Goal: Information Seeking & Learning: Find specific fact

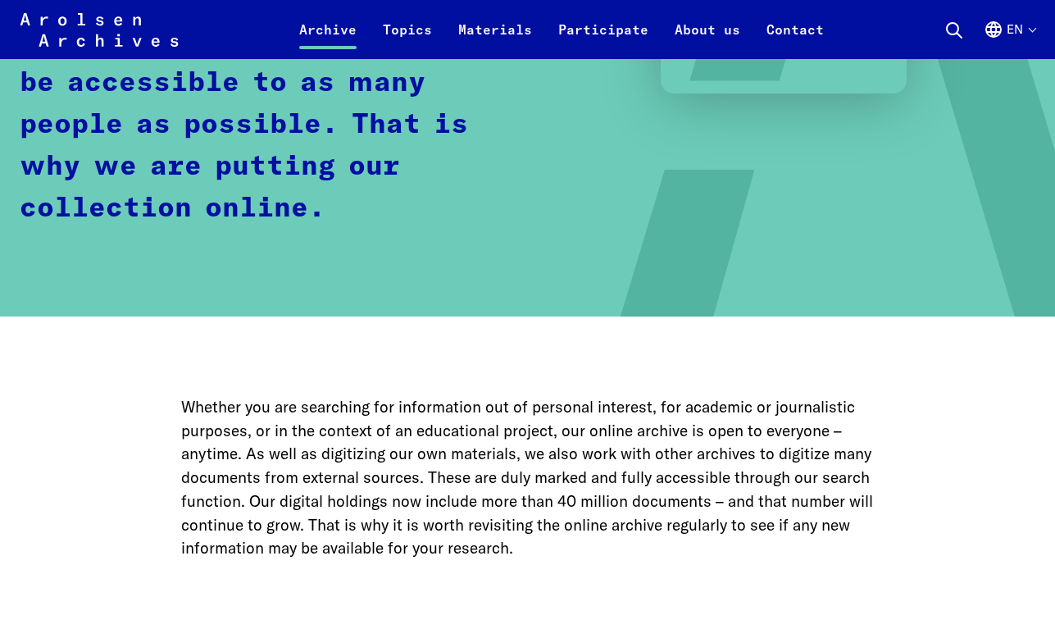
scroll to position [743, 0]
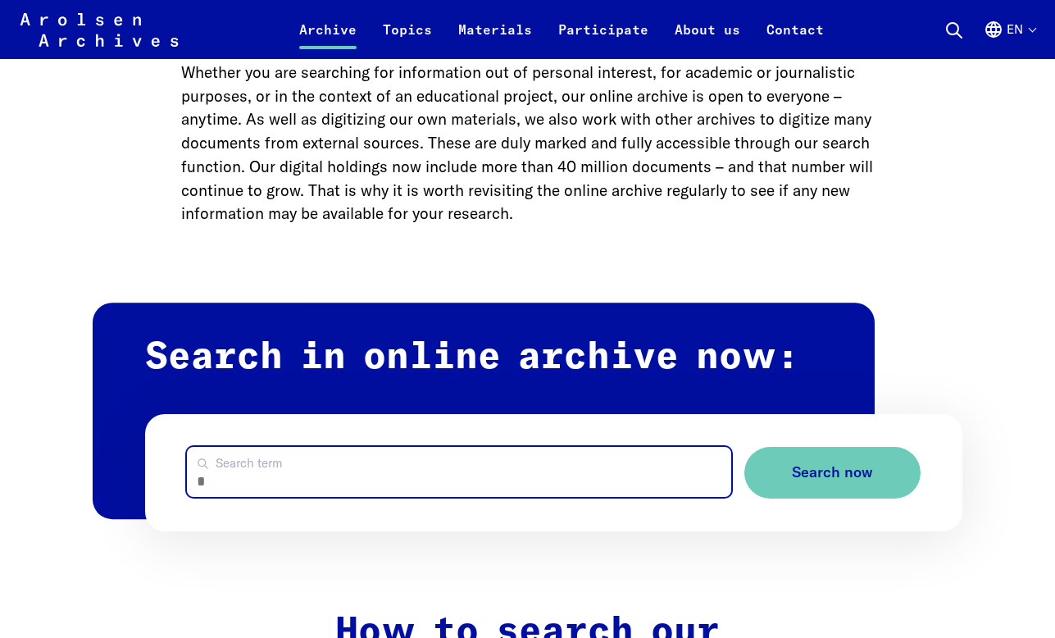
click at [598, 458] on input "Search term" at bounding box center [459, 472] width 544 height 50
type input "*******"
click at [744, 447] on button "Search now" at bounding box center [832, 473] width 176 height 52
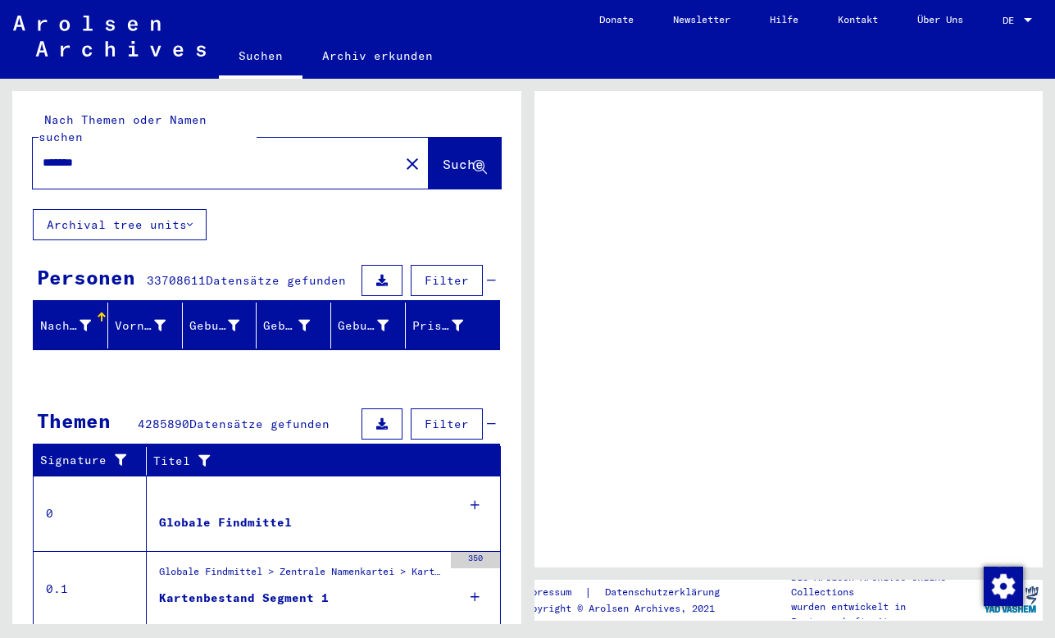
click at [198, 154] on input "*******" at bounding box center [216, 162] width 347 height 17
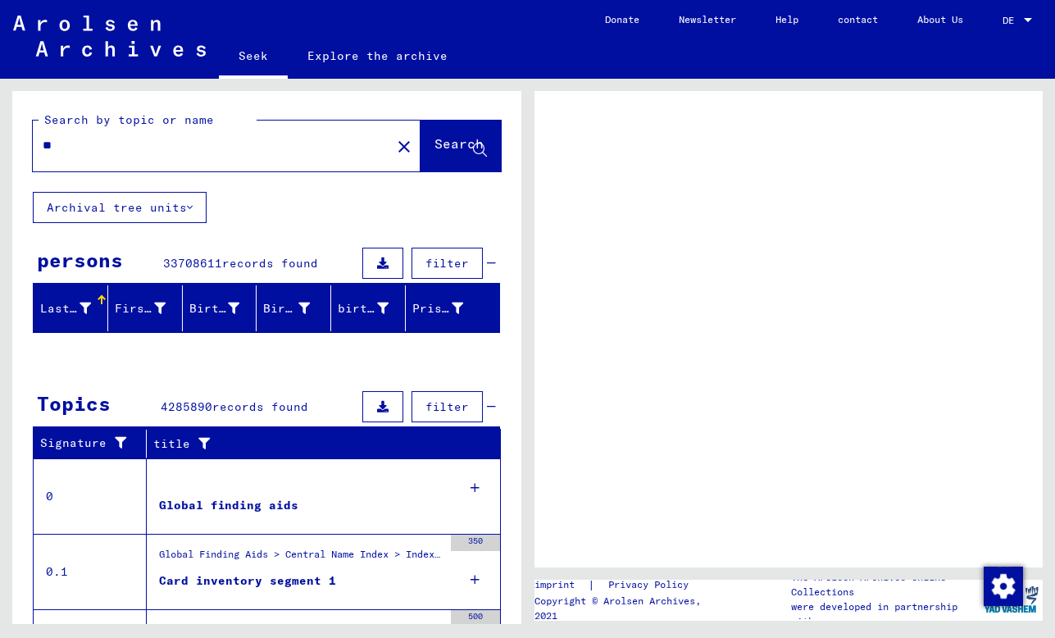
type input "***"
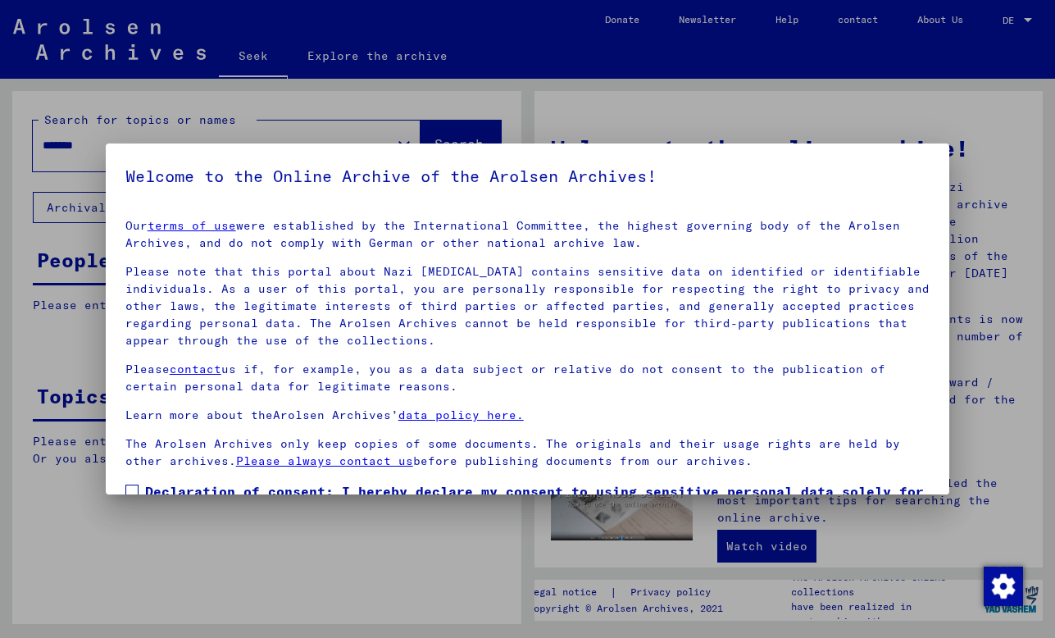
scroll to position [105, 0]
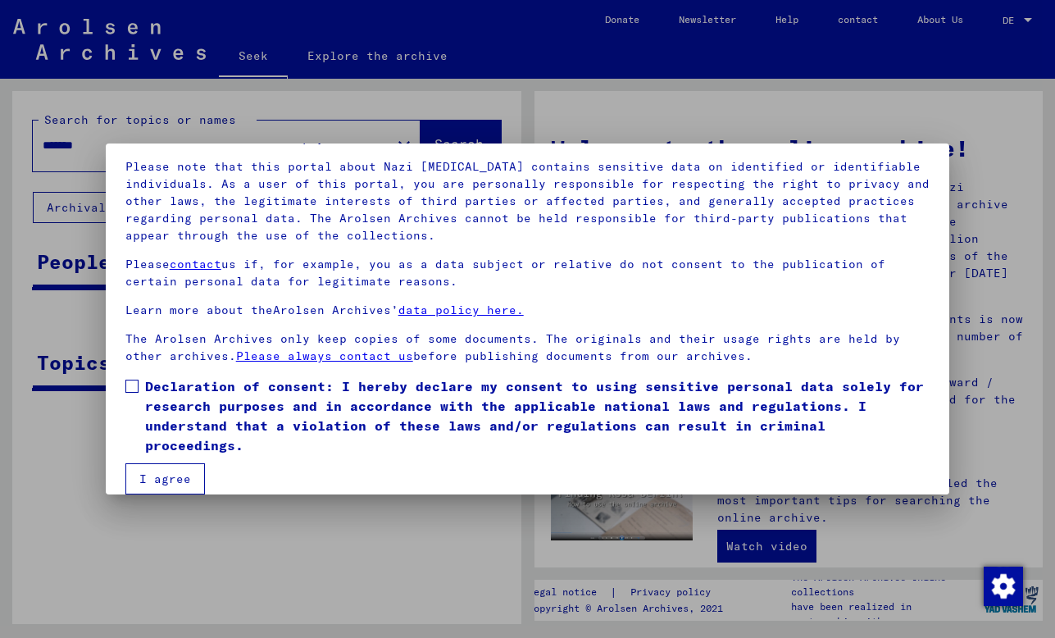
click at [138, 381] on span at bounding box center [131, 386] width 13 height 13
click at [143, 466] on button "I agree" at bounding box center [165, 478] width 80 height 31
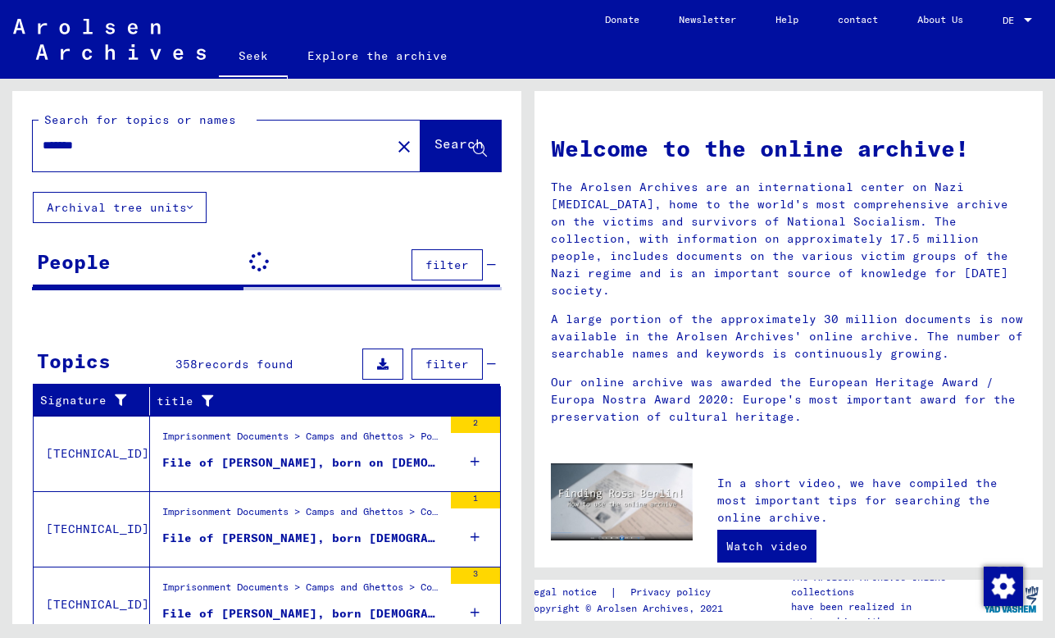
click at [84, 153] on input "*******" at bounding box center [207, 145] width 329 height 17
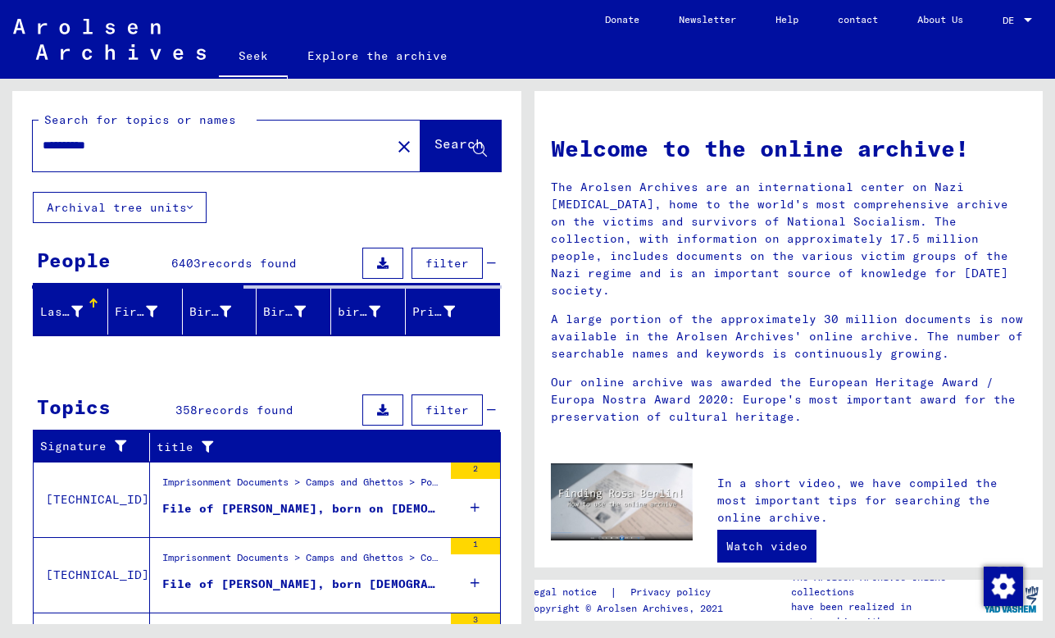
type input "**********"
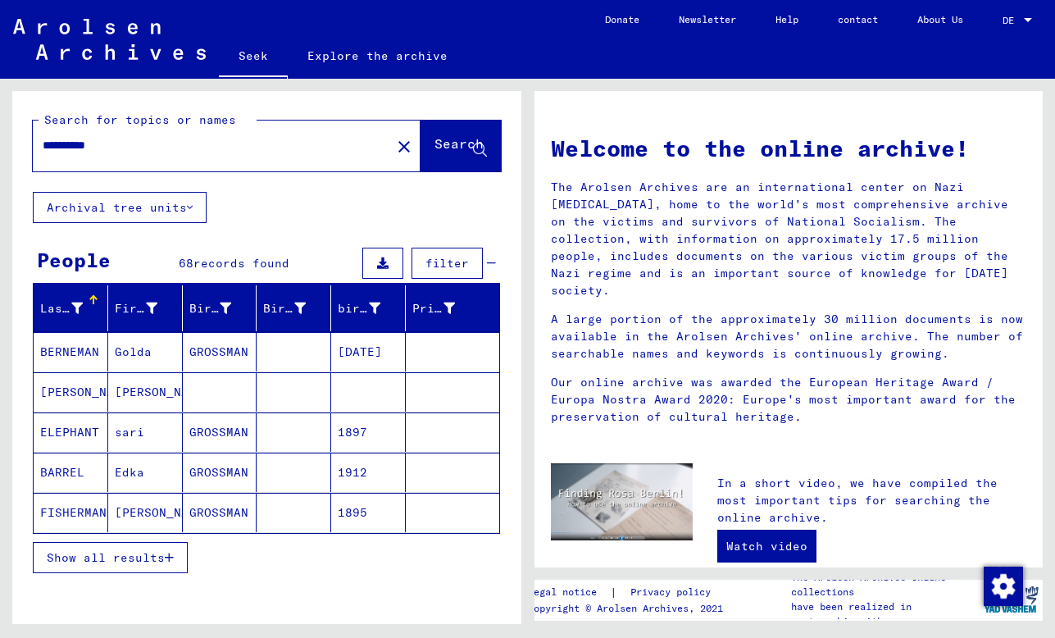
click at [104, 560] on font "Show all results" at bounding box center [106, 557] width 118 height 15
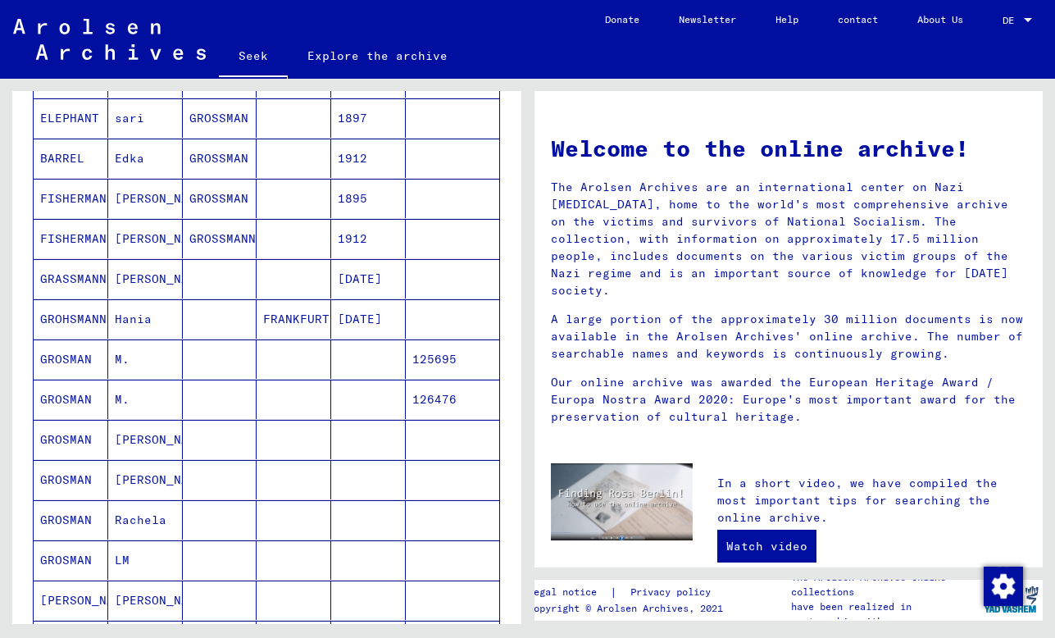
scroll to position [313, 0]
click at [248, 354] on mat-cell at bounding box center [220, 359] width 75 height 39
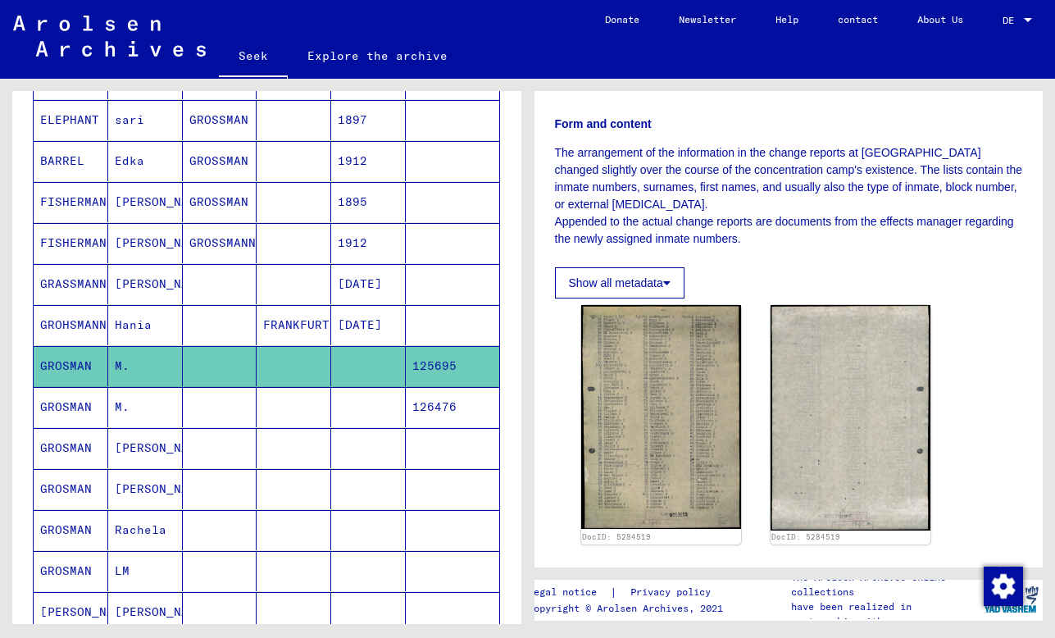
scroll to position [275, 0]
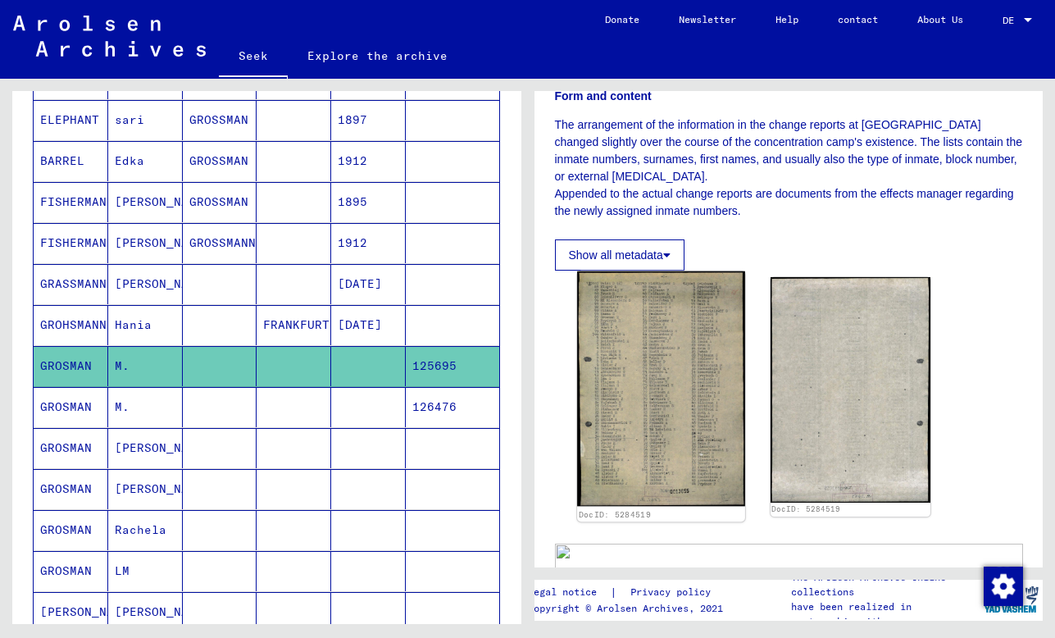
click at [683, 379] on img at bounding box center [661, 388] width 168 height 234
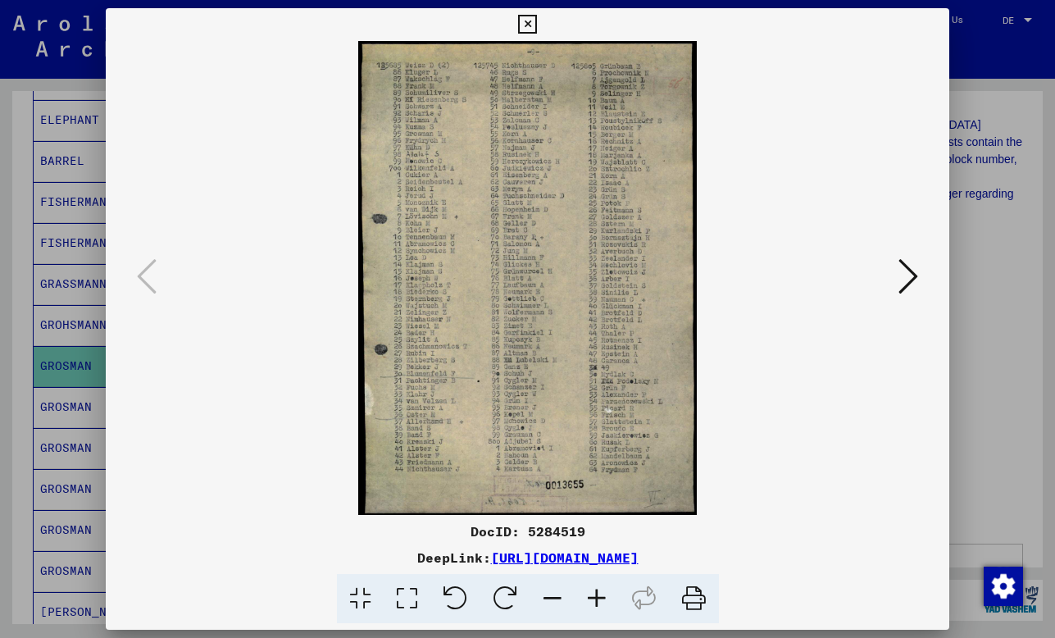
click at [992, 387] on div at bounding box center [527, 319] width 1055 height 638
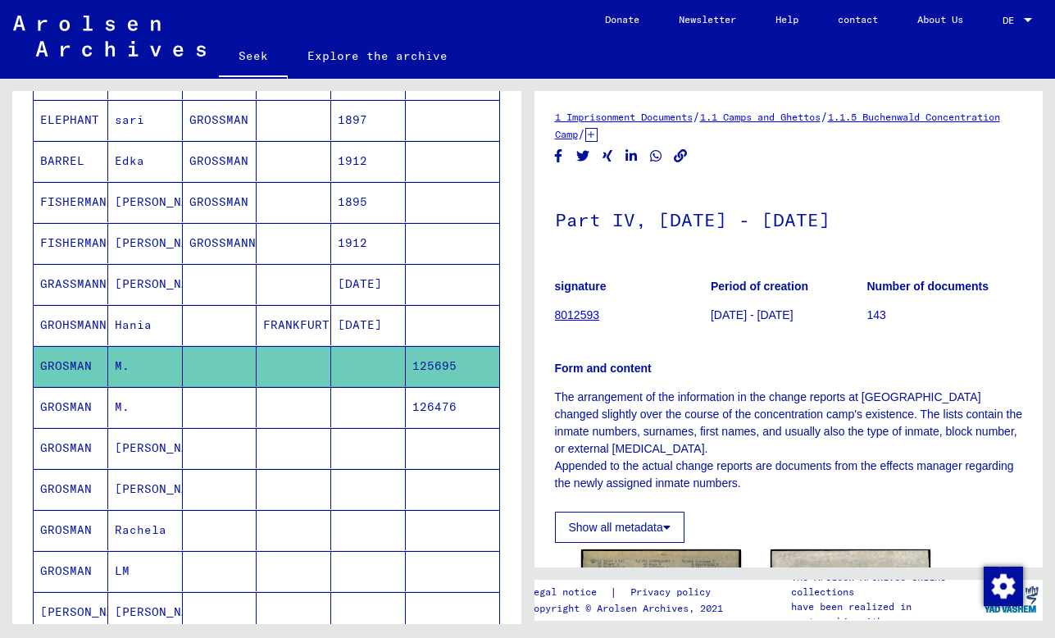
scroll to position [0, 0]
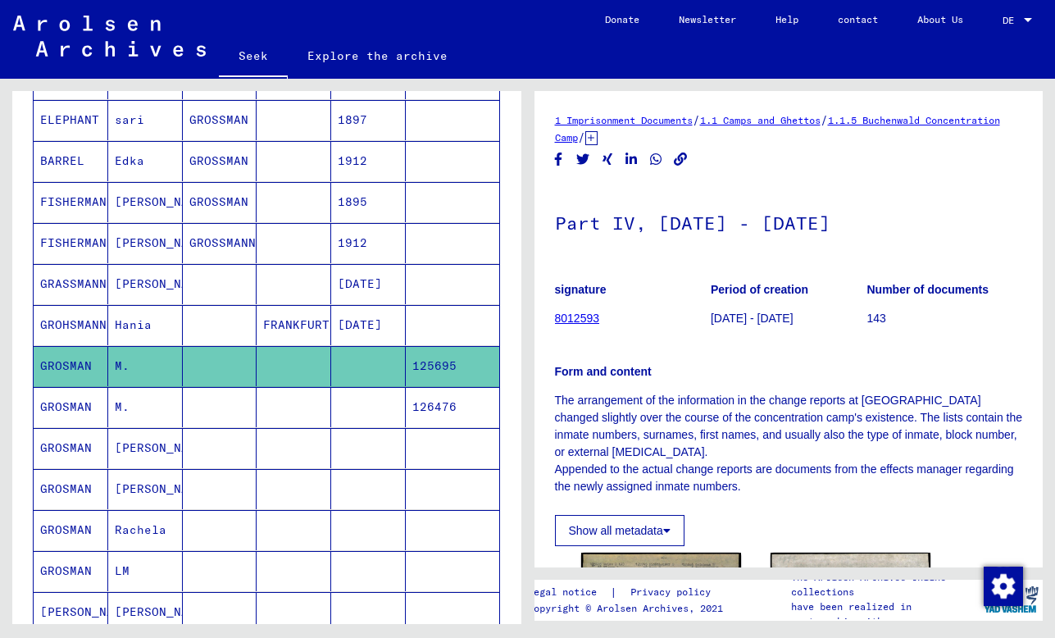
click at [291, 406] on mat-cell at bounding box center [294, 407] width 75 height 40
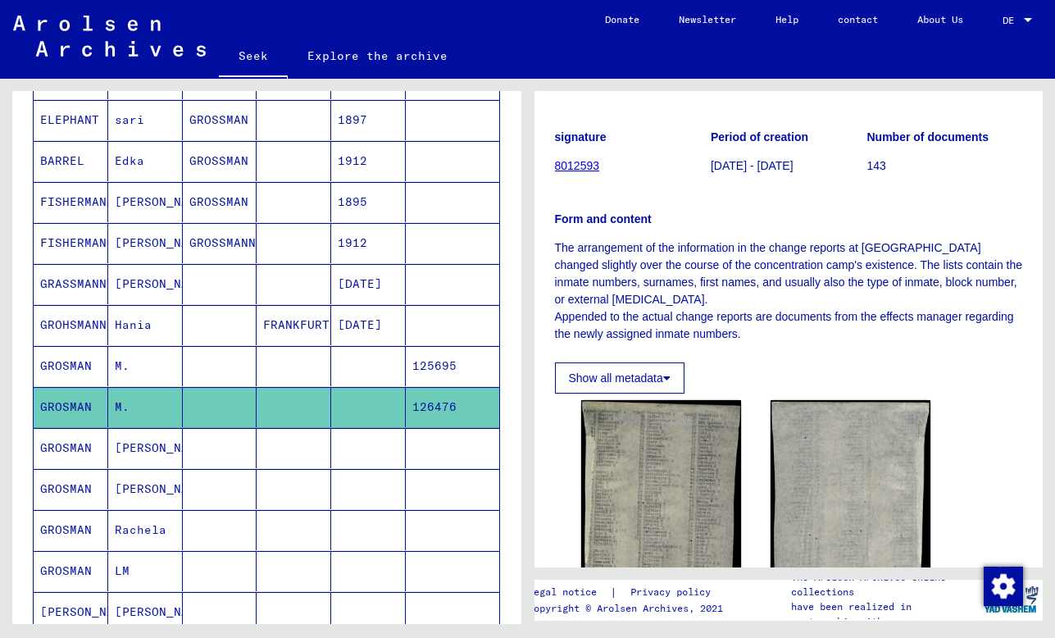
scroll to position [180, 0]
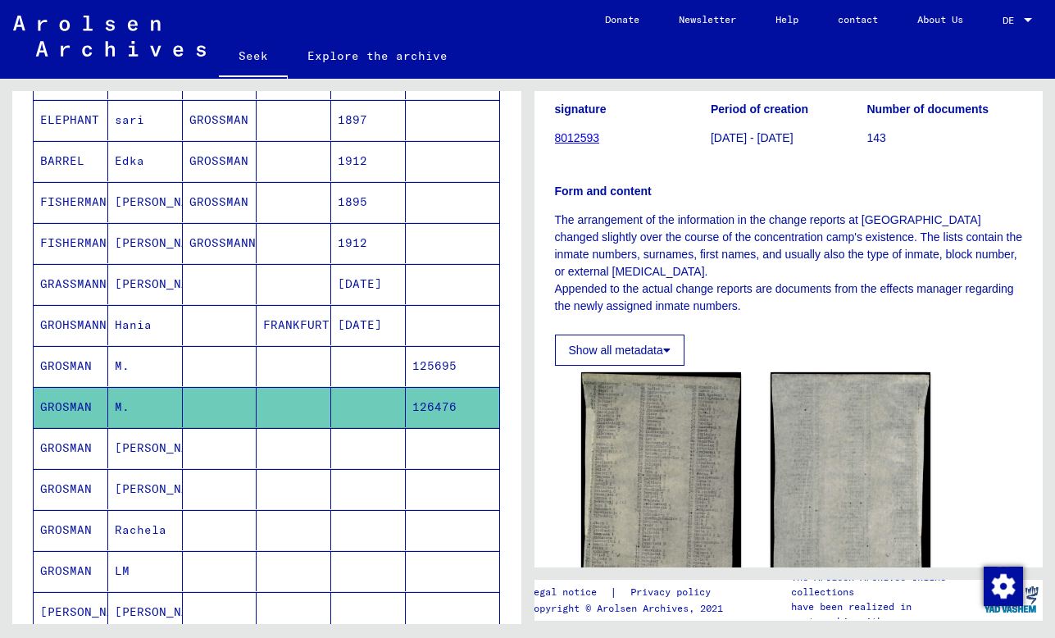
click at [633, 465] on img at bounding box center [661, 500] width 160 height 257
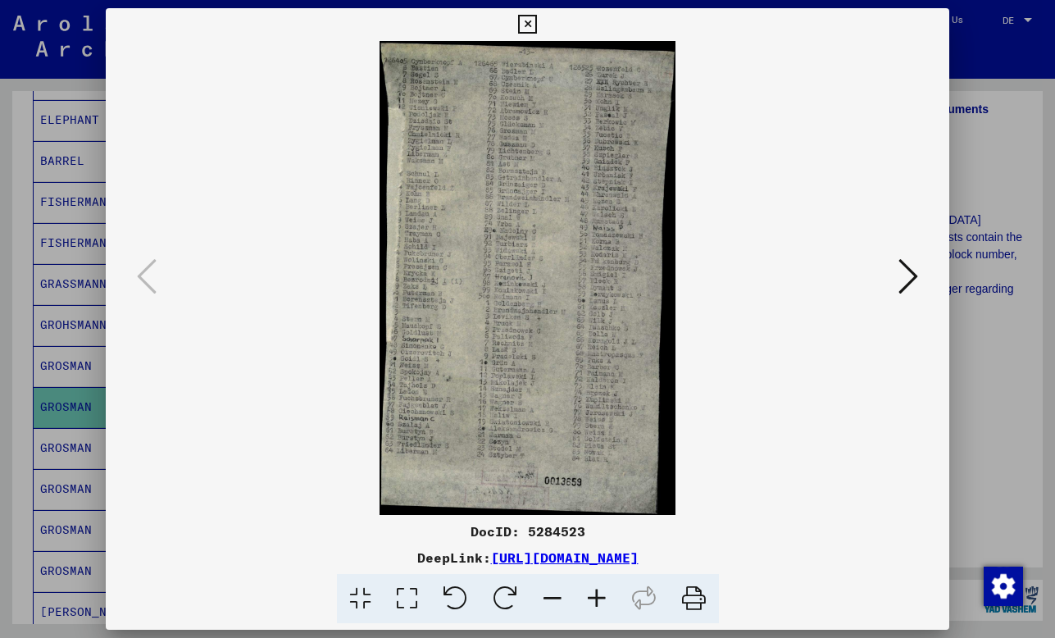
click at [633, 465] on img at bounding box center [527, 278] width 733 height 474
click at [962, 416] on div at bounding box center [527, 319] width 1055 height 638
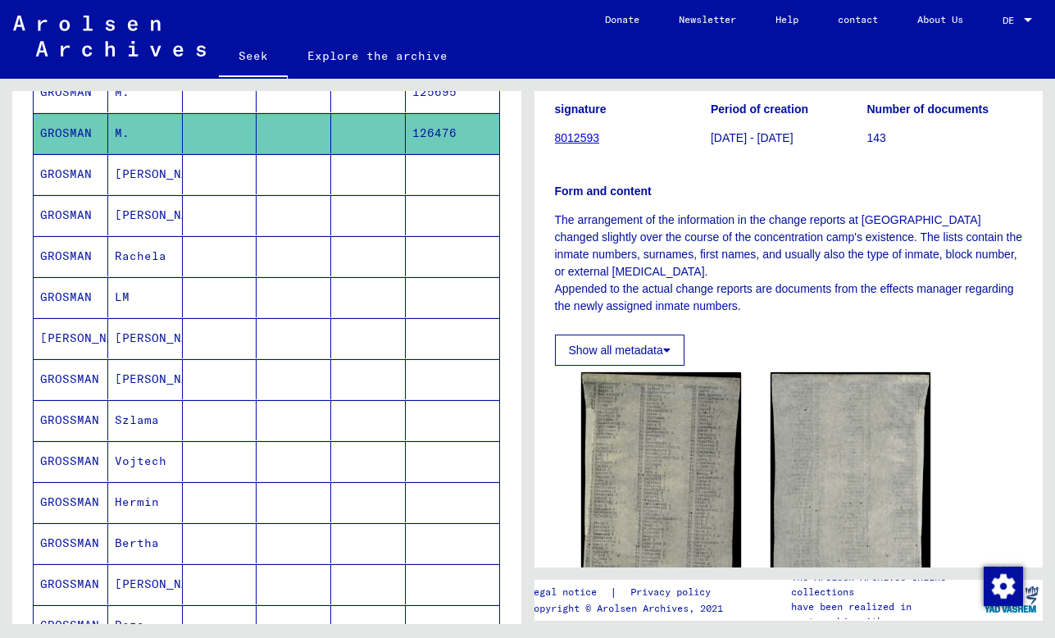
scroll to position [662, 0]
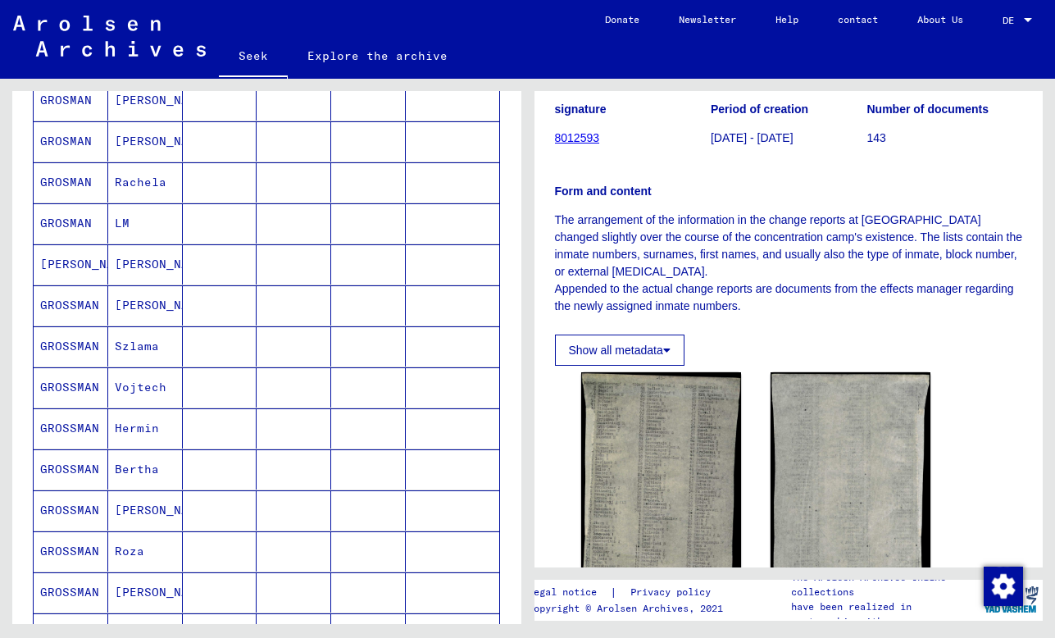
click at [316, 288] on mat-cell at bounding box center [294, 305] width 75 height 40
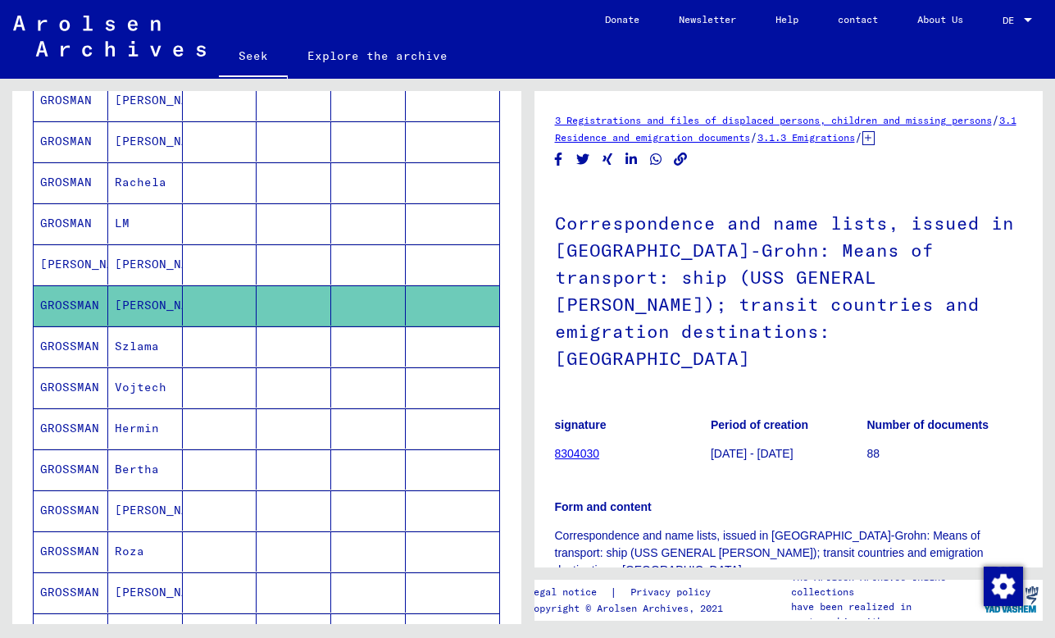
click at [321, 261] on mat-cell at bounding box center [294, 264] width 75 height 40
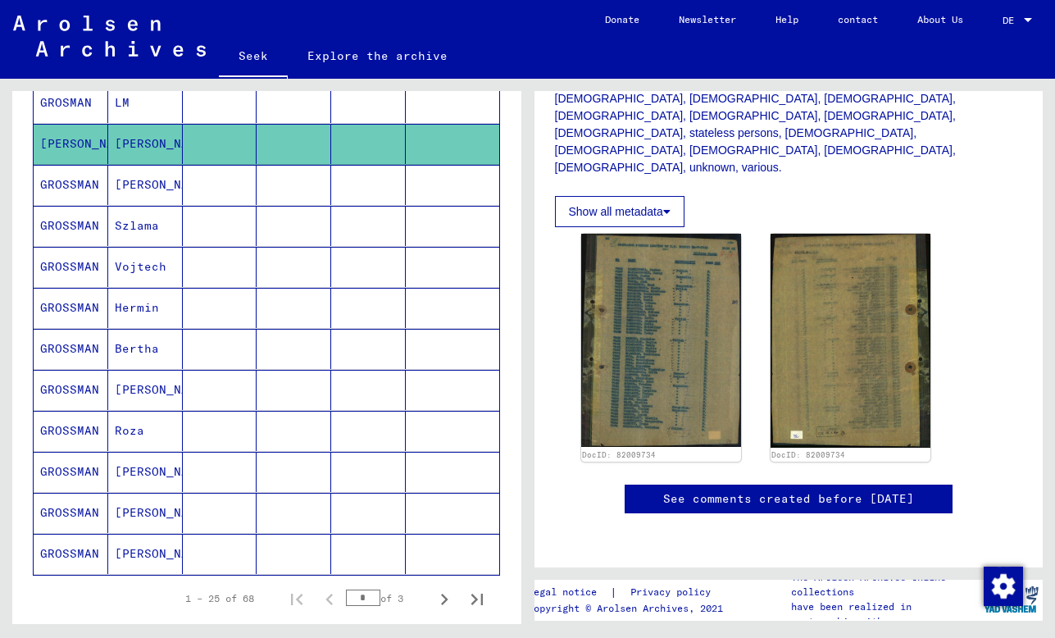
scroll to position [812, 0]
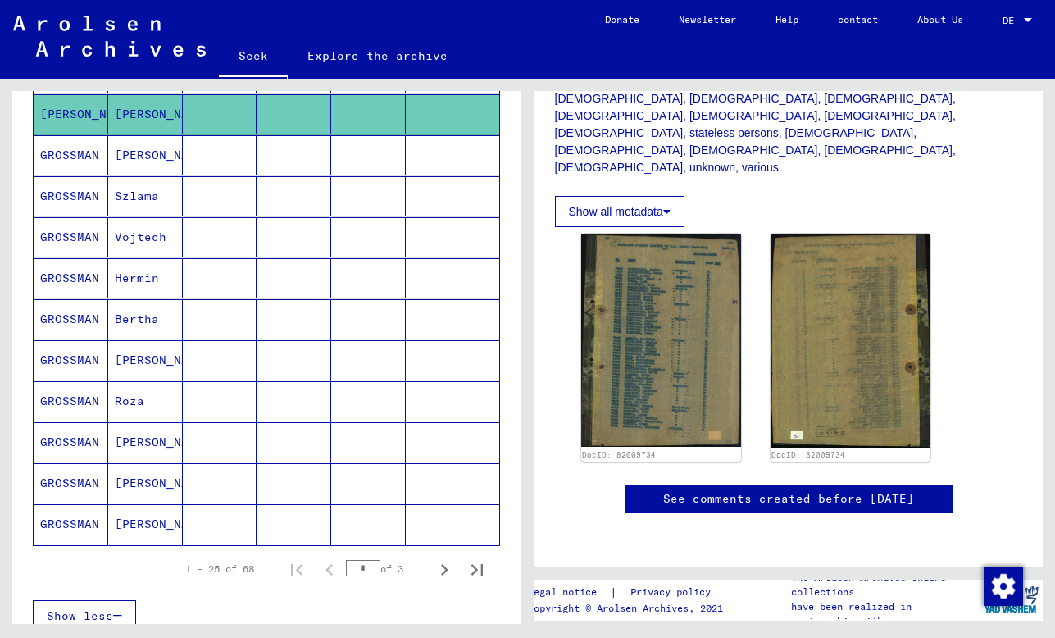
click at [355, 446] on mat-cell at bounding box center [368, 442] width 75 height 40
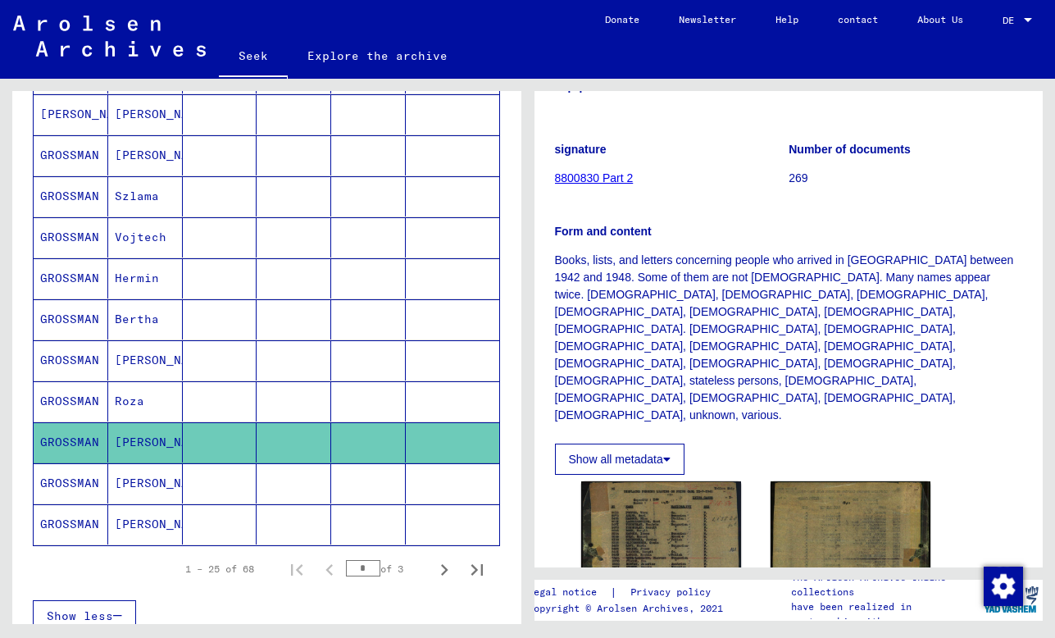
scroll to position [428, 0]
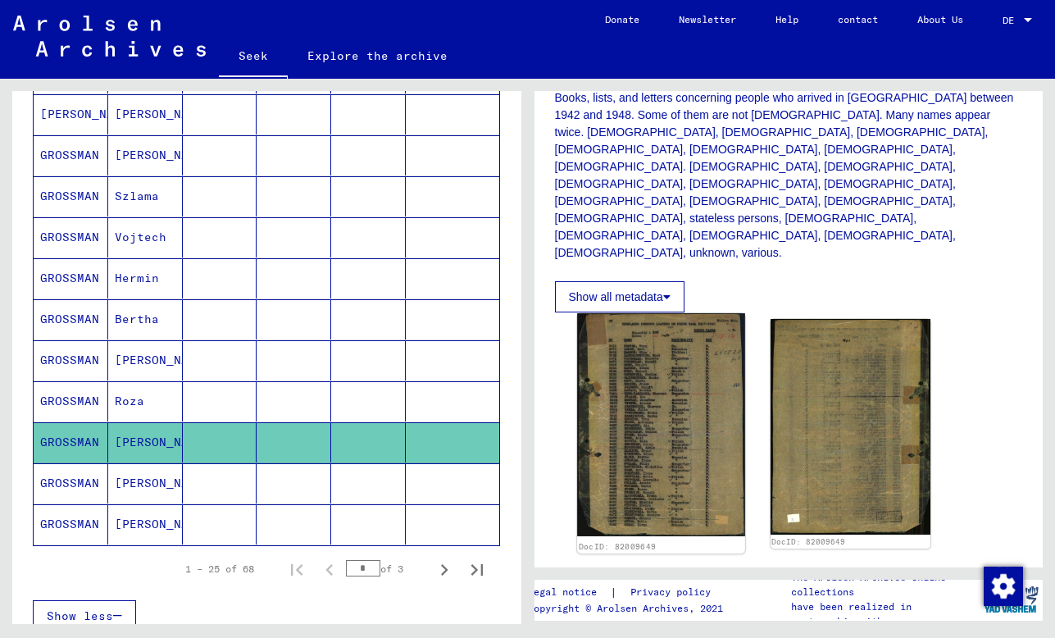
click at [627, 313] on img at bounding box center [661, 424] width 168 height 223
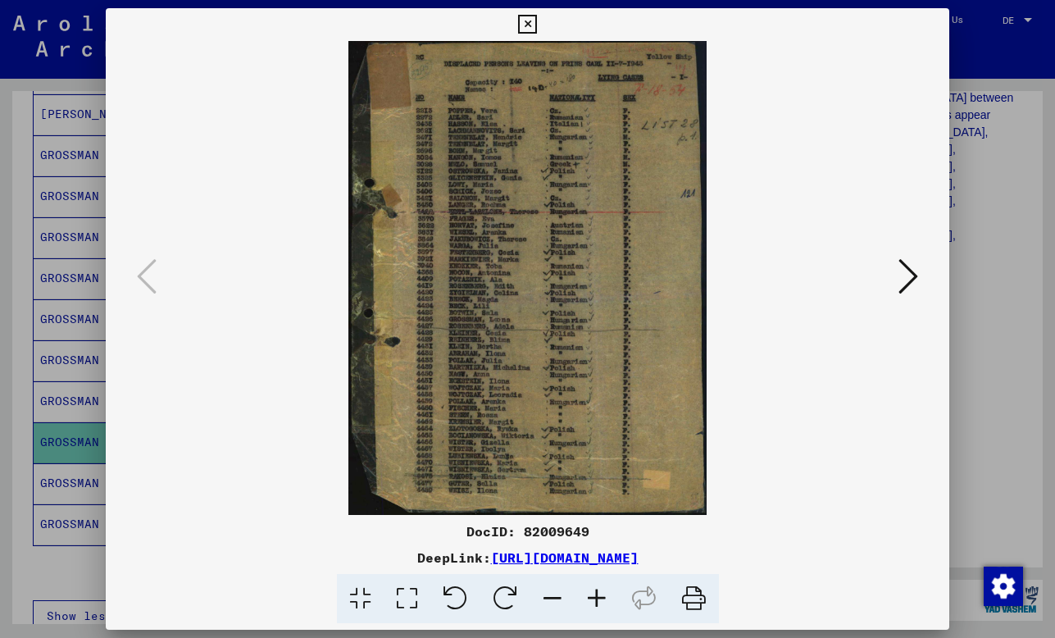
click at [898, 282] on button at bounding box center [908, 277] width 30 height 47
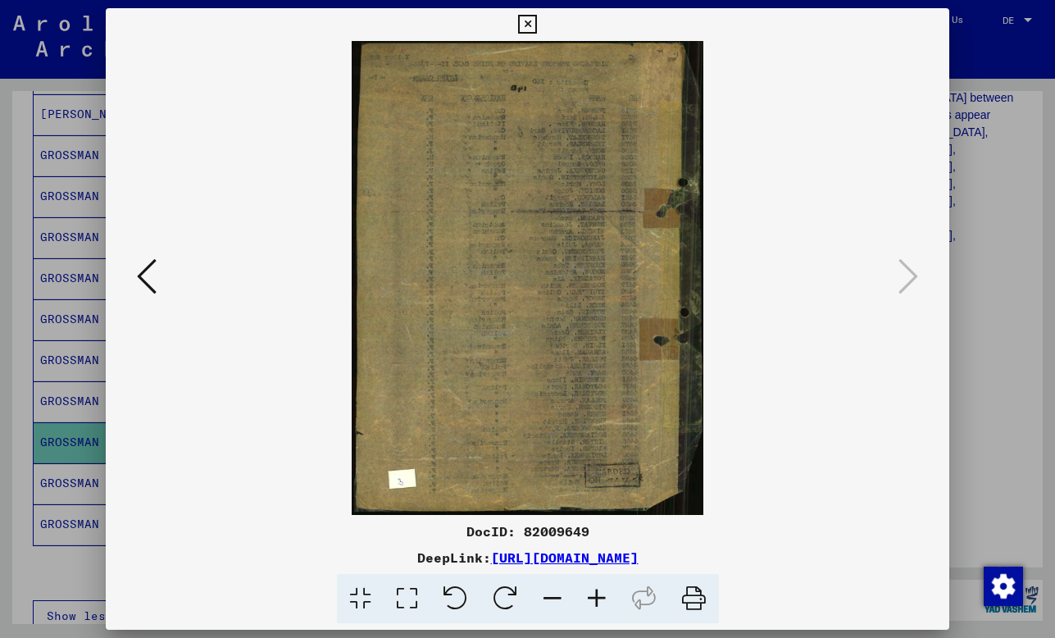
click at [1052, 276] on div at bounding box center [527, 319] width 1055 height 638
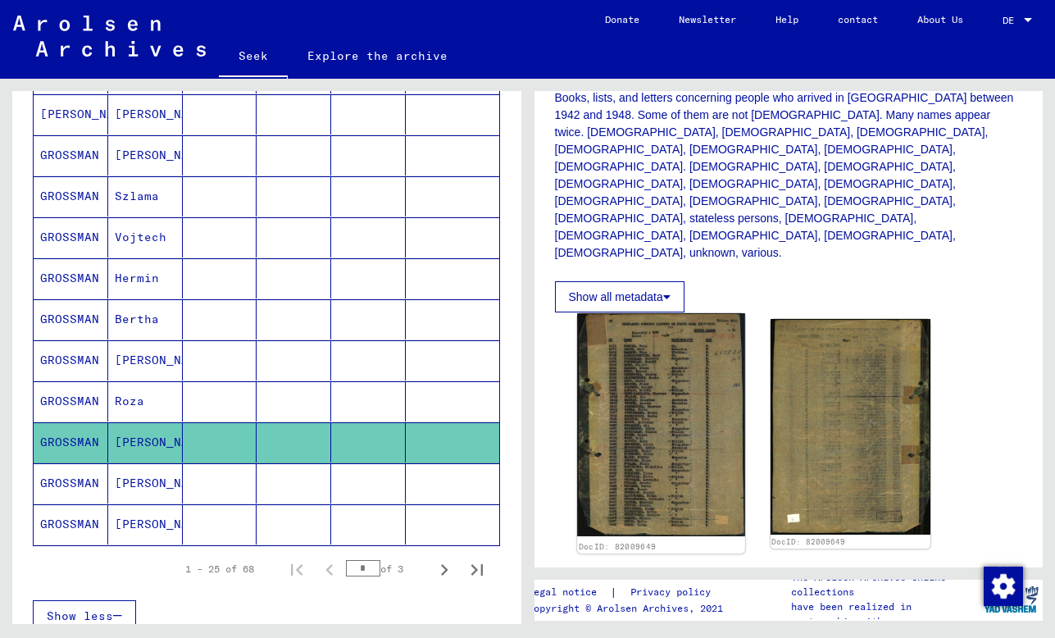
click at [624, 344] on img at bounding box center [661, 424] width 168 height 223
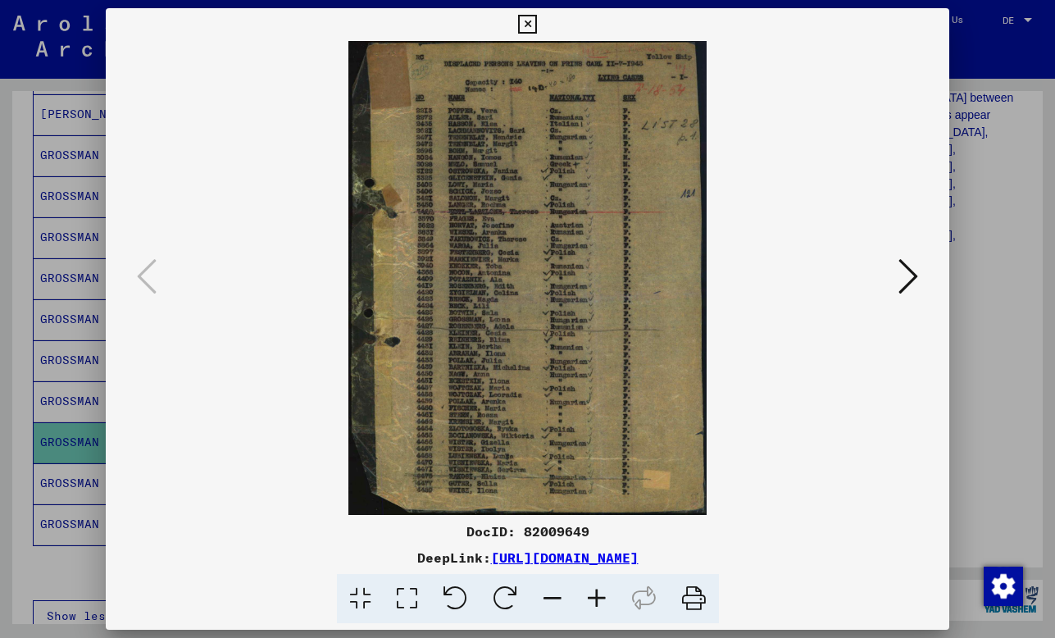
click at [980, 328] on div at bounding box center [527, 319] width 1055 height 638
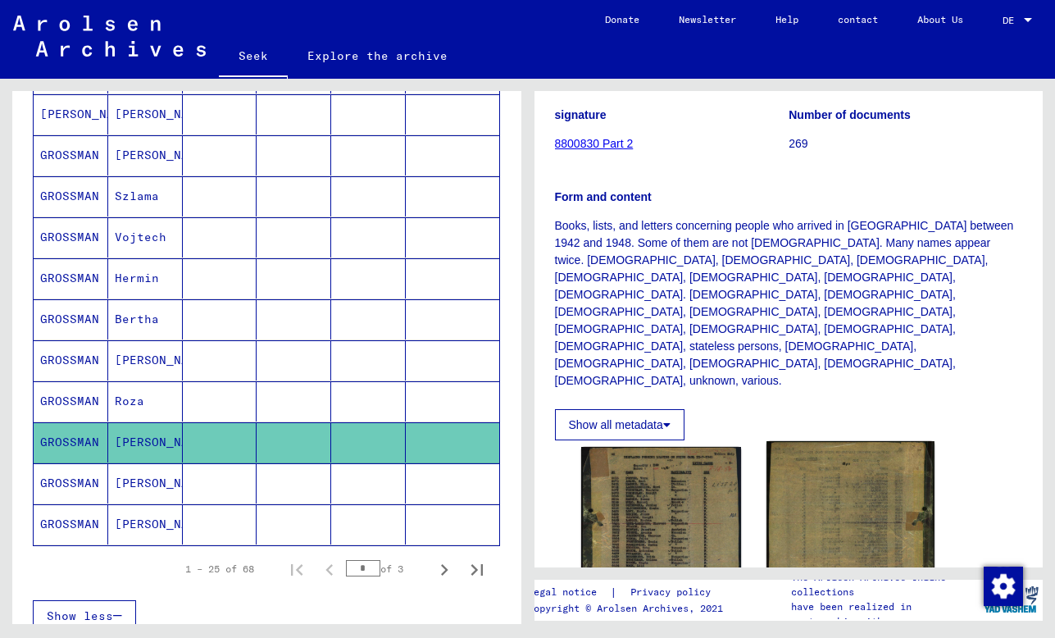
scroll to position [577, 0]
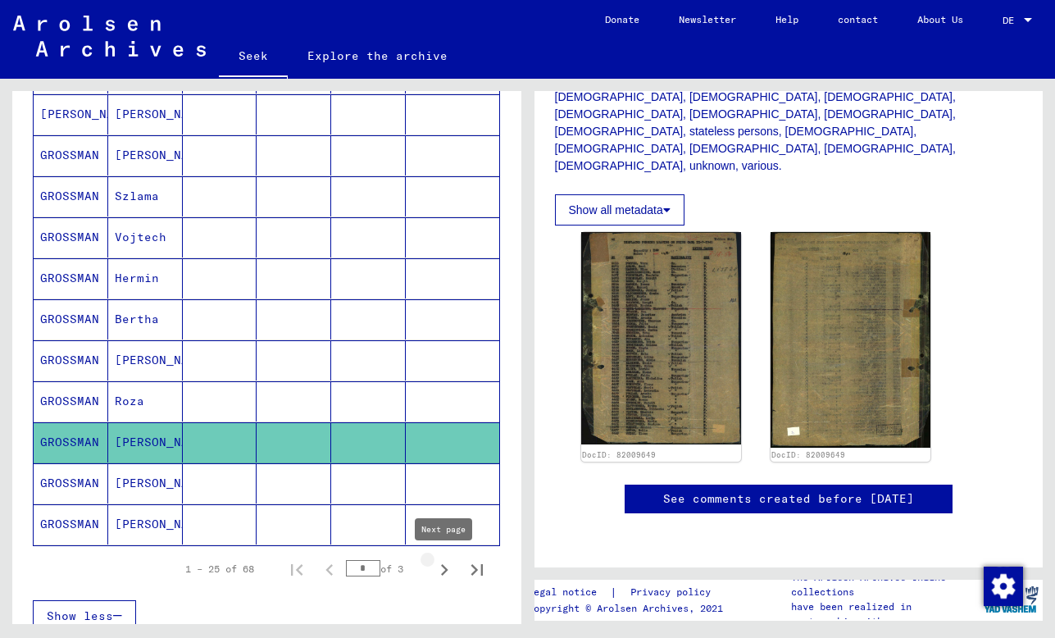
click at [444, 569] on icon "Next page" at bounding box center [444, 569] width 23 height 23
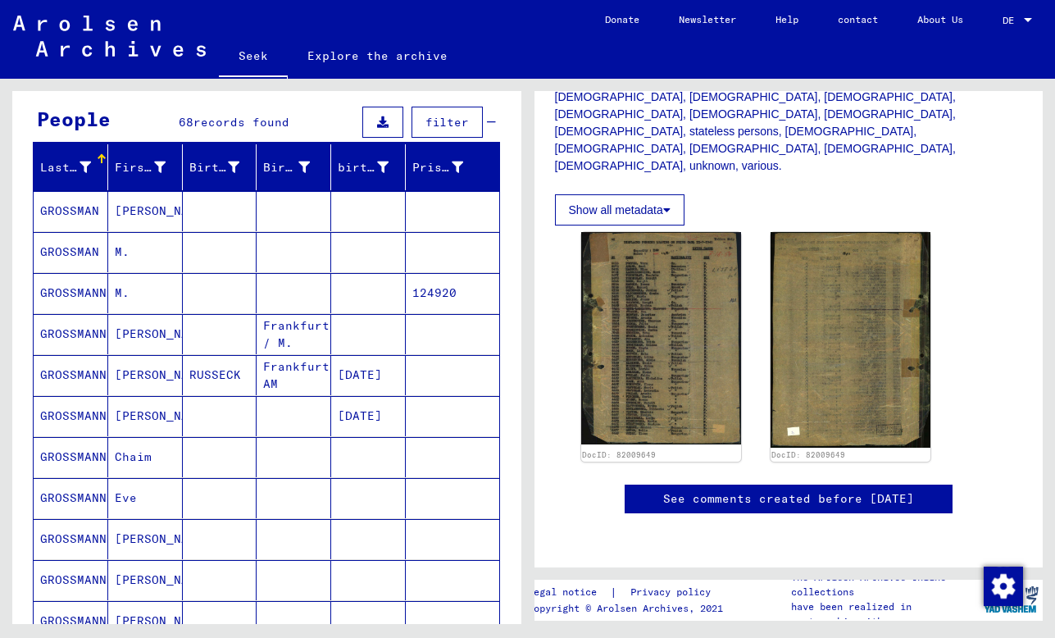
scroll to position [173, 0]
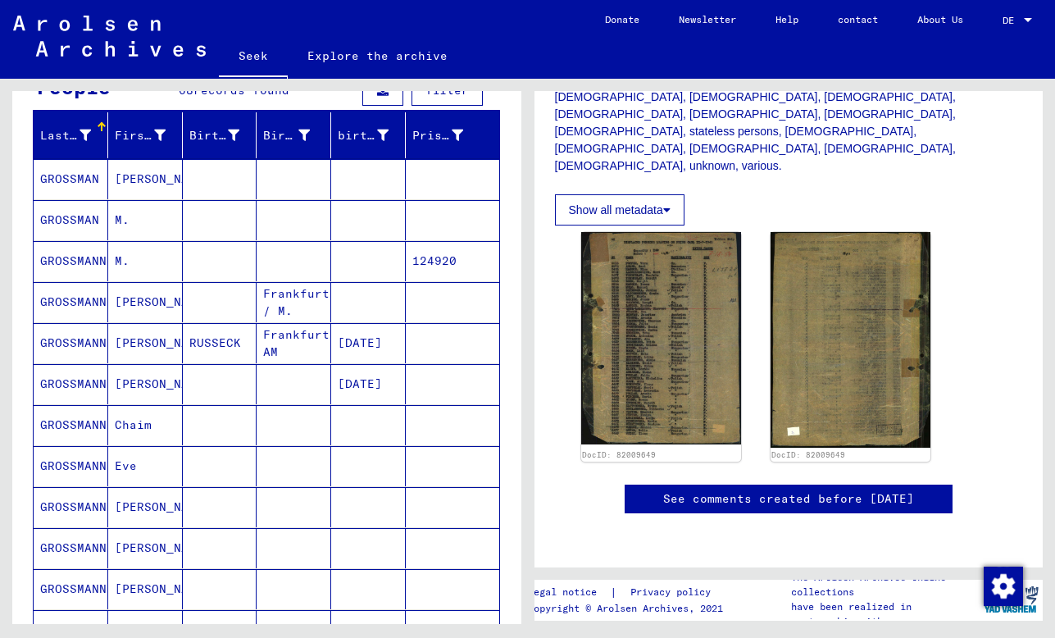
click at [335, 211] on mat-cell at bounding box center [368, 220] width 75 height 40
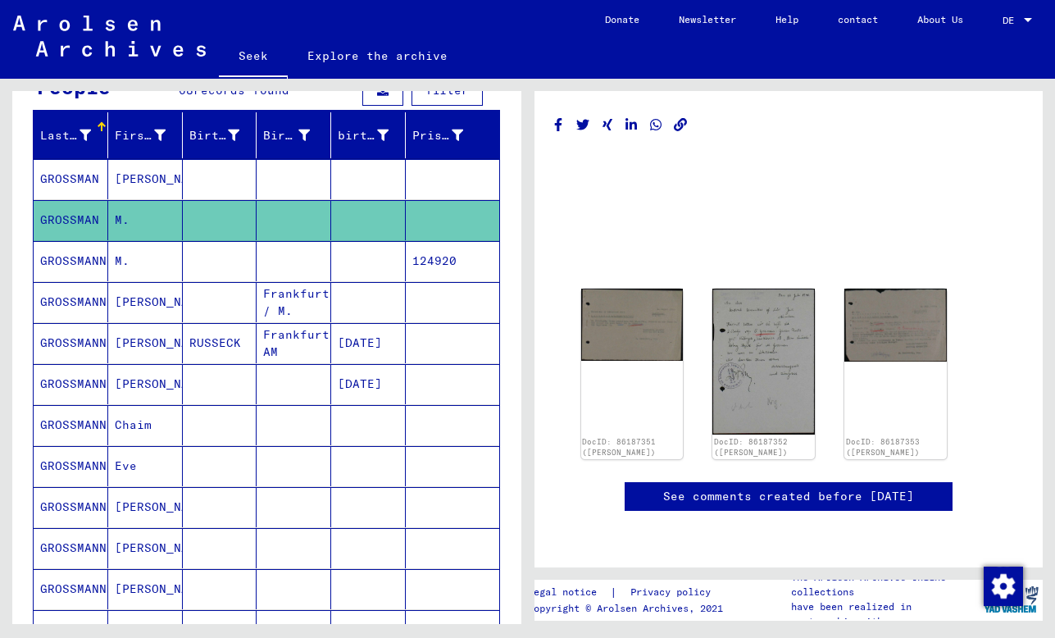
scroll to position [54, 0]
click at [632, 284] on img at bounding box center [631, 322] width 107 height 76
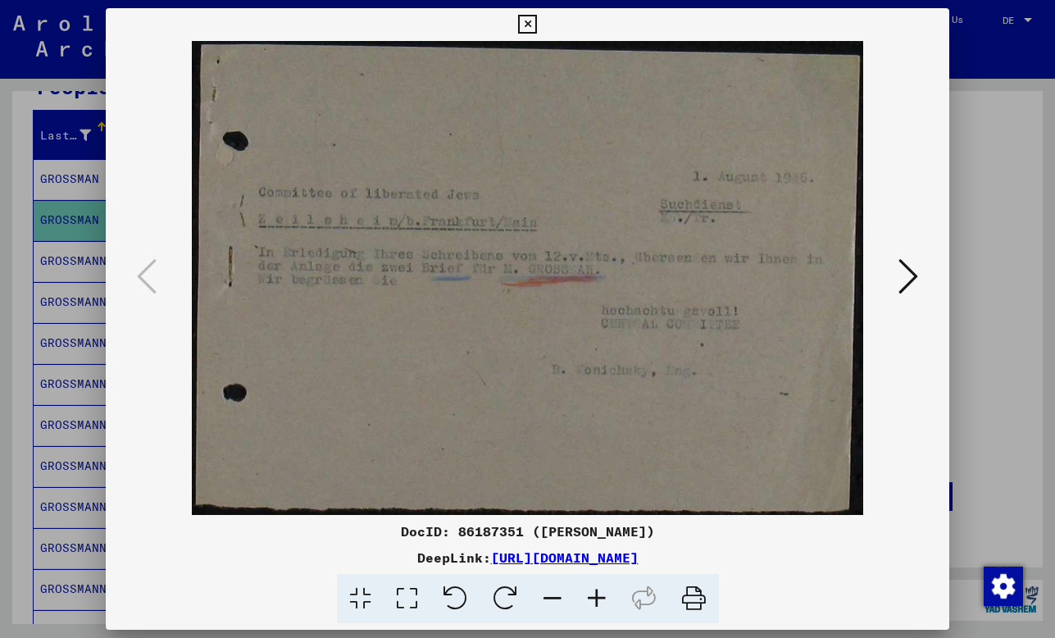
click at [905, 267] on icon at bounding box center [908, 276] width 20 height 39
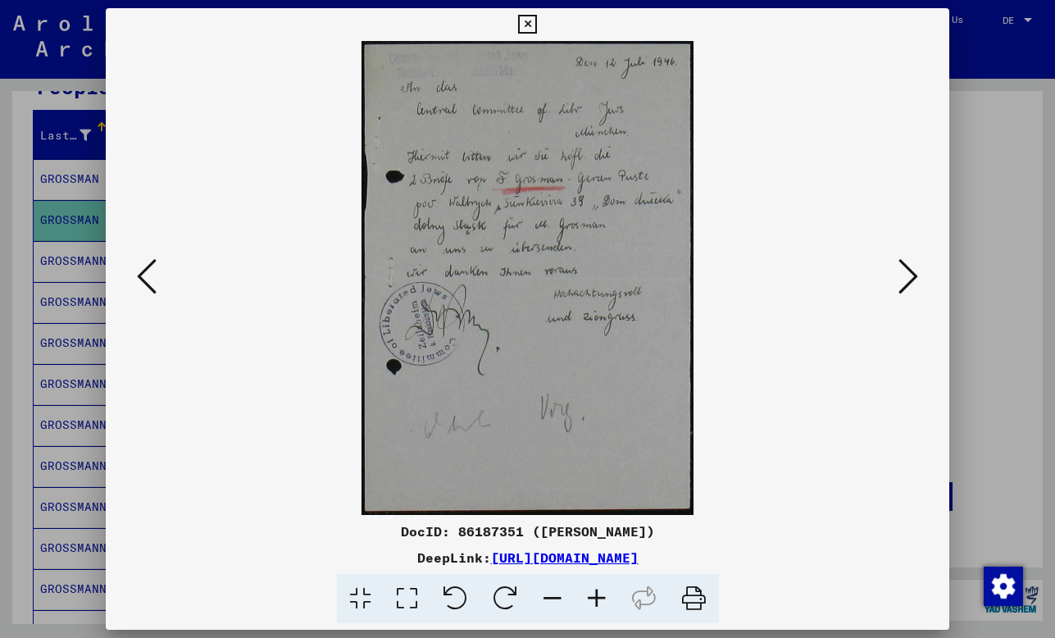
click at [905, 267] on icon at bounding box center [908, 276] width 20 height 39
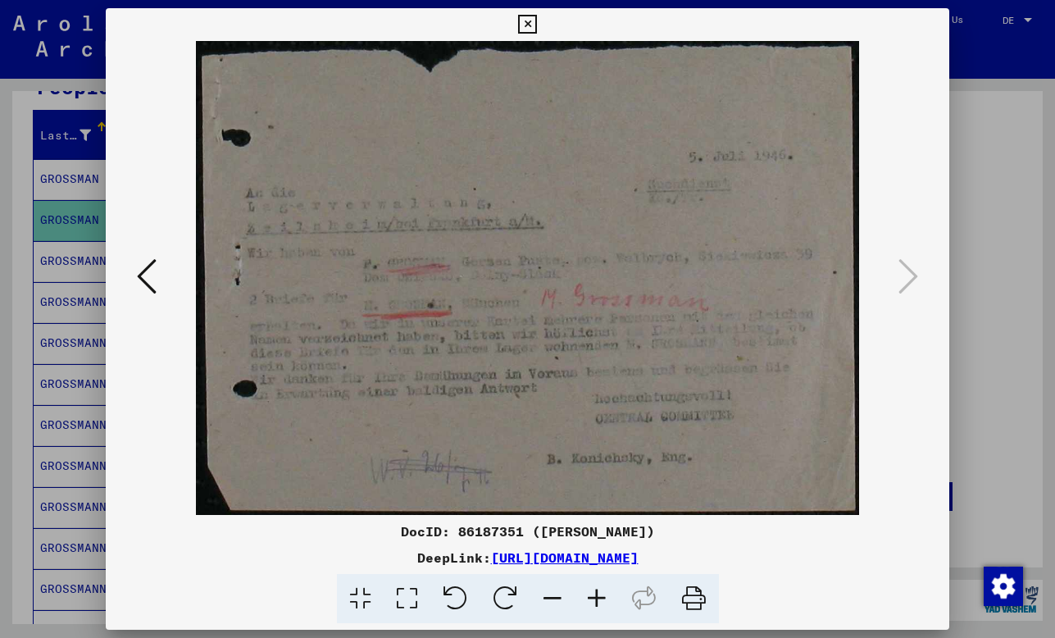
click at [998, 285] on div at bounding box center [527, 319] width 1055 height 638
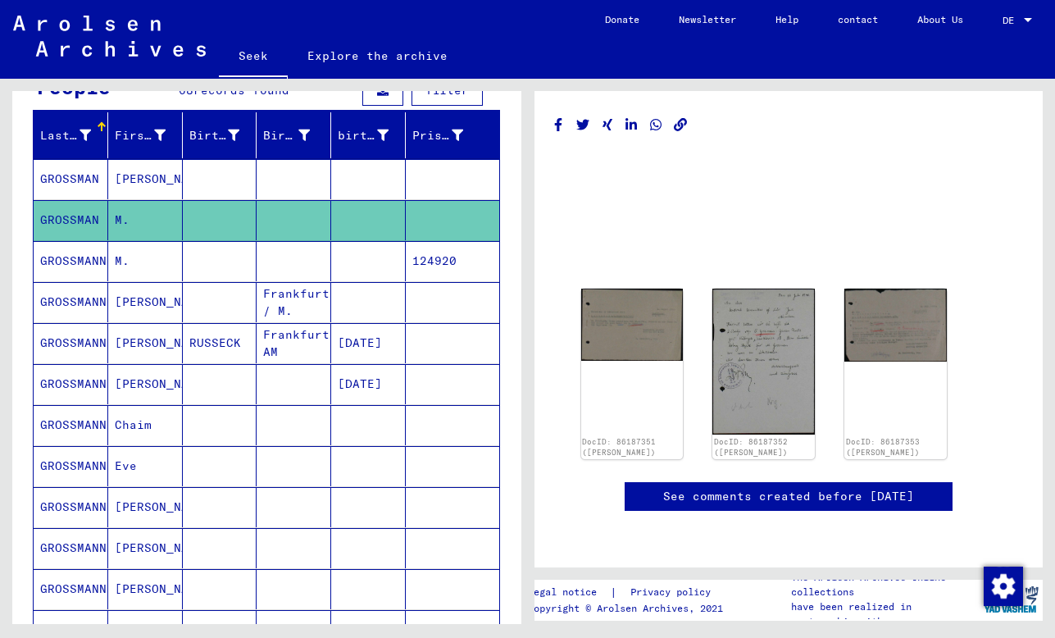
click at [298, 259] on mat-cell at bounding box center [294, 261] width 75 height 40
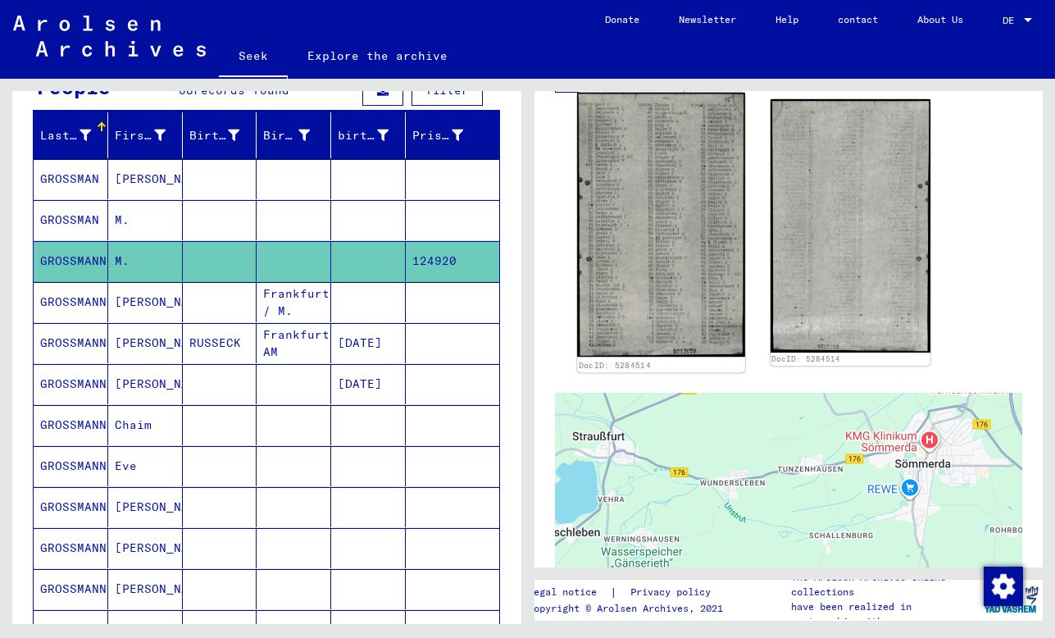
scroll to position [465, 0]
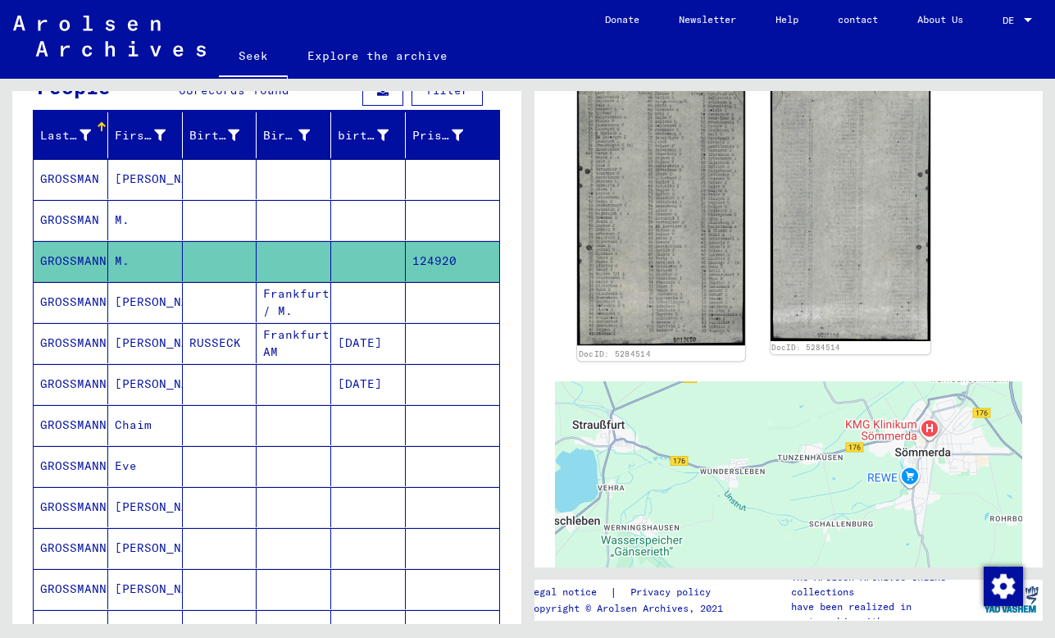
click at [648, 217] on img at bounding box center [661, 213] width 168 height 264
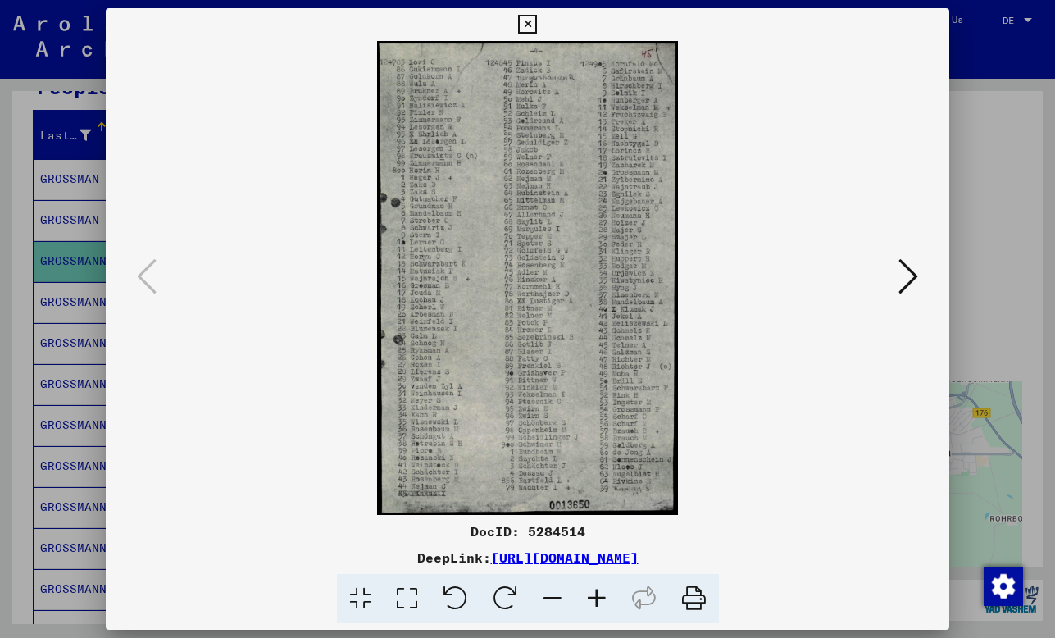
click at [981, 252] on div at bounding box center [527, 319] width 1055 height 638
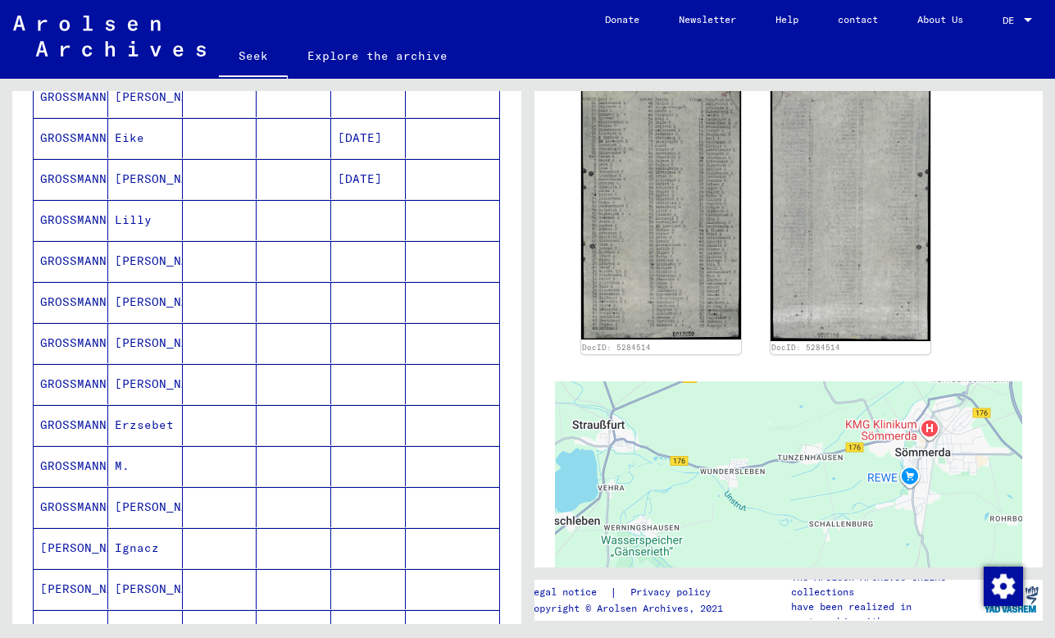
scroll to position [709, 0]
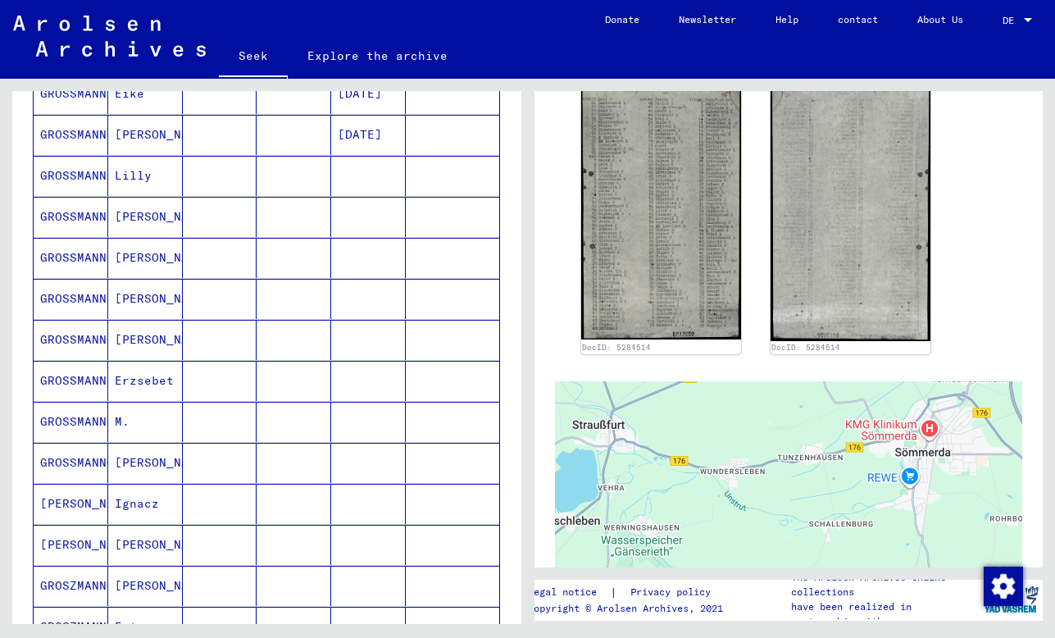
click at [361, 414] on mat-cell at bounding box center [368, 422] width 75 height 40
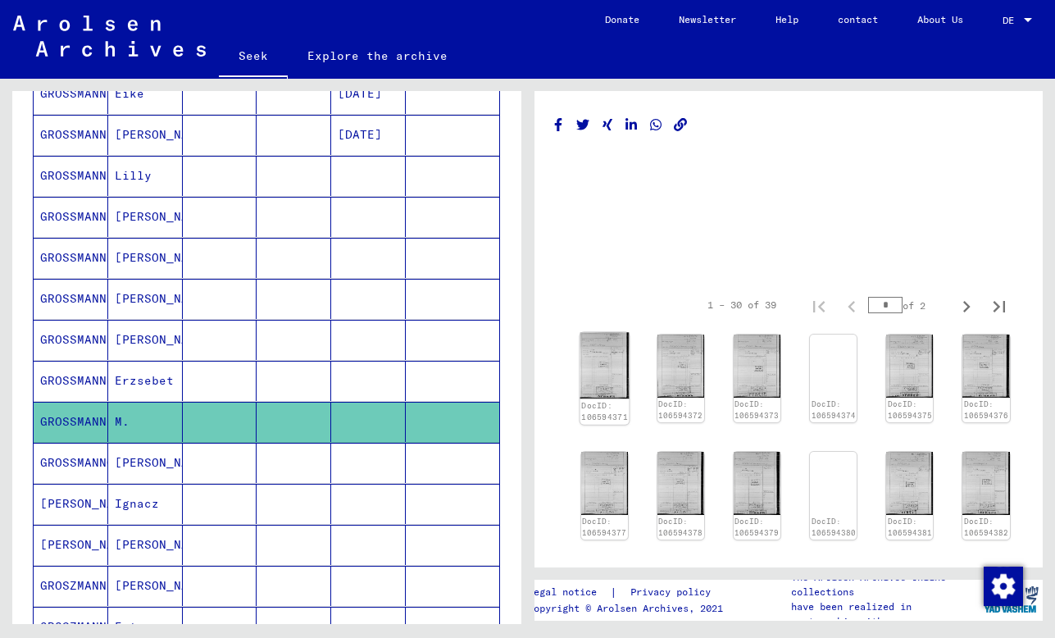
click at [590, 378] on img at bounding box center [604, 366] width 49 height 66
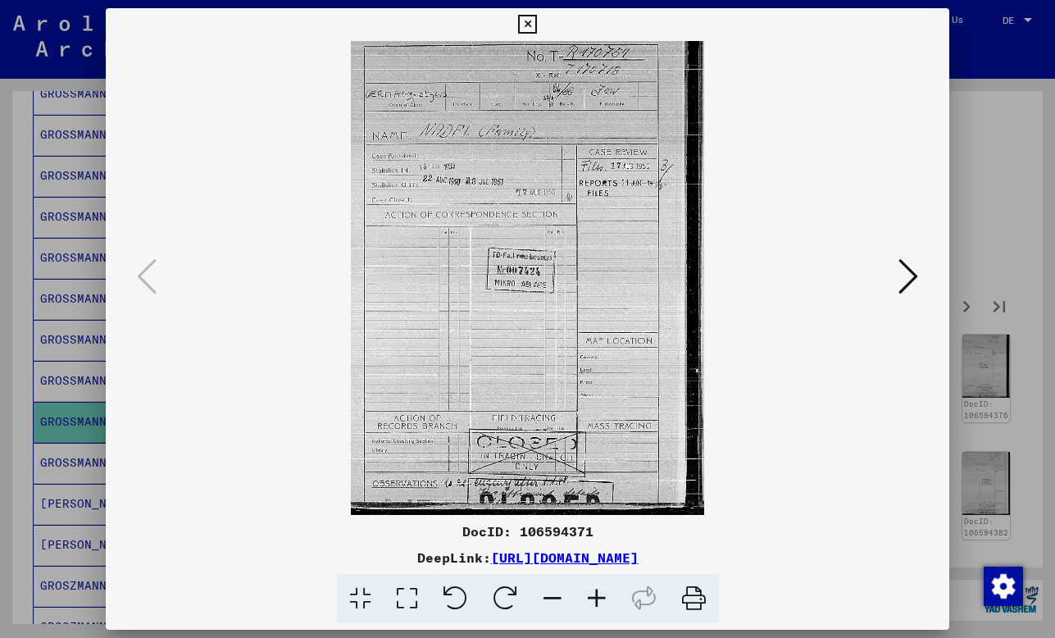
click at [906, 275] on icon at bounding box center [908, 276] width 20 height 39
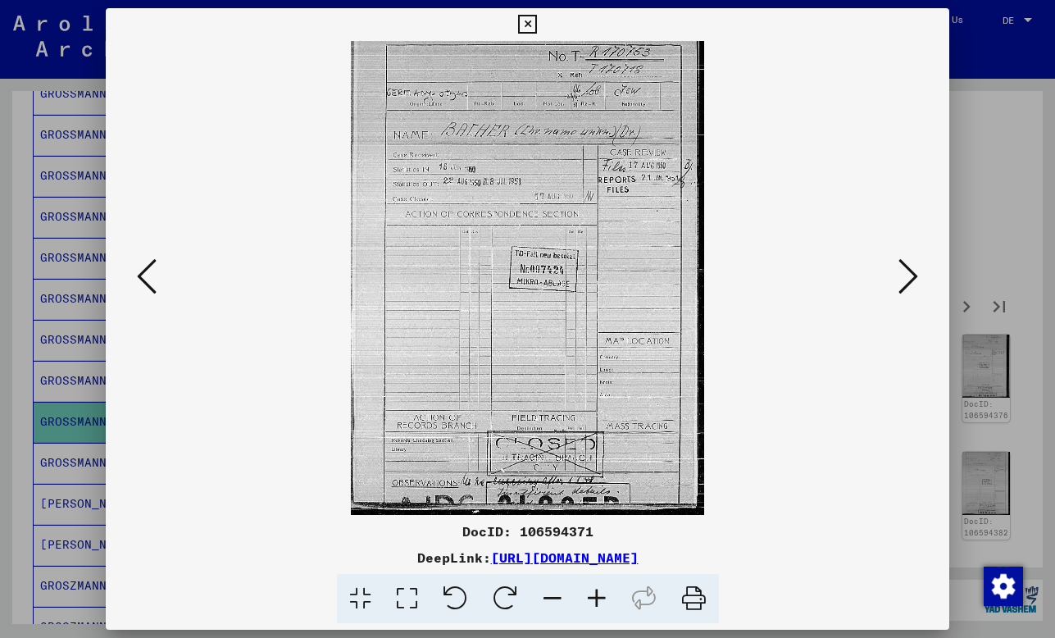
click at [906, 275] on icon at bounding box center [908, 276] width 20 height 39
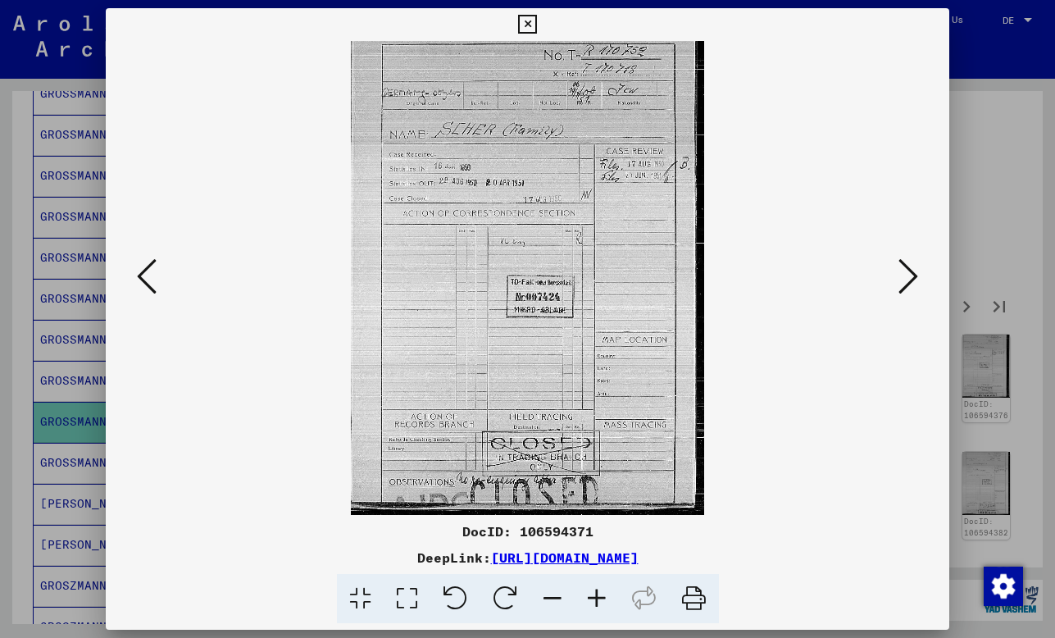
click at [906, 275] on icon at bounding box center [908, 276] width 20 height 39
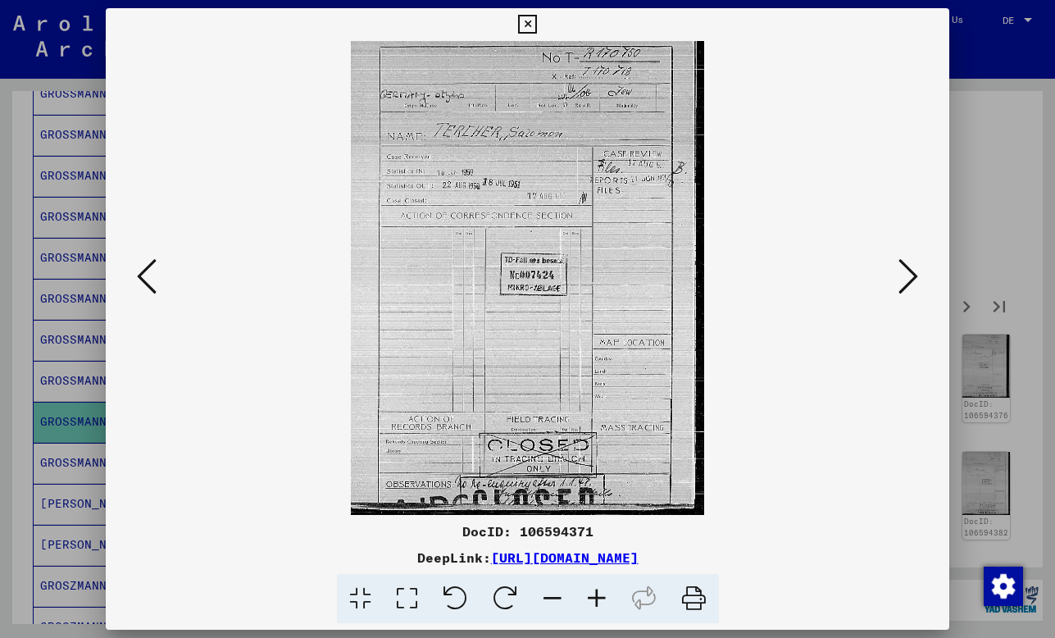
click at [906, 275] on icon at bounding box center [908, 276] width 20 height 39
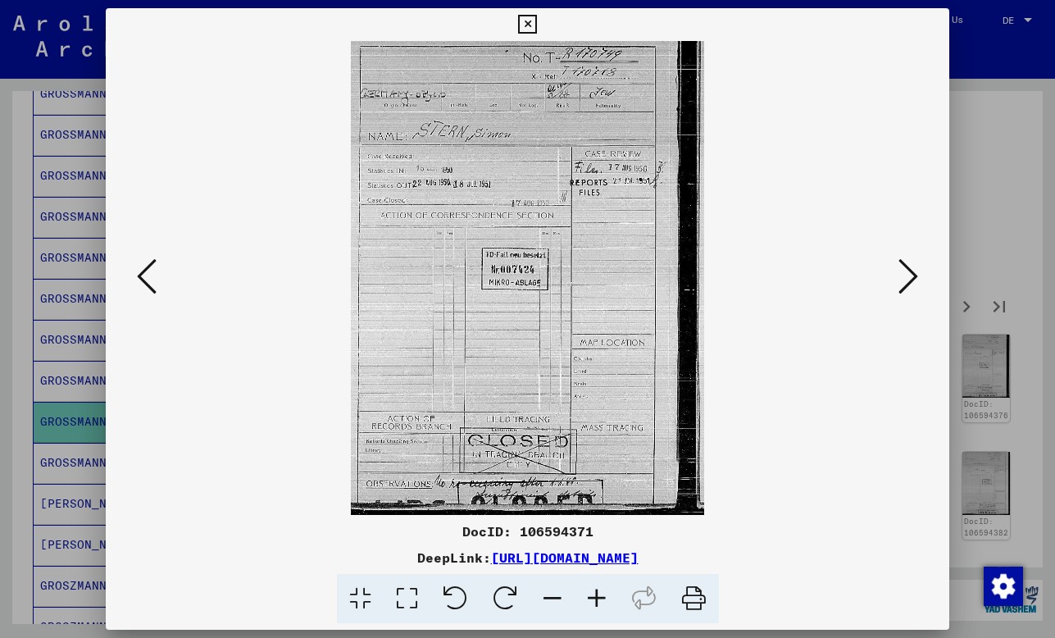
click at [906, 275] on icon at bounding box center [908, 276] width 20 height 39
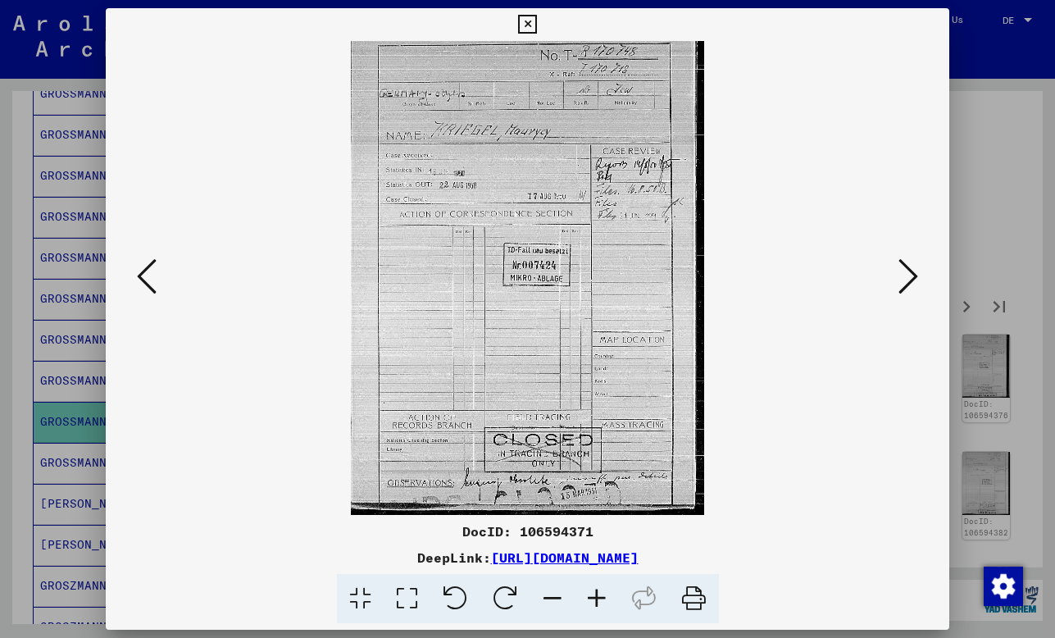
click at [906, 275] on icon at bounding box center [908, 276] width 20 height 39
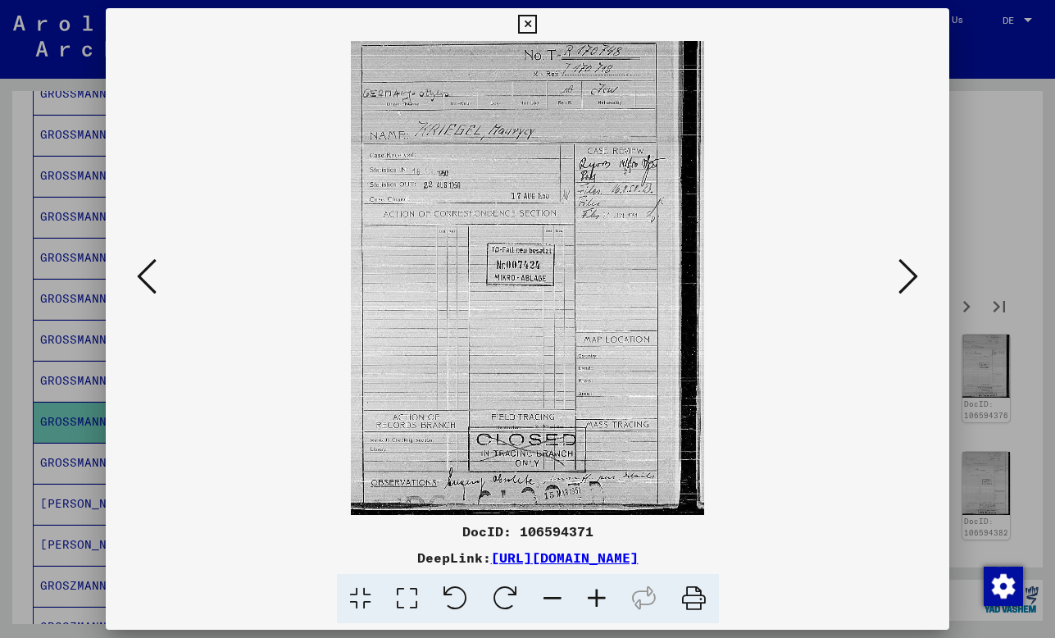
click at [906, 275] on icon at bounding box center [908, 276] width 20 height 39
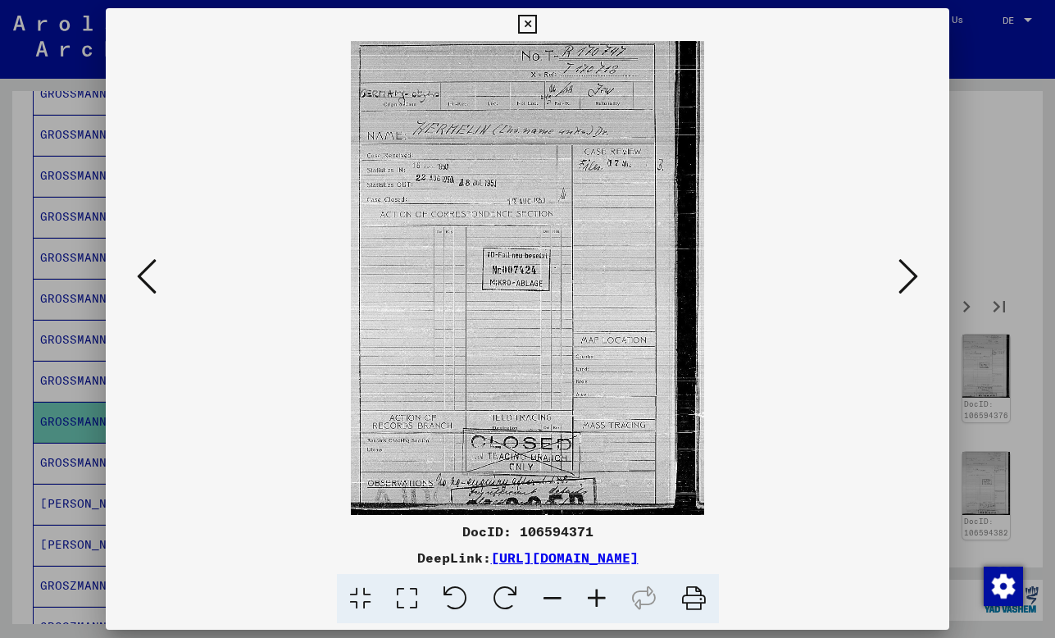
click at [906, 275] on icon at bounding box center [908, 276] width 20 height 39
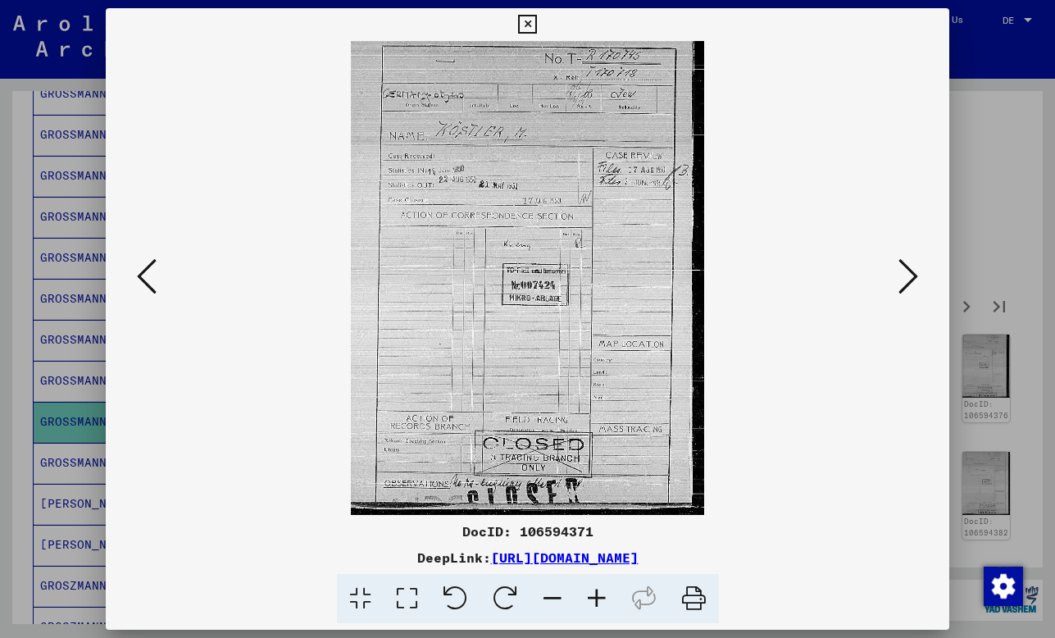
click at [906, 275] on icon at bounding box center [908, 276] width 20 height 39
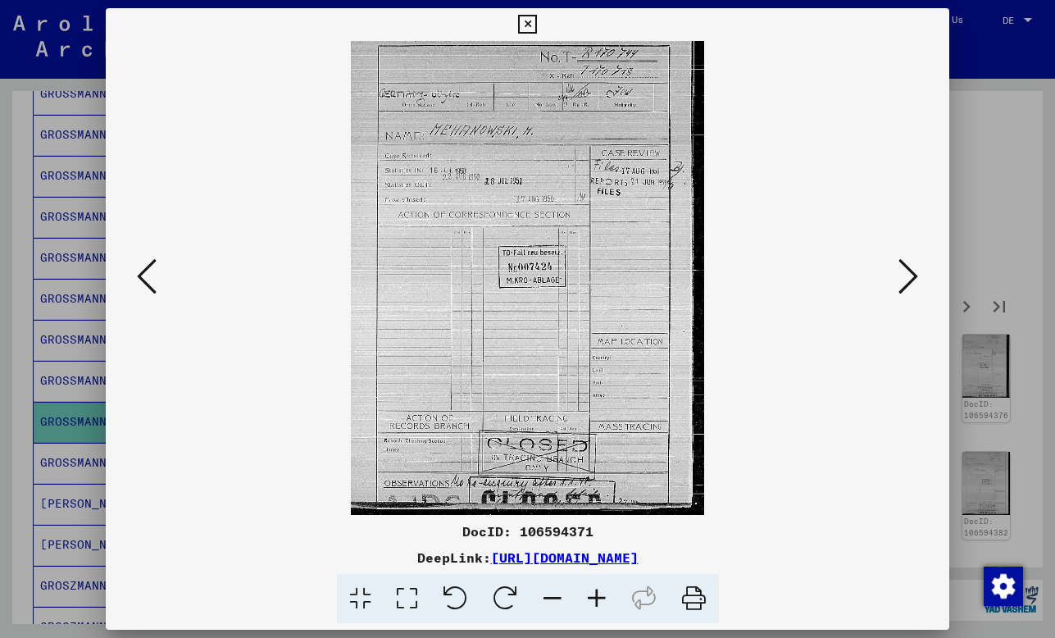
click at [158, 270] on button at bounding box center [147, 277] width 30 height 47
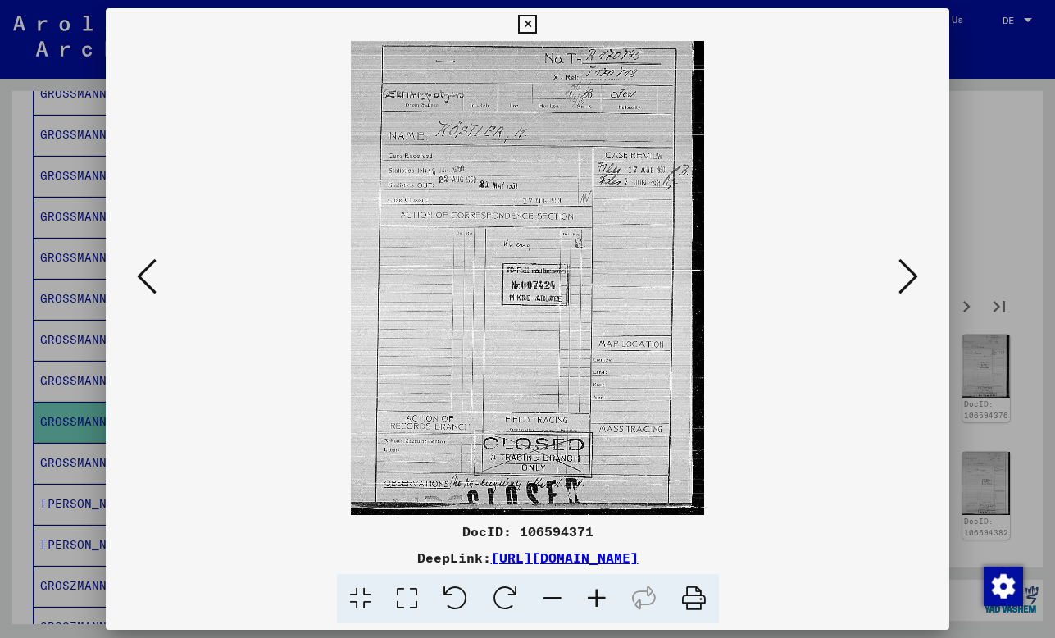
click at [158, 270] on button at bounding box center [147, 277] width 30 height 47
click at [998, 232] on div at bounding box center [527, 319] width 1055 height 638
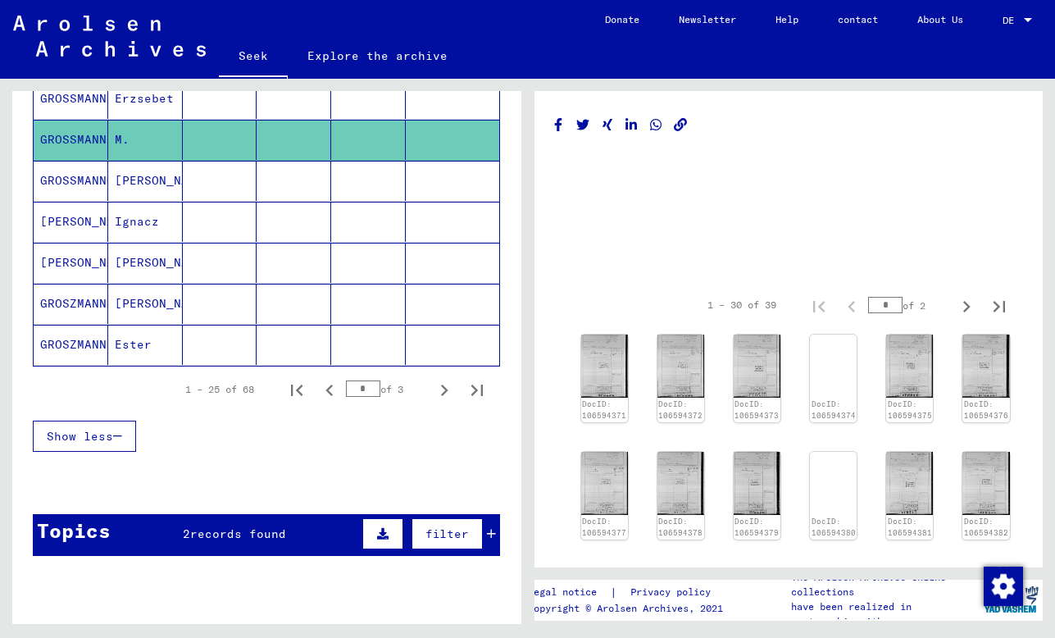
scroll to position [995, 0]
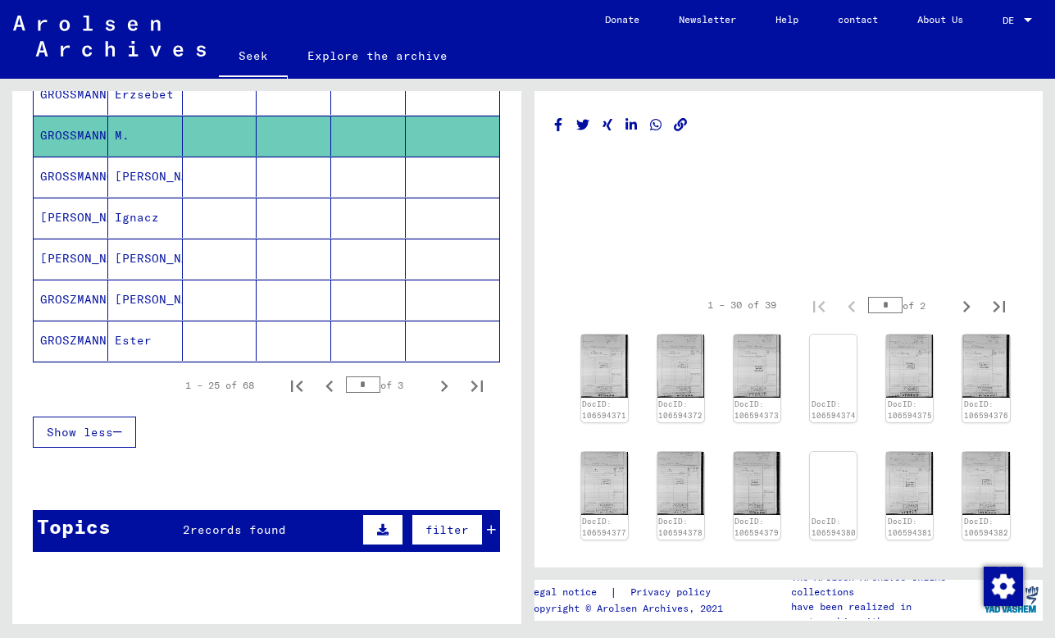
click at [377, 216] on mat-cell at bounding box center [368, 218] width 75 height 40
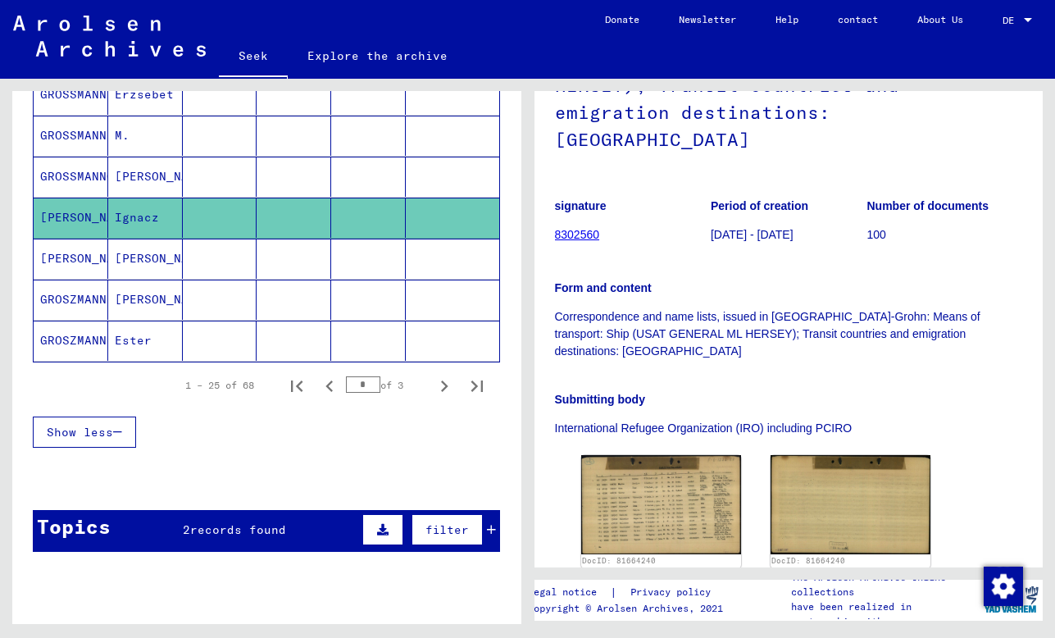
scroll to position [475, 0]
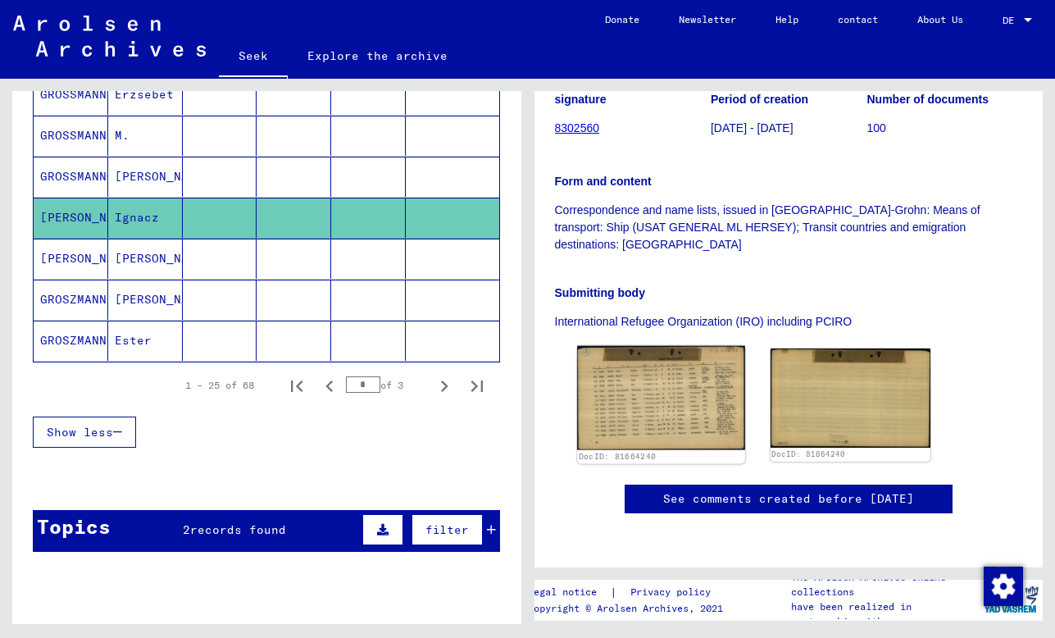
click at [635, 346] on img at bounding box center [661, 398] width 168 height 104
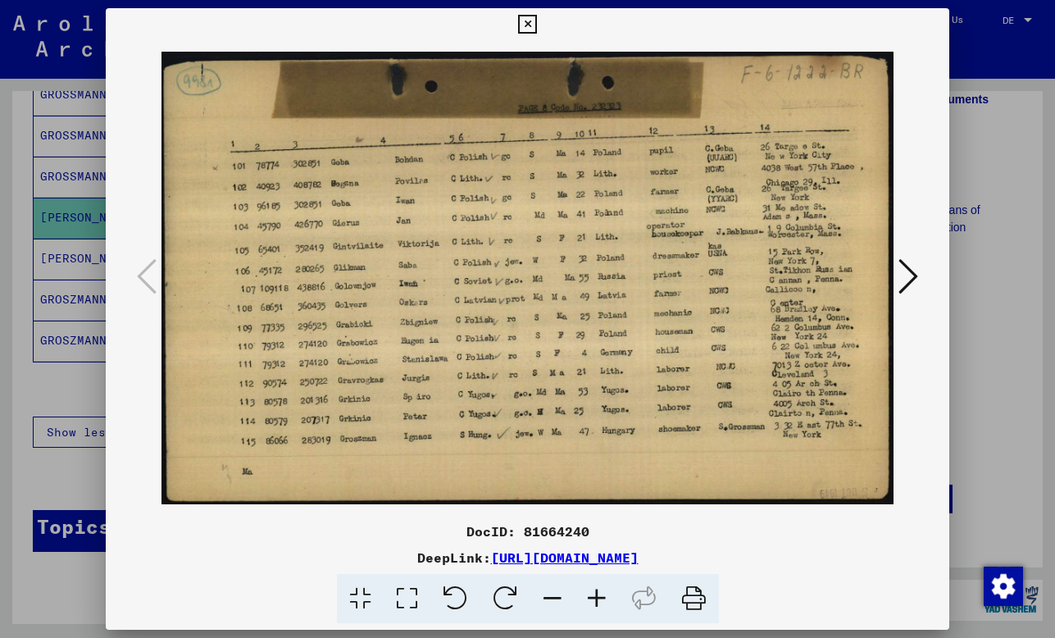
click at [1005, 313] on div at bounding box center [527, 319] width 1055 height 638
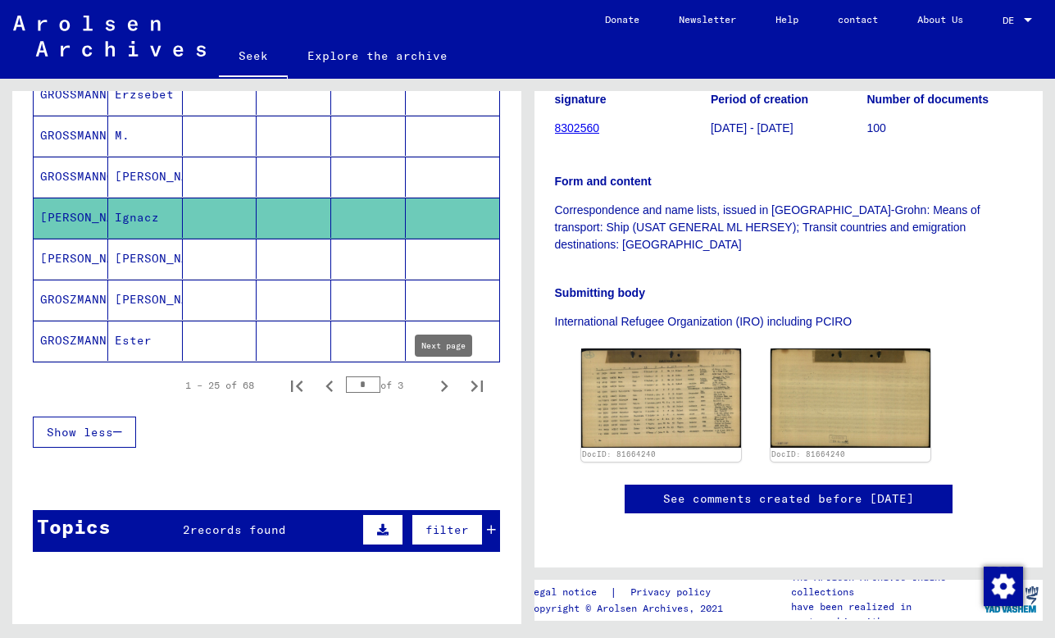
click at [443, 388] on icon "Next page" at bounding box center [444, 385] width 7 height 11
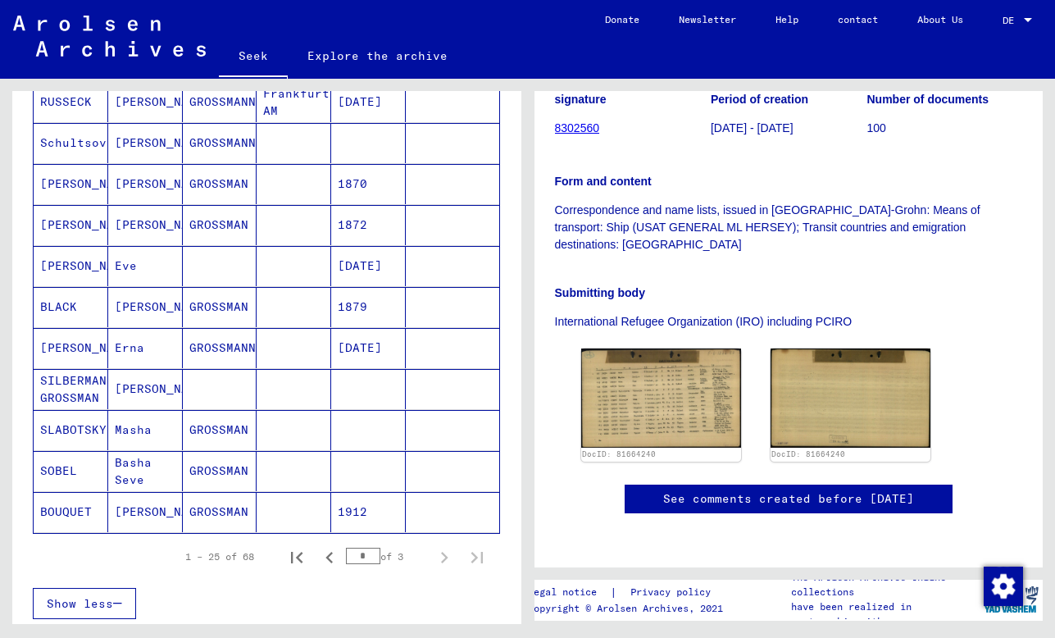
scroll to position [545, 0]
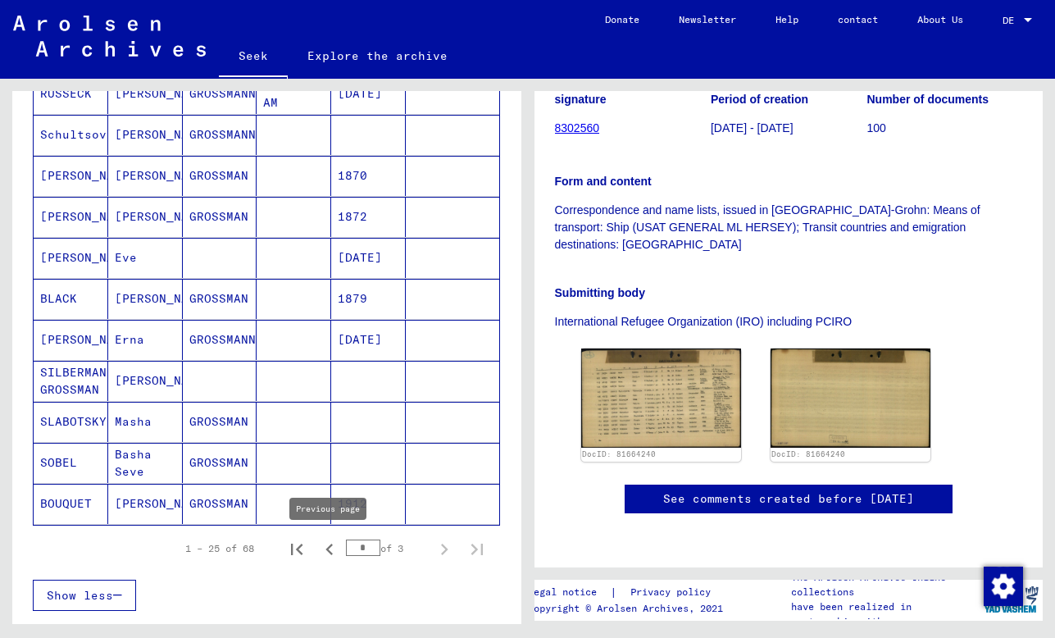
click at [324, 549] on icon "Previous page" at bounding box center [329, 549] width 23 height 23
type input "*"
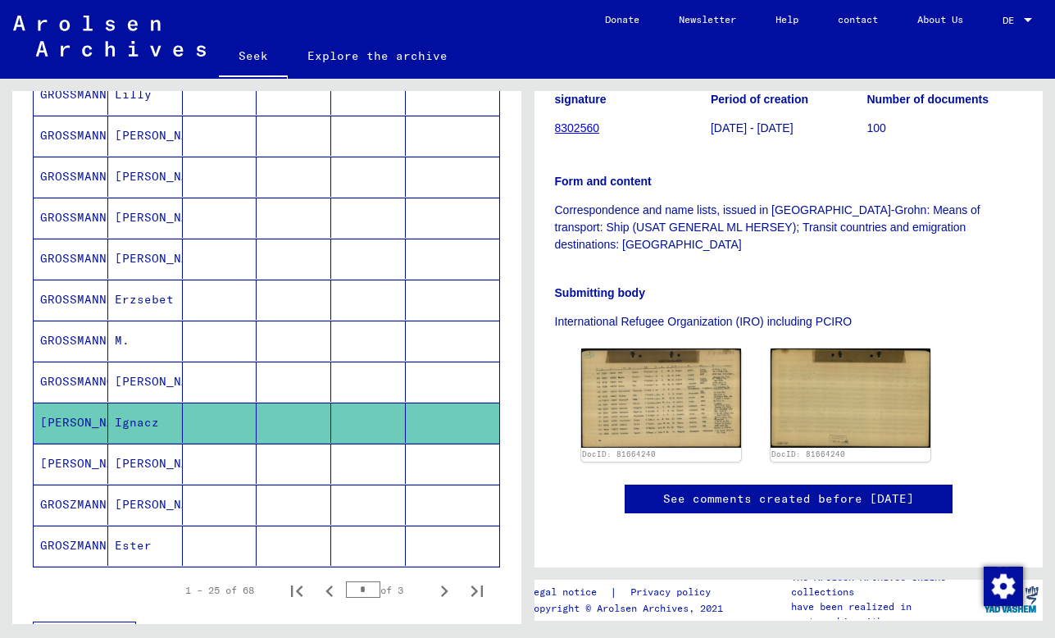
scroll to position [804, 0]
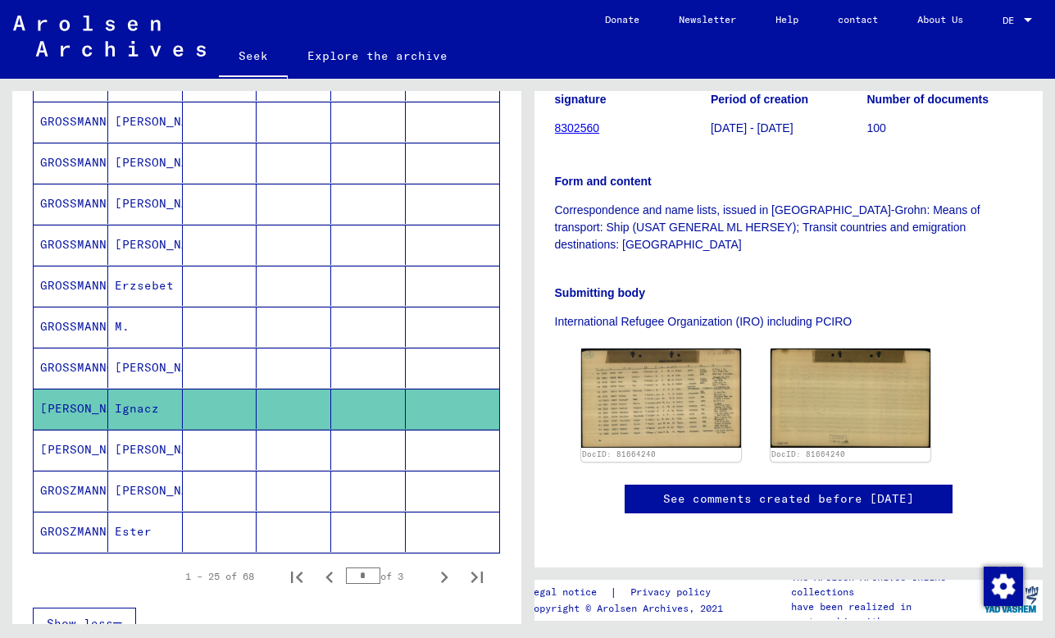
click at [323, 521] on mat-cell at bounding box center [294, 532] width 75 height 40
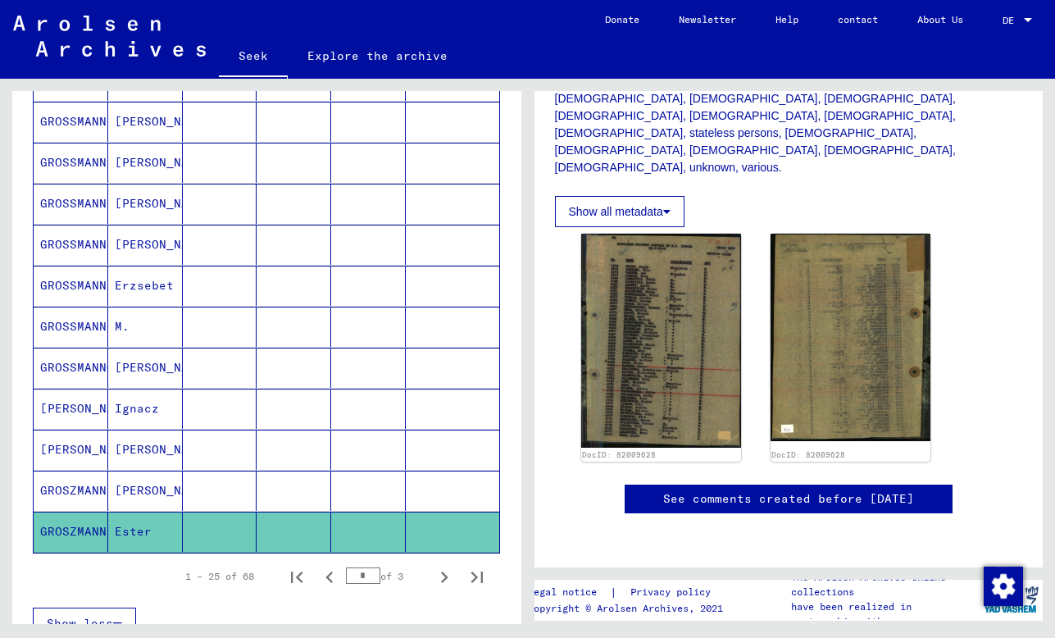
scroll to position [551, 0]
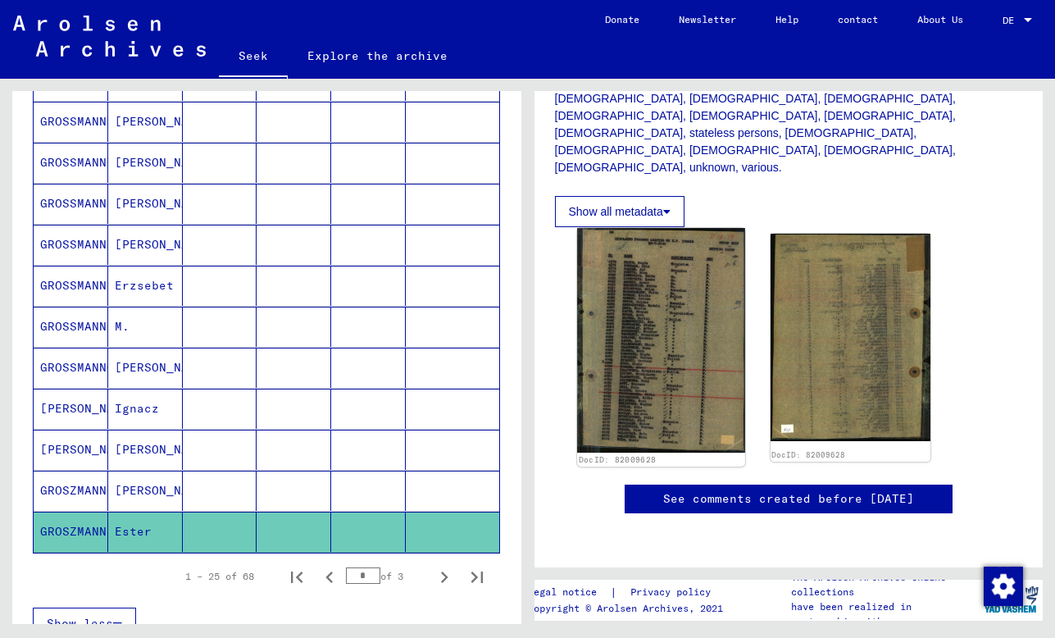
click at [634, 228] on img at bounding box center [661, 340] width 168 height 225
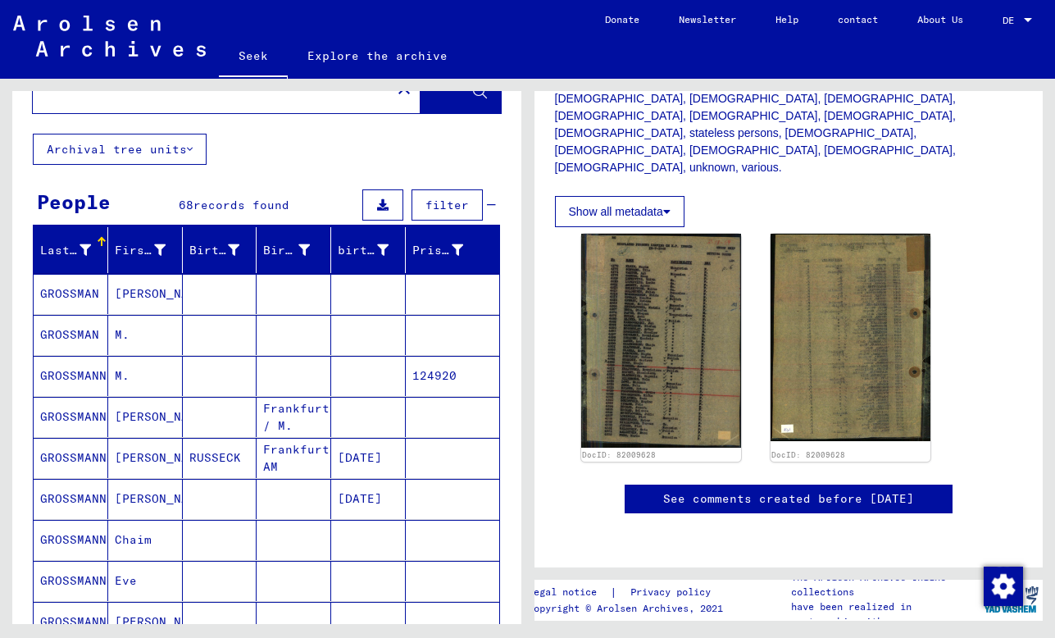
scroll to position [0, 0]
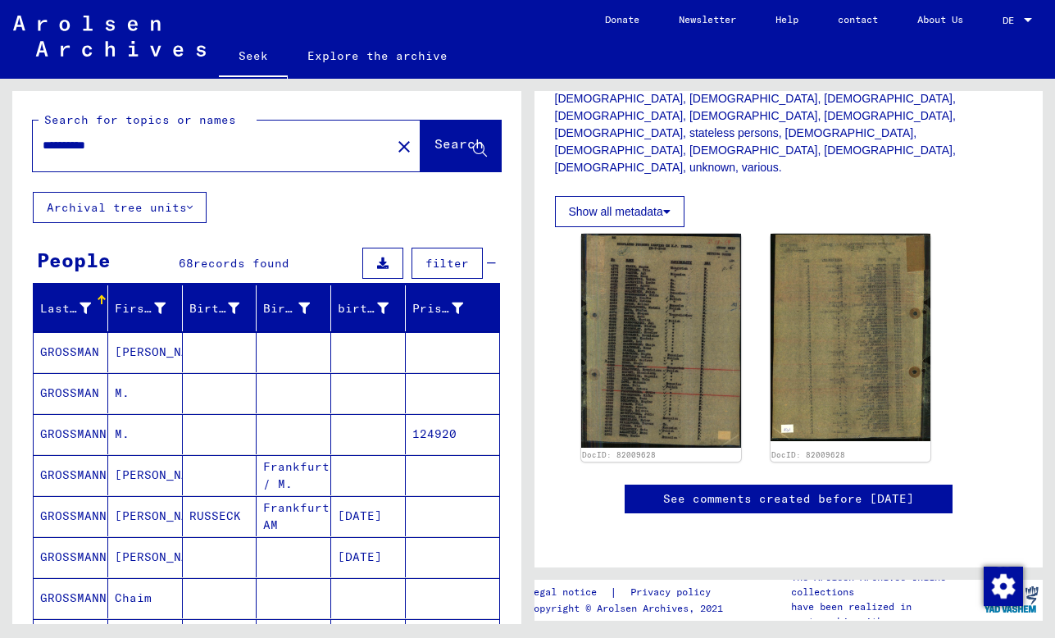
click at [98, 147] on input "**********" at bounding box center [212, 145] width 339 height 17
type input "**********"
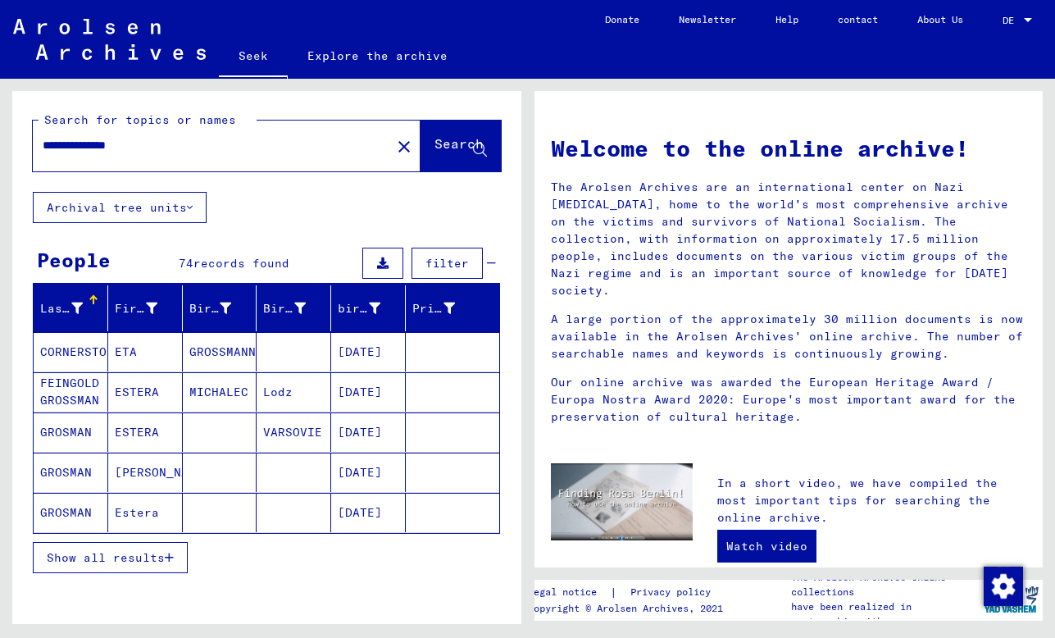
click at [126, 561] on font "Show all results" at bounding box center [106, 557] width 118 height 15
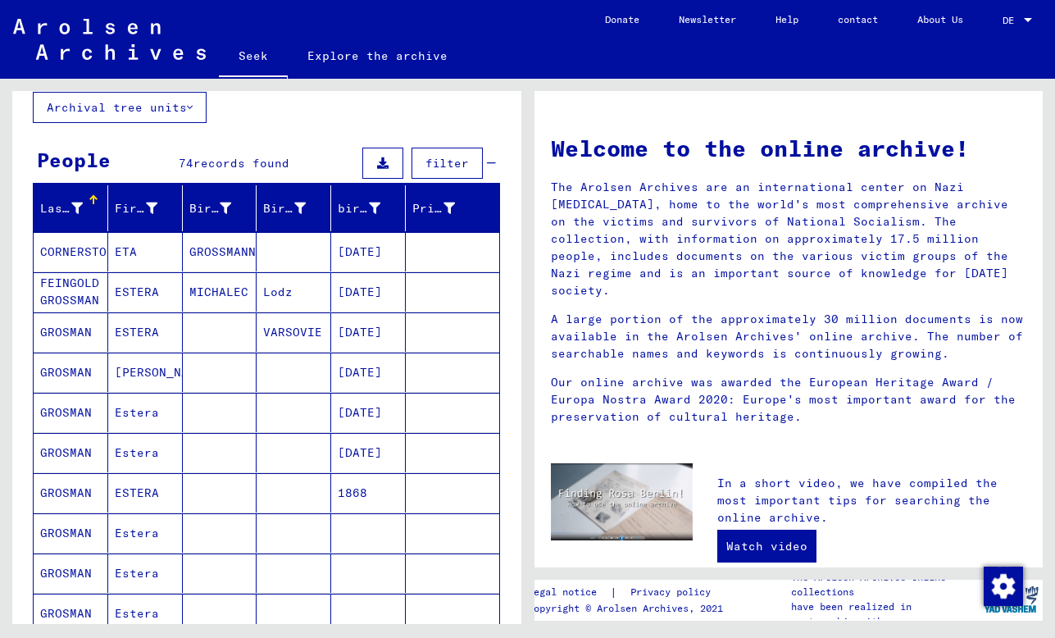
scroll to position [105, 0]
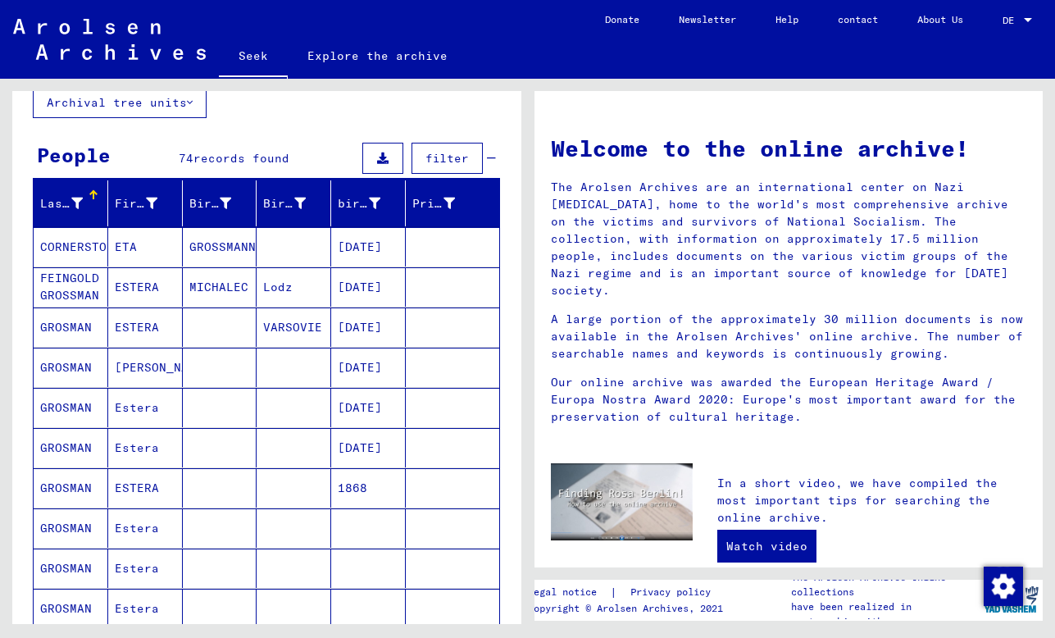
click at [183, 348] on mat-cell at bounding box center [220, 367] width 75 height 39
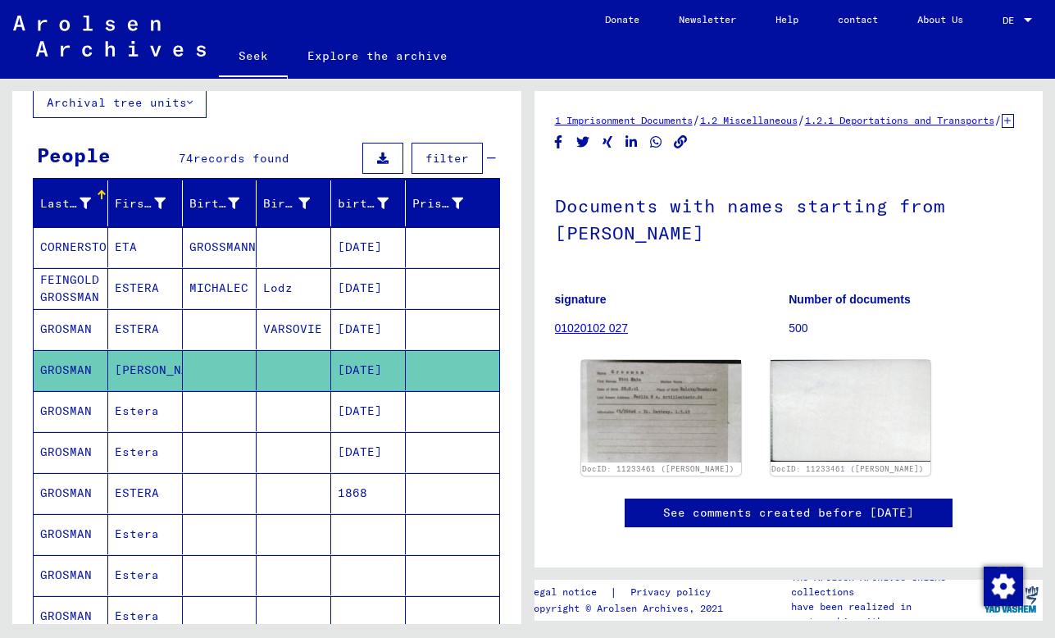
click at [184, 330] on mat-cell at bounding box center [220, 329] width 75 height 40
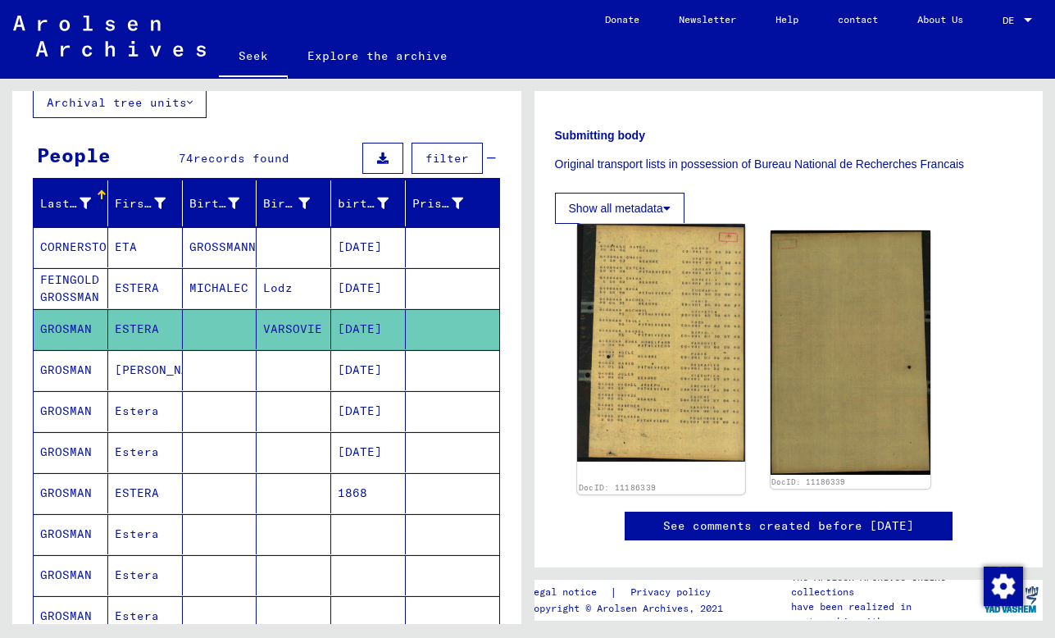
scroll to position [239, 0]
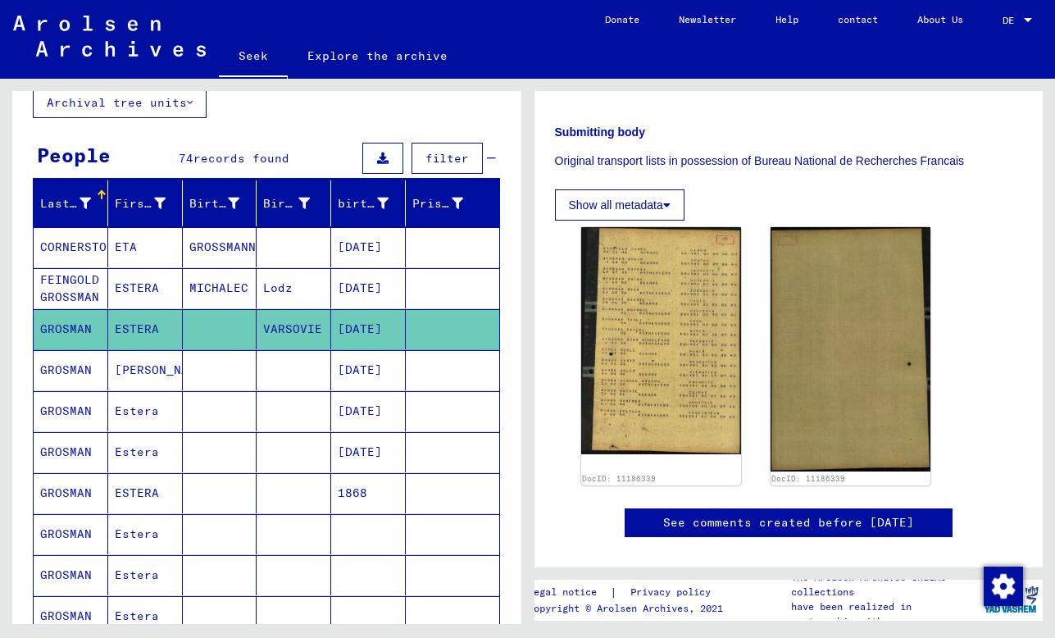
click at [444, 367] on mat-cell at bounding box center [452, 370] width 93 height 40
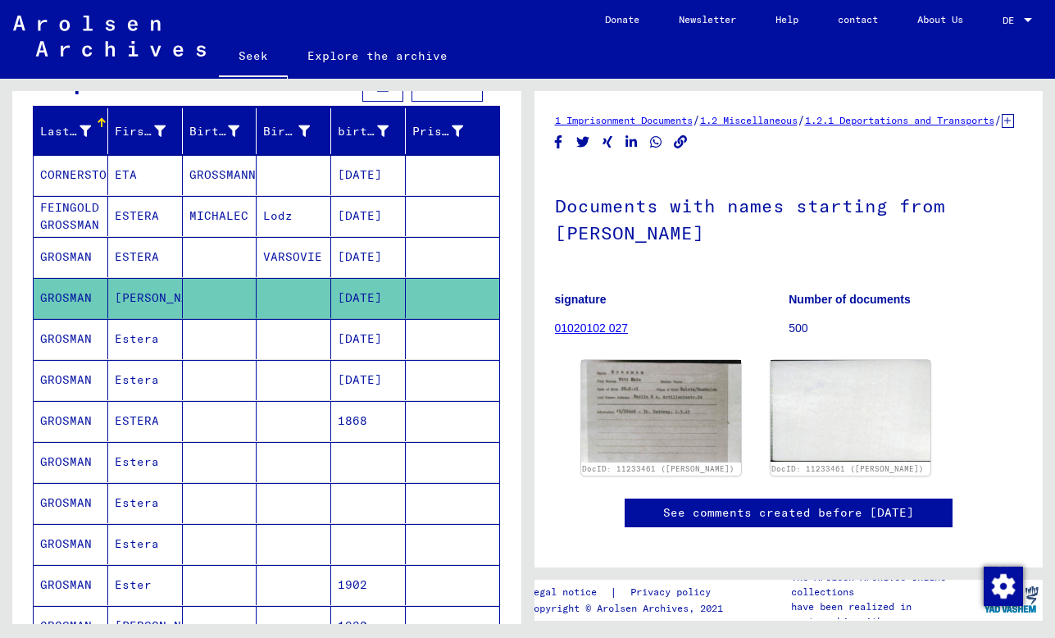
scroll to position [198, 0]
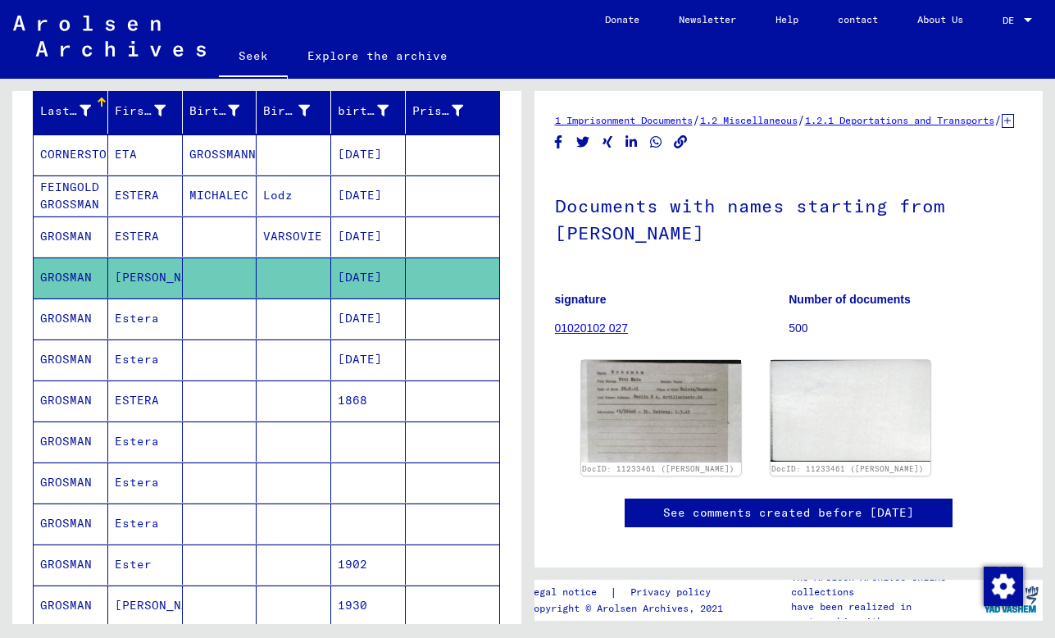
click at [397, 439] on mat-cell at bounding box center [368, 441] width 75 height 40
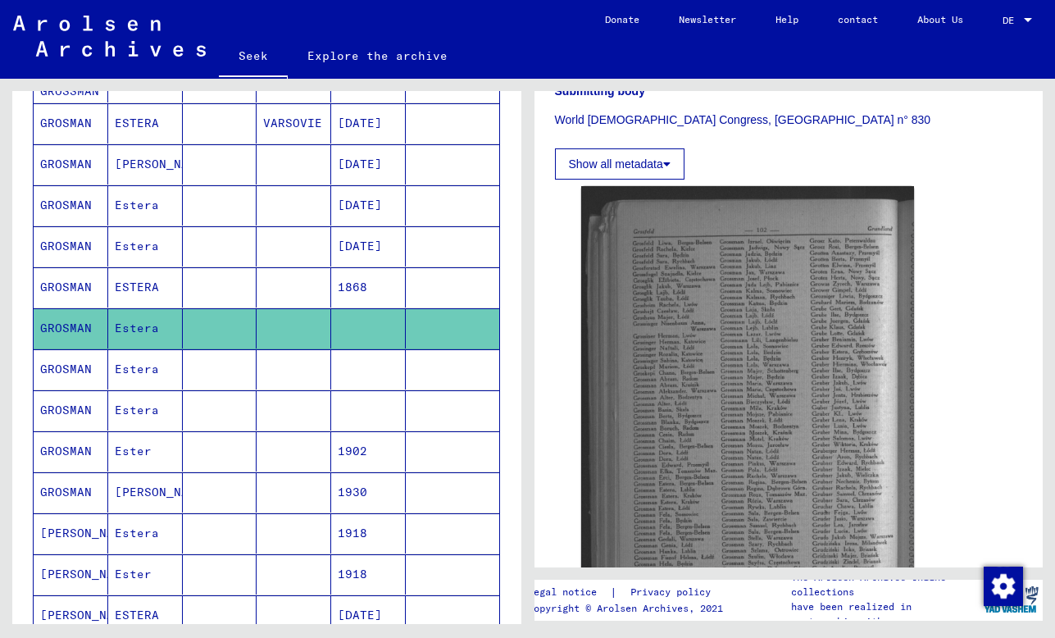
scroll to position [318, 0]
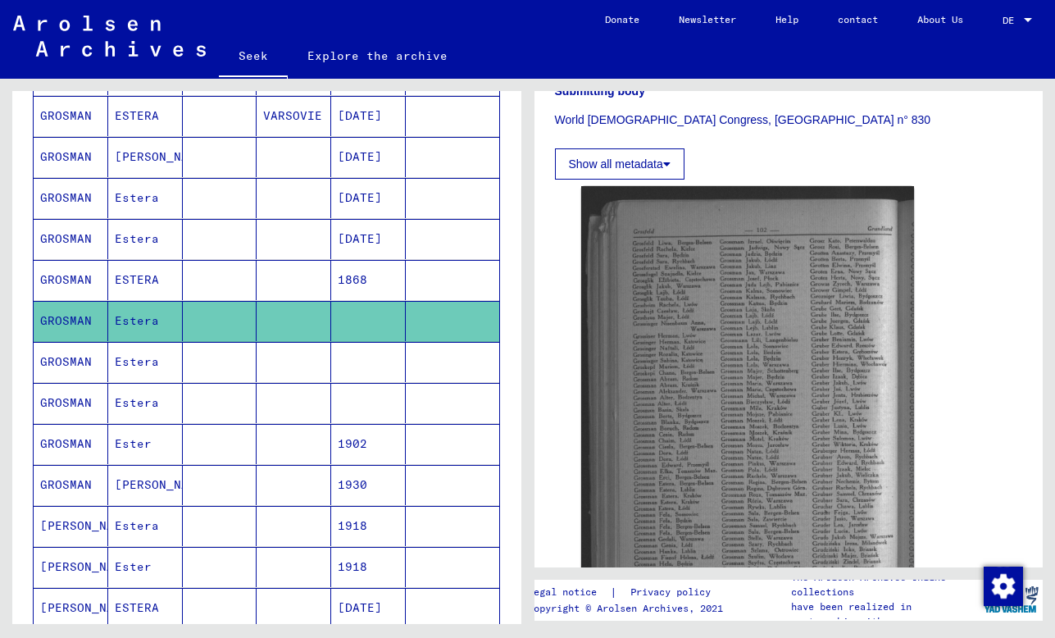
click at [332, 358] on mat-cell at bounding box center [368, 362] width 75 height 40
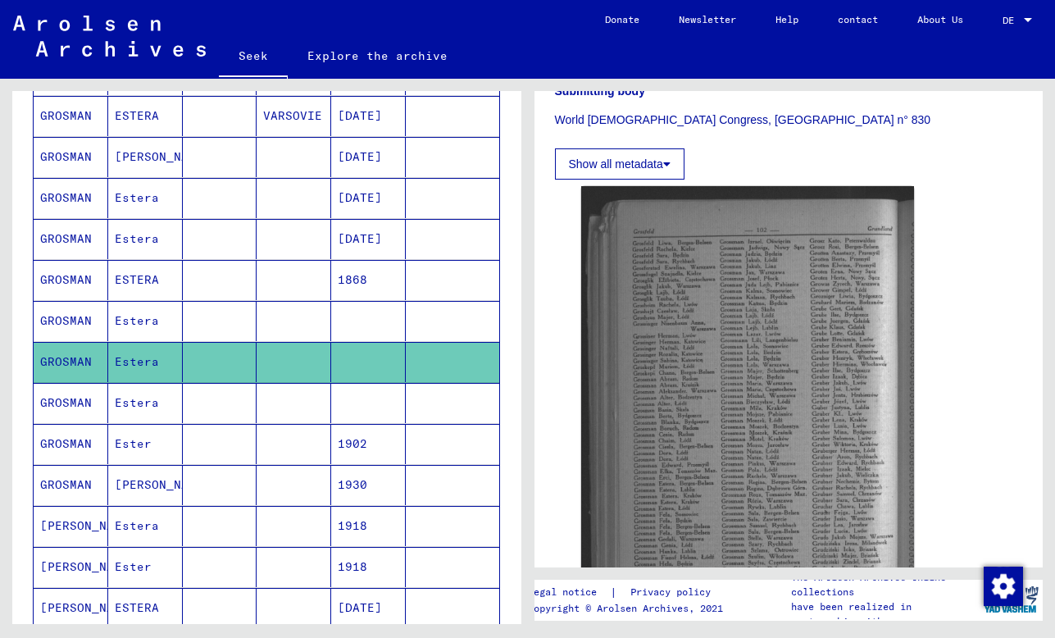
click at [331, 407] on mat-cell at bounding box center [368, 403] width 75 height 40
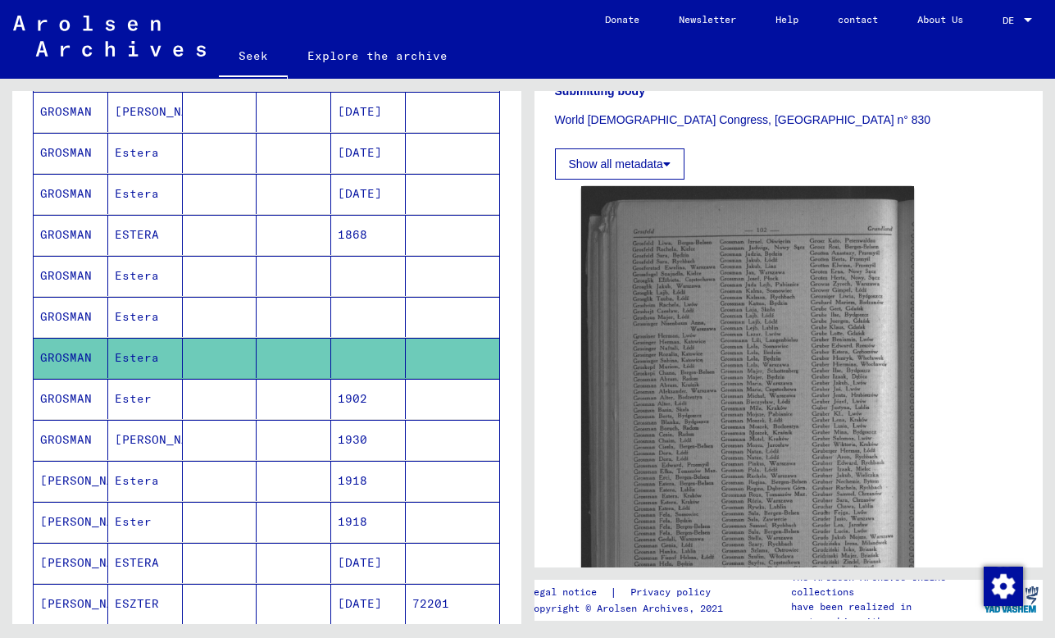
scroll to position [361, 0]
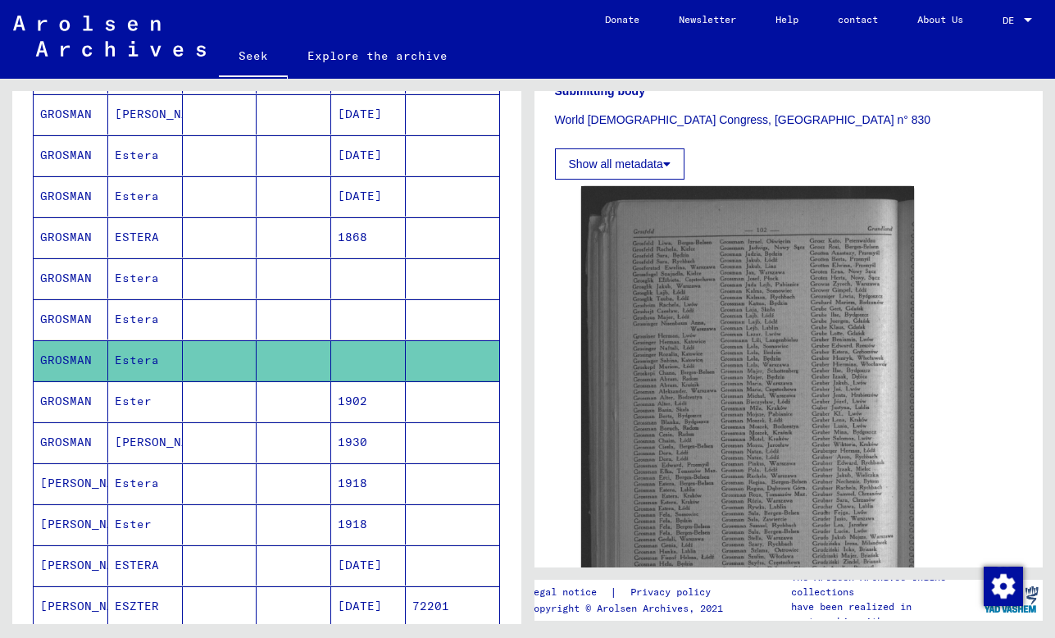
click at [331, 407] on mat-cell "1902" at bounding box center [368, 401] width 75 height 40
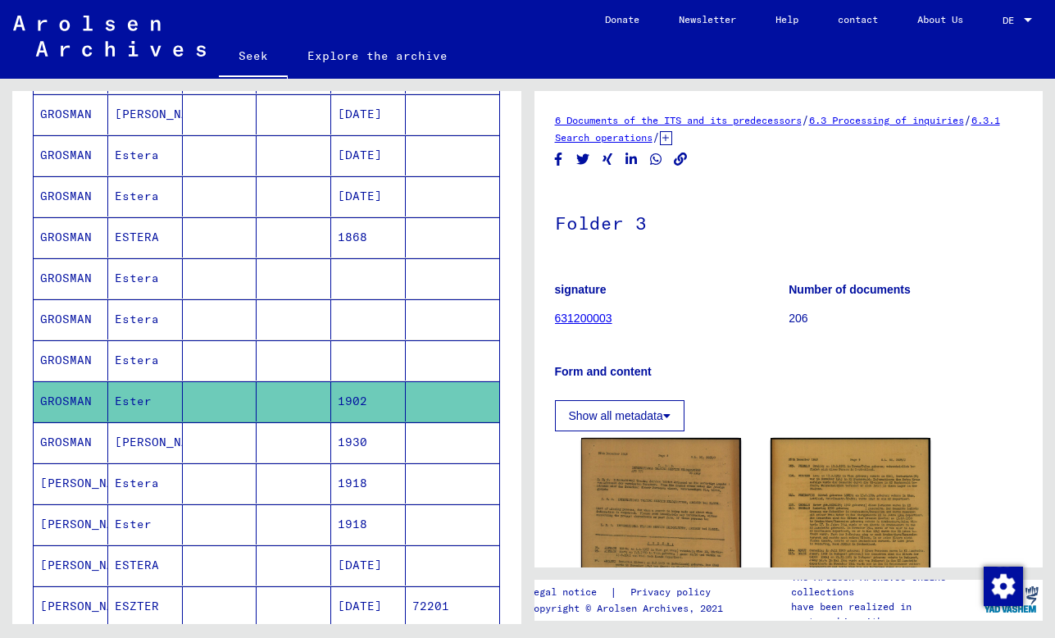
click at [334, 446] on mat-cell "1930" at bounding box center [368, 442] width 75 height 40
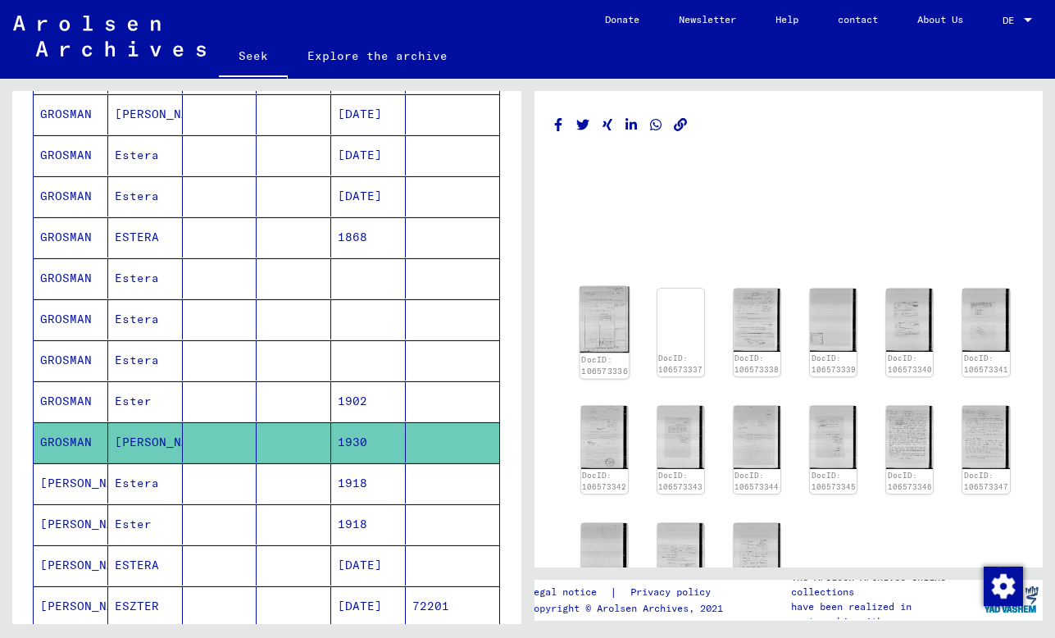
click at [604, 307] on img at bounding box center [604, 320] width 49 height 66
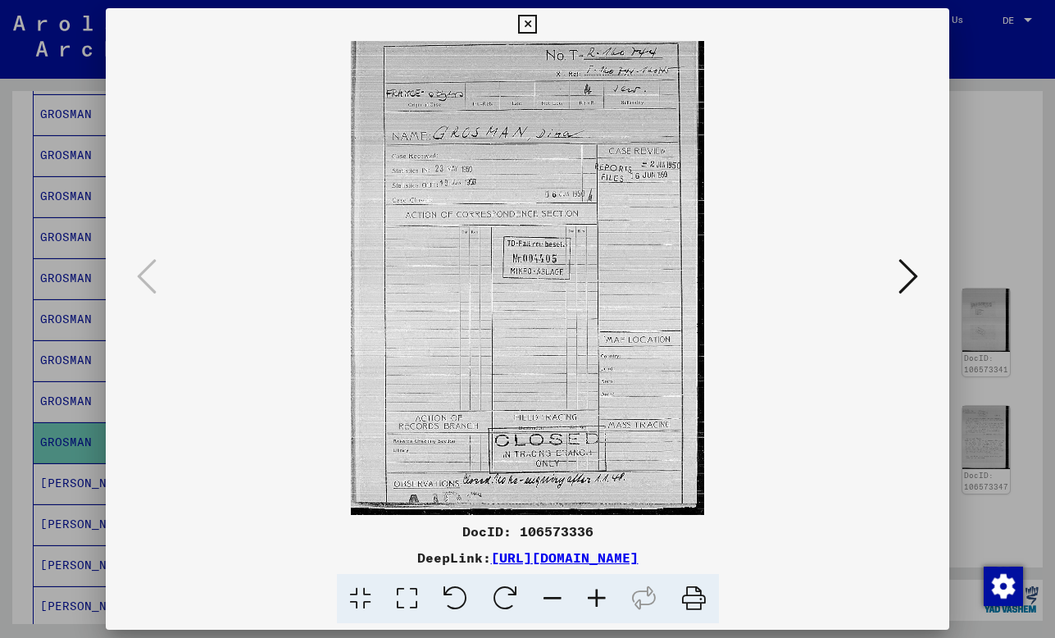
click at [907, 277] on icon at bounding box center [908, 276] width 20 height 39
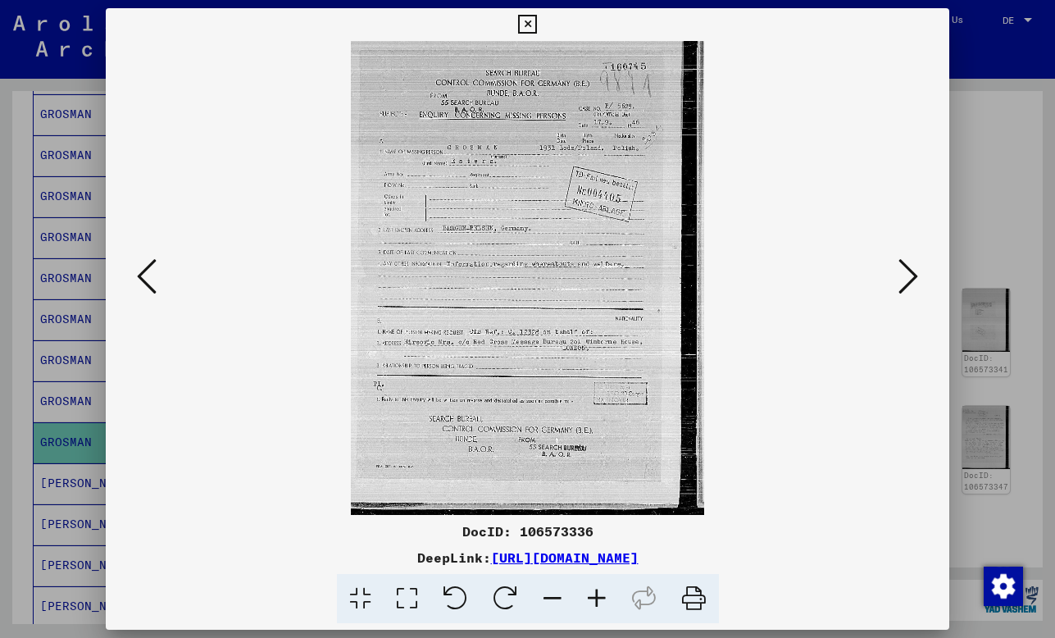
click at [907, 277] on icon at bounding box center [908, 276] width 20 height 39
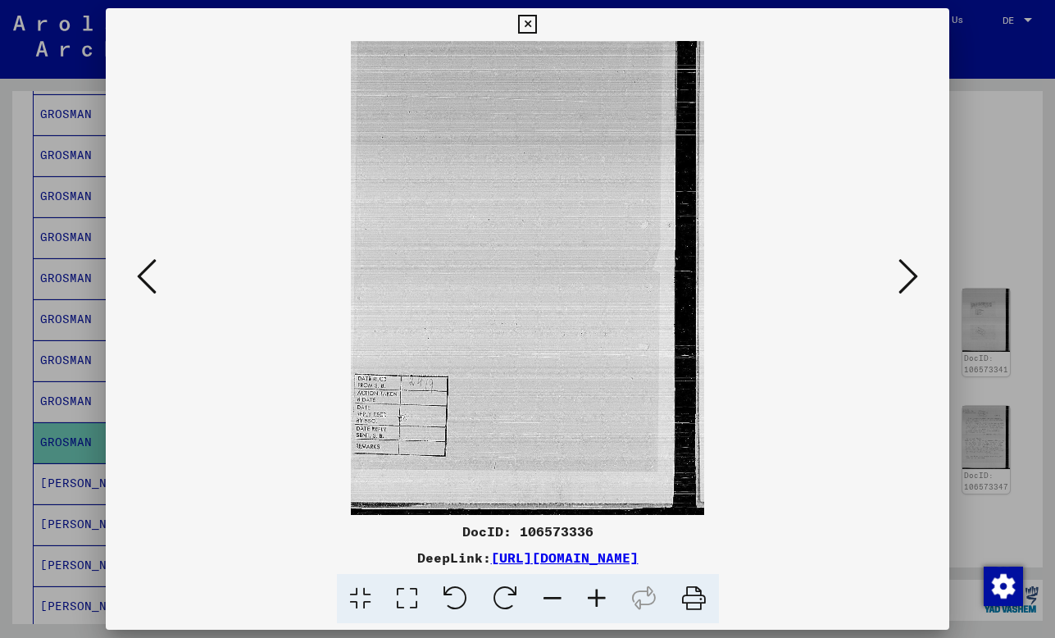
click at [907, 277] on icon at bounding box center [908, 276] width 20 height 39
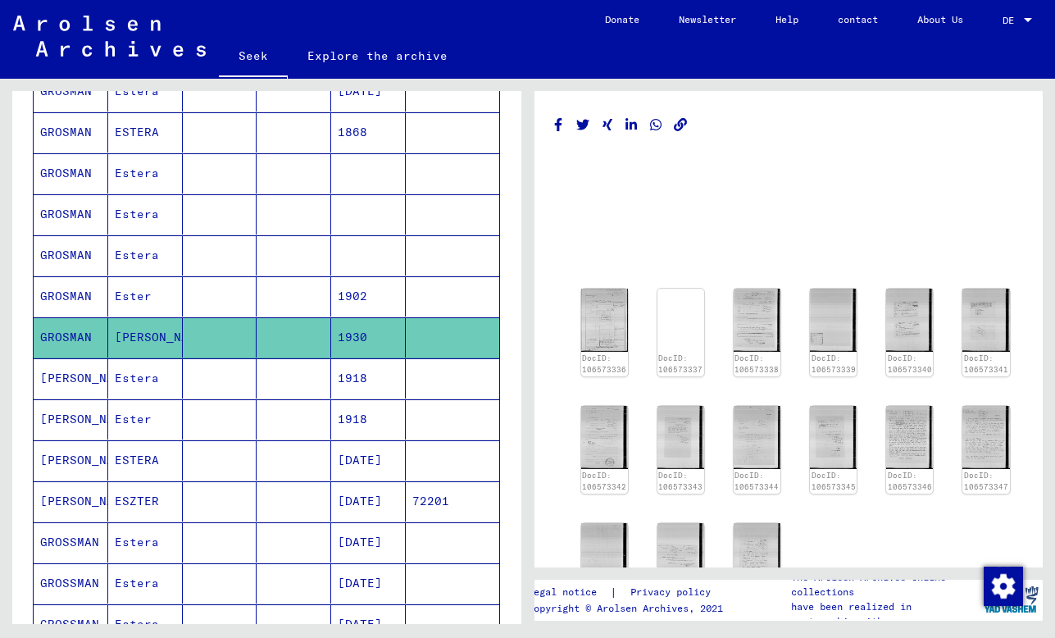
scroll to position [505, 0]
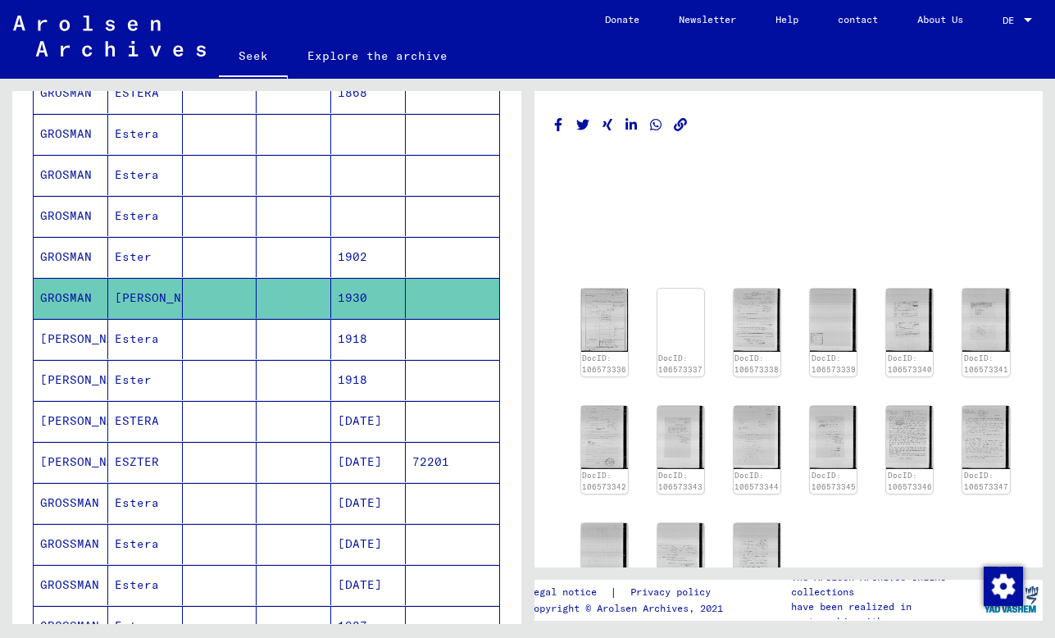
click at [405, 407] on mat-cell "[DATE]" at bounding box center [368, 421] width 75 height 40
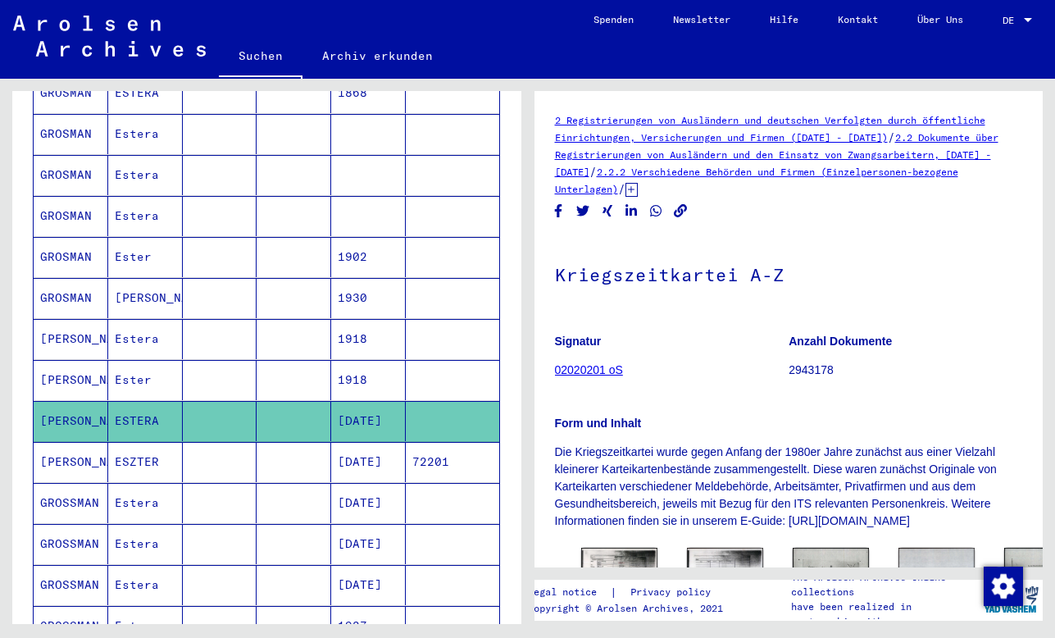
click at [406, 378] on mat-cell at bounding box center [452, 380] width 93 height 40
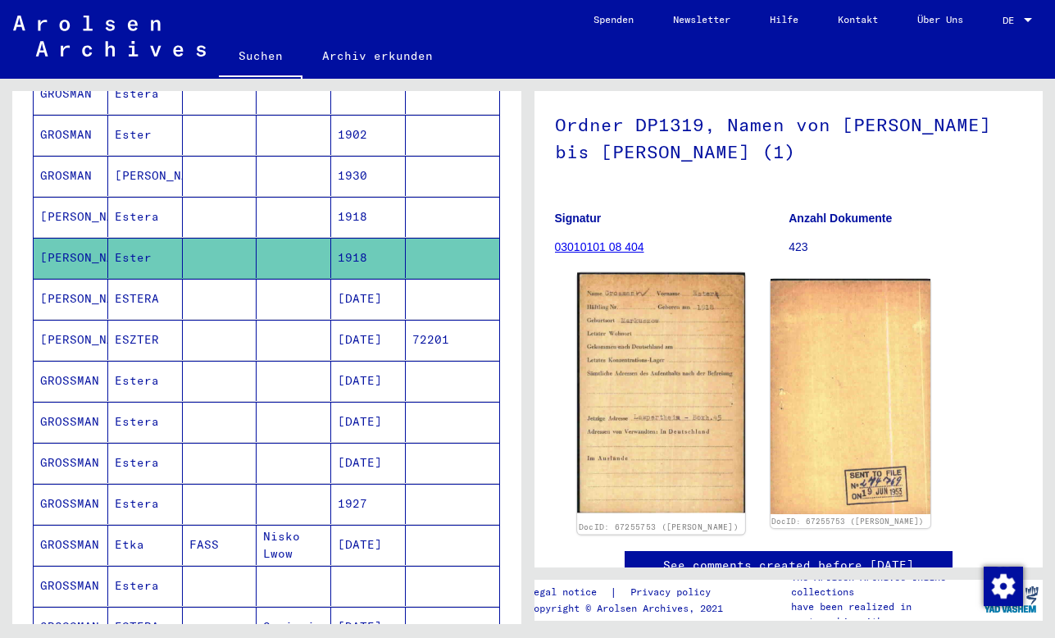
scroll to position [131, 0]
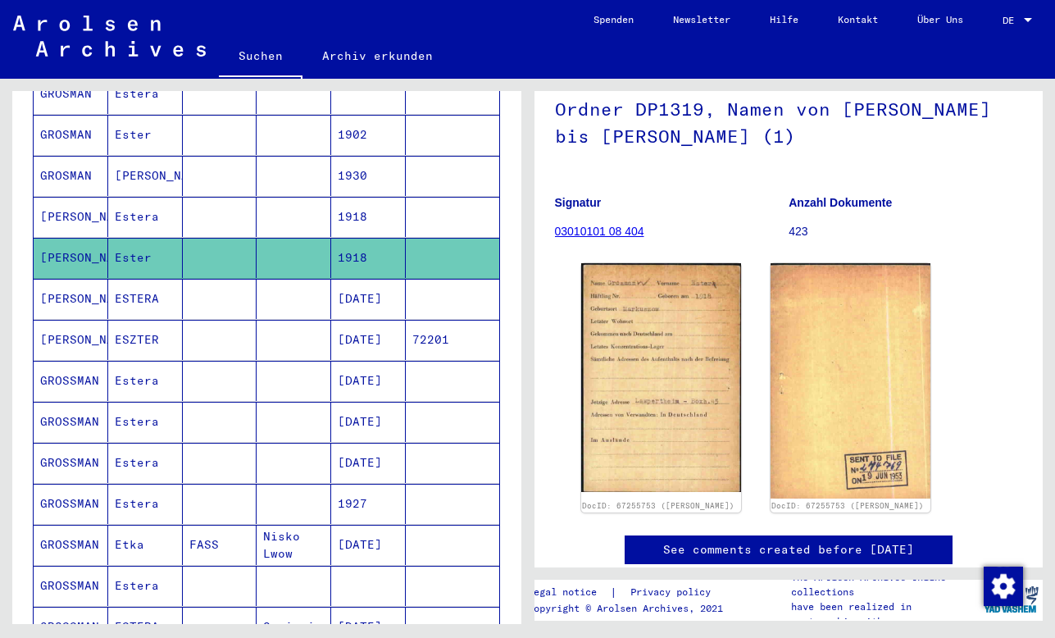
click at [379, 458] on mat-cell "[DATE]" at bounding box center [368, 463] width 75 height 40
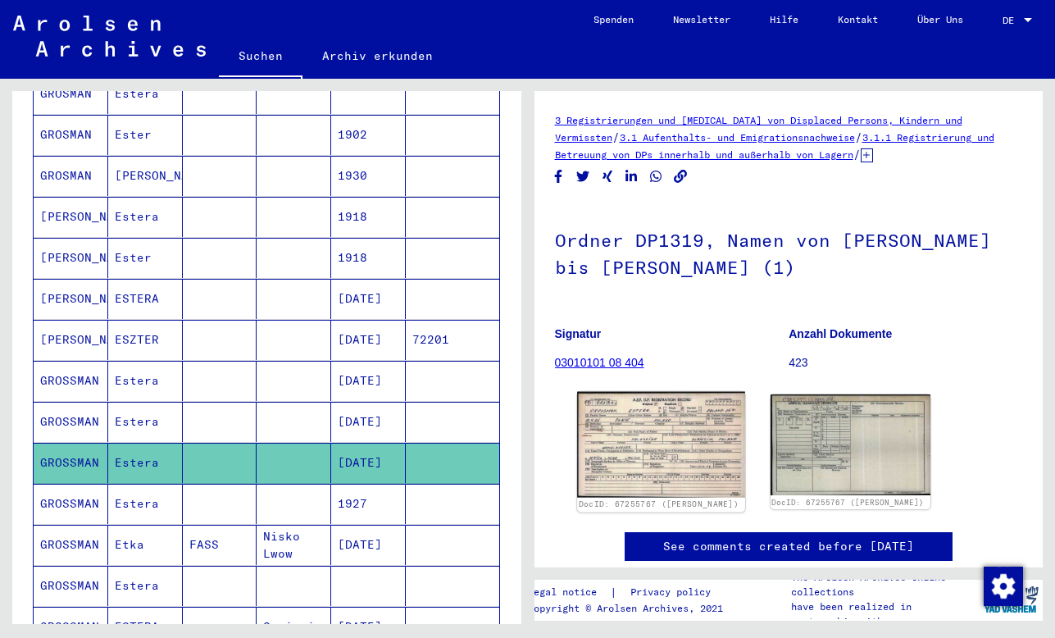
click at [640, 430] on img at bounding box center [661, 445] width 168 height 106
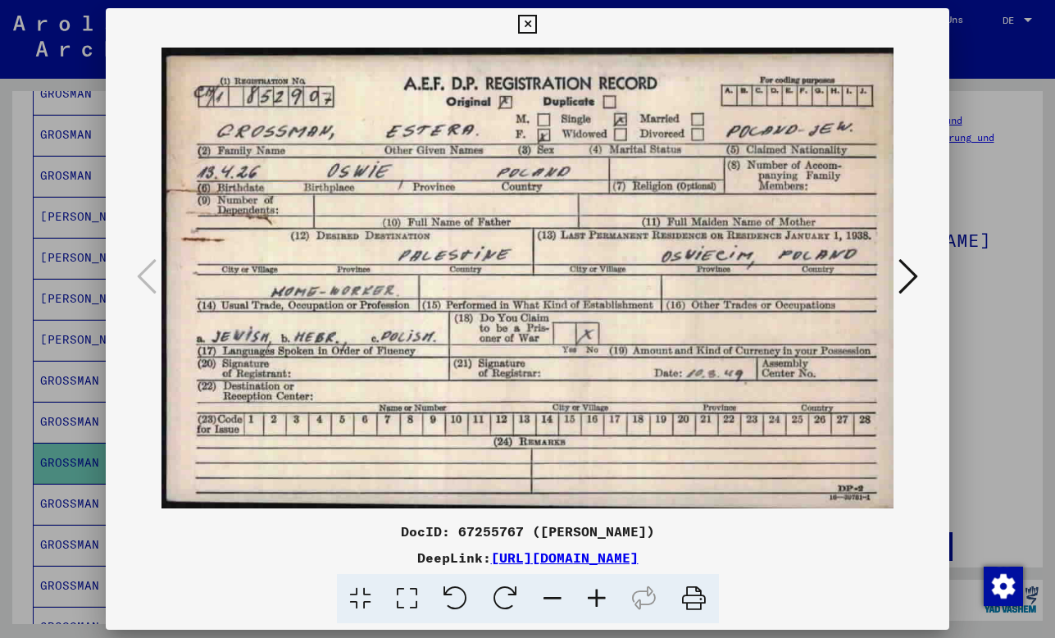
click at [980, 342] on div at bounding box center [527, 319] width 1055 height 638
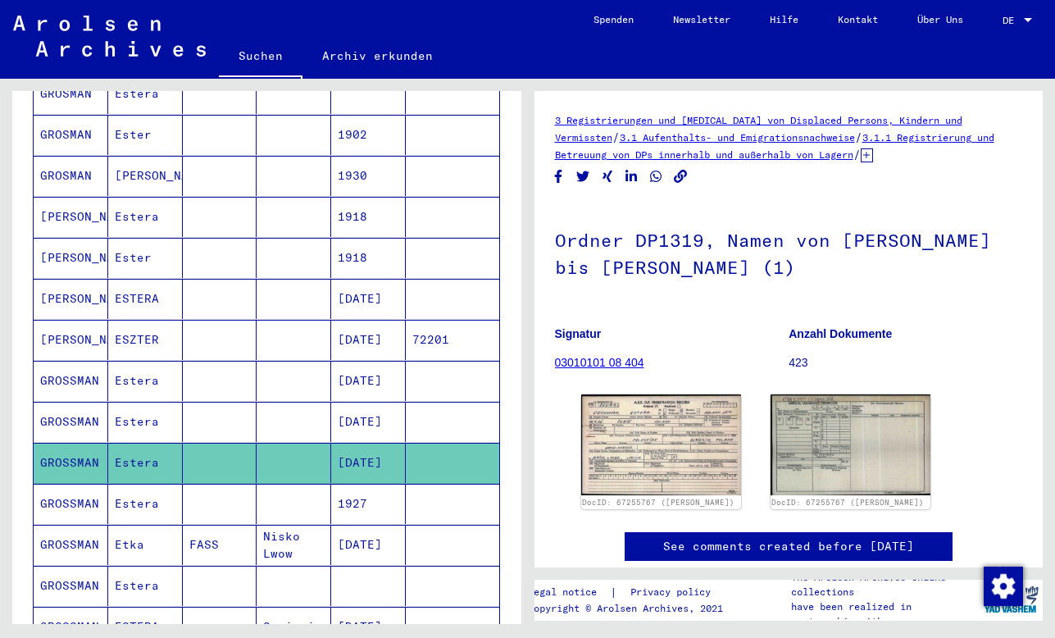
click at [368, 488] on mat-cell "1927" at bounding box center [368, 504] width 75 height 40
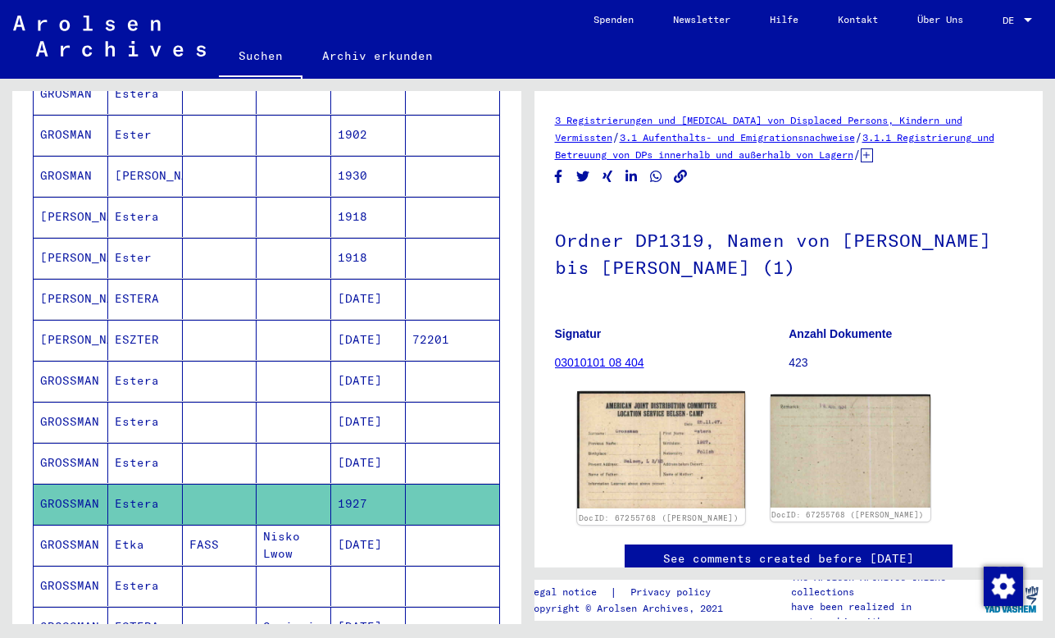
click at [616, 463] on img at bounding box center [661, 449] width 168 height 117
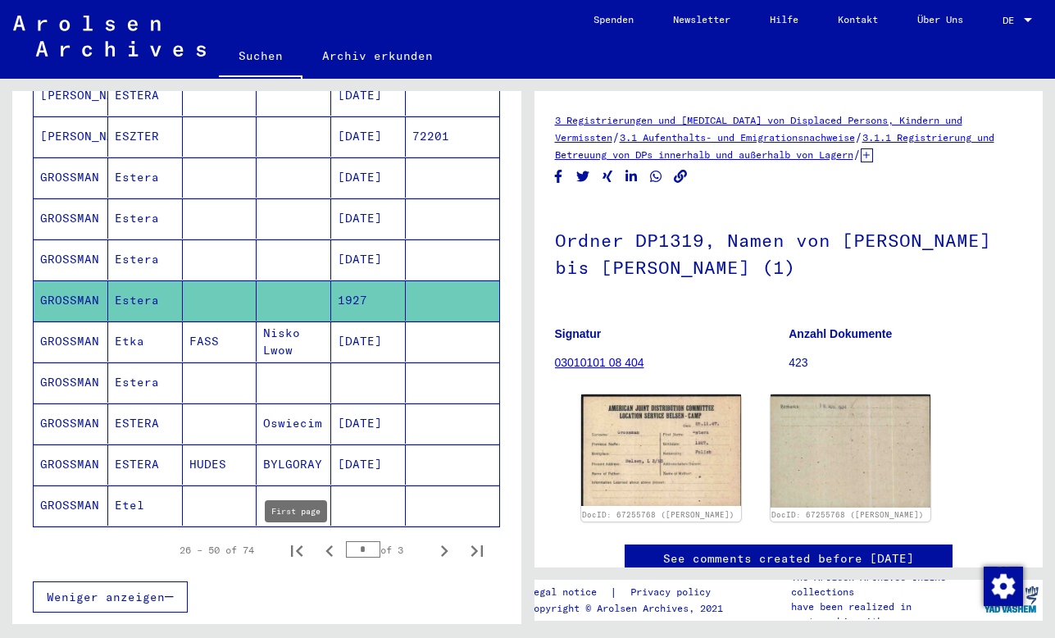
click at [300, 548] on icon "First page" at bounding box center [296, 550] width 11 height 11
click at [330, 366] on mat-cell at bounding box center [294, 382] width 75 height 40
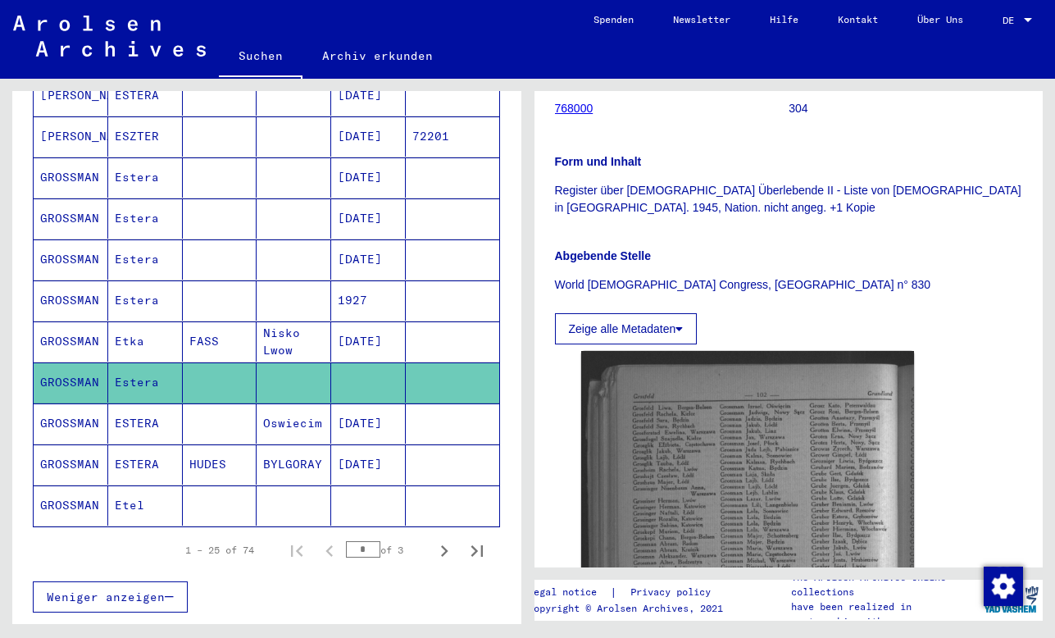
click at [393, 510] on mat-cell at bounding box center [368, 505] width 75 height 40
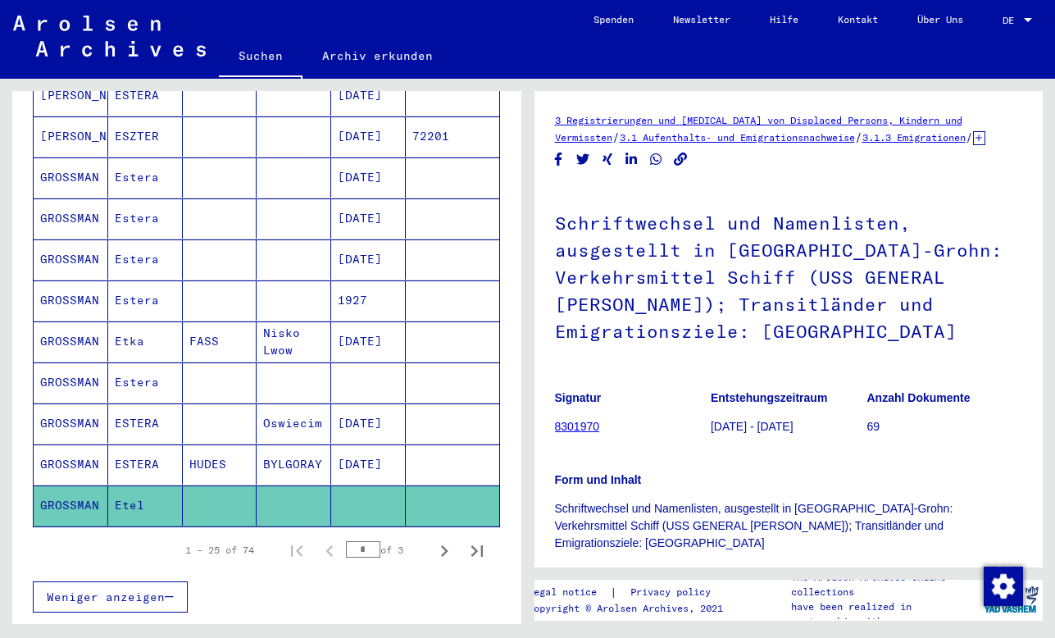
click at [423, 429] on mat-cell at bounding box center [452, 423] width 93 height 40
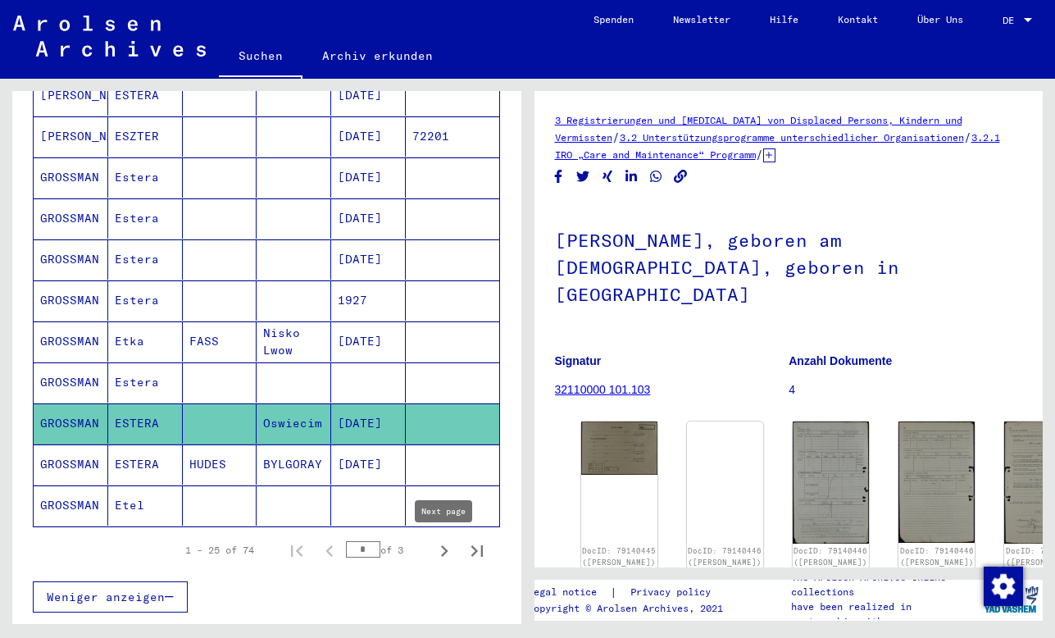
click at [442, 547] on icon "Next page" at bounding box center [444, 550] width 7 height 11
type input "*"
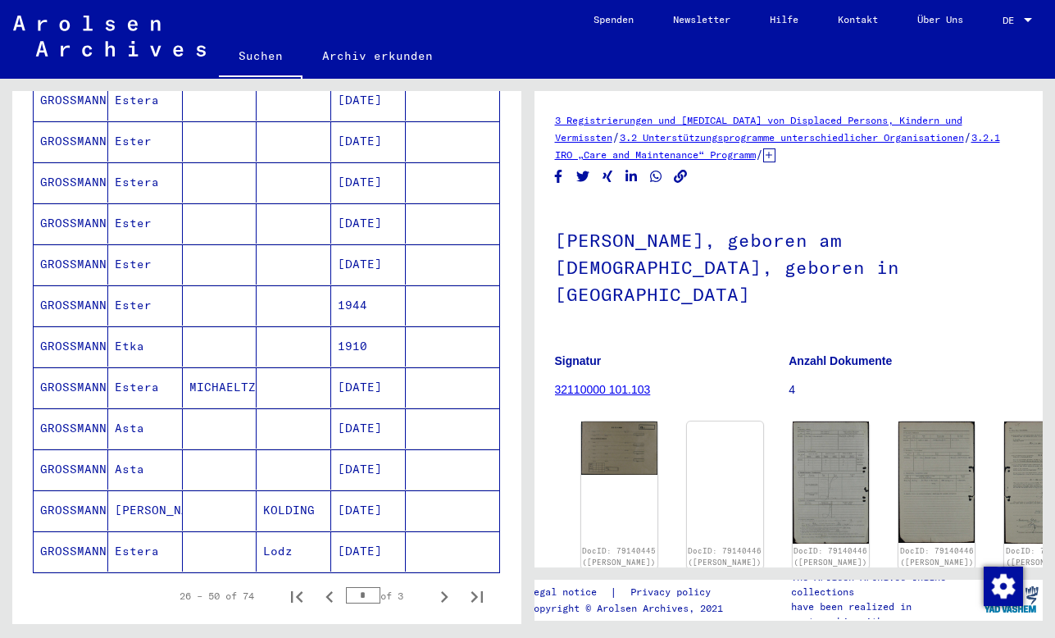
click at [406, 466] on mat-cell at bounding box center [452, 469] width 93 height 40
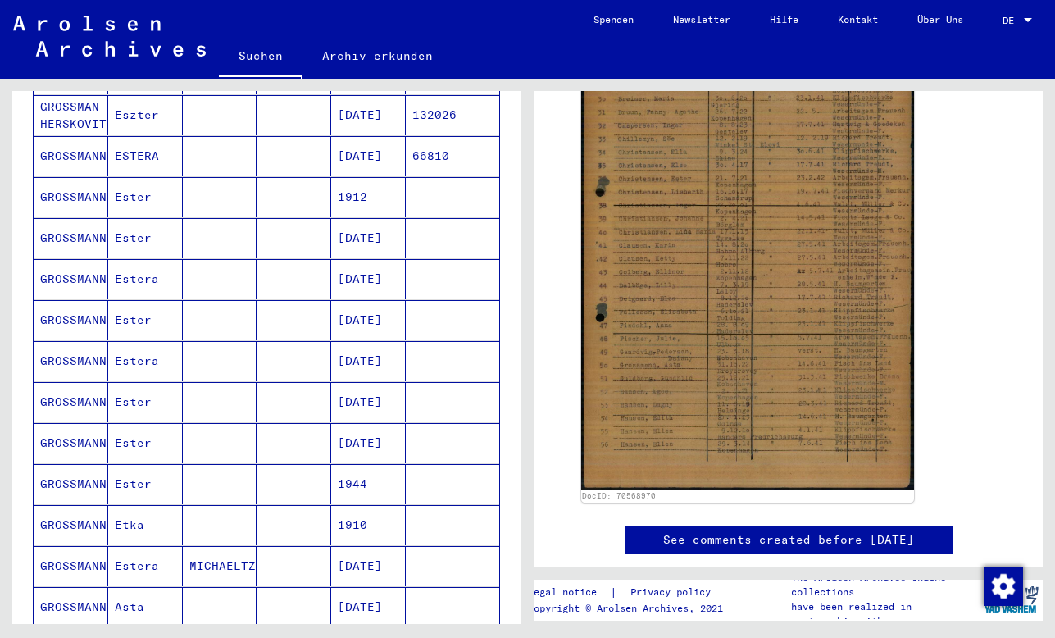
scroll to position [598, 0]
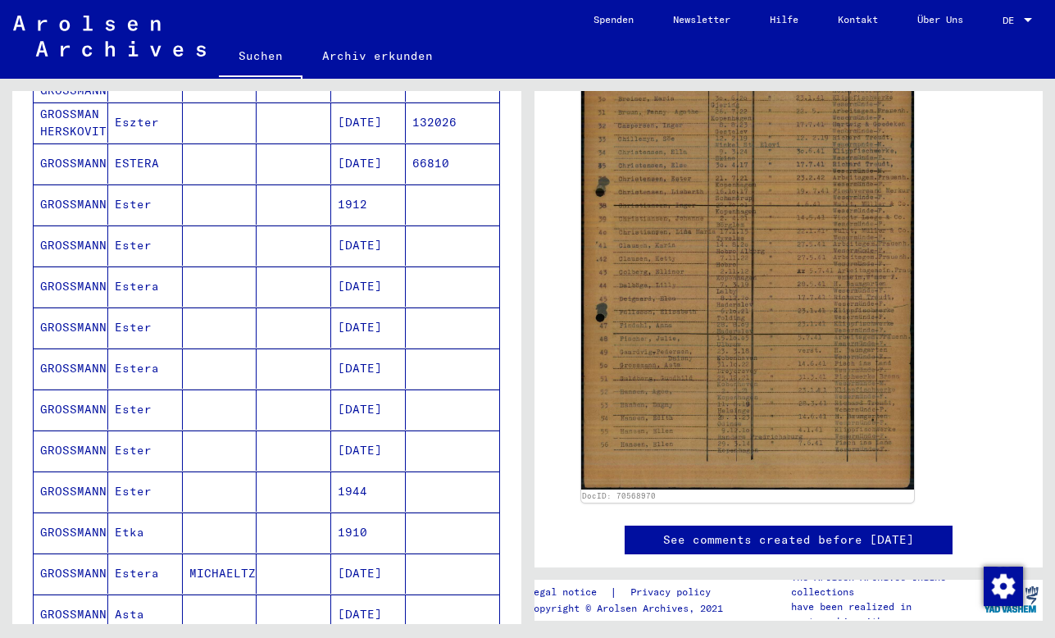
click at [432, 343] on mat-cell at bounding box center [452, 327] width 93 height 40
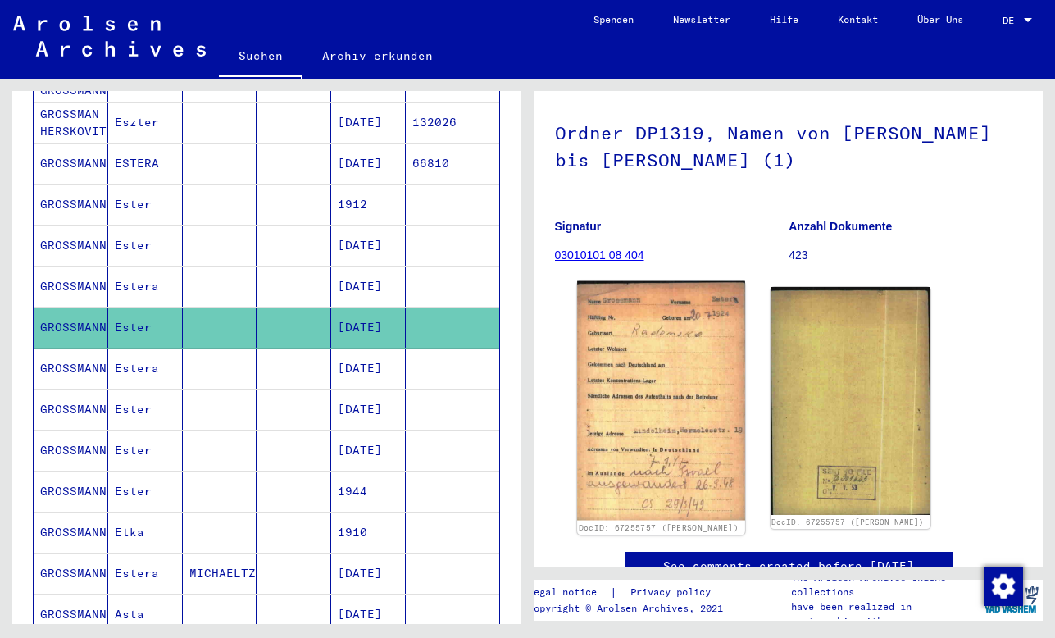
click at [617, 396] on img at bounding box center [661, 400] width 168 height 239
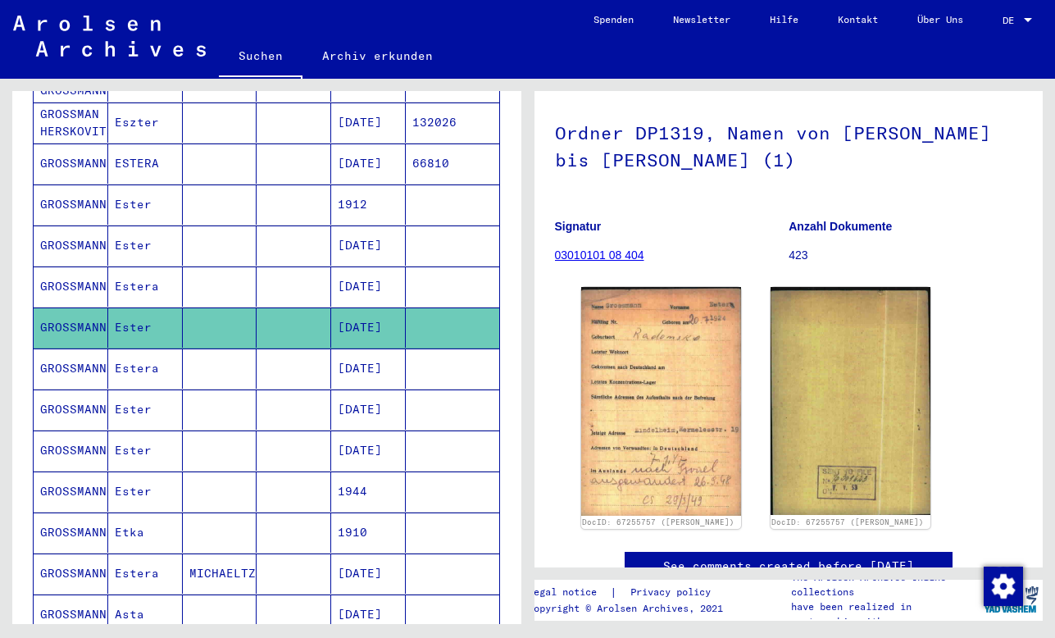
click at [408, 387] on mat-cell at bounding box center [452, 368] width 93 height 40
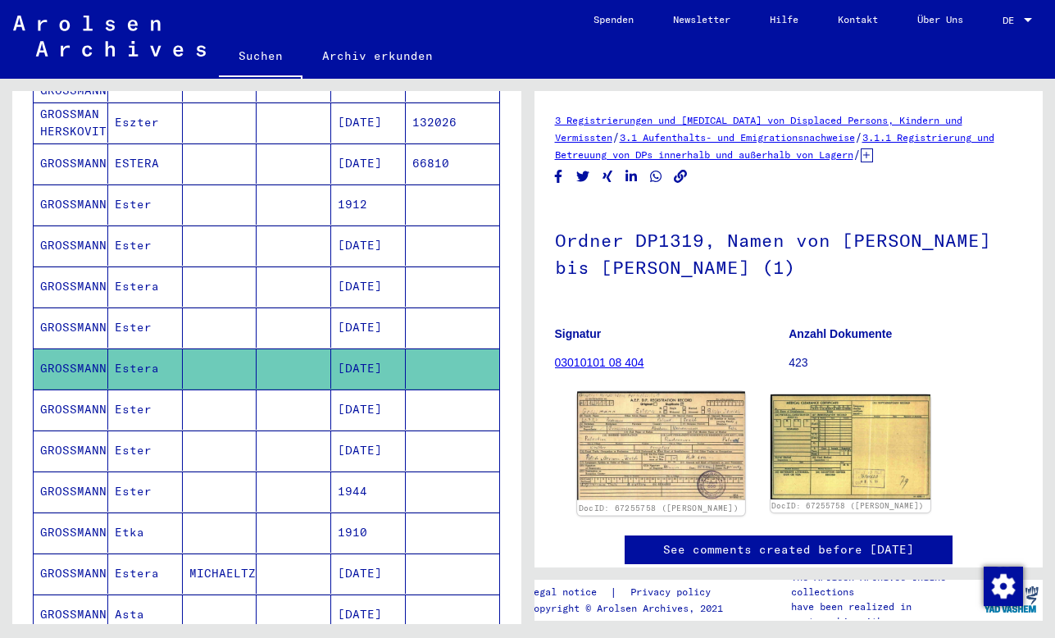
click at [624, 440] on img at bounding box center [661, 446] width 168 height 108
click at [335, 271] on mat-cell "[DATE]" at bounding box center [368, 286] width 75 height 40
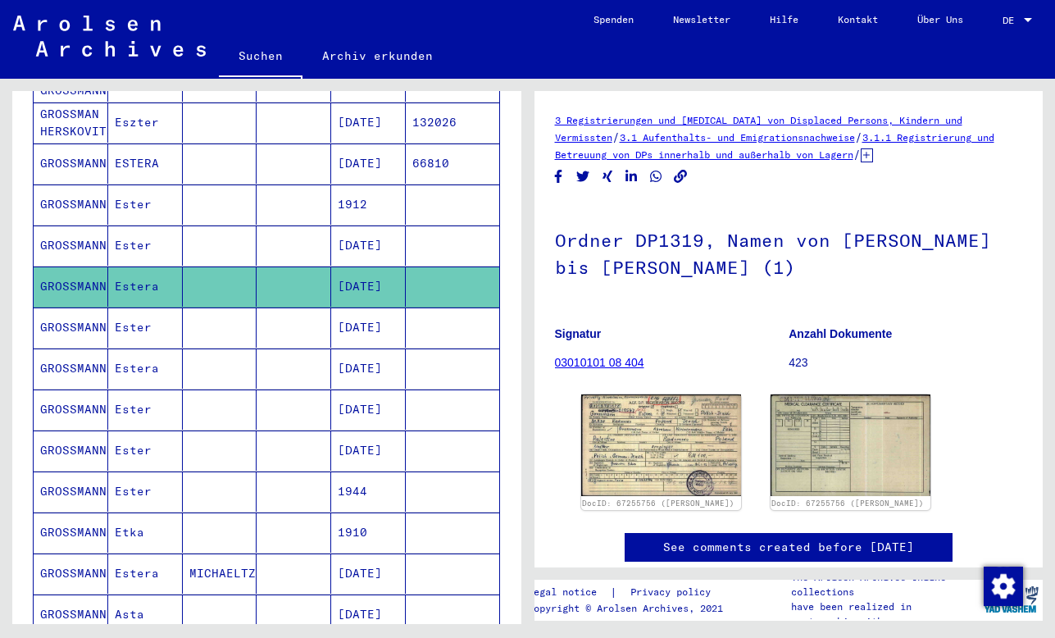
click at [339, 493] on mat-cell "1944" at bounding box center [368, 491] width 75 height 40
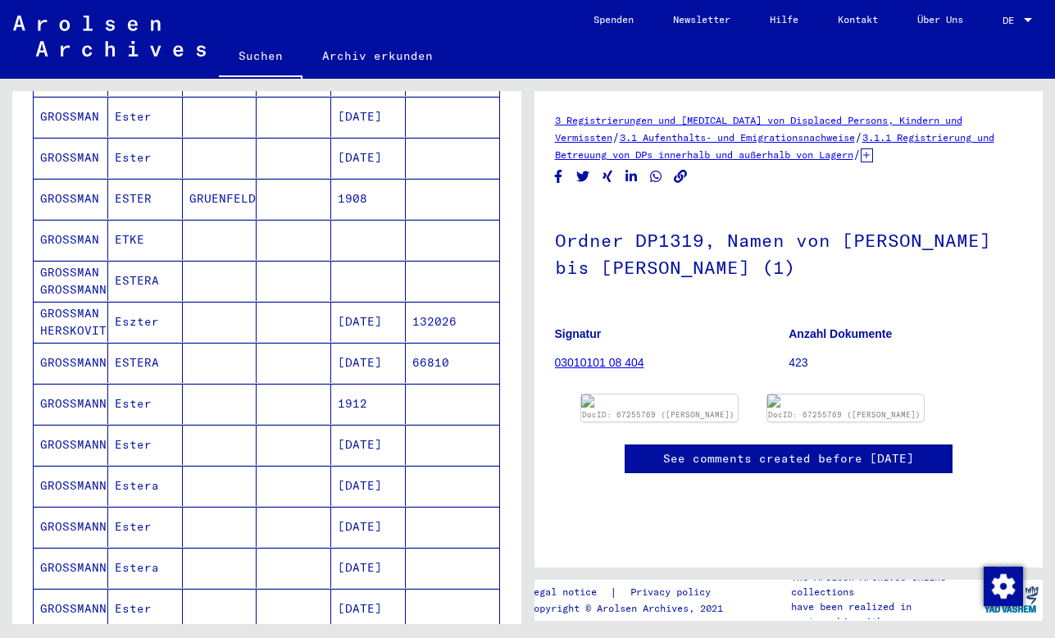
scroll to position [391, 0]
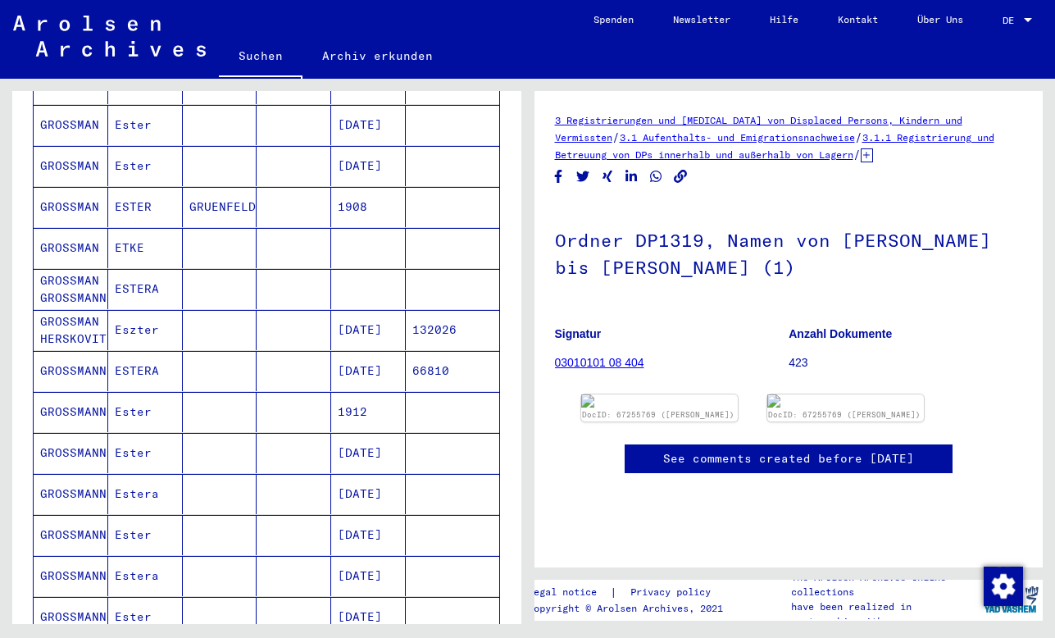
click at [352, 243] on mat-cell at bounding box center [368, 248] width 75 height 40
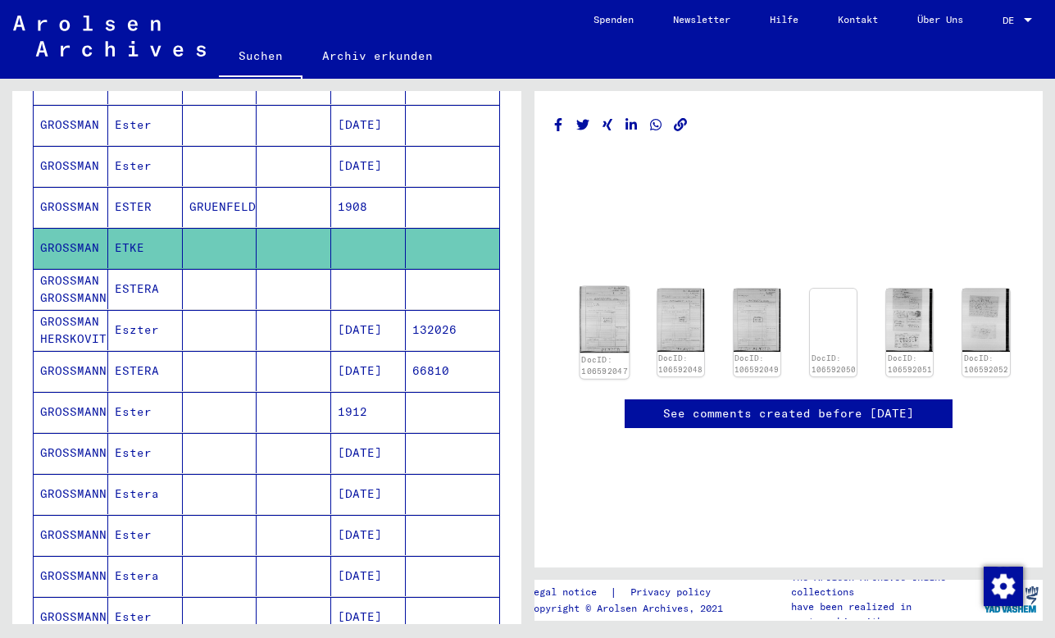
click at [611, 315] on img at bounding box center [604, 320] width 49 height 66
click at [407, 289] on mat-cell at bounding box center [452, 289] width 93 height 40
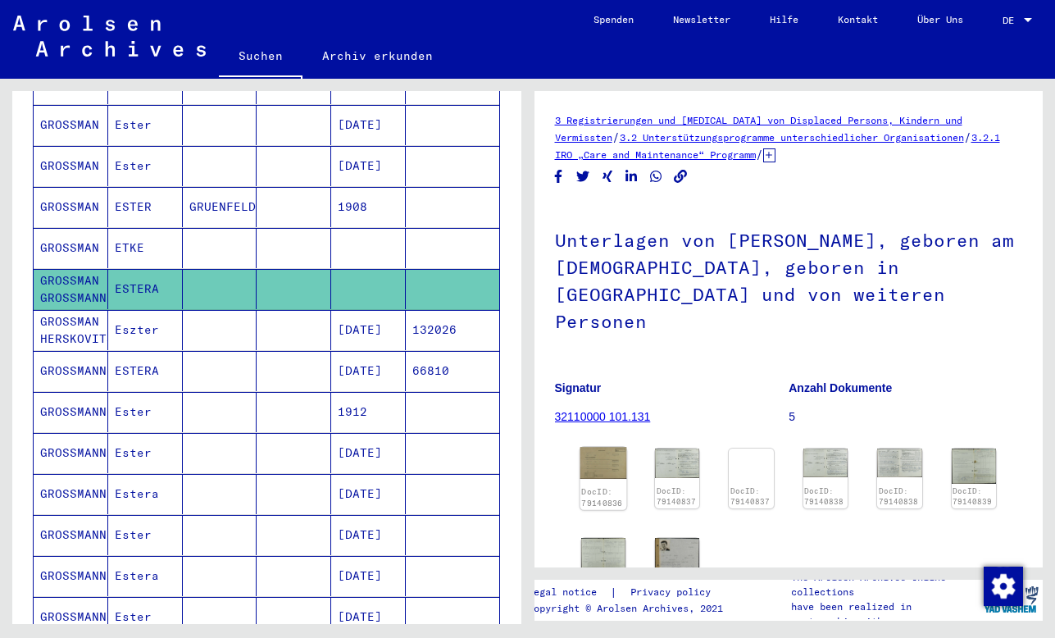
click at [609, 447] on img at bounding box center [603, 463] width 47 height 32
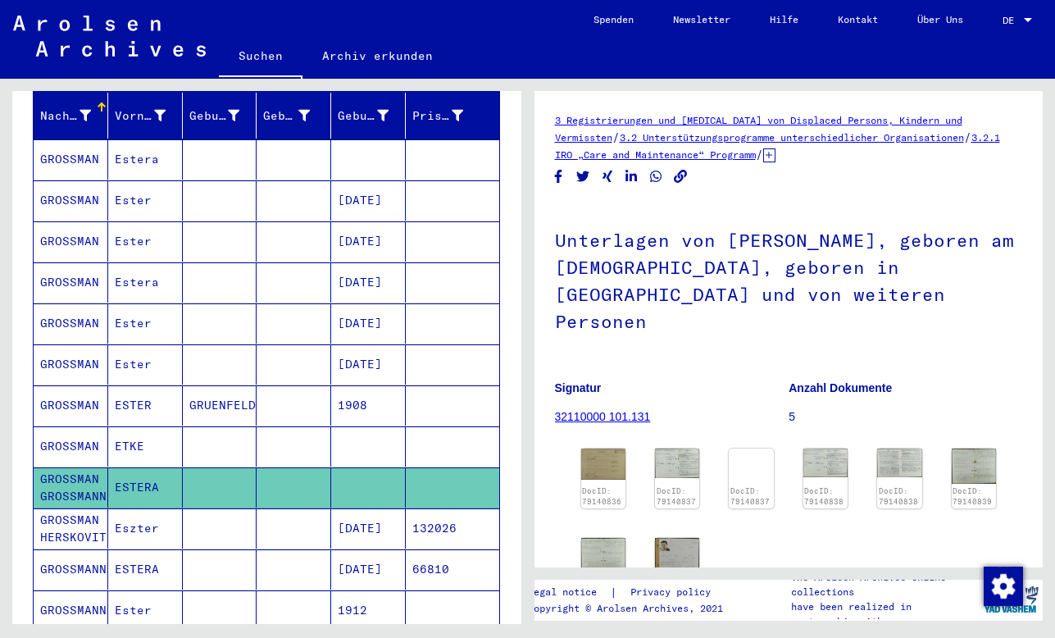
scroll to position [191, 0]
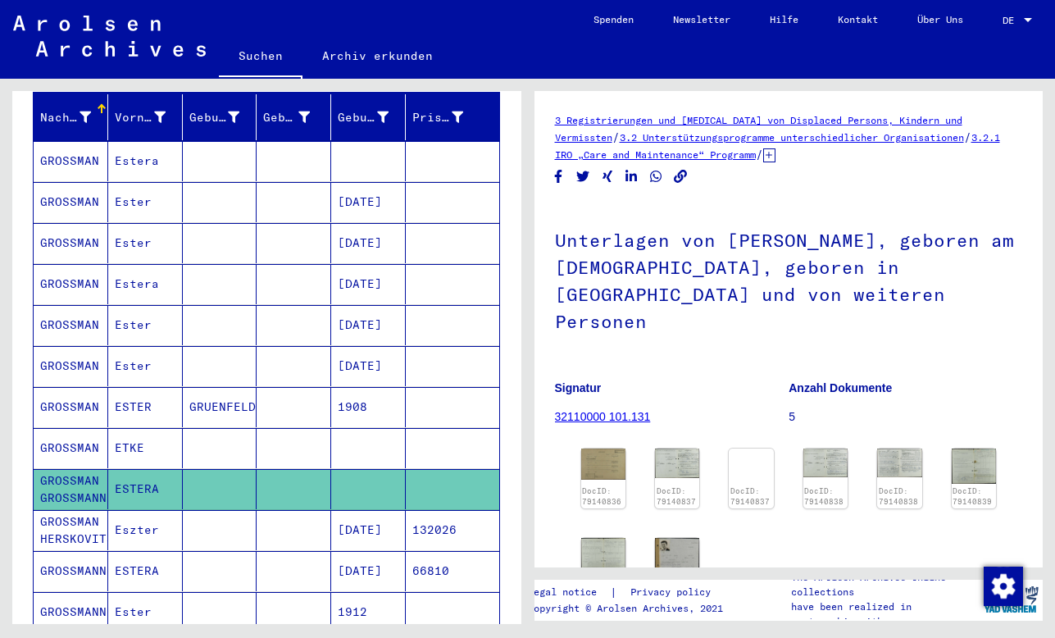
click at [315, 285] on mat-cell at bounding box center [294, 284] width 75 height 40
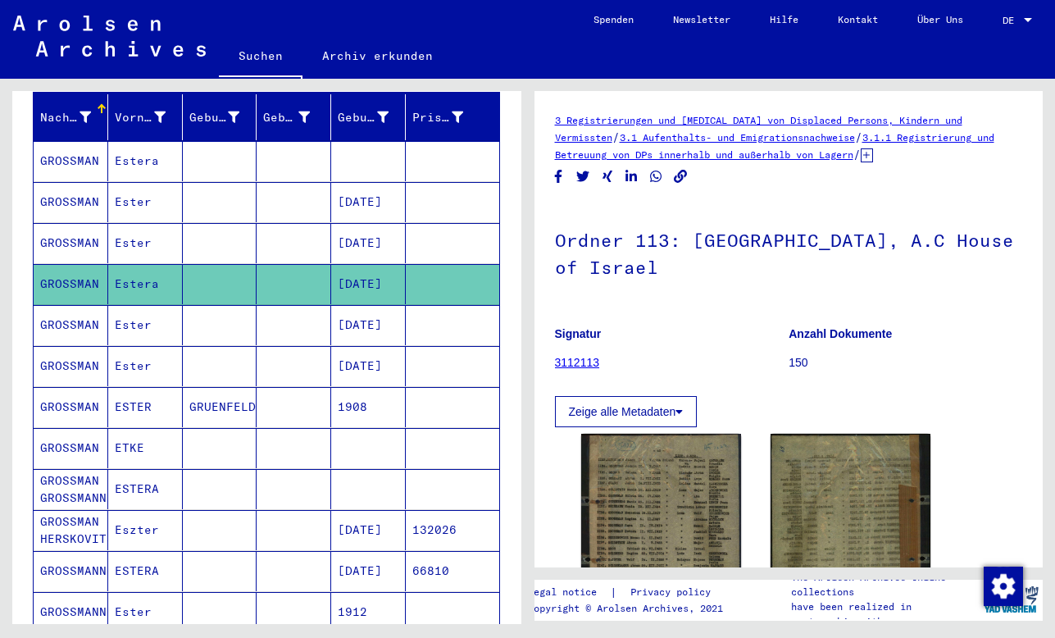
click at [330, 331] on mat-cell at bounding box center [294, 325] width 75 height 40
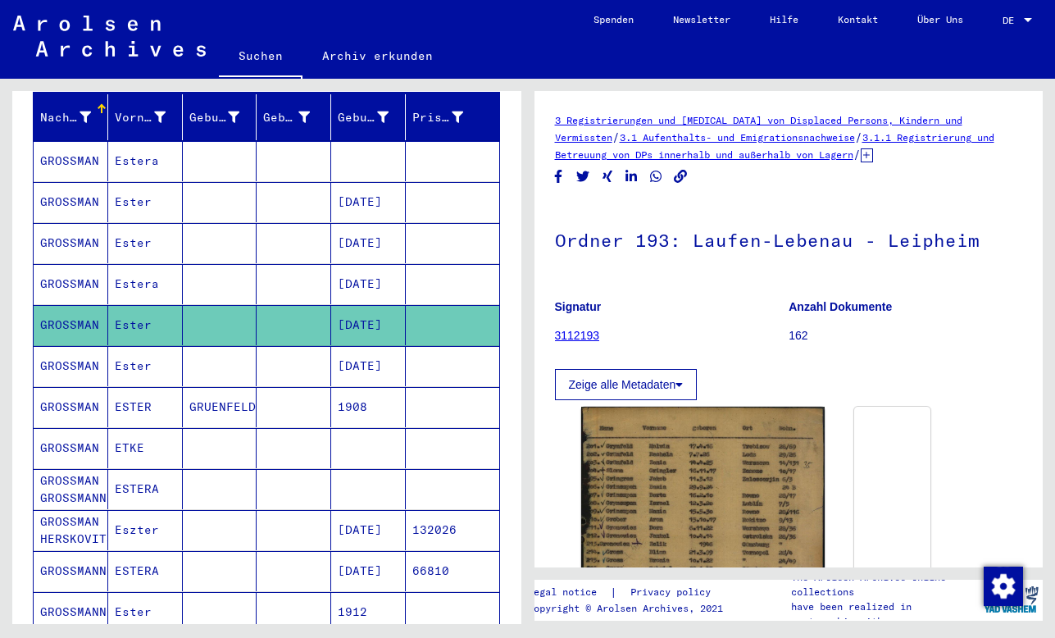
click at [273, 197] on mat-cell at bounding box center [294, 202] width 75 height 40
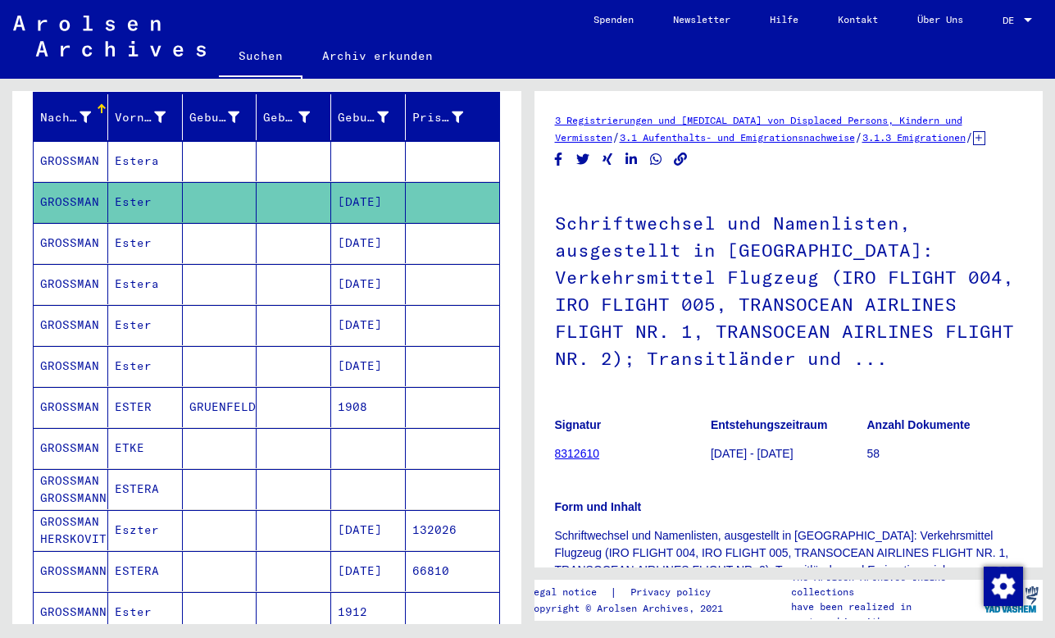
click at [270, 165] on mat-cell at bounding box center [294, 161] width 75 height 40
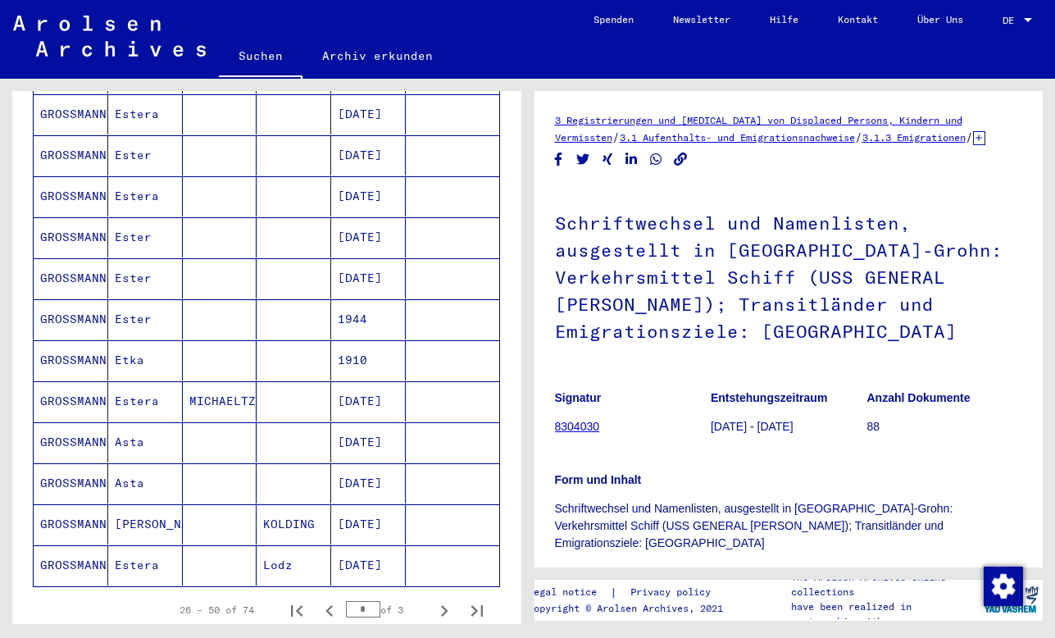
scroll to position [1002, 0]
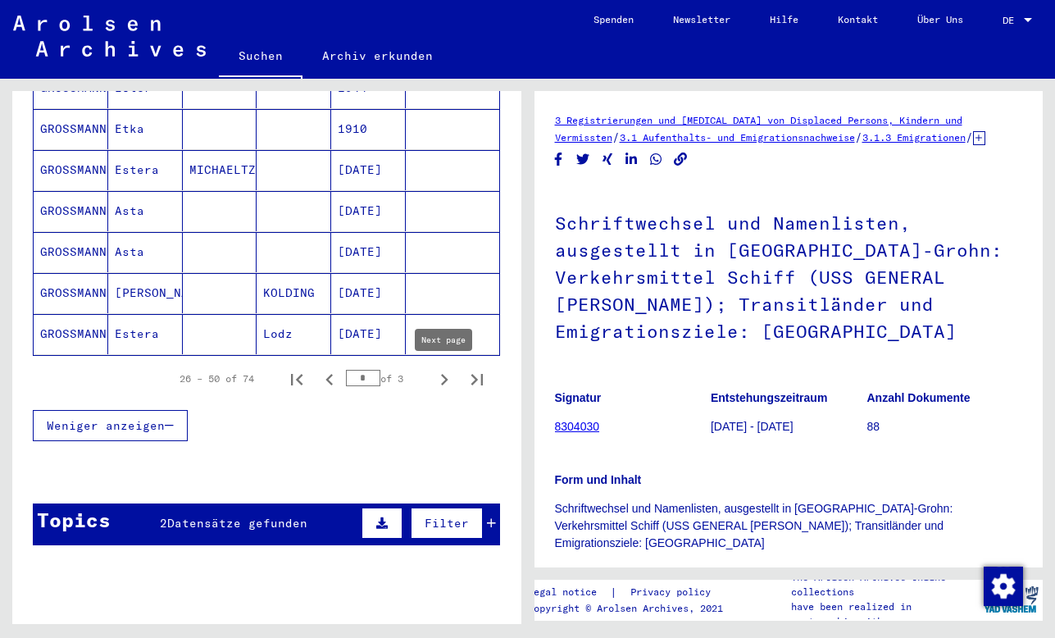
click at [443, 376] on icon "Next page" at bounding box center [444, 379] width 7 height 11
type input "*"
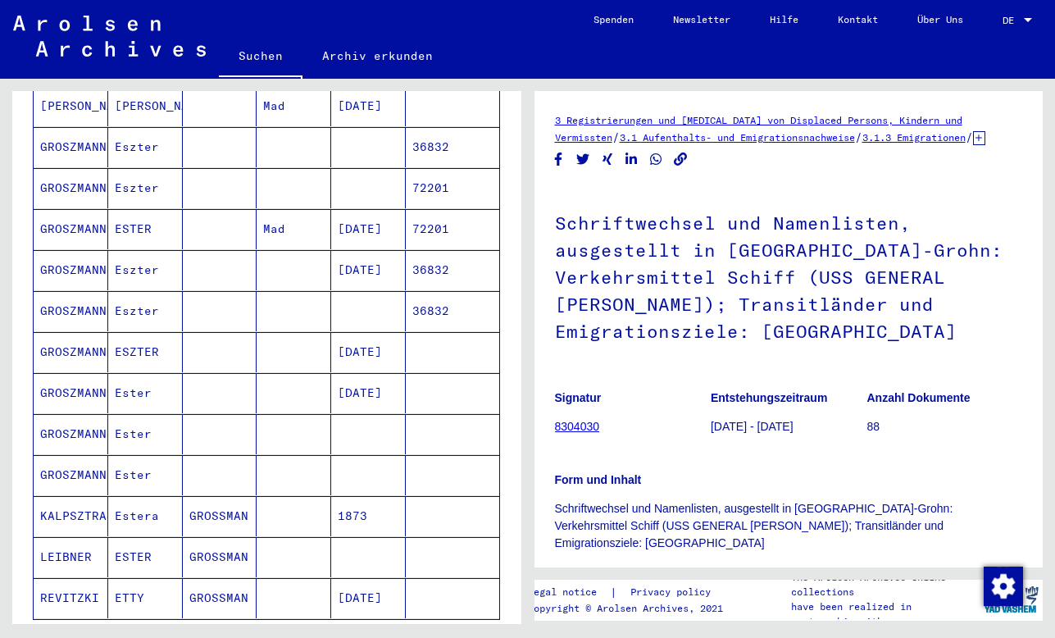
scroll to position [740, 0]
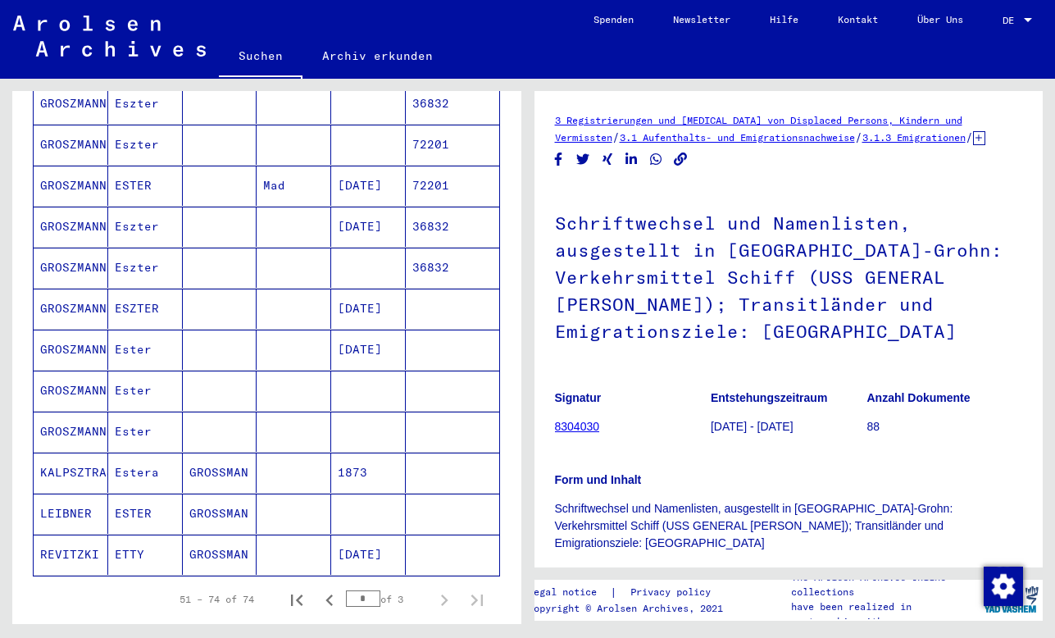
click at [345, 338] on mat-cell "[DATE]" at bounding box center [368, 350] width 75 height 40
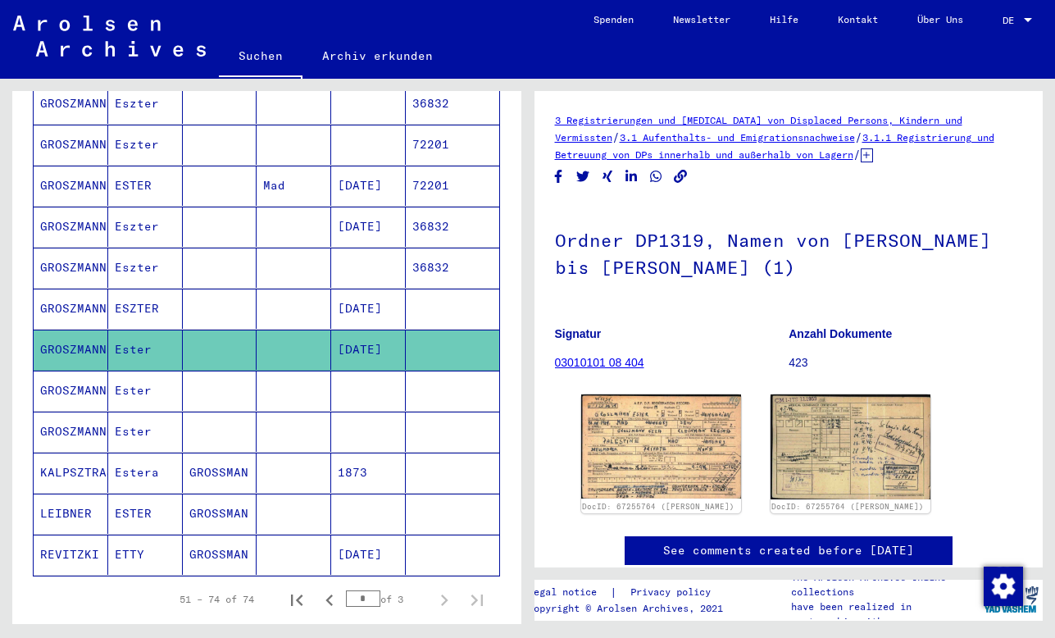
click at [364, 403] on mat-cell at bounding box center [368, 391] width 75 height 40
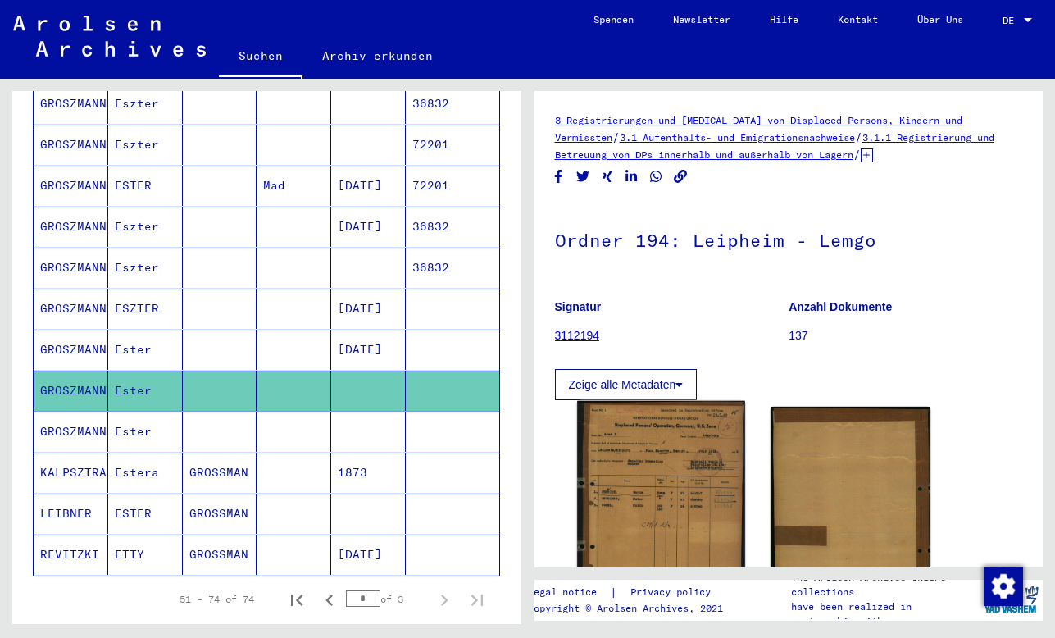
click at [675, 493] on img at bounding box center [661, 515] width 168 height 228
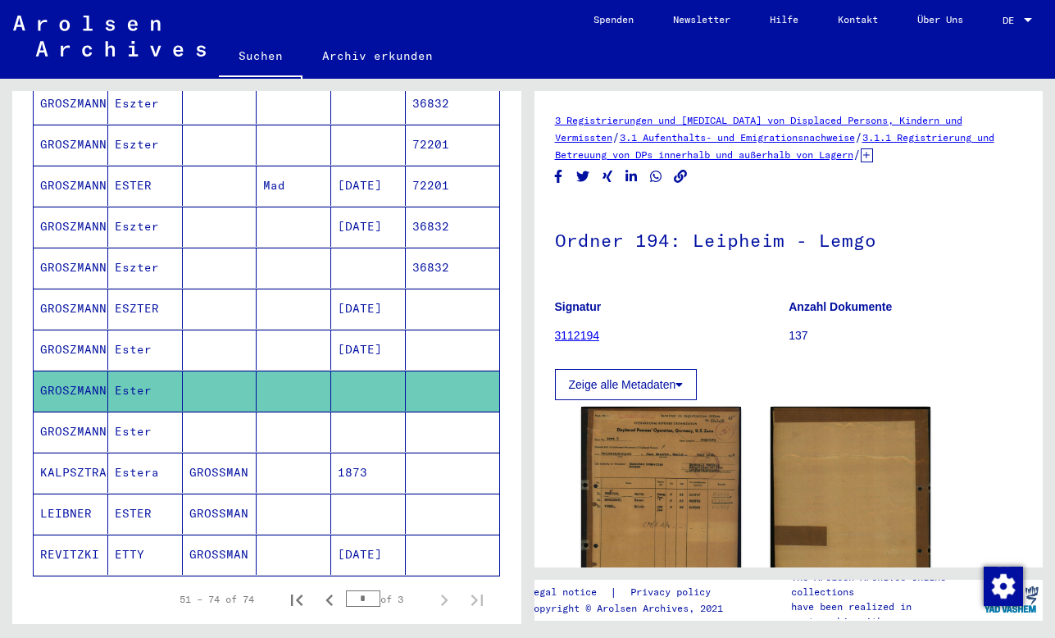
click at [380, 437] on mat-cell at bounding box center [368, 431] width 75 height 40
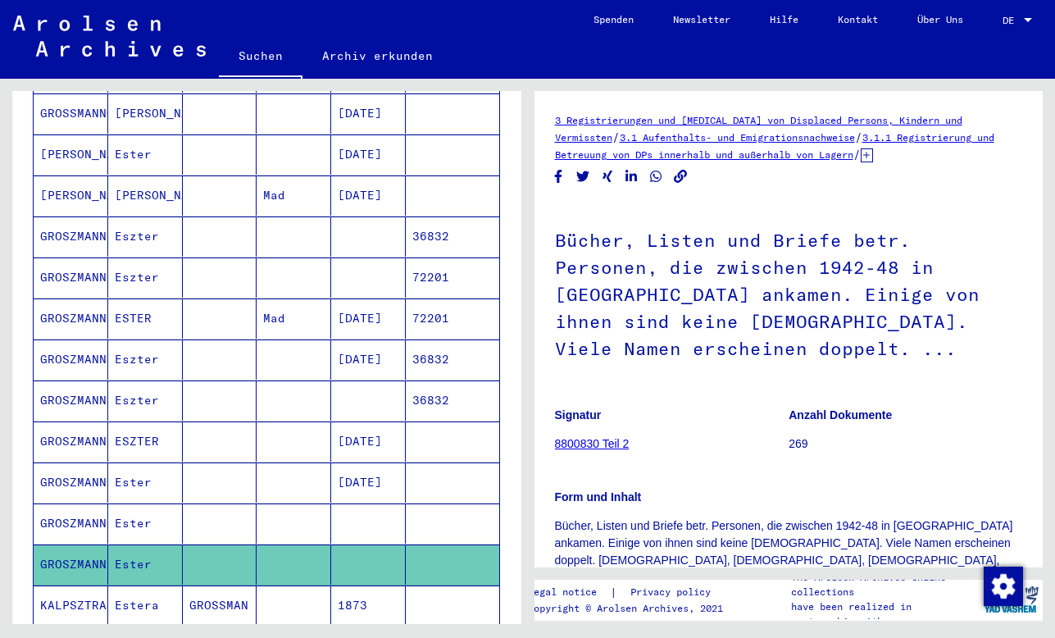
scroll to position [604, 0]
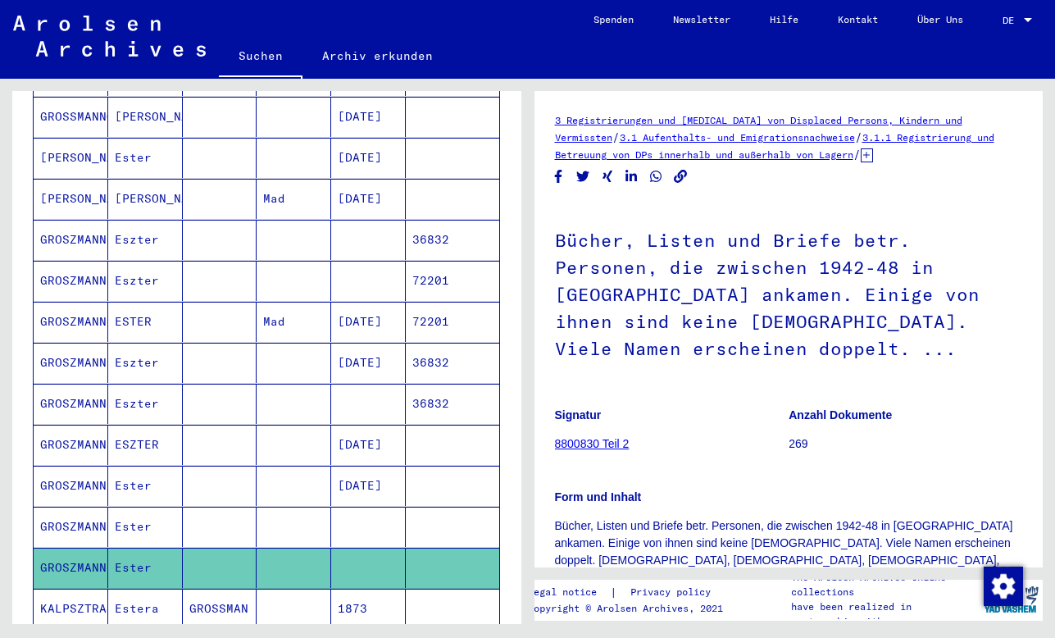
click at [374, 311] on mat-cell "[DATE]" at bounding box center [368, 322] width 75 height 40
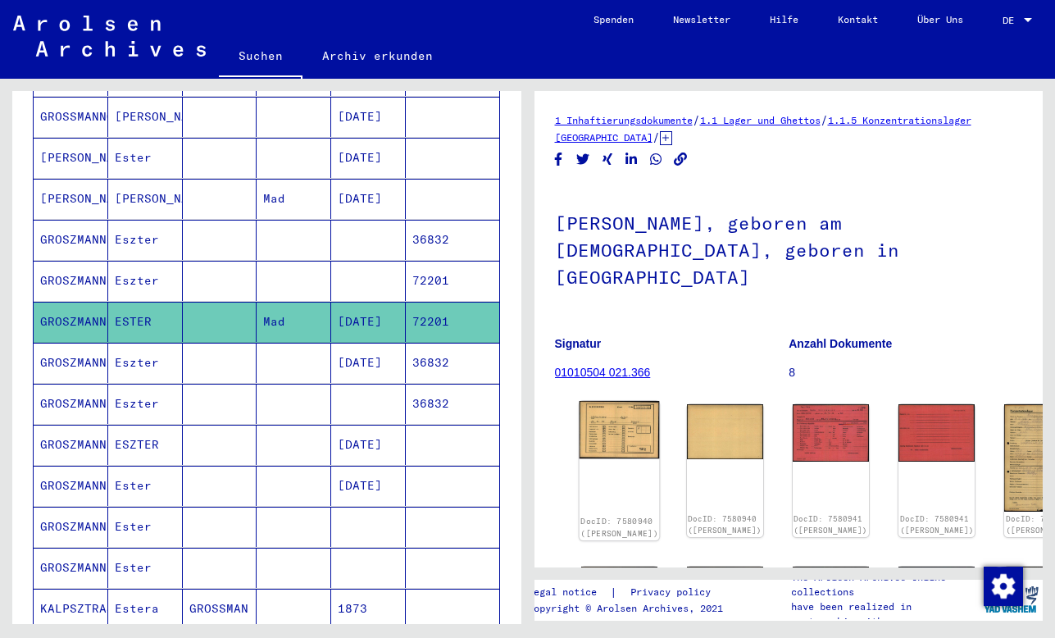
click at [594, 401] on img at bounding box center [619, 429] width 80 height 57
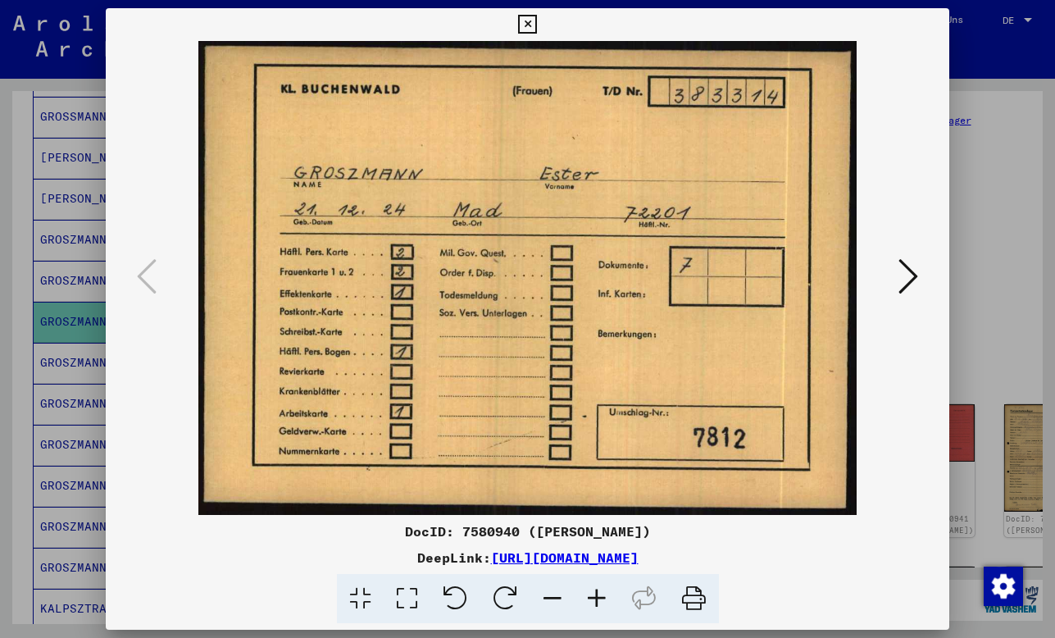
click at [907, 285] on icon at bounding box center [908, 276] width 20 height 39
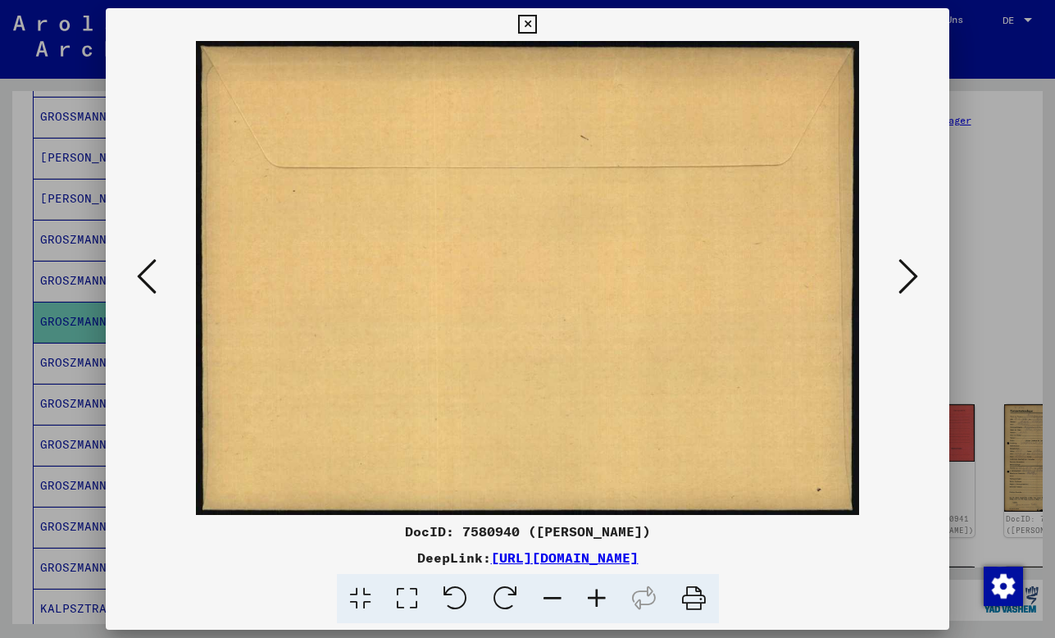
click at [907, 285] on icon at bounding box center [908, 276] width 20 height 39
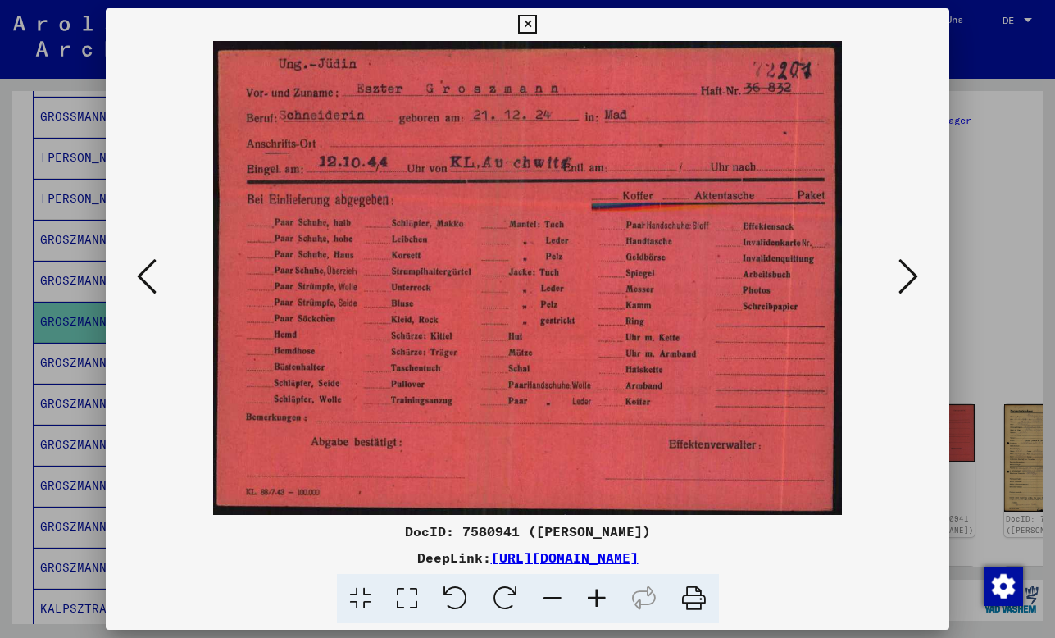
click at [907, 285] on icon at bounding box center [908, 276] width 20 height 39
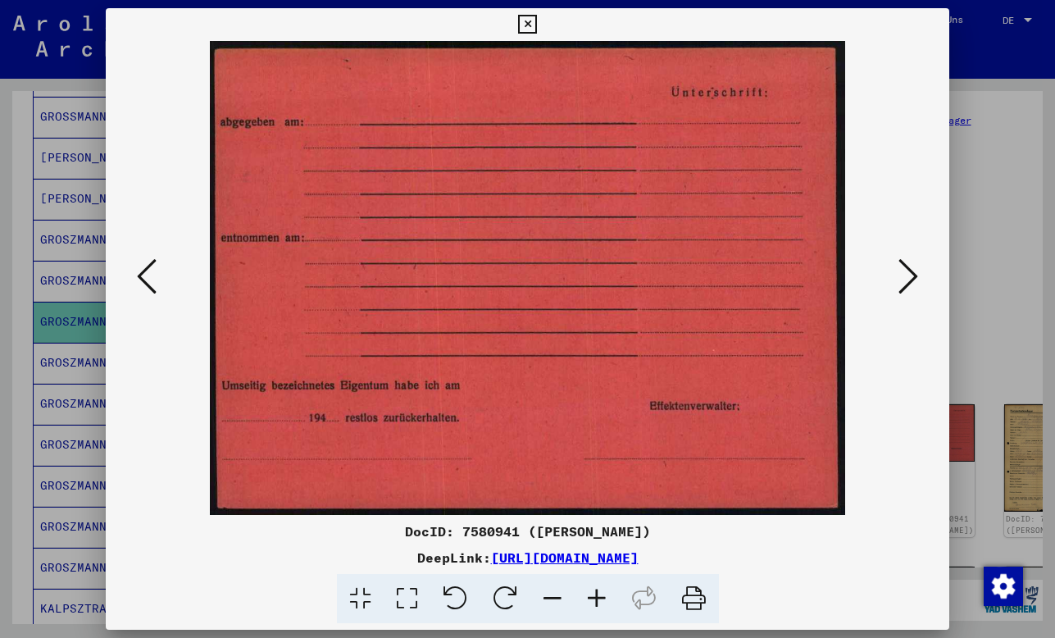
click at [907, 285] on icon at bounding box center [908, 276] width 20 height 39
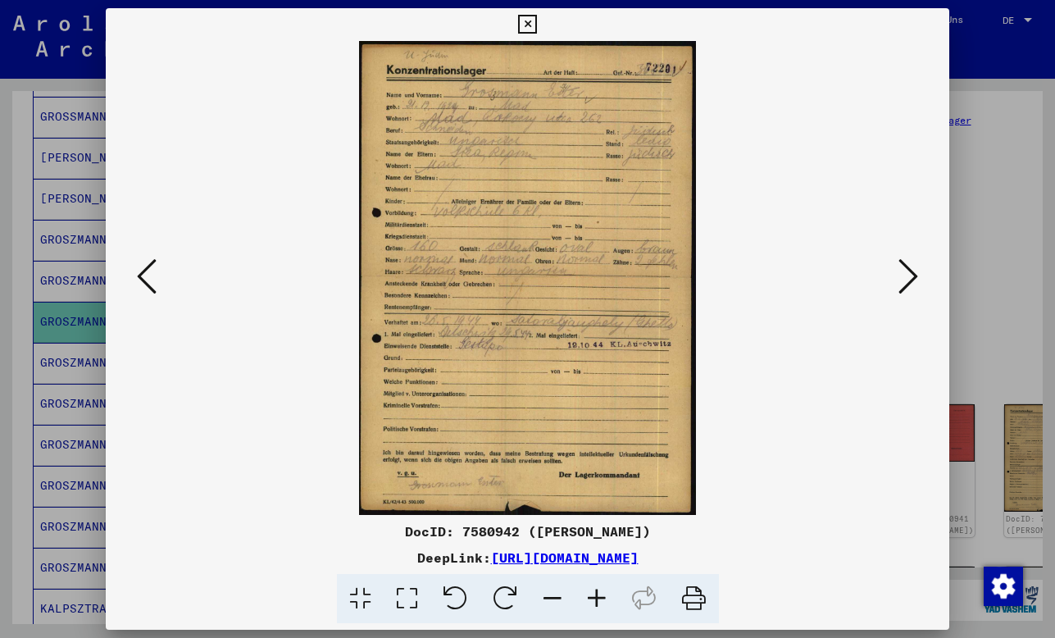
click at [907, 285] on icon at bounding box center [908, 276] width 20 height 39
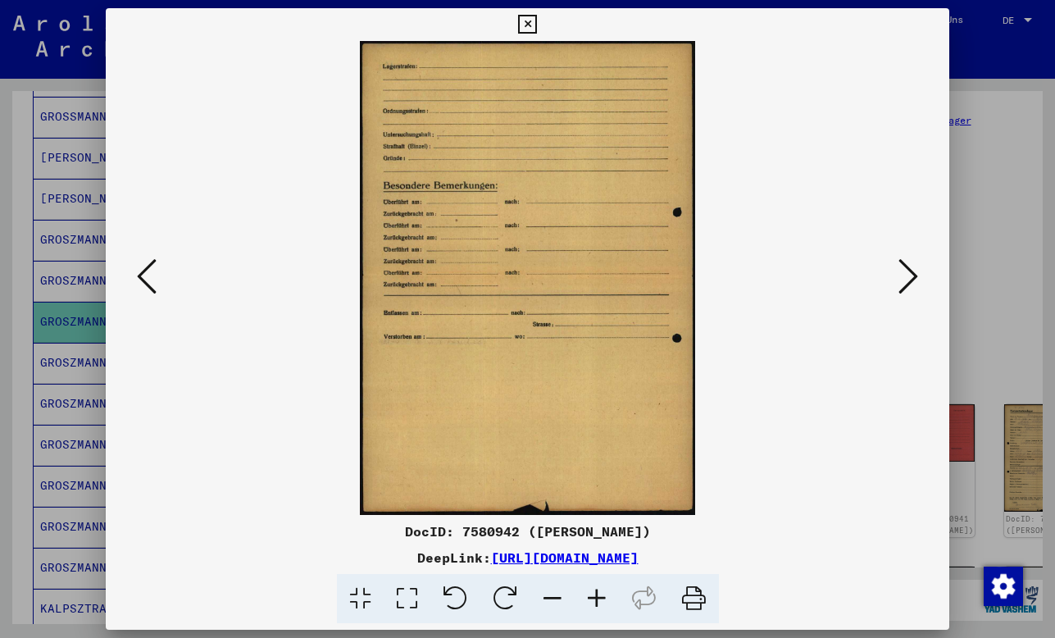
click at [907, 285] on icon at bounding box center [908, 276] width 20 height 39
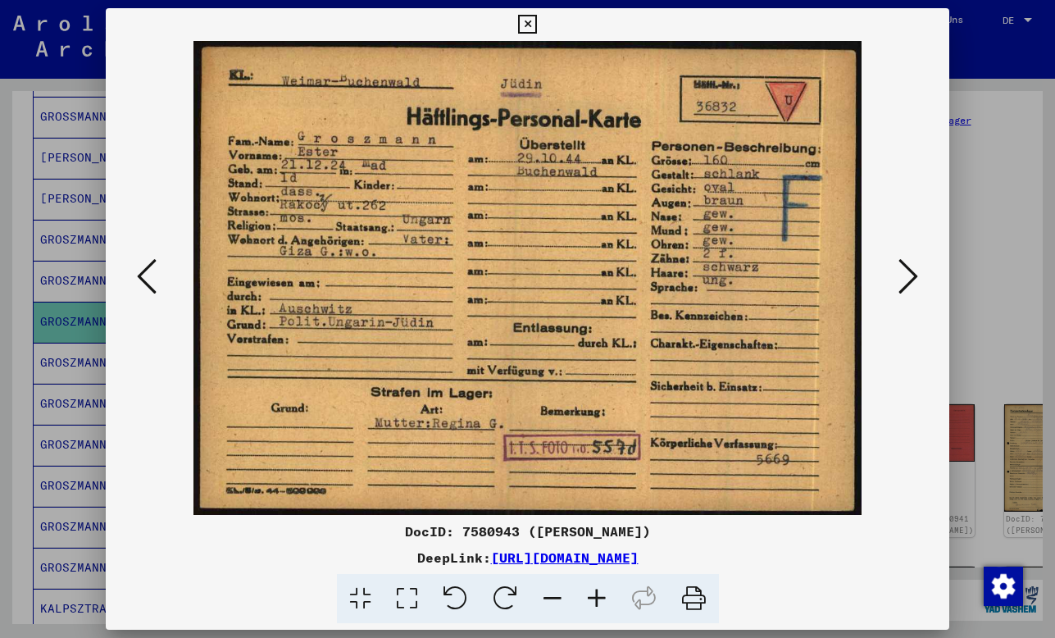
click at [907, 285] on icon at bounding box center [908, 276] width 20 height 39
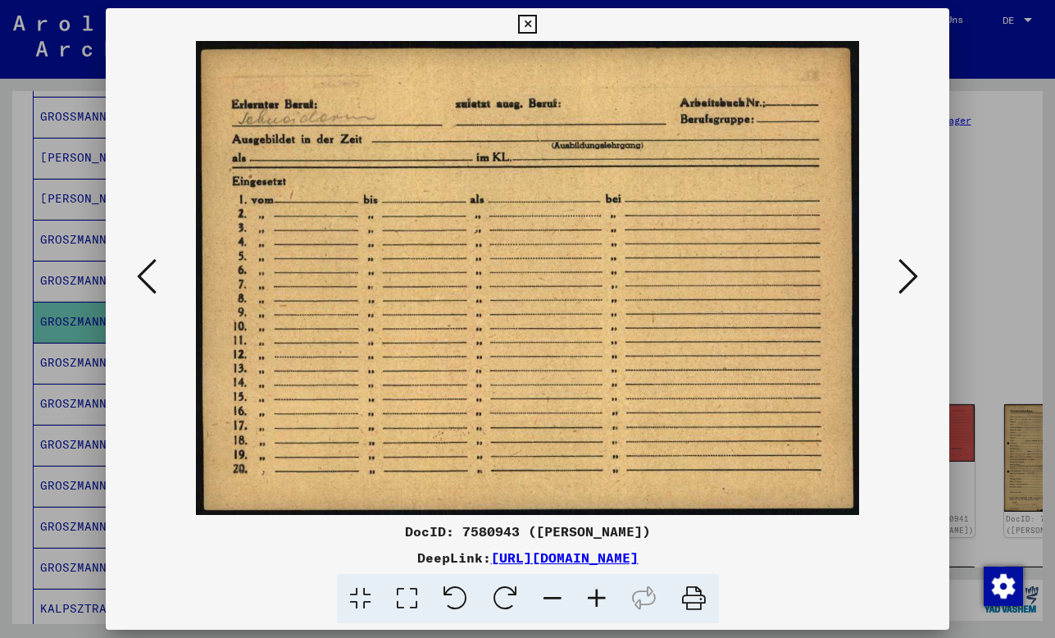
click at [907, 285] on icon at bounding box center [908, 276] width 20 height 39
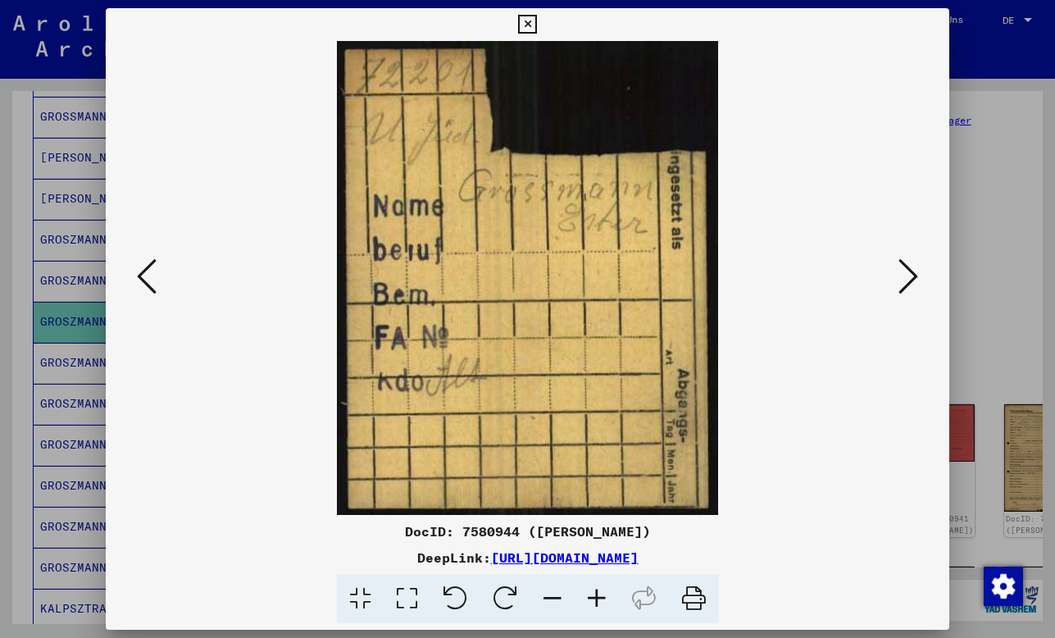
click at [907, 285] on icon at bounding box center [908, 276] width 20 height 39
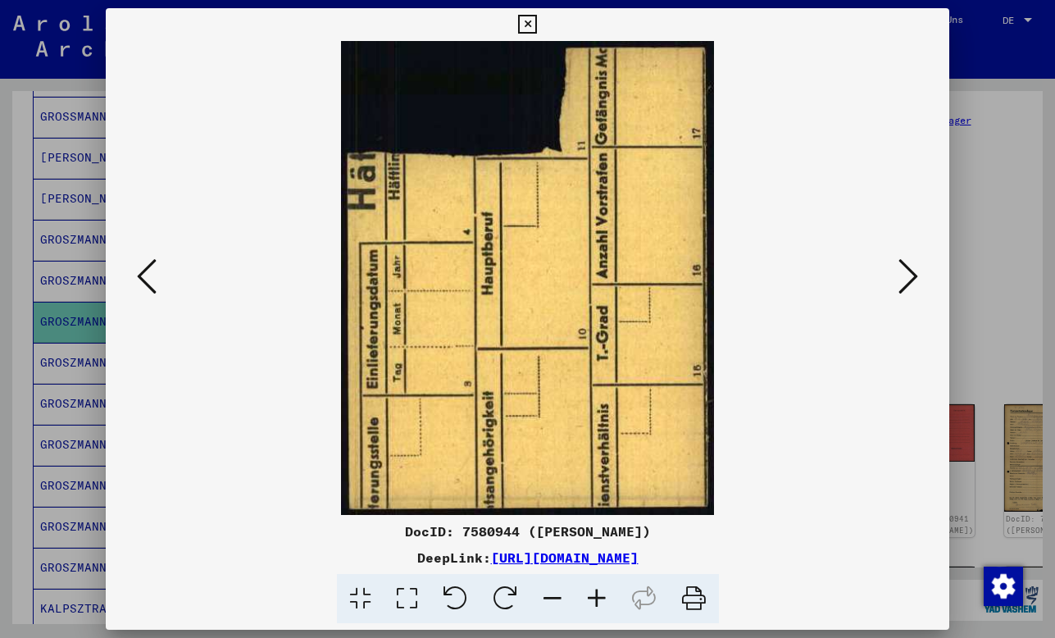
click at [907, 285] on icon at bounding box center [908, 276] width 20 height 39
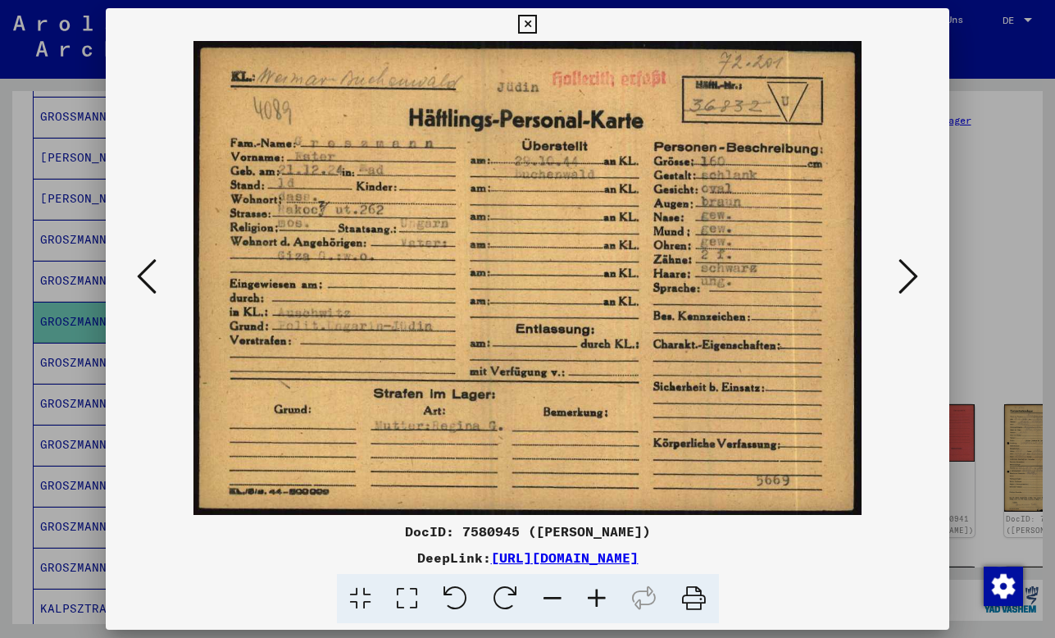
click at [907, 285] on icon at bounding box center [908, 276] width 20 height 39
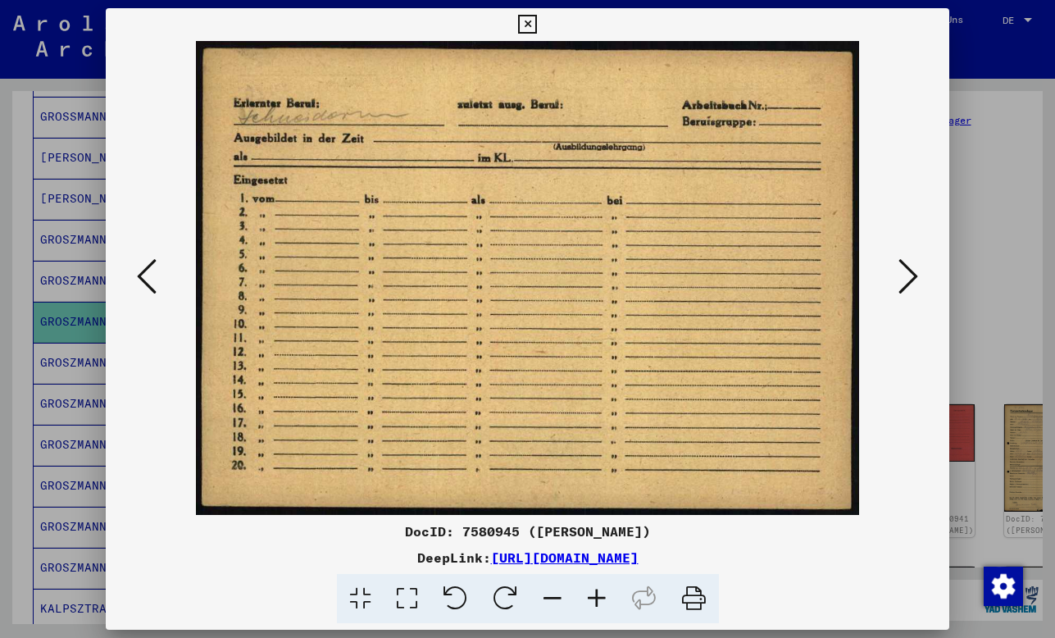
click at [907, 285] on icon at bounding box center [908, 276] width 20 height 39
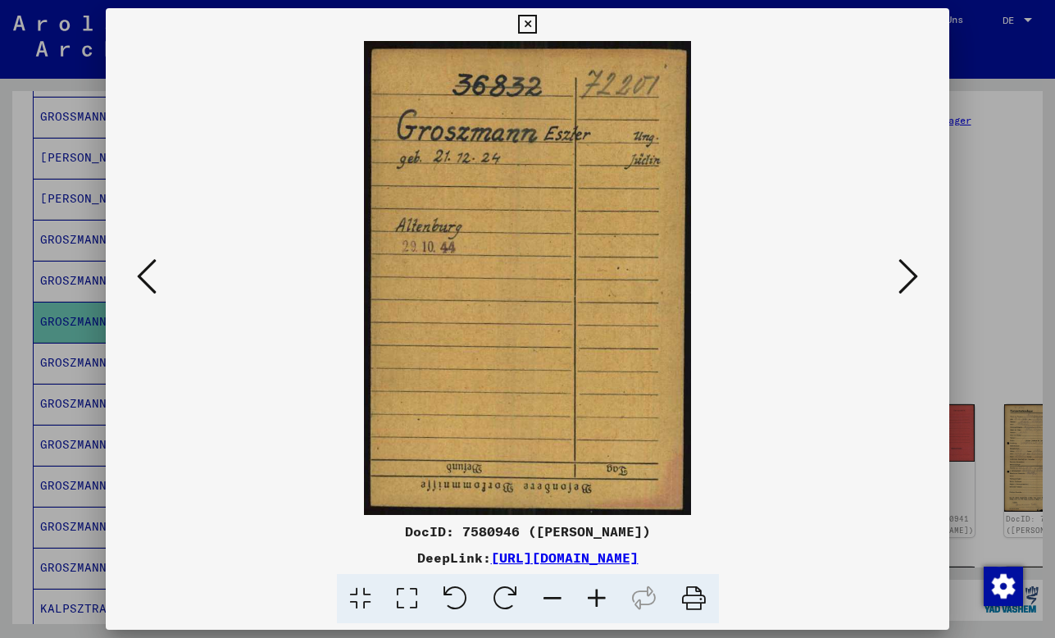
click at [154, 269] on icon at bounding box center [147, 276] width 20 height 39
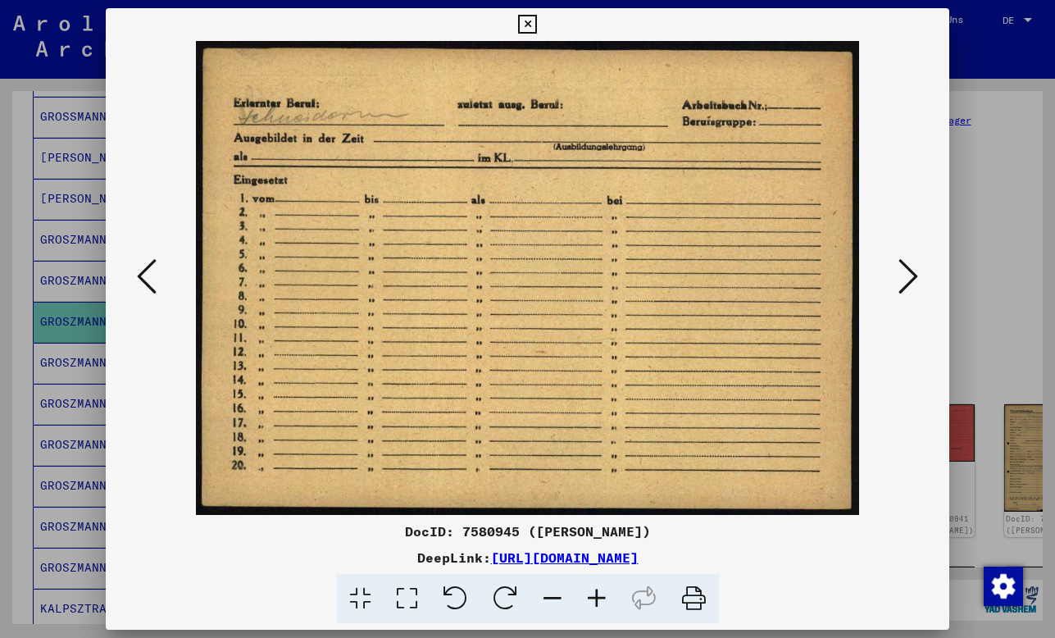
click at [154, 269] on icon at bounding box center [147, 276] width 20 height 39
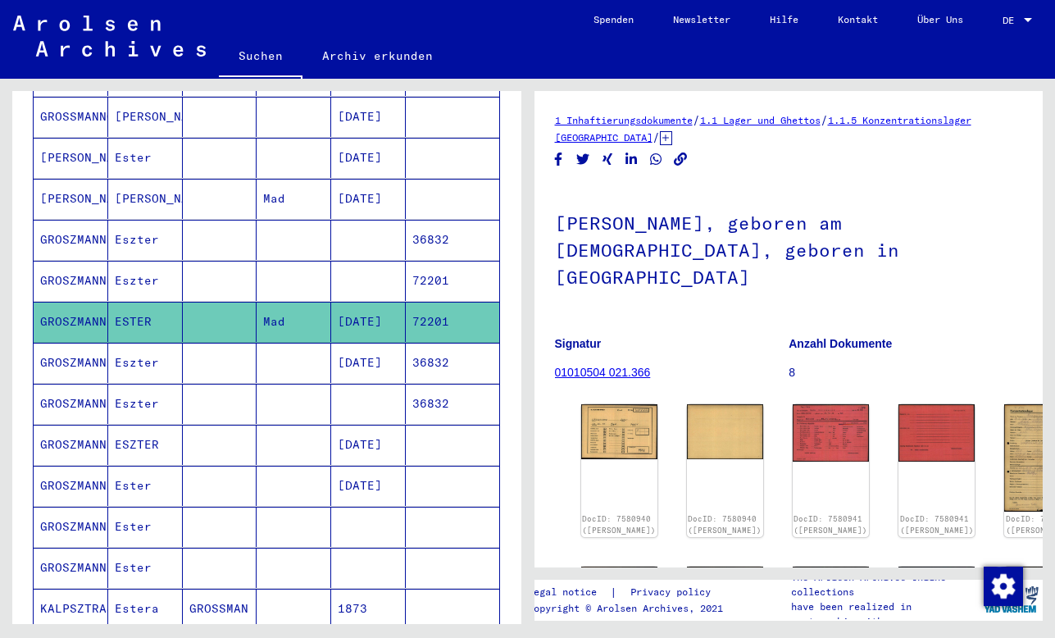
click at [216, 285] on mat-cell at bounding box center [220, 281] width 75 height 40
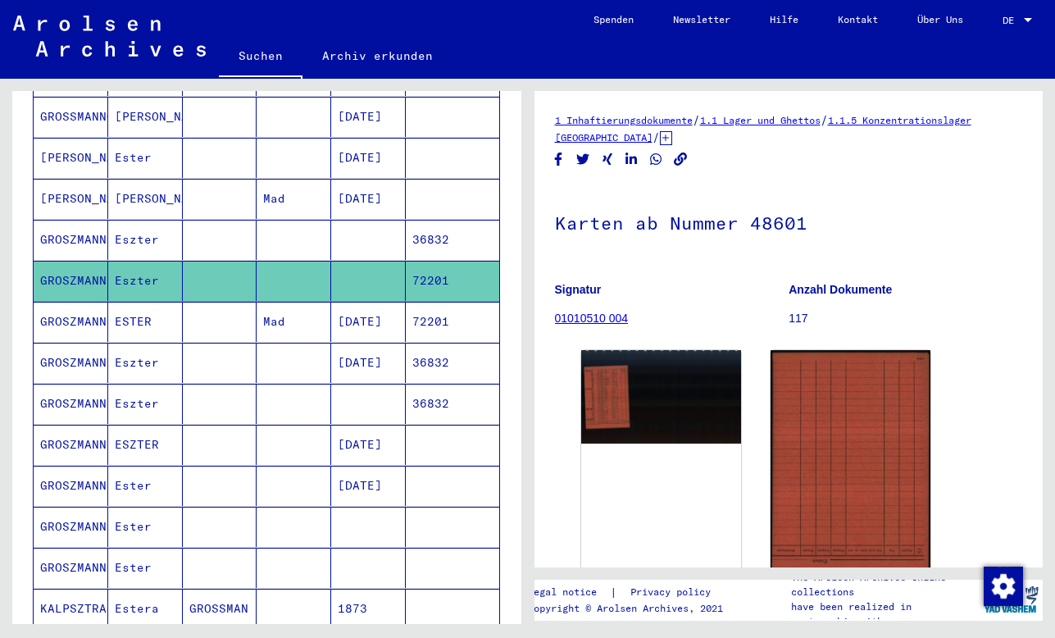
click at [216, 245] on mat-cell at bounding box center [220, 240] width 75 height 40
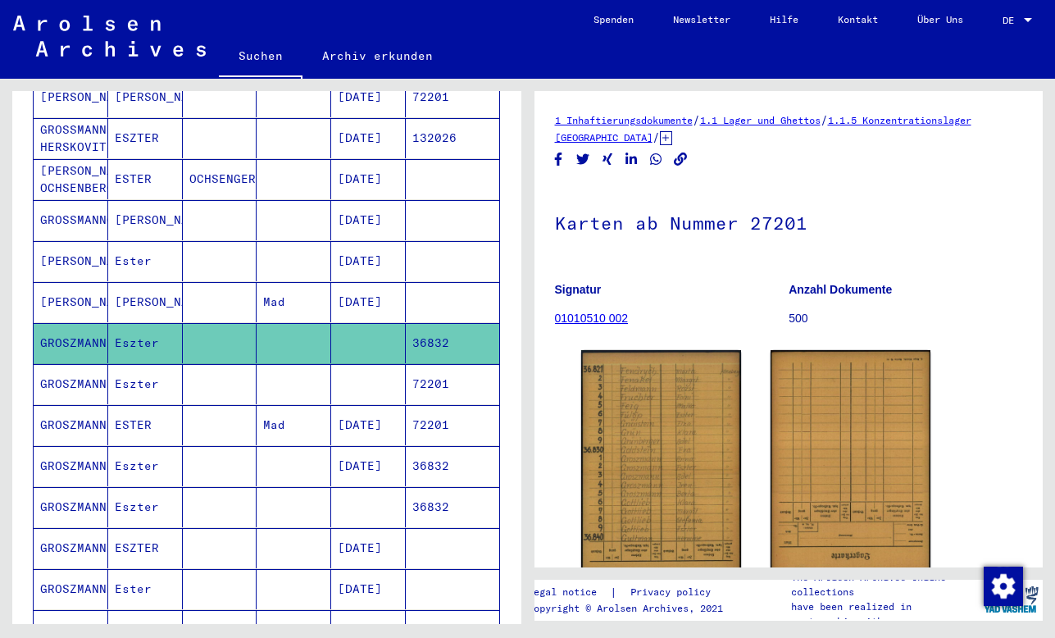
scroll to position [491, 0]
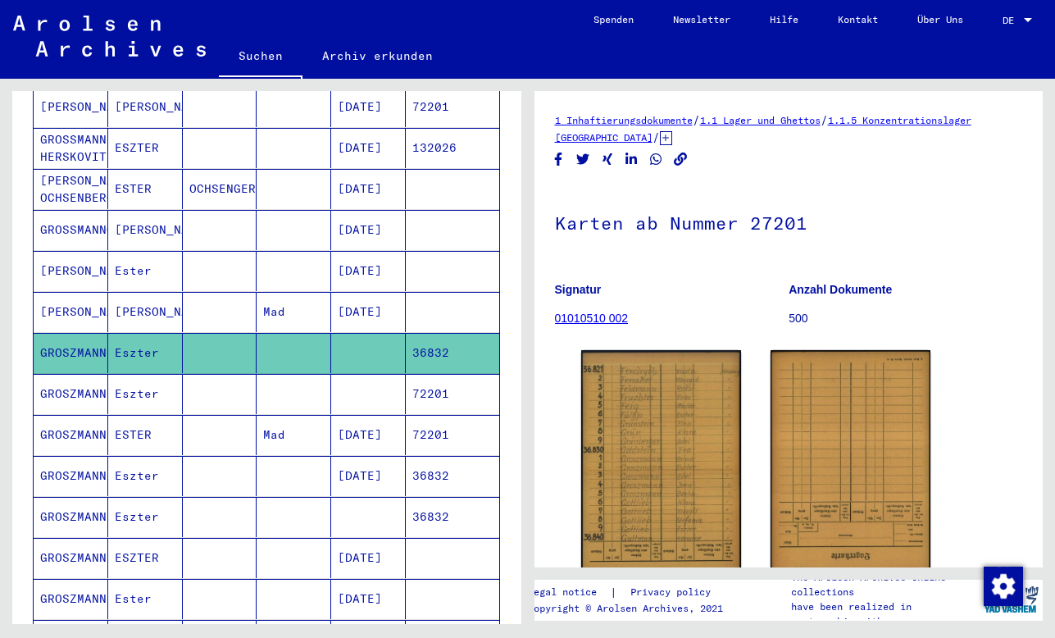
click at [225, 280] on mat-cell at bounding box center [220, 271] width 75 height 40
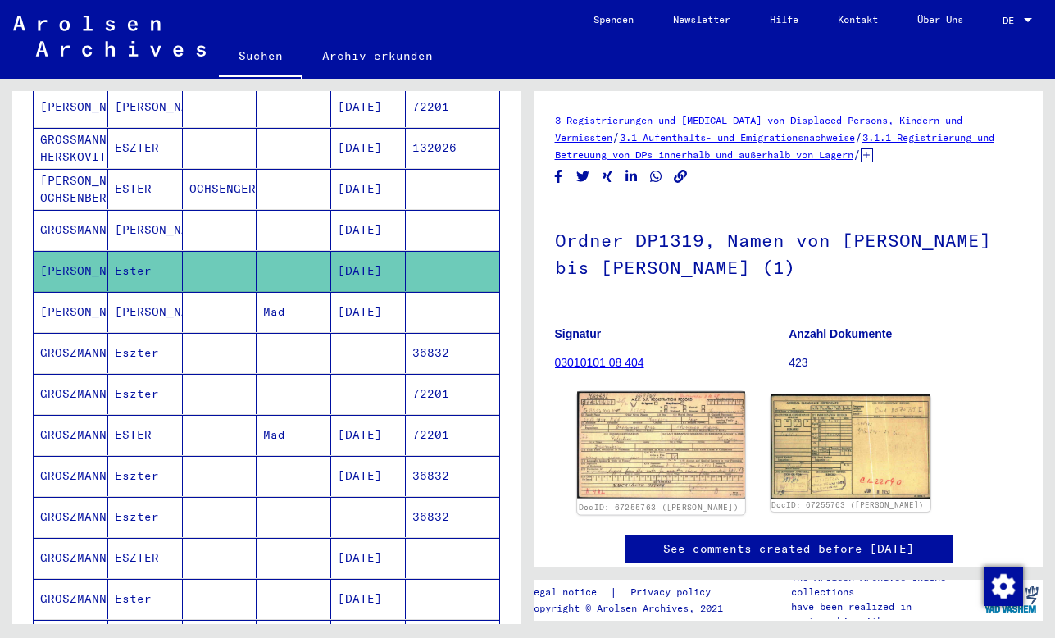
click at [657, 452] on img at bounding box center [661, 445] width 168 height 107
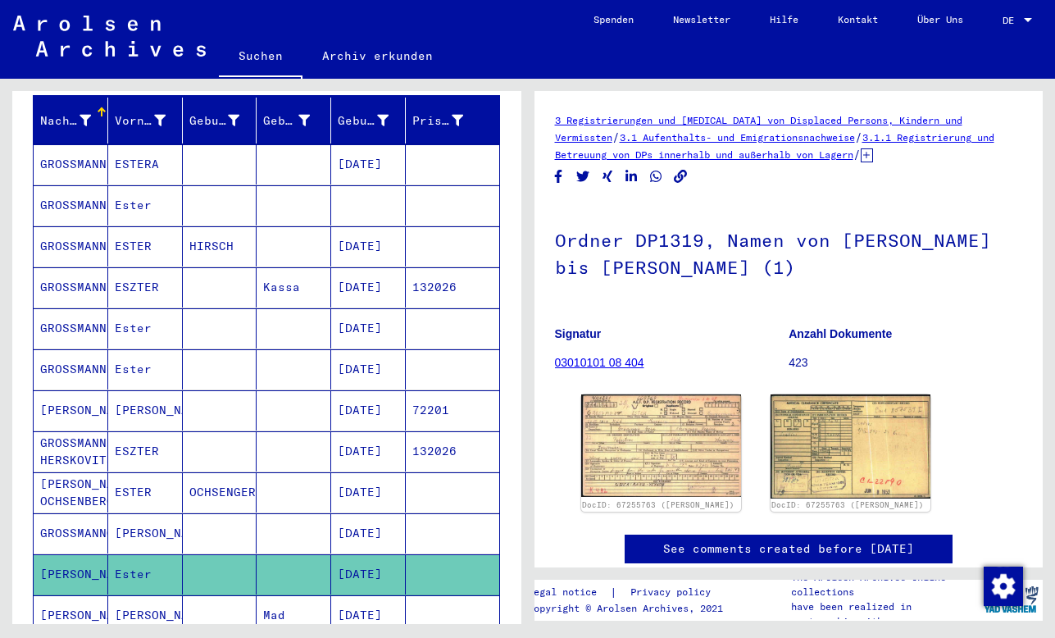
scroll to position [184, 0]
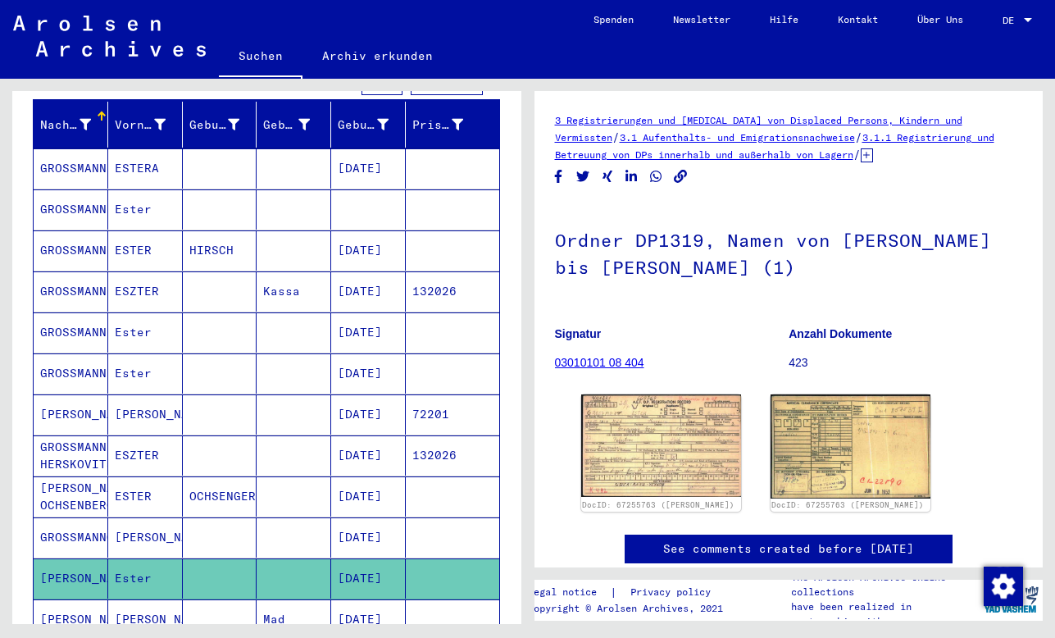
click at [289, 216] on mat-cell at bounding box center [294, 209] width 75 height 40
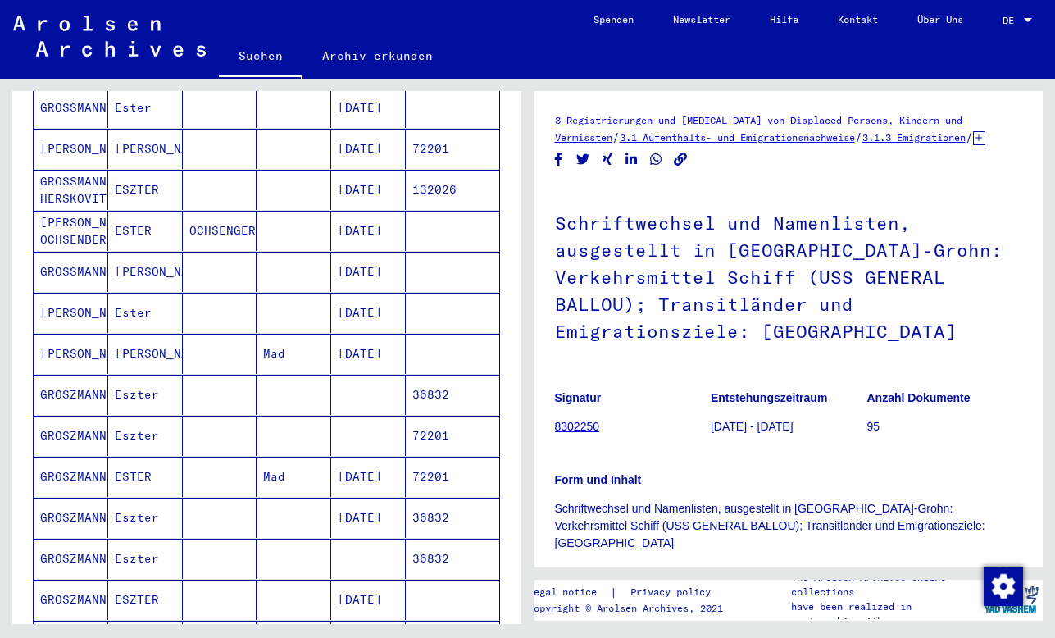
scroll to position [1098, 0]
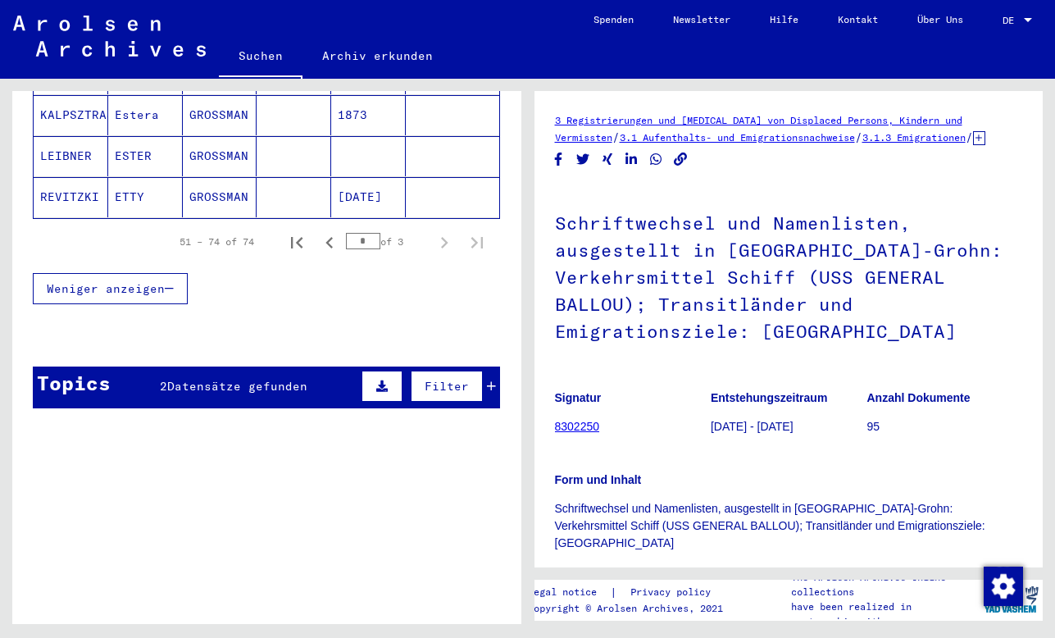
click at [291, 398] on div "Topics 2 Datensätze gefunden Filter" at bounding box center [266, 387] width 467 height 42
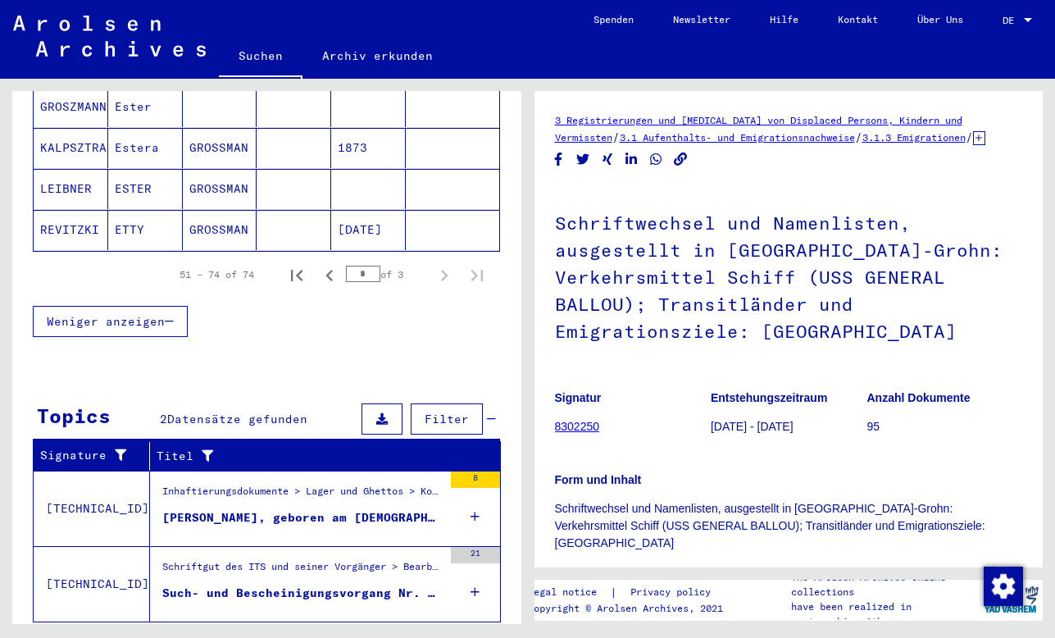
scroll to position [1111, 0]
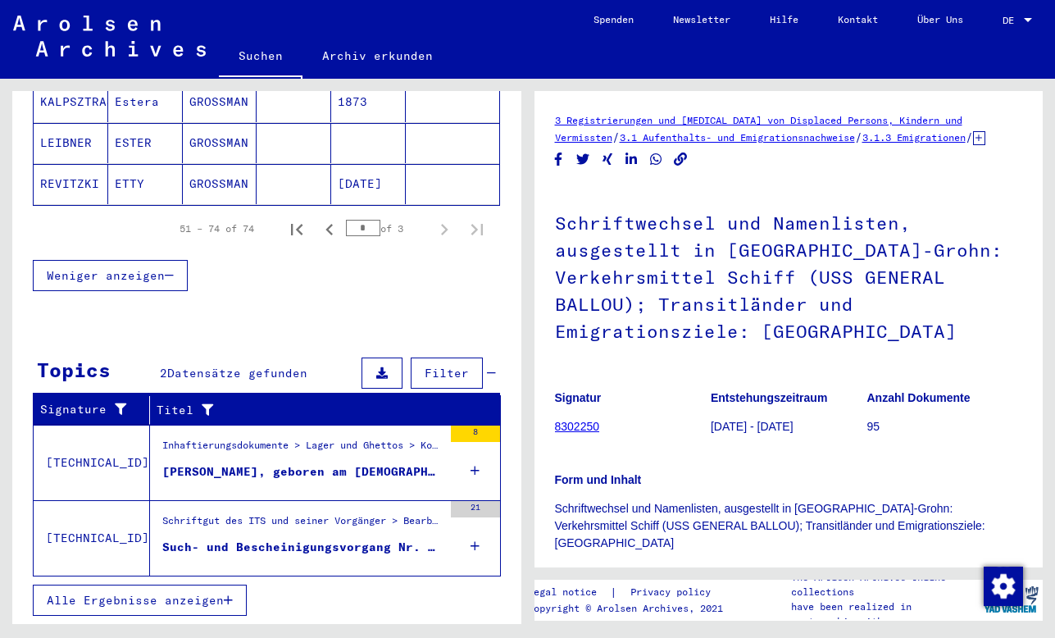
click at [459, 471] on div "8" at bounding box center [475, 462] width 49 height 74
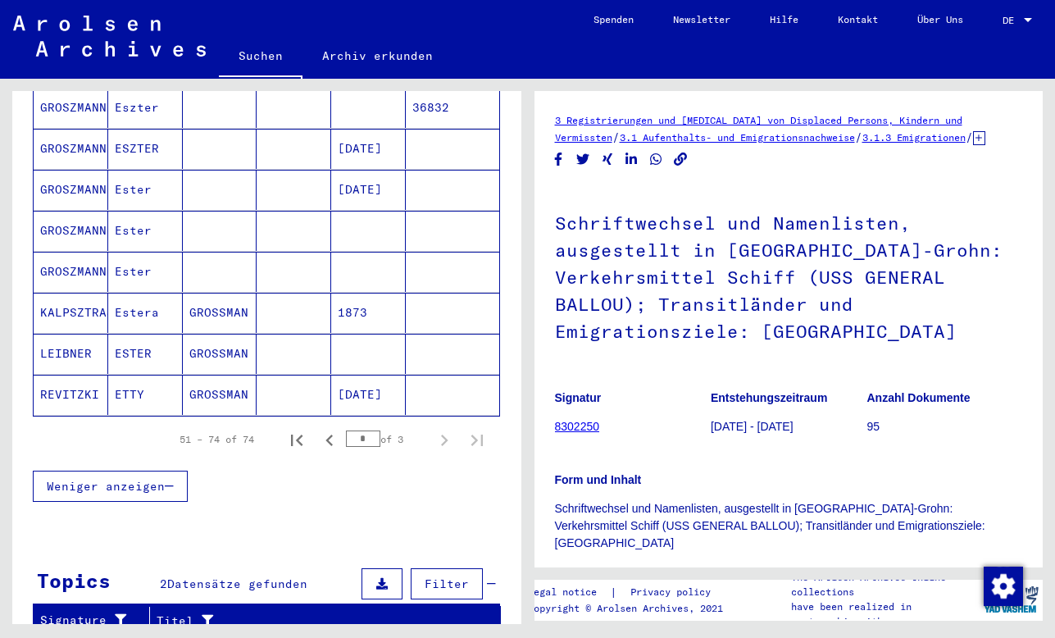
scroll to position [0, 0]
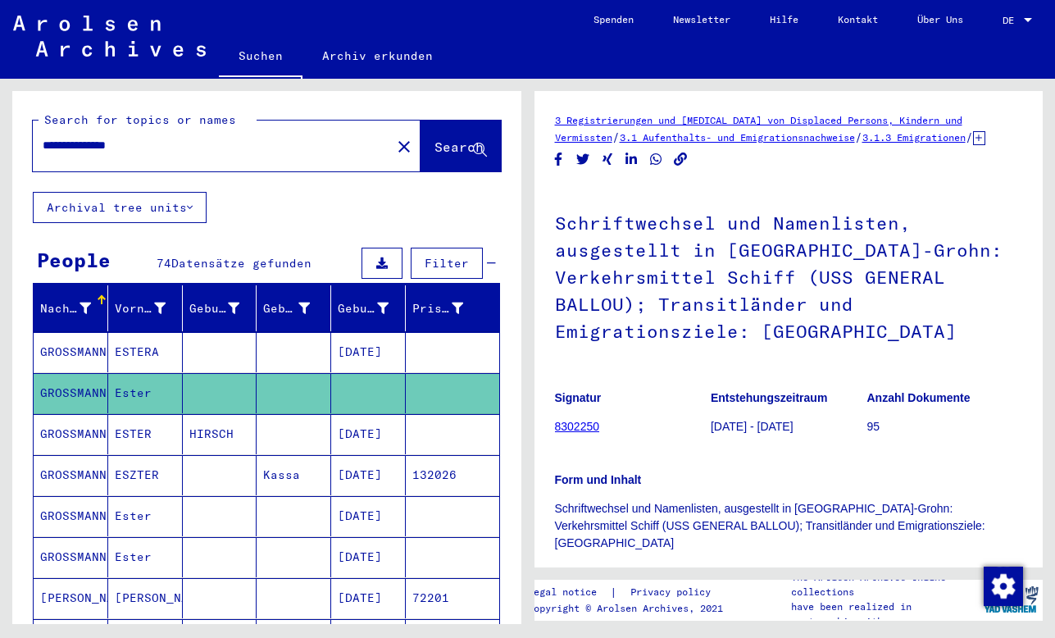
click at [120, 138] on input "**********" at bounding box center [212, 145] width 339 height 17
type input "*"
type input "**********"
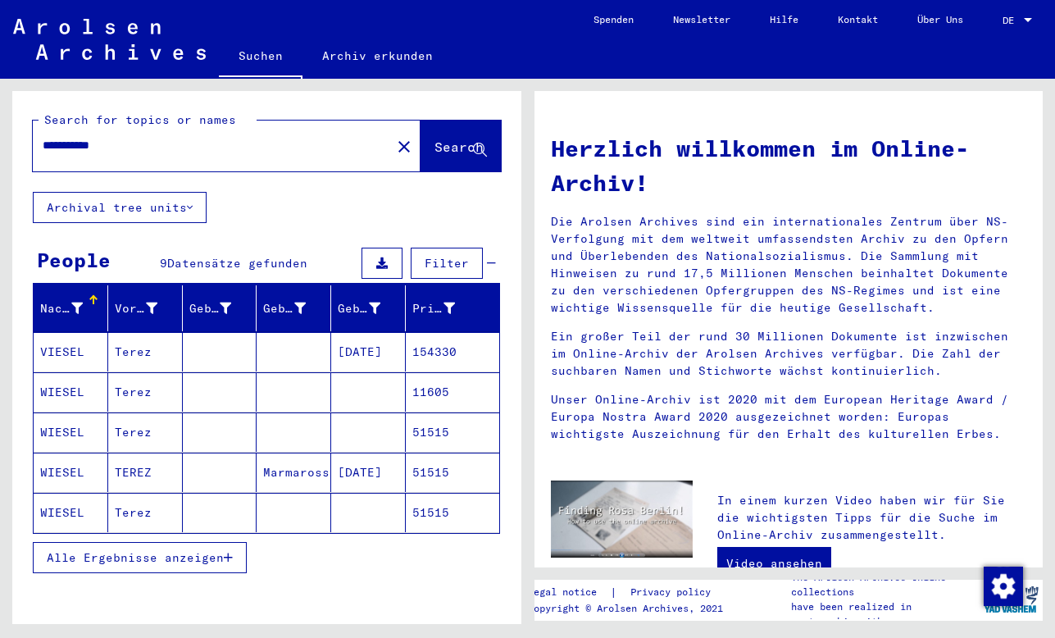
click at [1021, 20] on div at bounding box center [1028, 20] width 15 height 11
click at [982, 32] on span "English" at bounding box center [986, 29] width 40 height 12
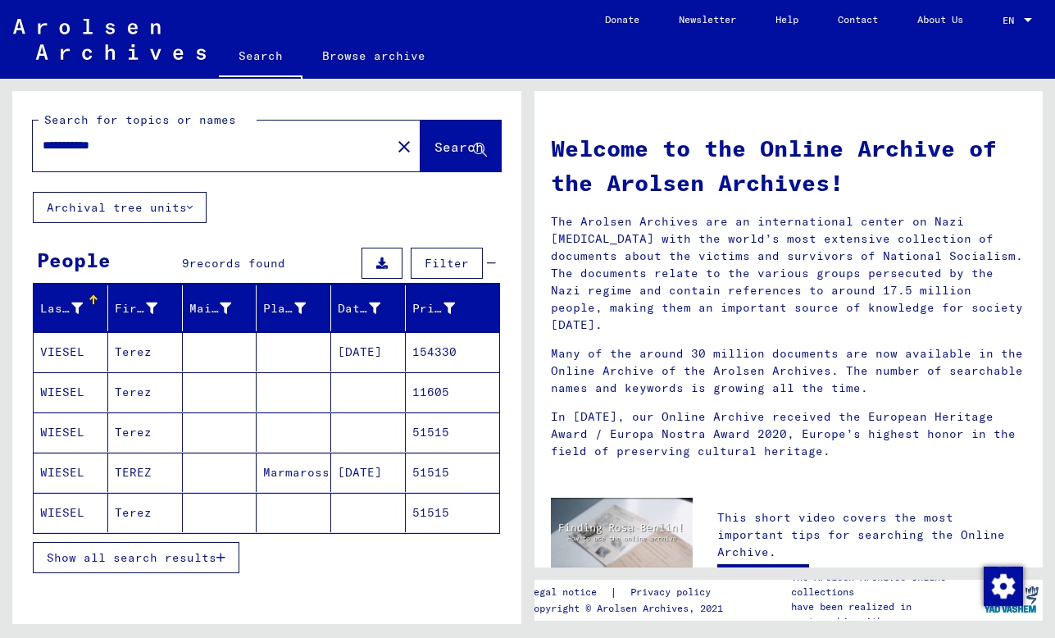
click at [152, 575] on div "Show all search results" at bounding box center [266, 558] width 467 height 48
click at [143, 562] on span "Show all search results" at bounding box center [132, 557] width 170 height 15
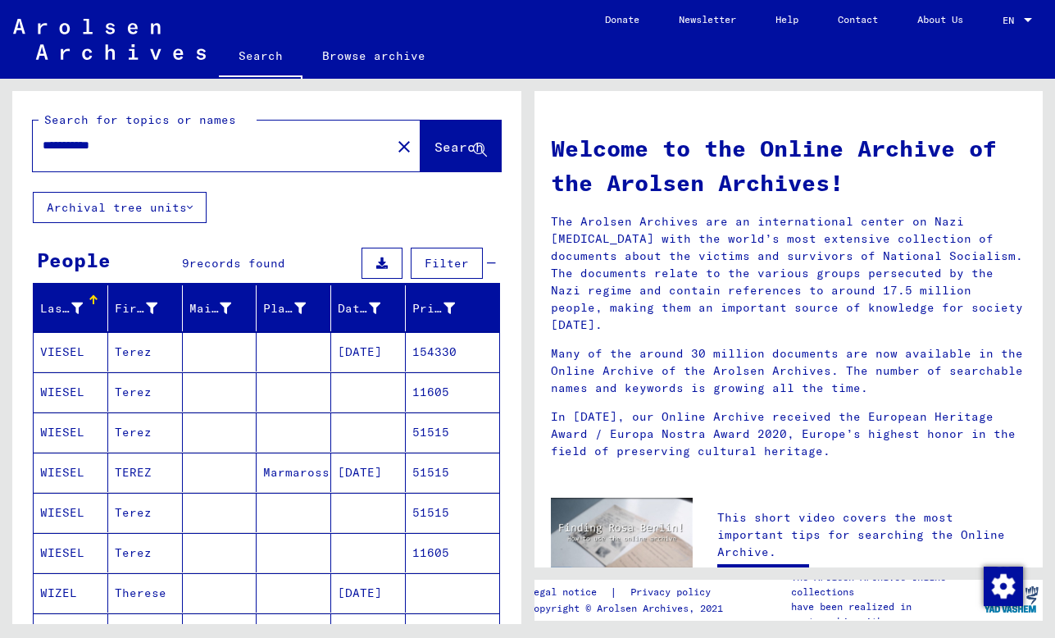
click at [207, 352] on mat-cell at bounding box center [220, 351] width 75 height 39
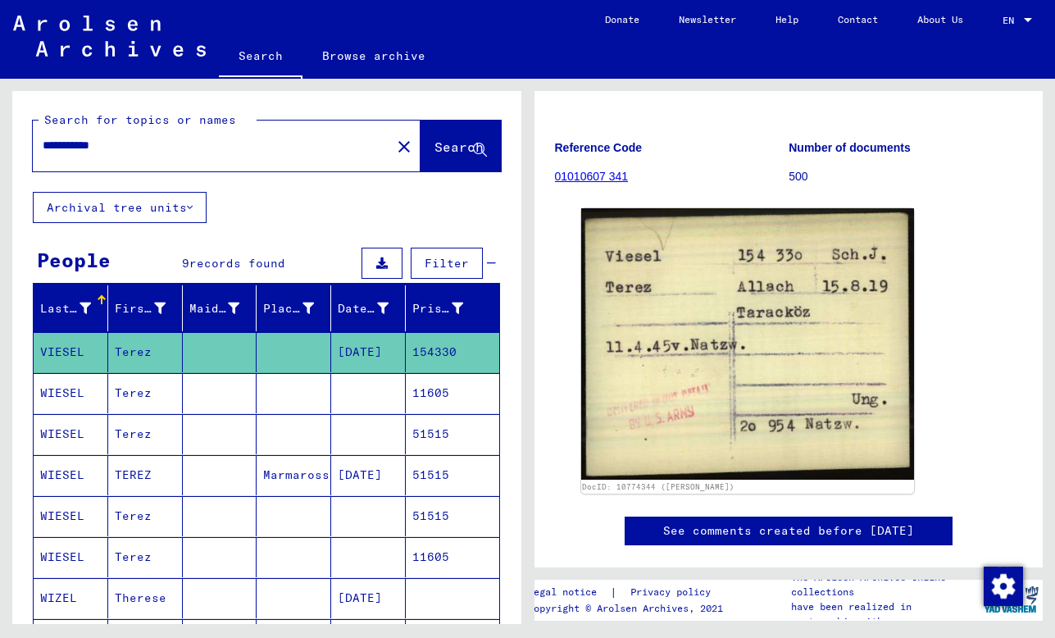
scroll to position [184, 0]
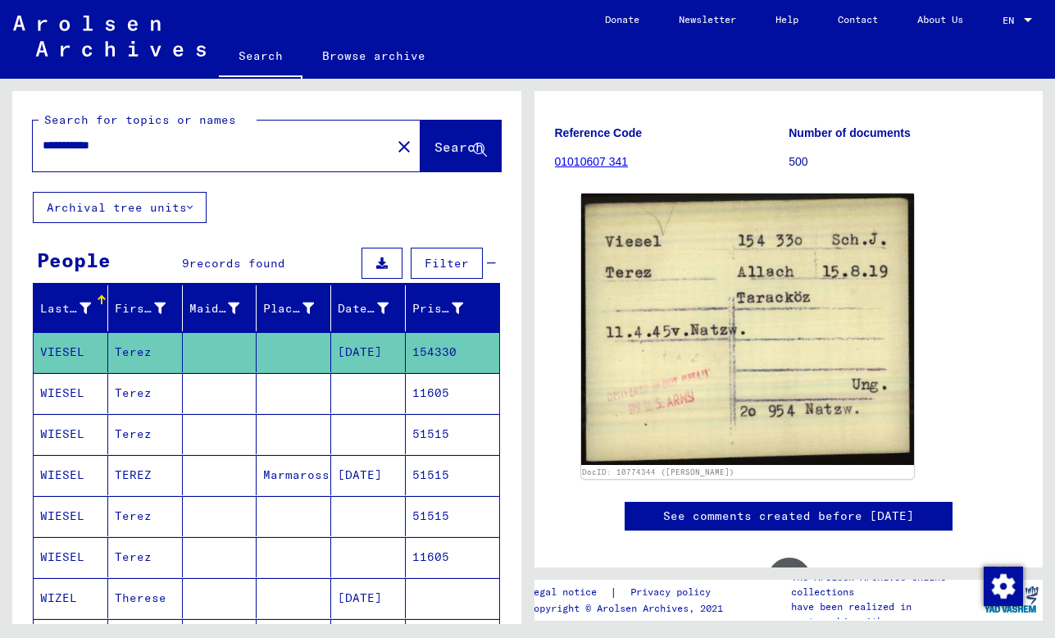
click at [283, 402] on mat-cell at bounding box center [294, 393] width 75 height 40
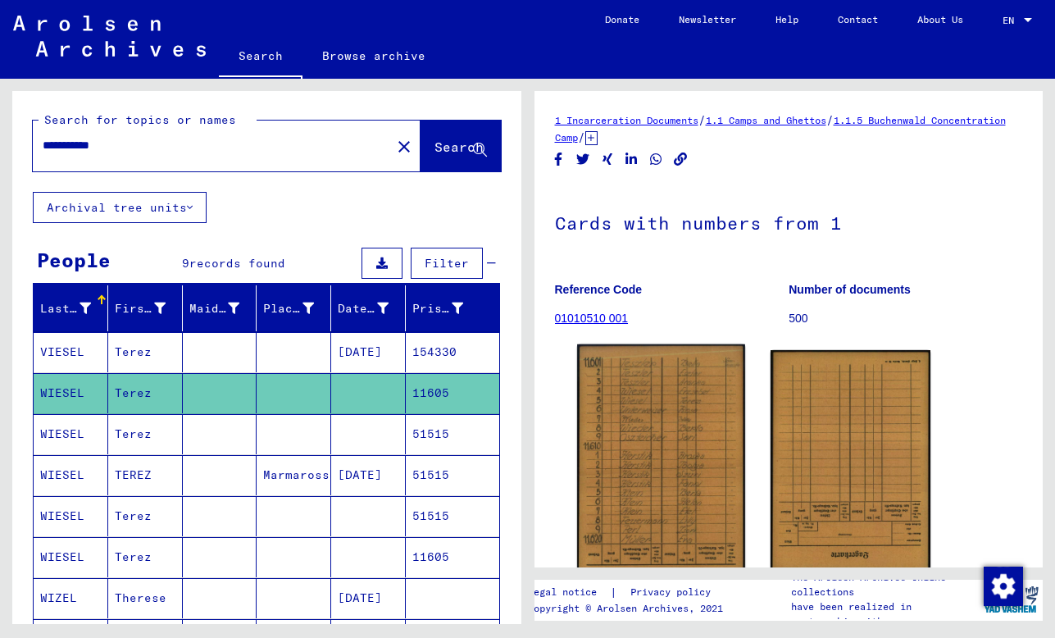
click at [651, 416] on img at bounding box center [661, 461] width 168 height 235
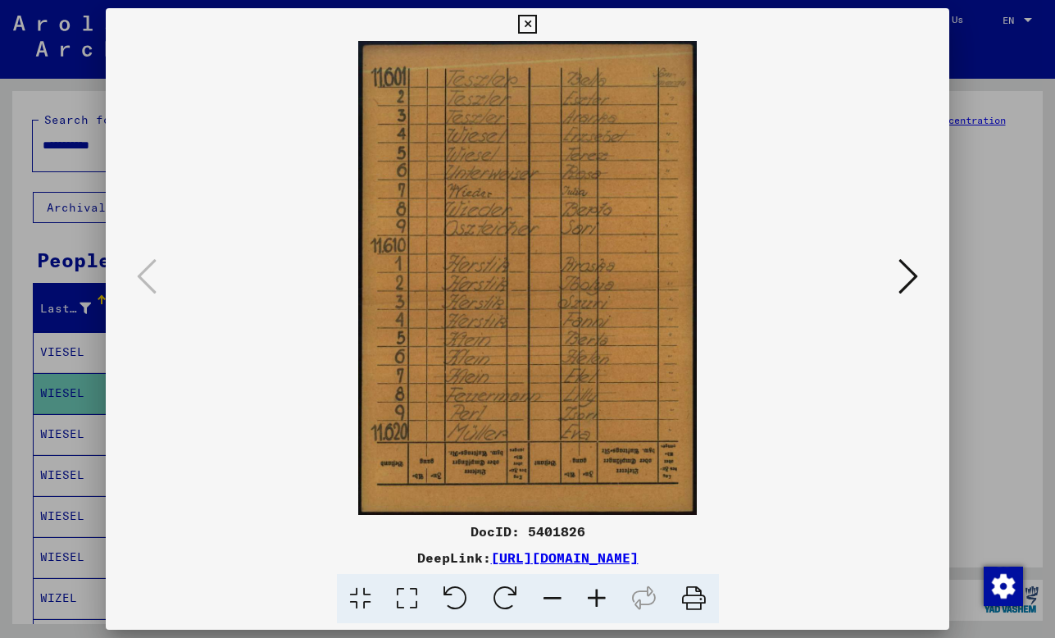
click at [912, 286] on icon at bounding box center [908, 276] width 20 height 39
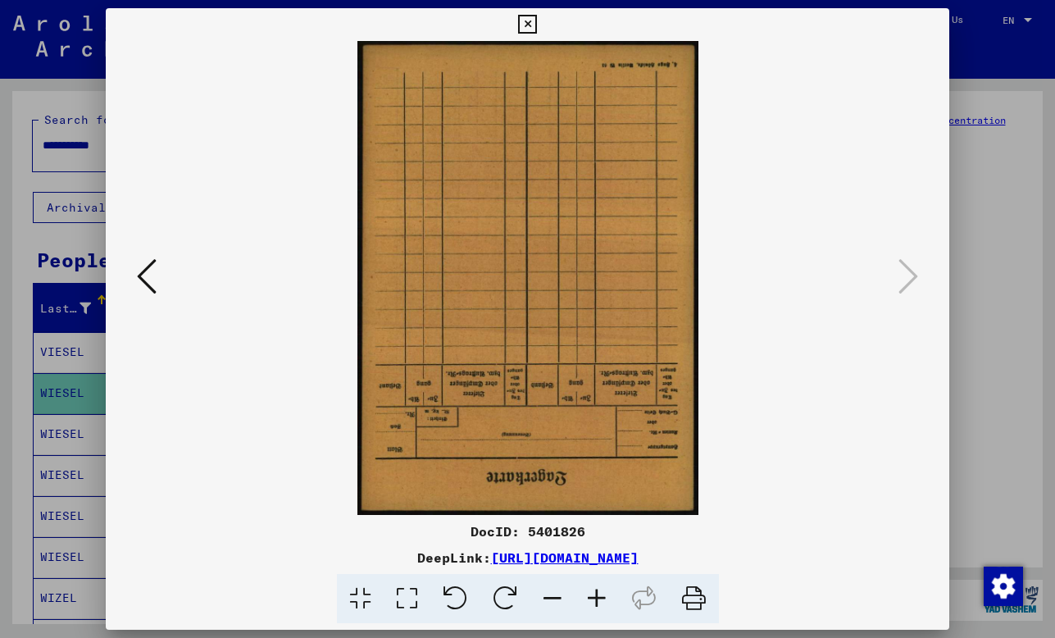
click at [975, 289] on div at bounding box center [527, 319] width 1055 height 638
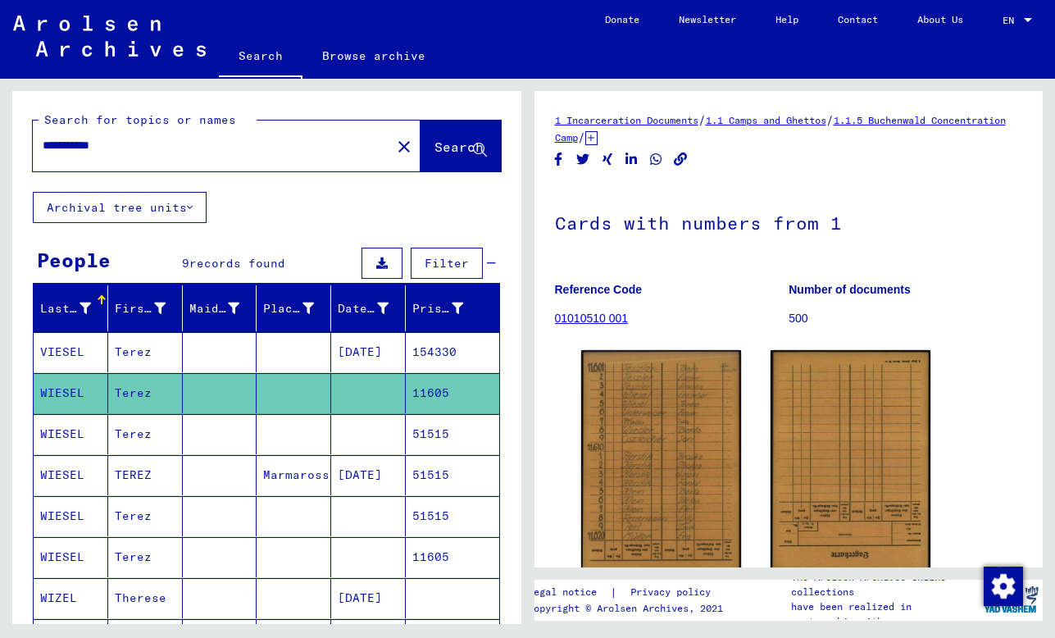
click at [349, 430] on mat-cell at bounding box center [368, 434] width 75 height 40
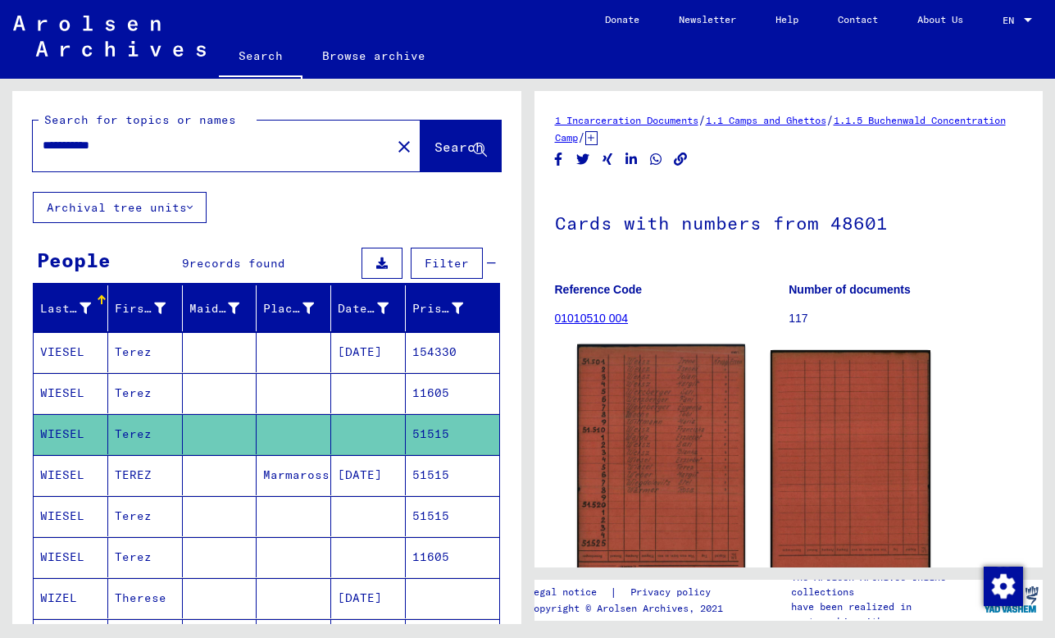
click at [640, 408] on img at bounding box center [661, 462] width 168 height 237
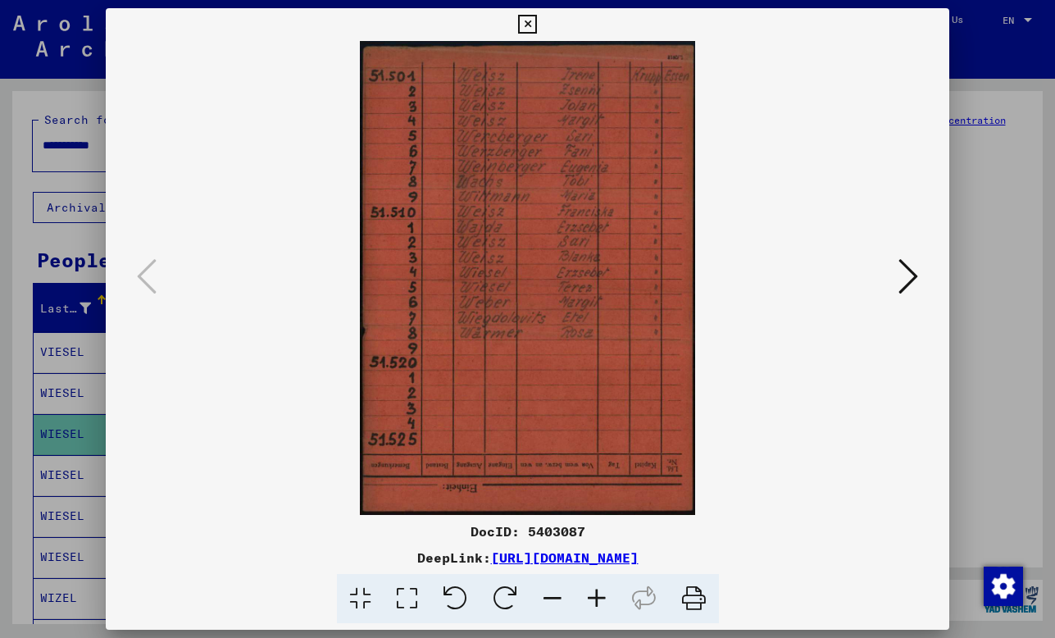
click at [997, 298] on div at bounding box center [527, 319] width 1055 height 638
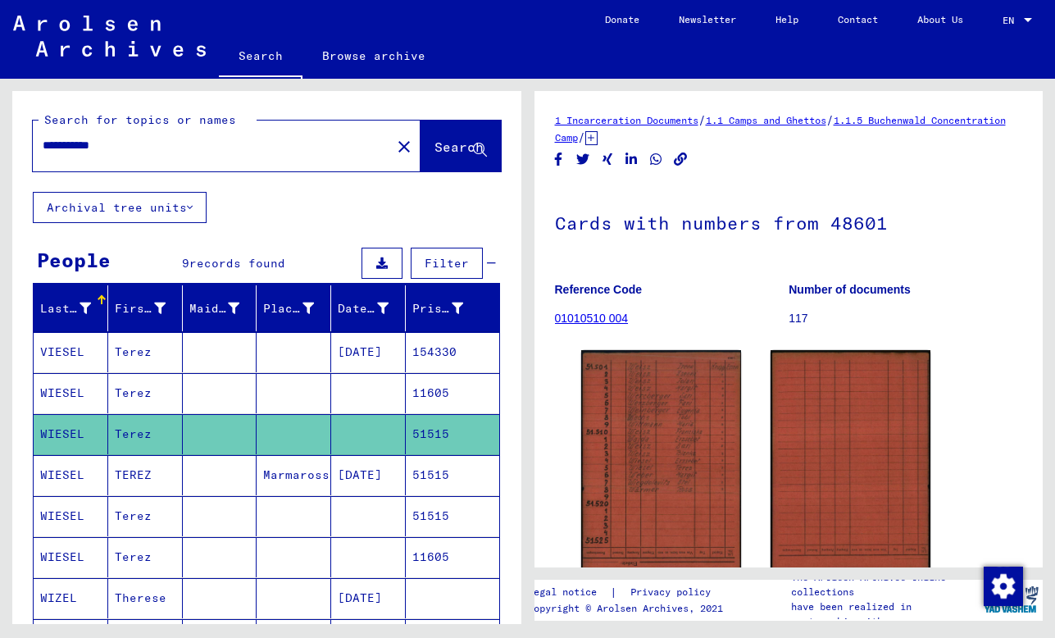
click at [390, 467] on mat-cell "[DATE]" at bounding box center [368, 475] width 75 height 40
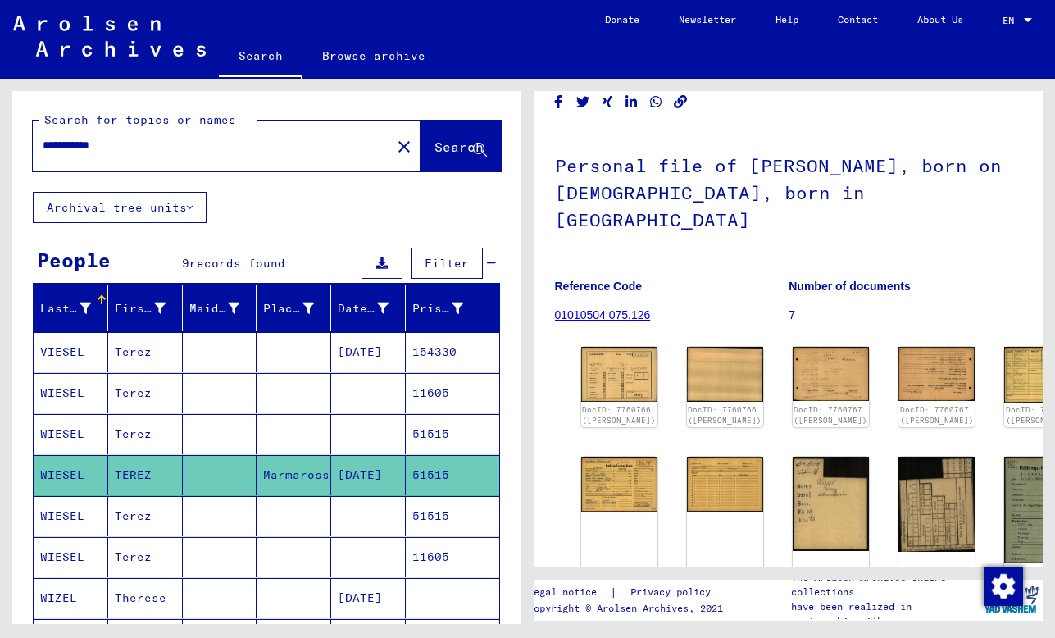
scroll to position [93, 0]
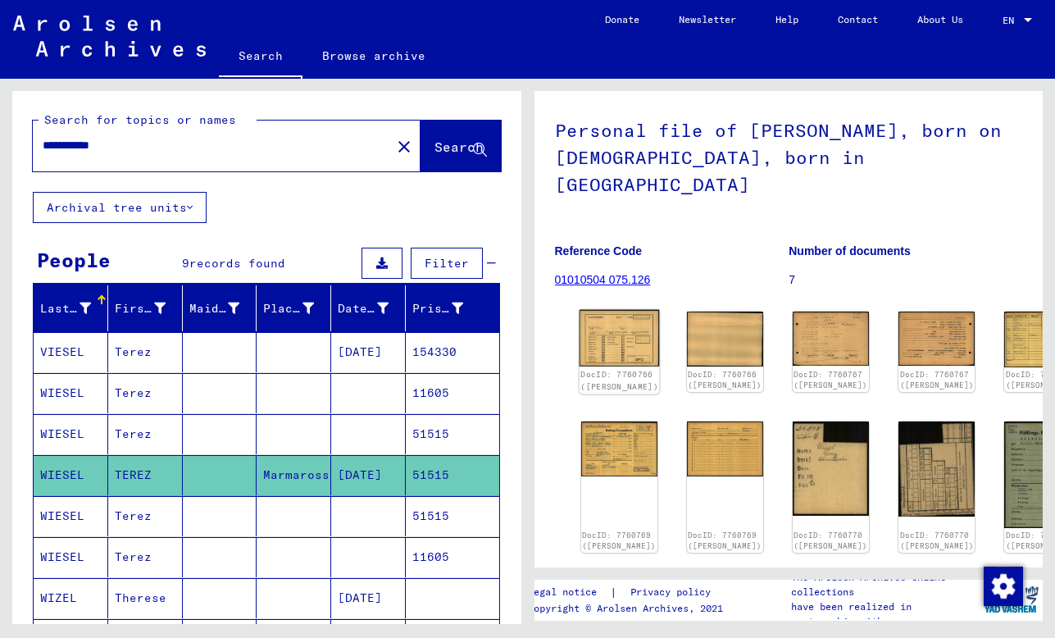
click at [598, 310] on img at bounding box center [619, 338] width 80 height 57
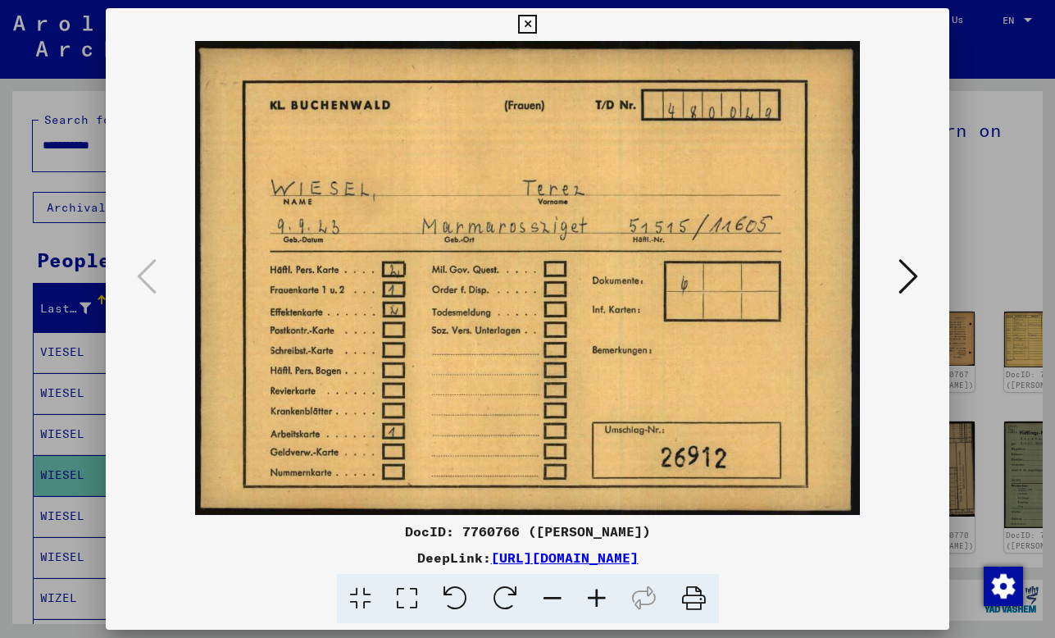
click at [910, 275] on icon at bounding box center [908, 276] width 20 height 39
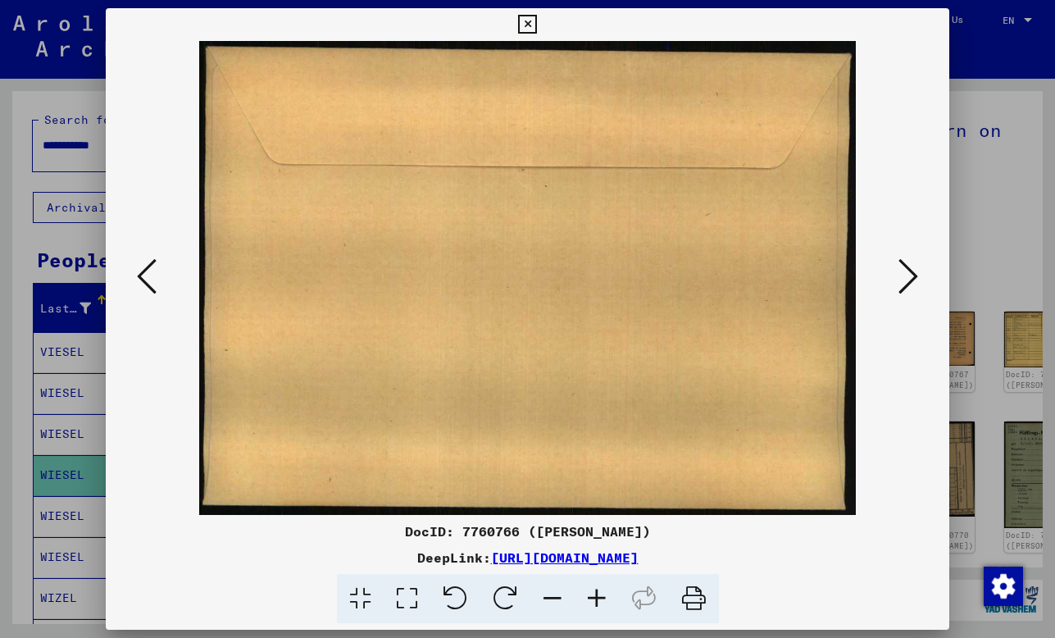
click at [910, 275] on icon at bounding box center [908, 276] width 20 height 39
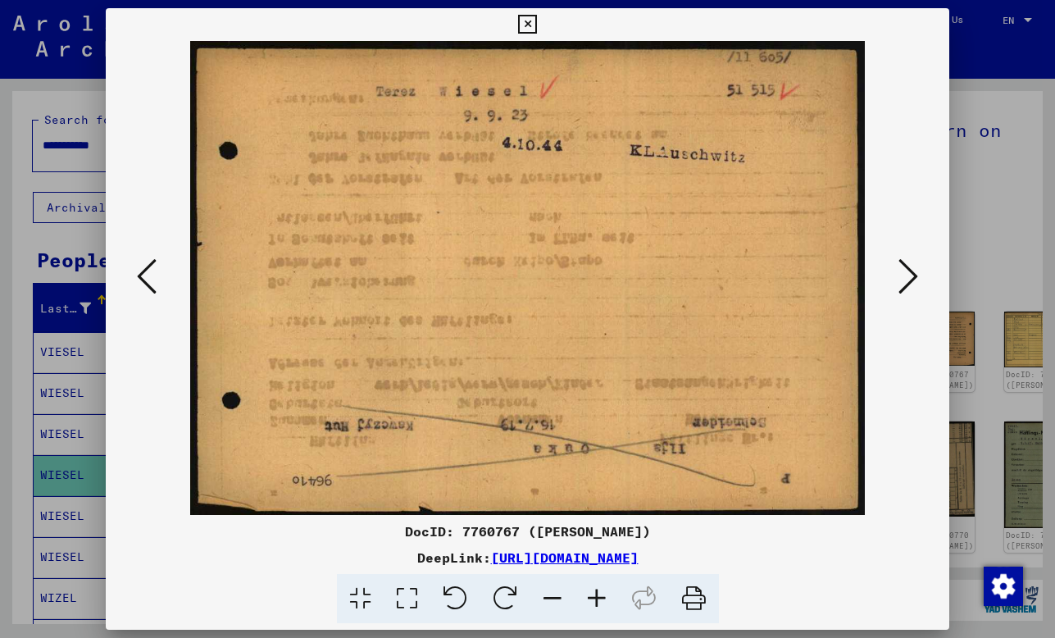
click at [910, 275] on icon at bounding box center [908, 276] width 20 height 39
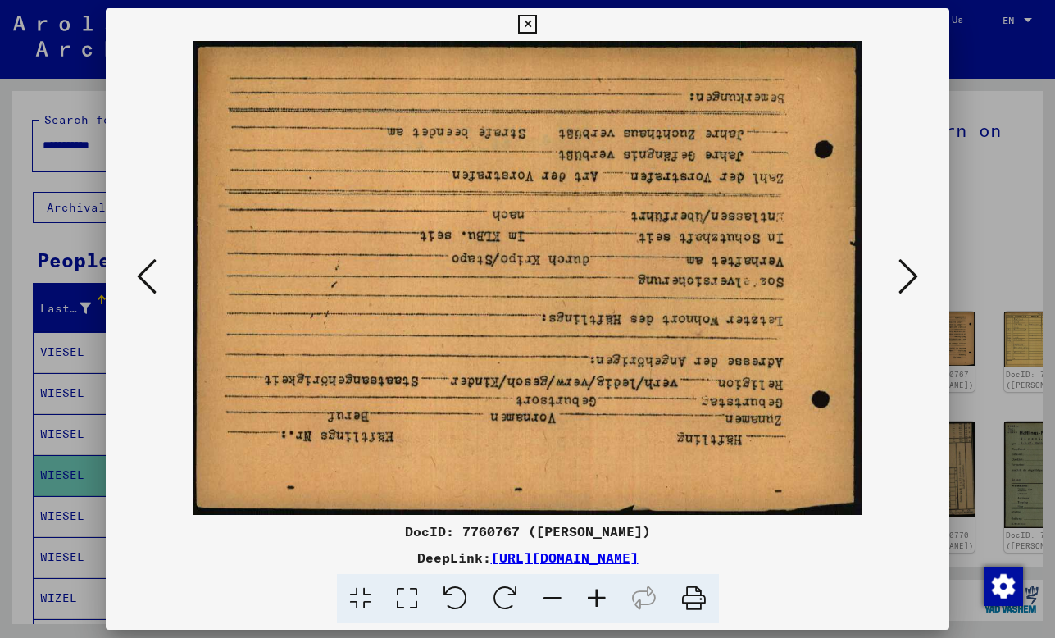
click at [910, 275] on icon at bounding box center [908, 276] width 20 height 39
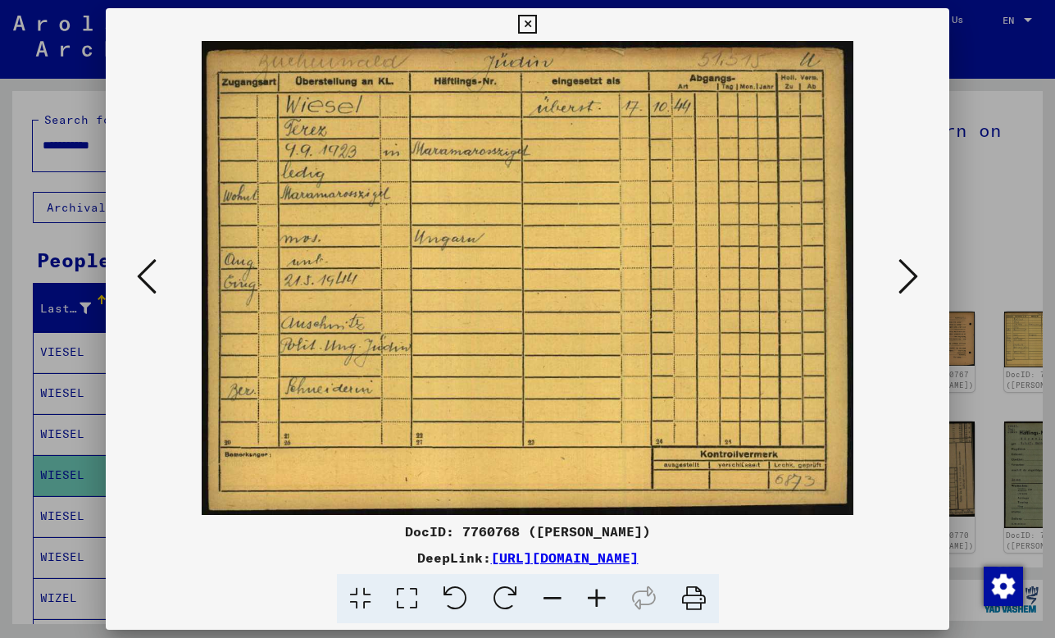
click at [910, 275] on icon at bounding box center [908, 276] width 20 height 39
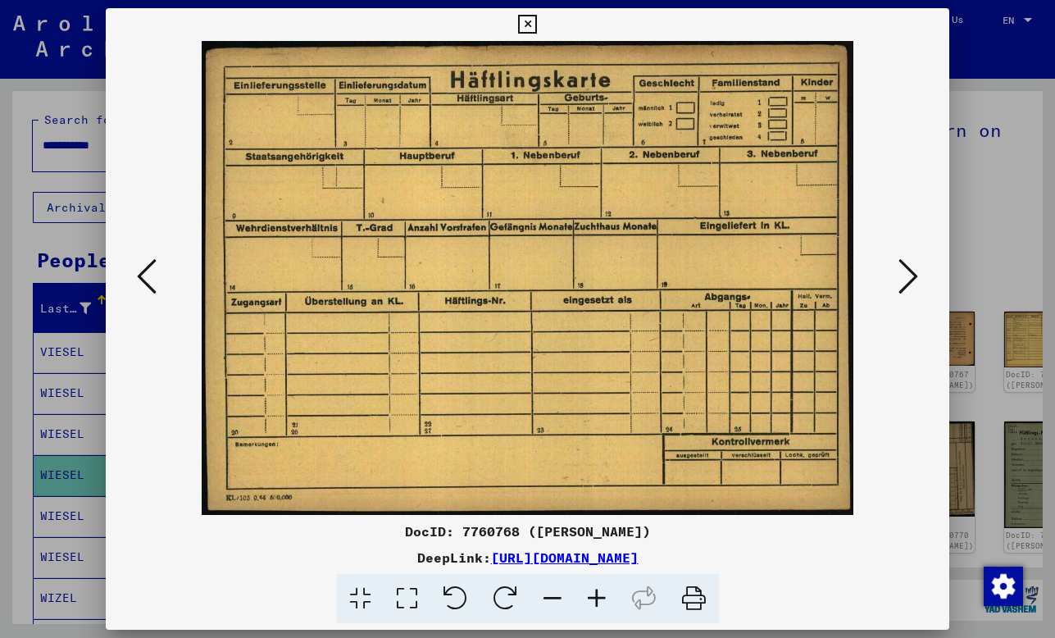
click at [910, 275] on icon at bounding box center [908, 276] width 20 height 39
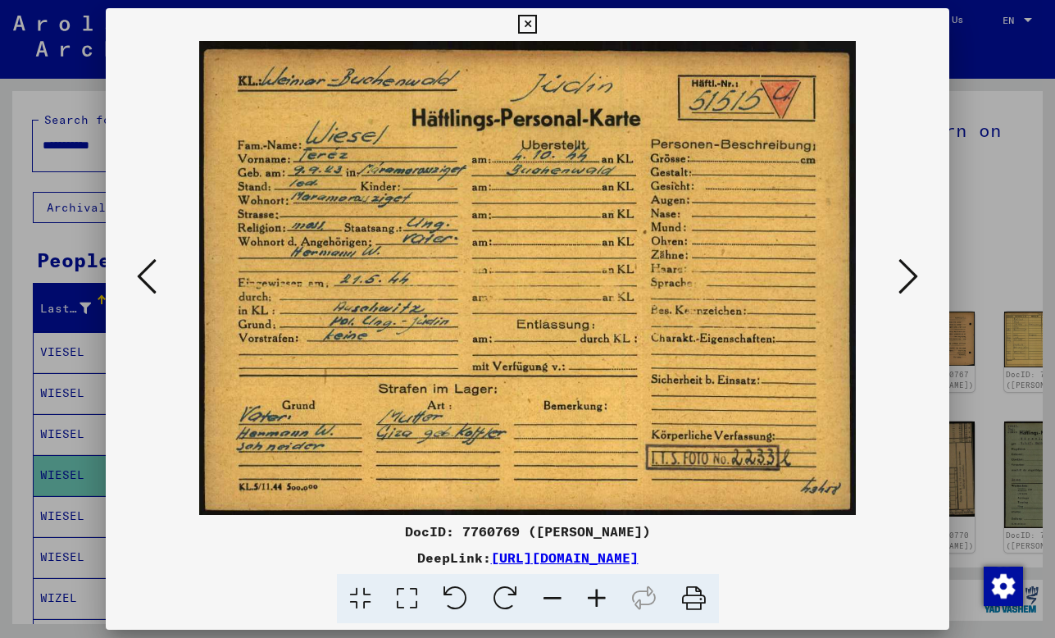
click at [910, 275] on icon at bounding box center [908, 276] width 20 height 39
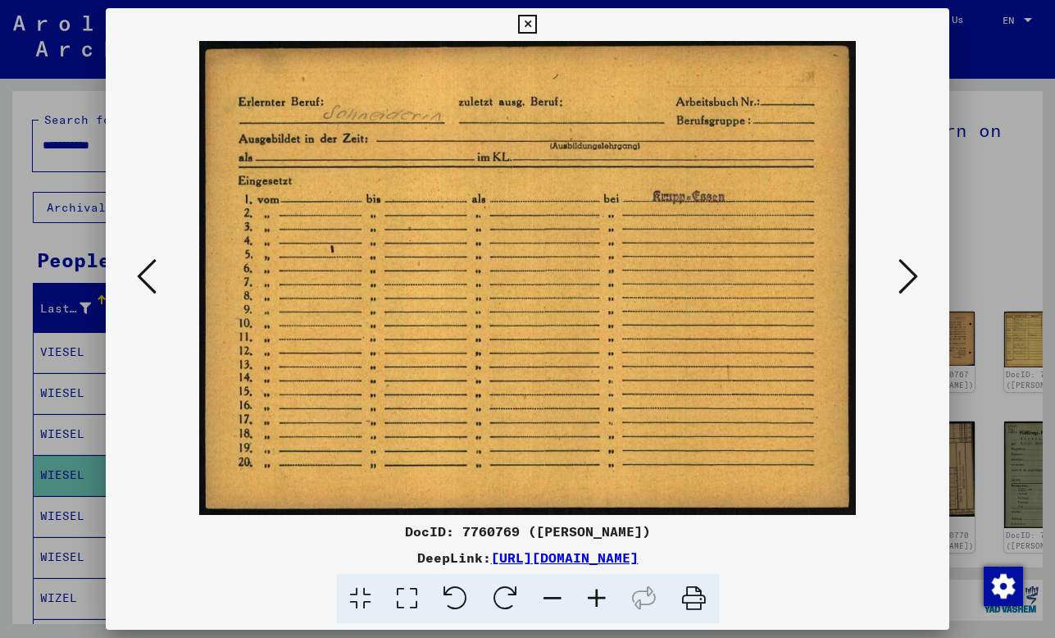
click at [910, 275] on icon at bounding box center [908, 276] width 20 height 39
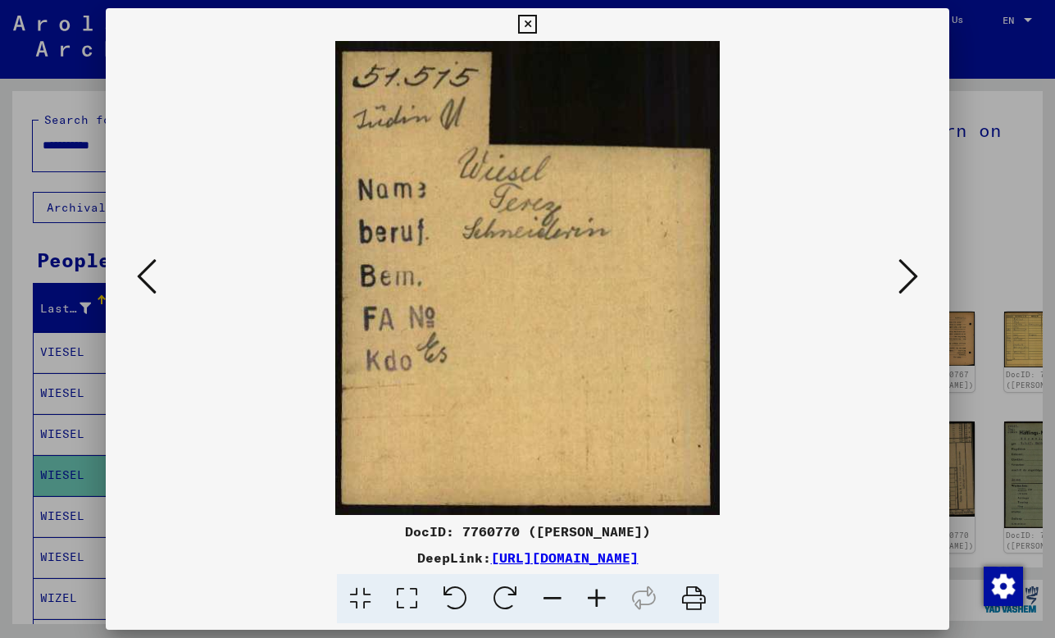
click at [910, 275] on icon at bounding box center [908, 276] width 20 height 39
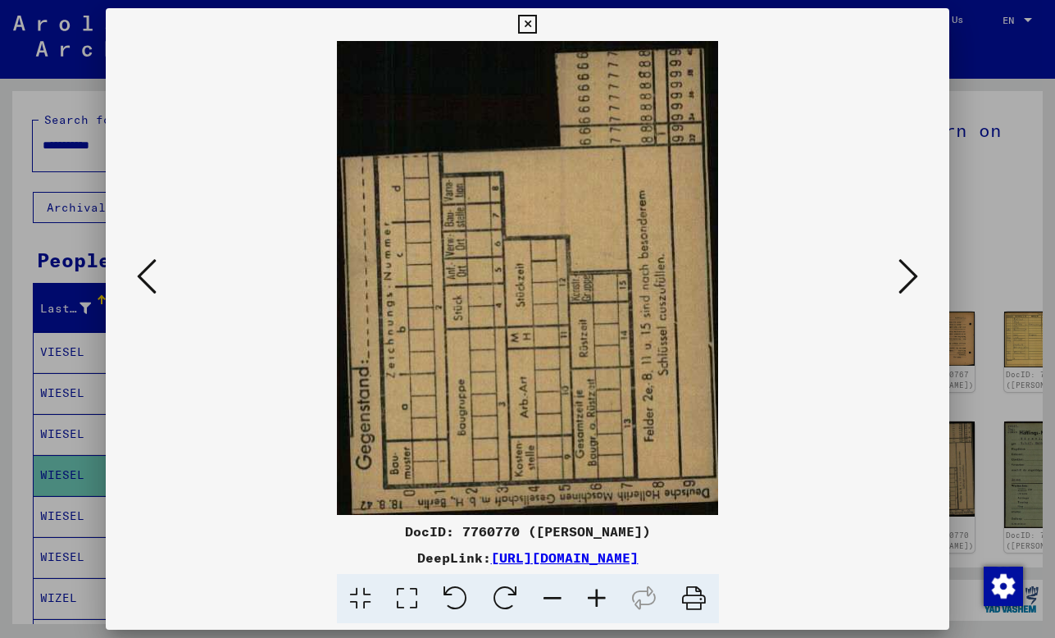
click at [910, 275] on icon at bounding box center [908, 276] width 20 height 39
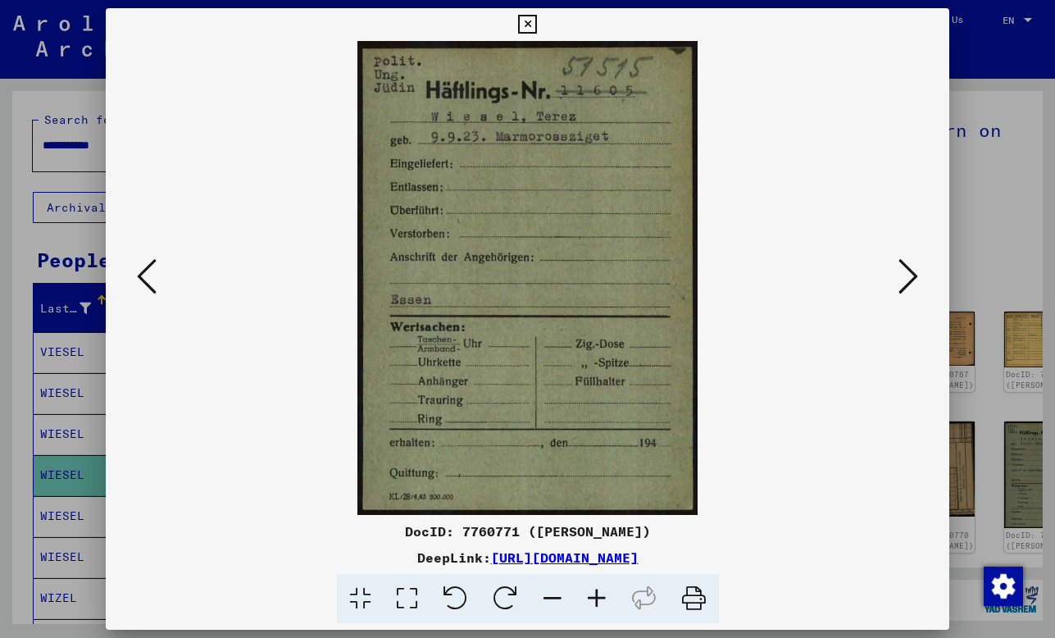
click at [910, 275] on icon at bounding box center [908, 276] width 20 height 39
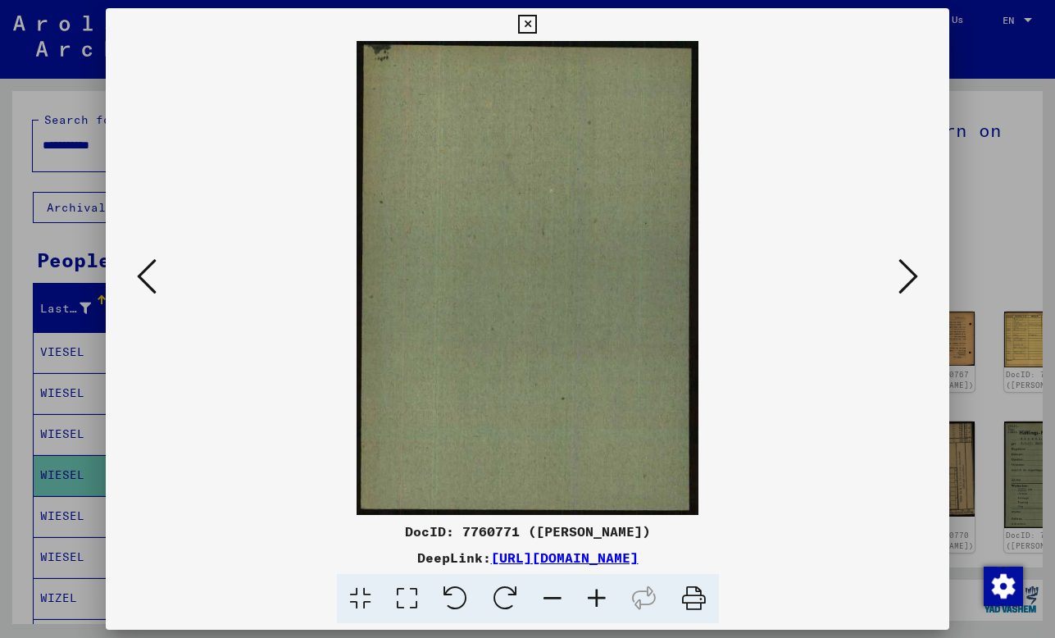
click at [910, 275] on icon at bounding box center [908, 276] width 20 height 39
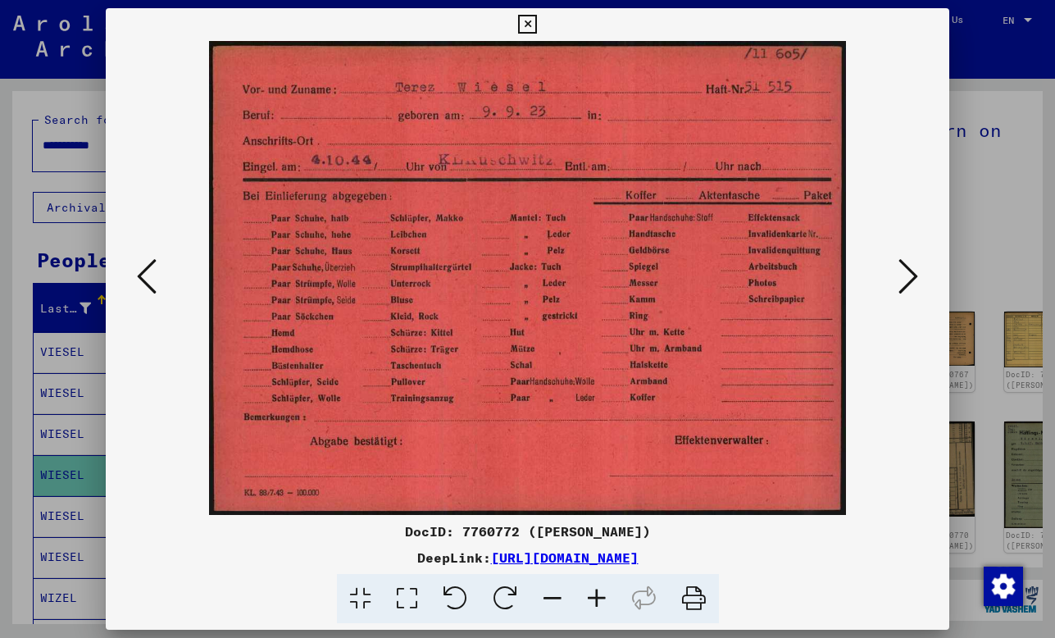
click at [910, 275] on icon at bounding box center [908, 276] width 20 height 39
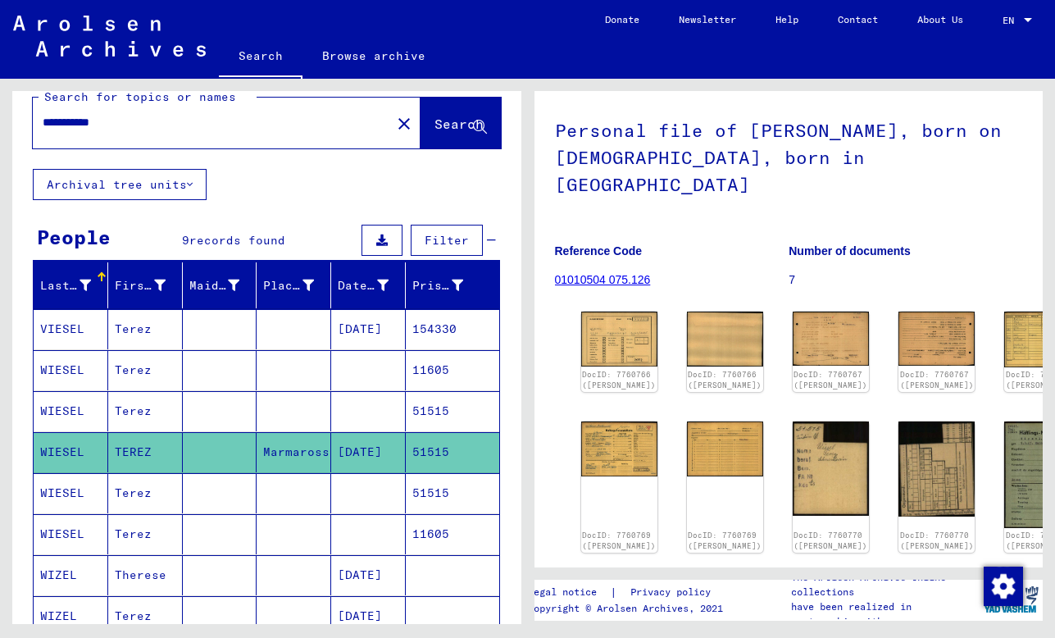
scroll to position [32, 0]
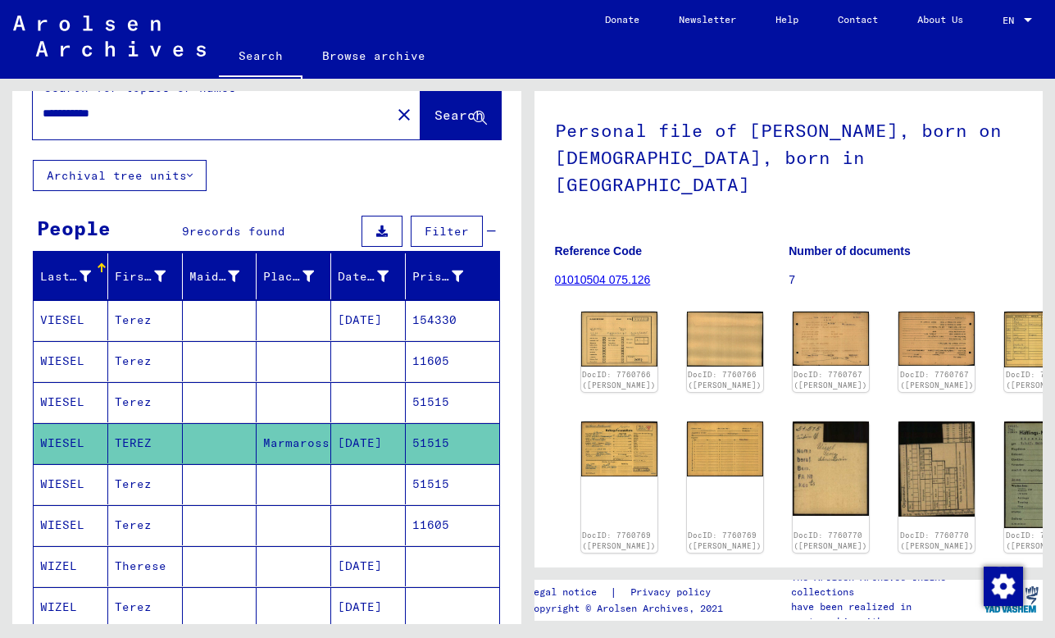
click at [292, 476] on mat-cell at bounding box center [294, 484] width 75 height 40
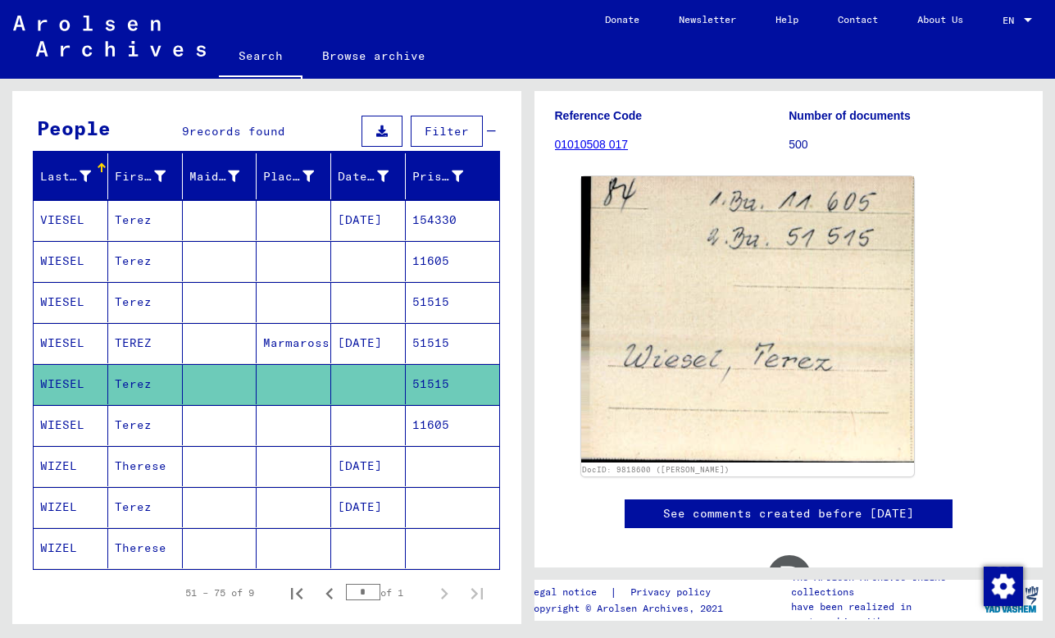
scroll to position [255, 0]
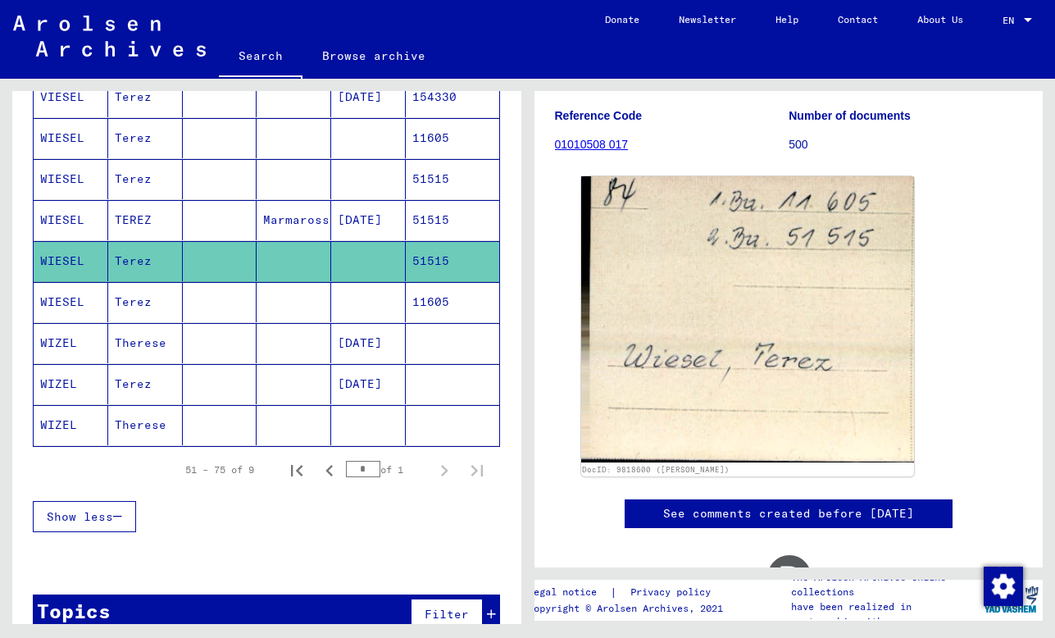
click at [297, 308] on mat-cell at bounding box center [294, 302] width 75 height 40
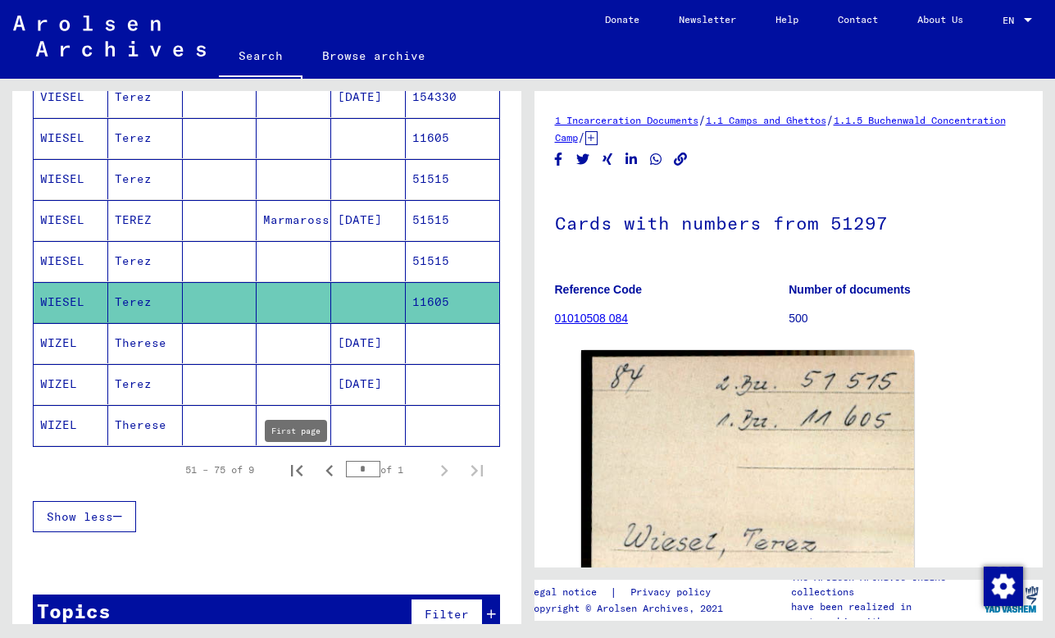
click at [298, 470] on icon "First page" at bounding box center [296, 470] width 11 height 11
type input "*"
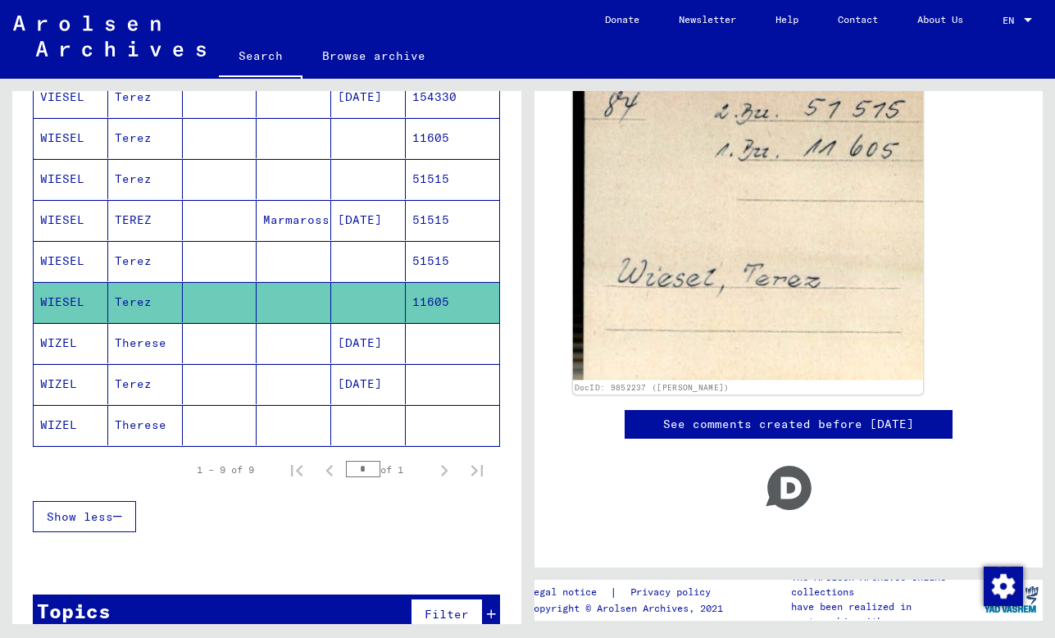
scroll to position [284, 0]
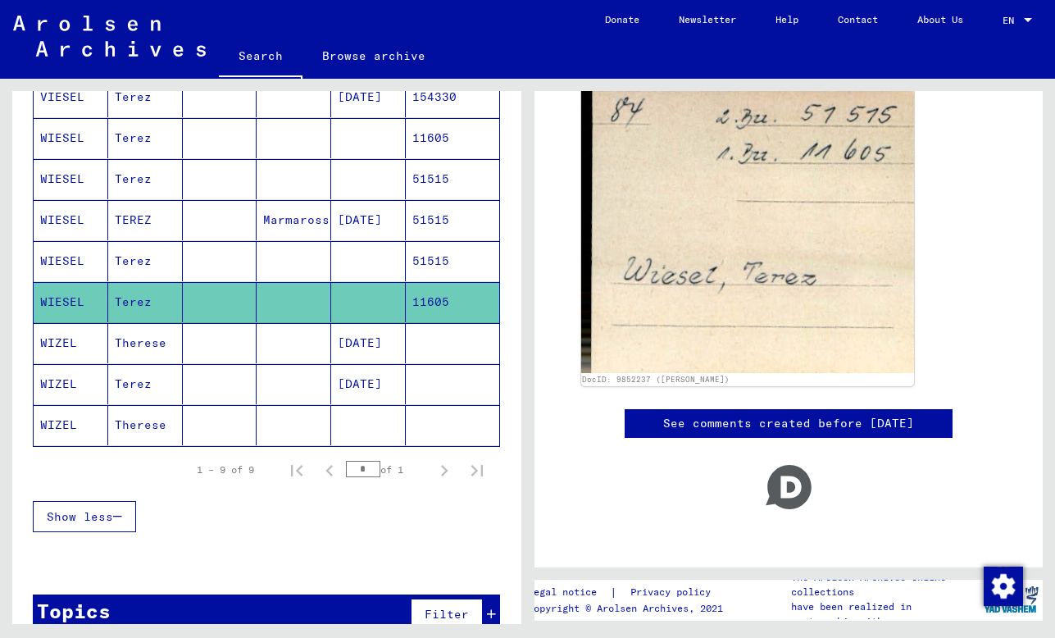
click at [292, 346] on mat-cell at bounding box center [294, 343] width 75 height 40
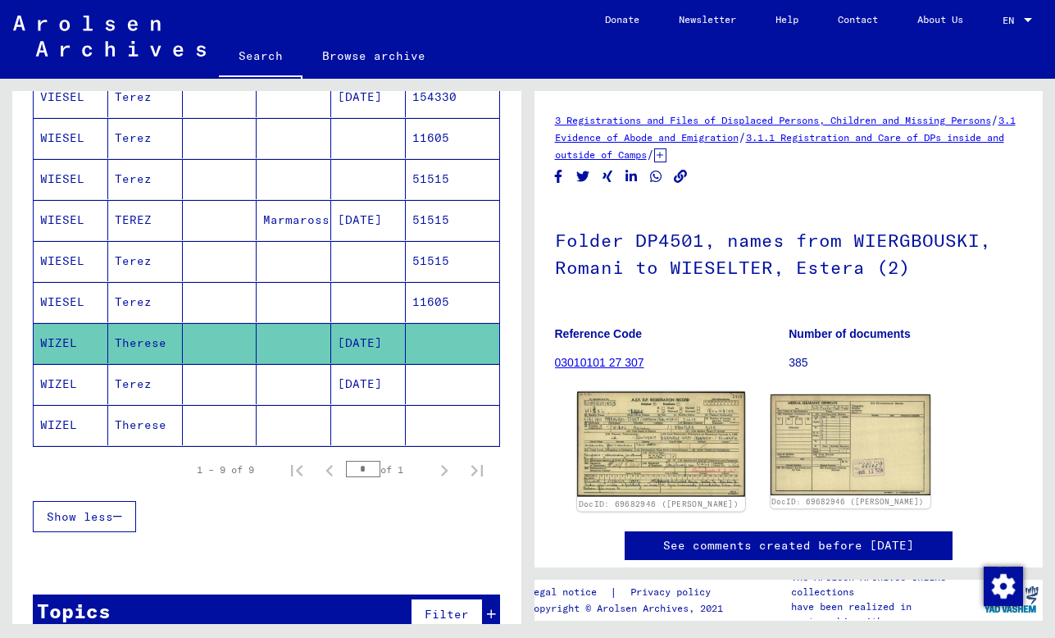
click at [634, 434] on img at bounding box center [661, 444] width 168 height 105
click at [429, 392] on mat-cell at bounding box center [452, 384] width 93 height 40
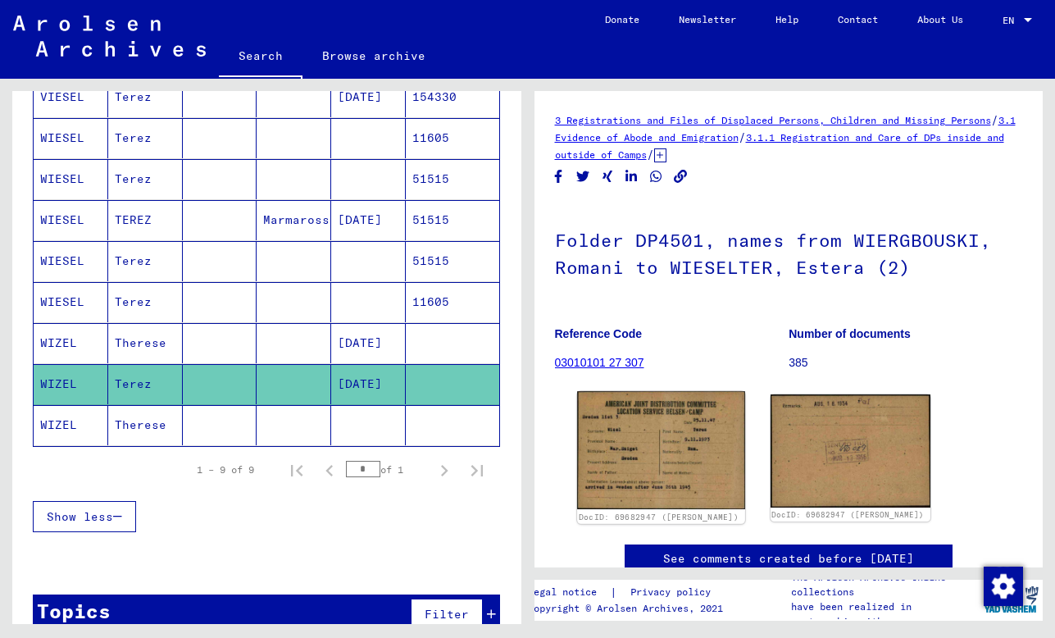
click at [624, 418] on img at bounding box center [661, 449] width 168 height 117
click at [371, 407] on mat-cell at bounding box center [368, 425] width 75 height 40
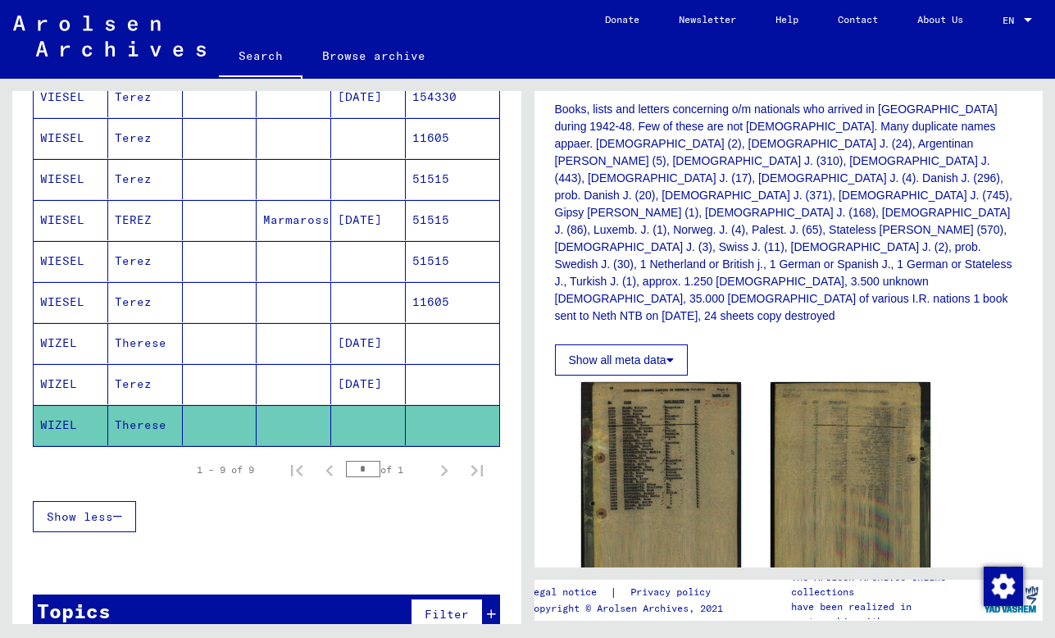
scroll to position [499, 0]
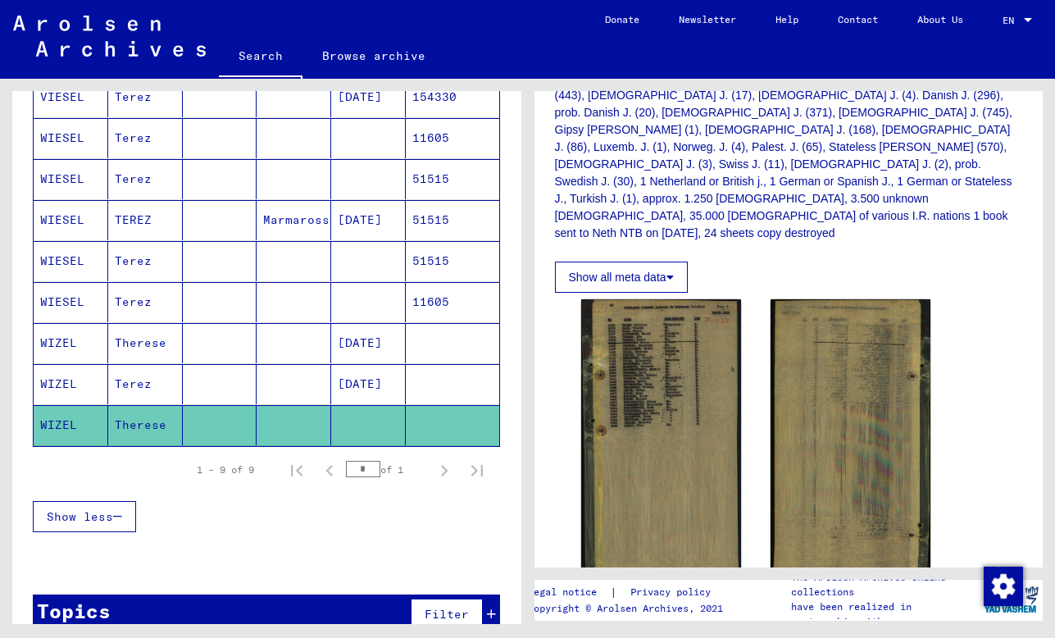
click at [650, 371] on img at bounding box center [661, 451] width 160 height 304
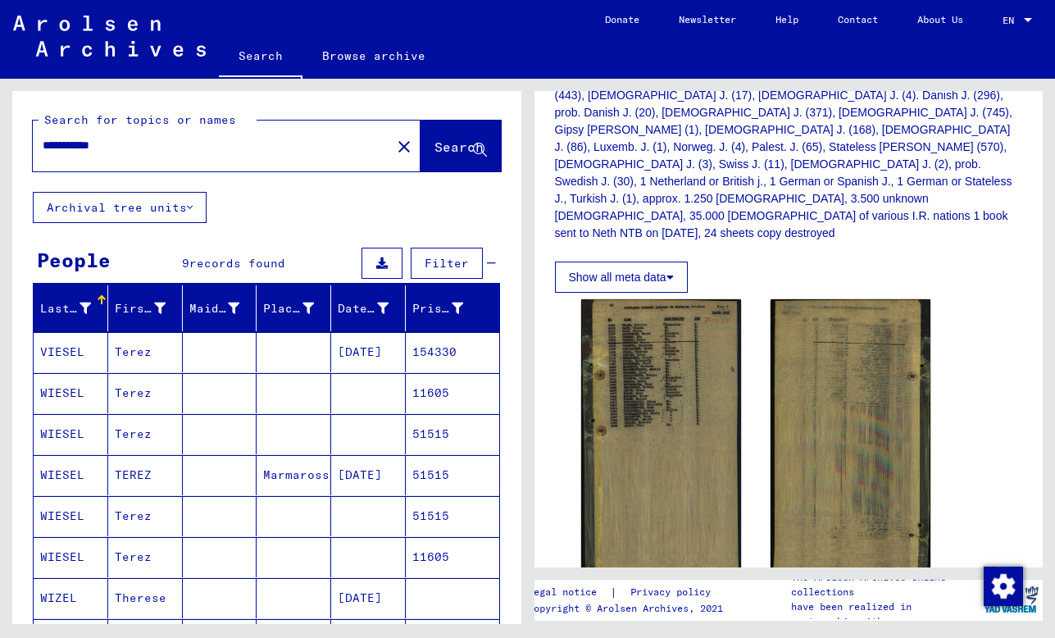
click at [84, 148] on input "**********" at bounding box center [212, 145] width 339 height 17
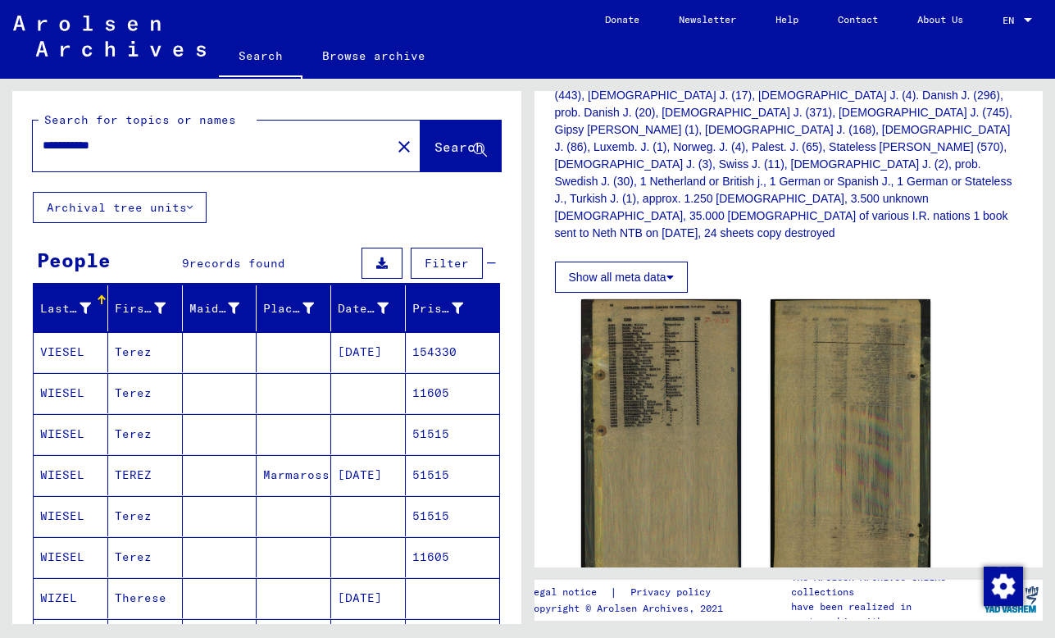
click at [79, 145] on input "**********" at bounding box center [212, 145] width 339 height 17
click at [70, 146] on input "*****" at bounding box center [212, 145] width 339 height 17
type input "******"
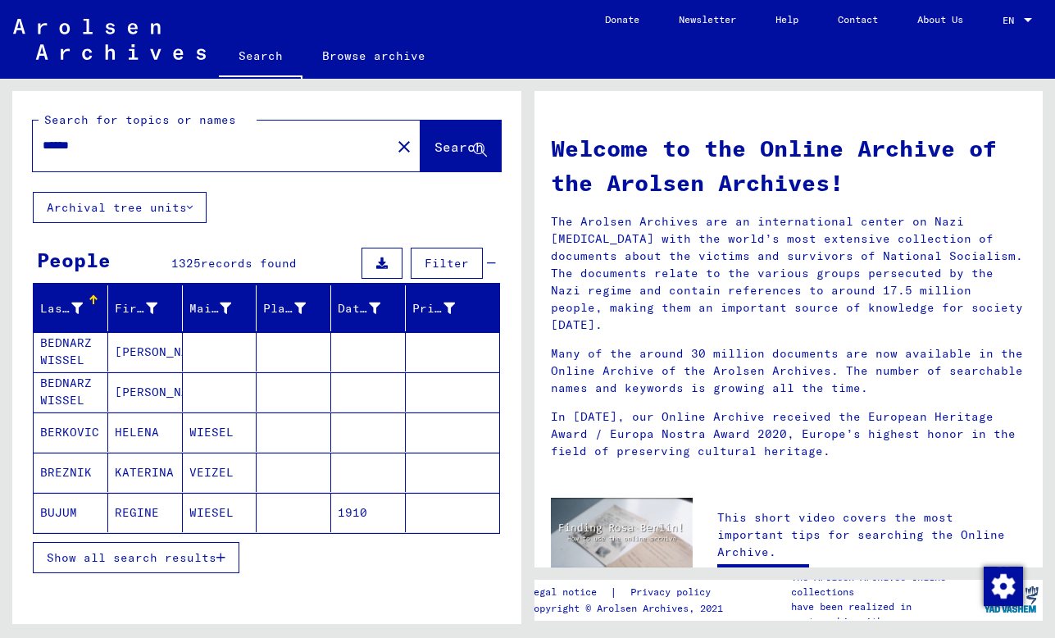
click at [143, 566] on button "Show all search results" at bounding box center [136, 557] width 207 height 31
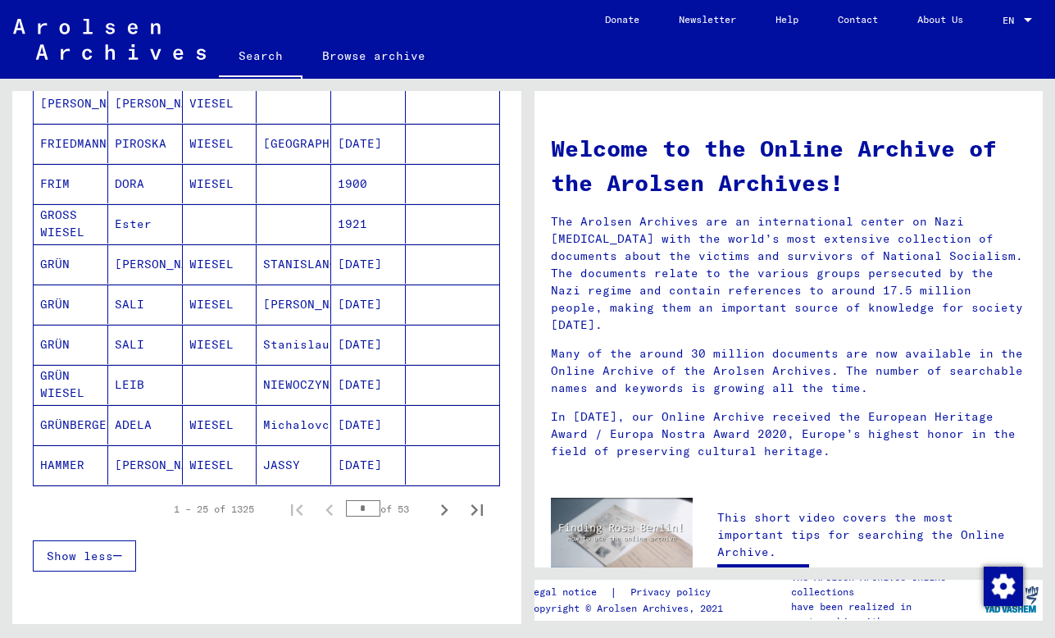
scroll to position [857, 0]
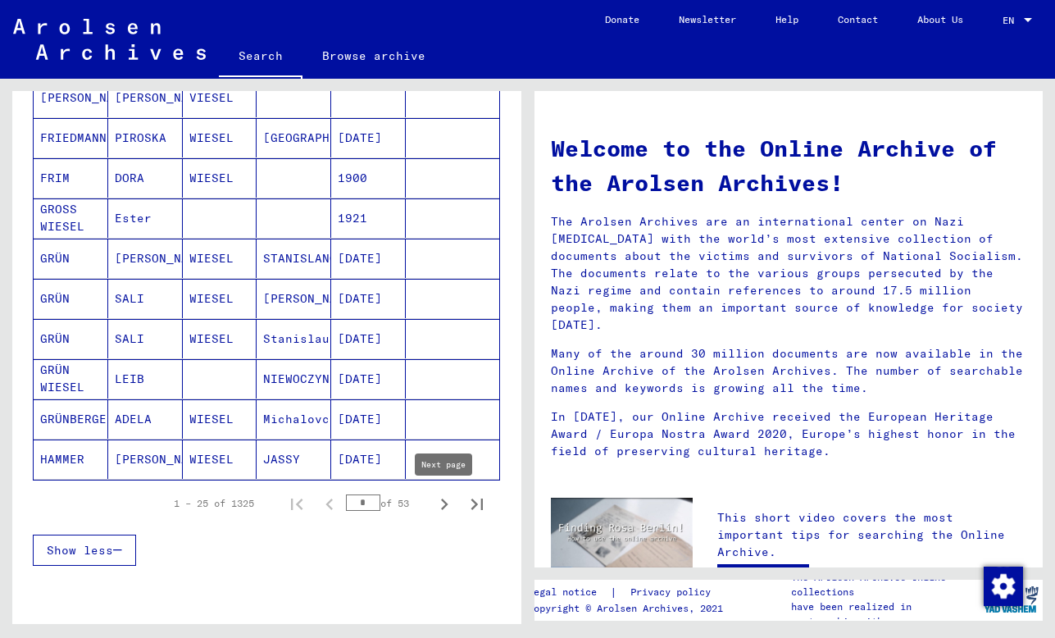
click at [445, 502] on icon "Next page" at bounding box center [444, 504] width 23 height 23
type input "*"
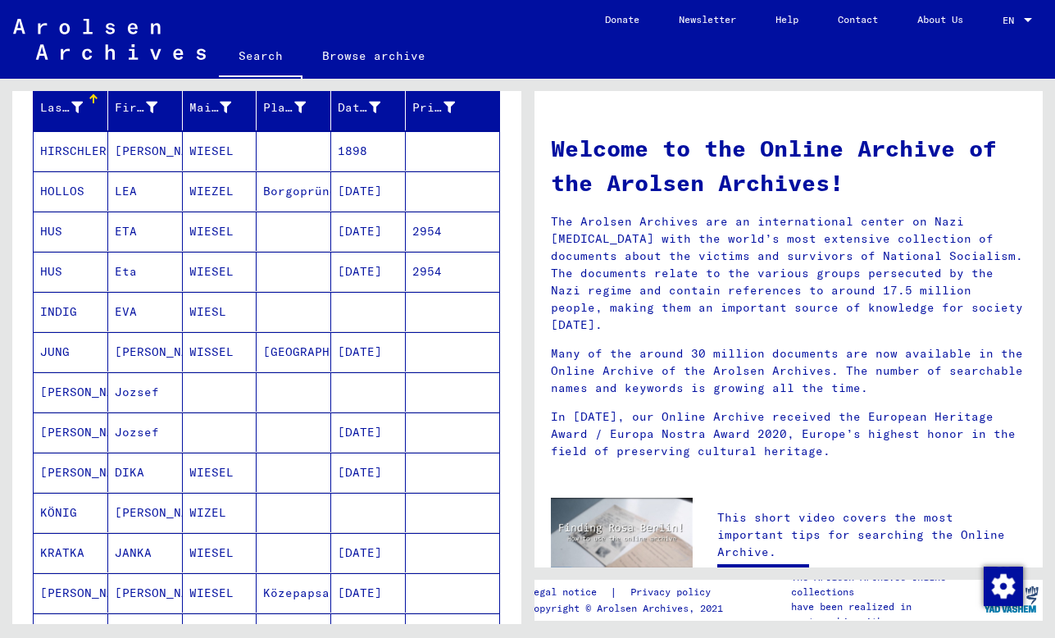
scroll to position [200, 0]
click at [125, 234] on mat-cell "ETA" at bounding box center [145, 231] width 75 height 39
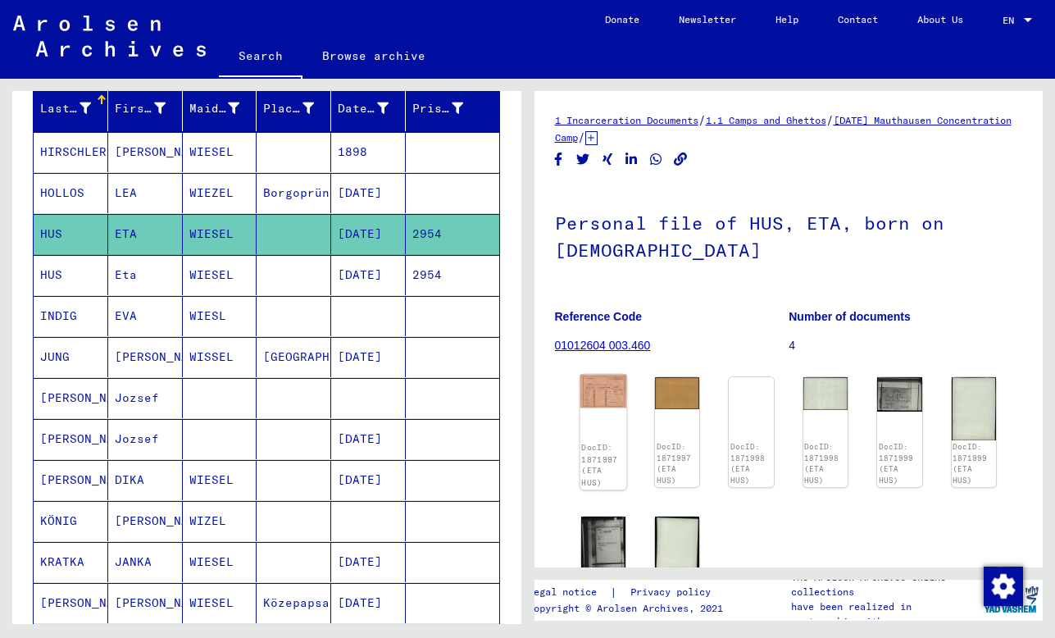
click at [590, 395] on img at bounding box center [603, 392] width 47 height 34
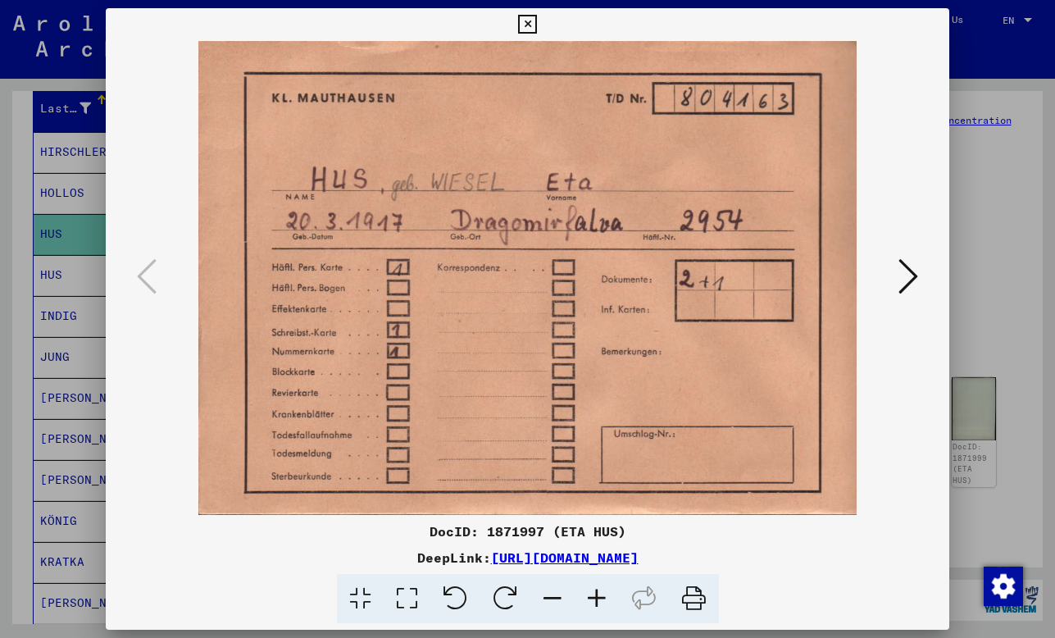
click at [922, 280] on button at bounding box center [908, 277] width 30 height 47
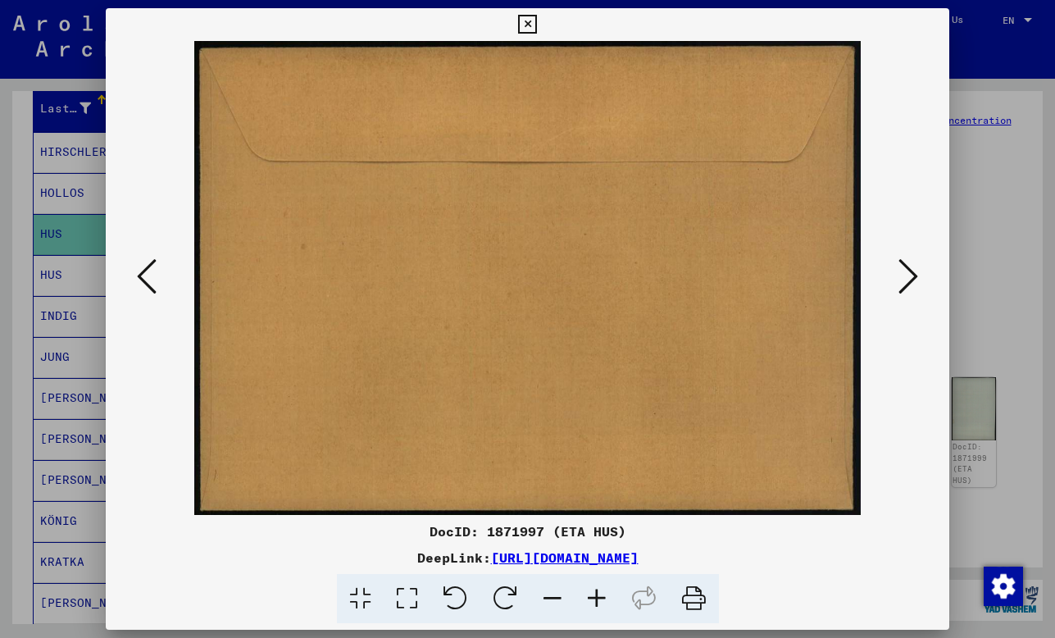
click at [893, 274] on img at bounding box center [527, 278] width 733 height 474
click at [907, 279] on icon at bounding box center [908, 276] width 20 height 39
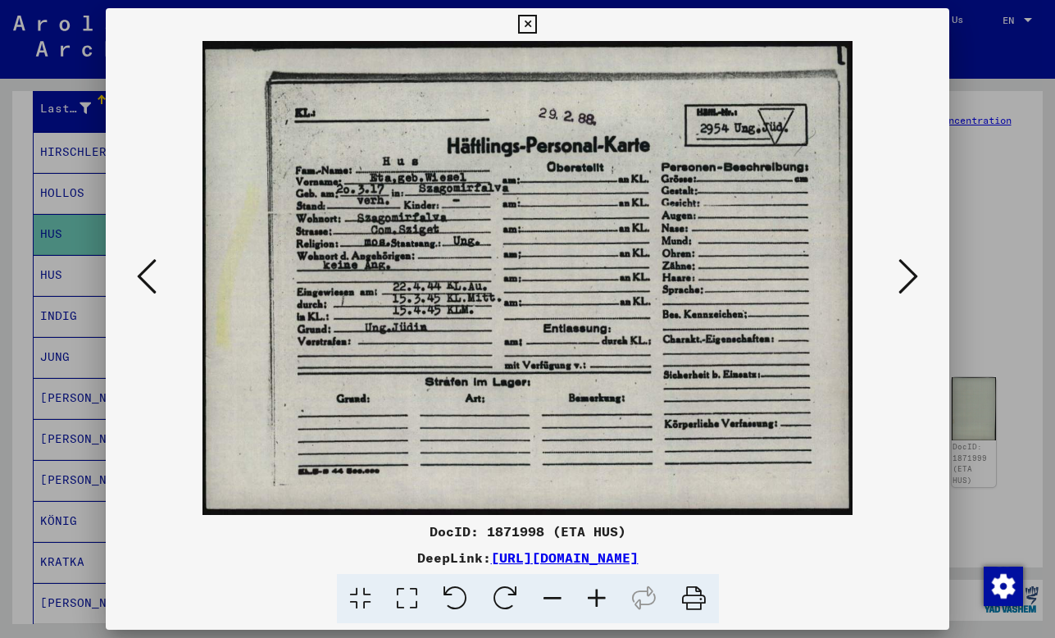
click at [907, 279] on icon at bounding box center [908, 276] width 20 height 39
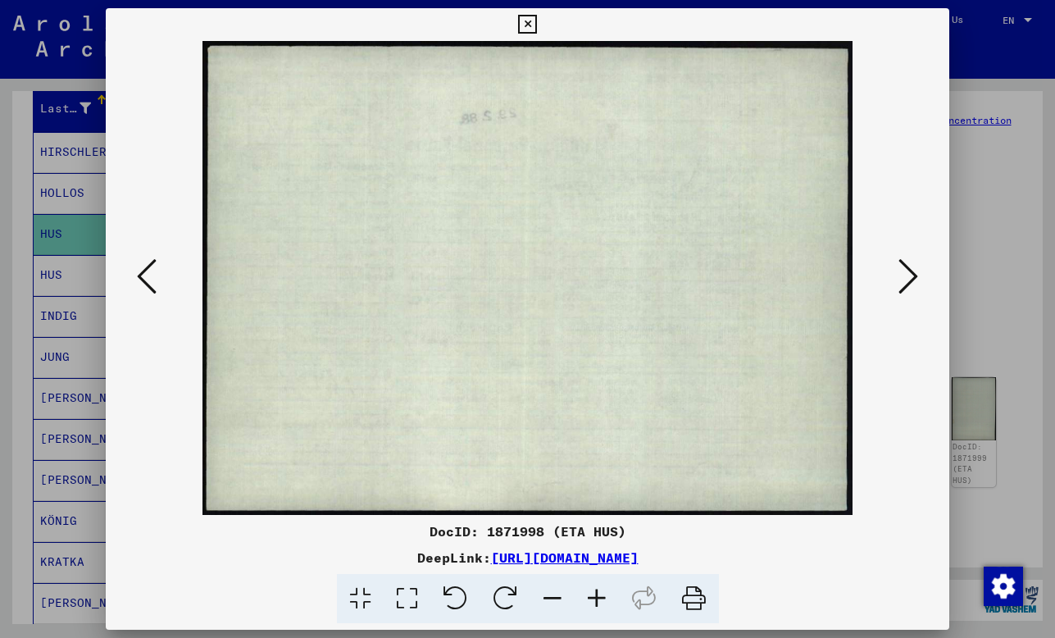
click at [907, 279] on icon at bounding box center [908, 276] width 20 height 39
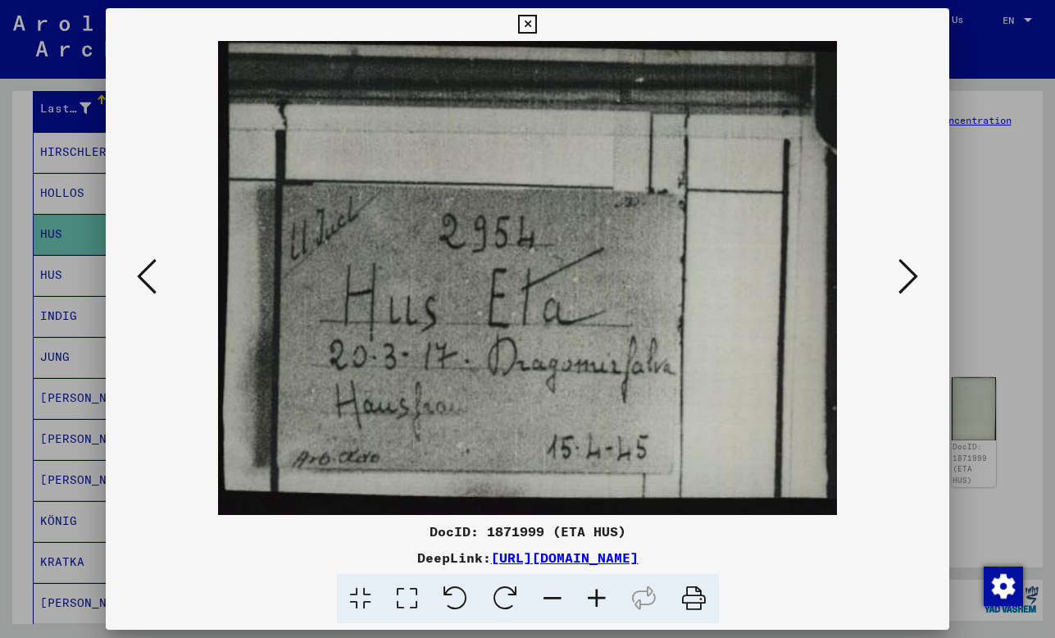
click at [907, 279] on icon at bounding box center [908, 276] width 20 height 39
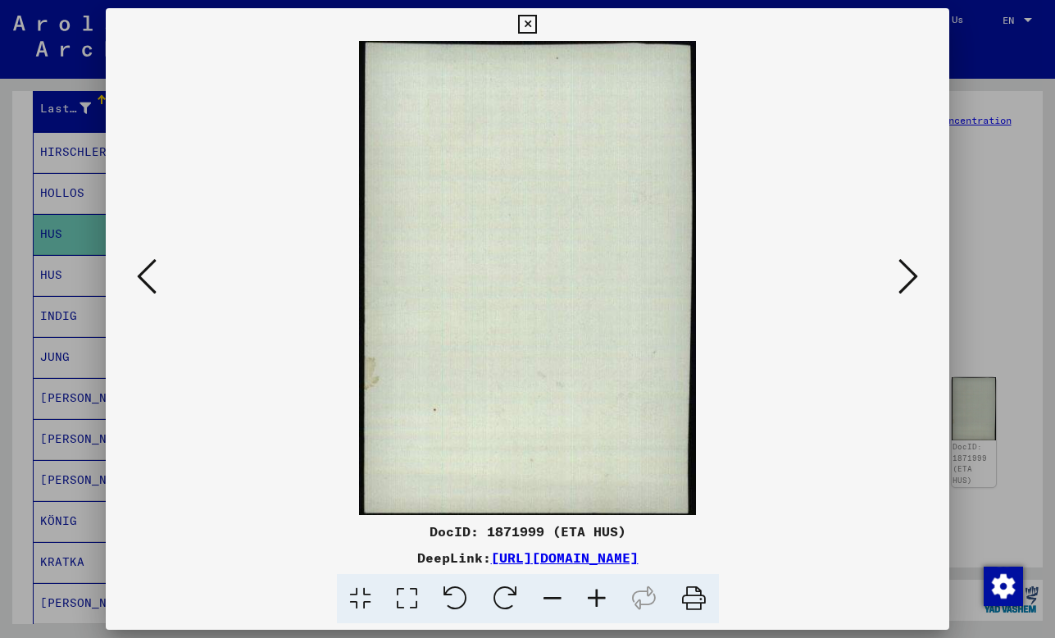
click at [907, 279] on icon at bounding box center [908, 276] width 20 height 39
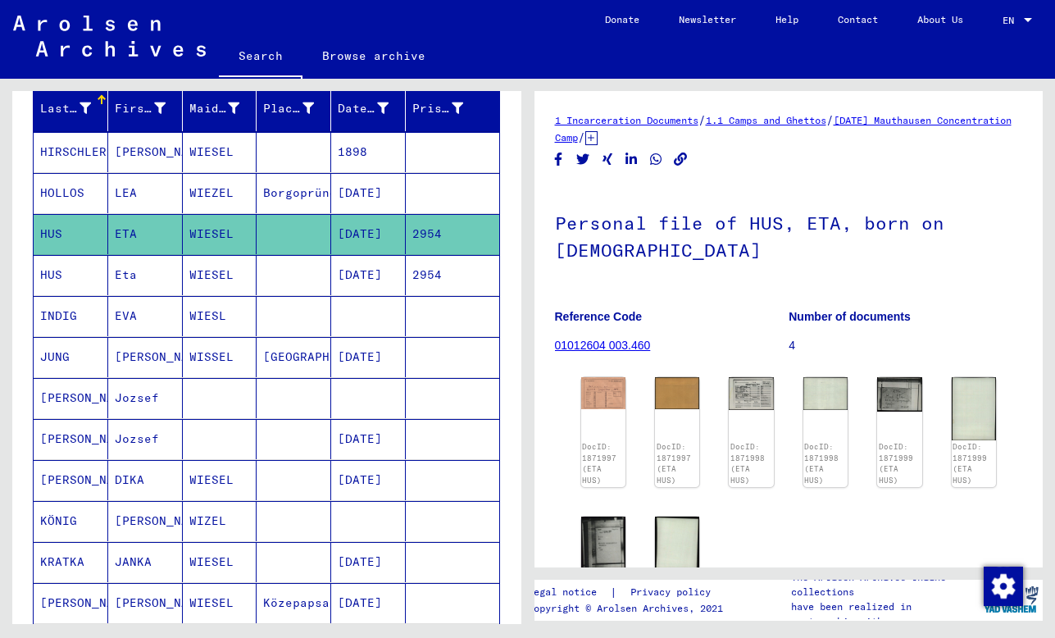
click at [335, 280] on mat-cell "[DATE]" at bounding box center [368, 275] width 75 height 40
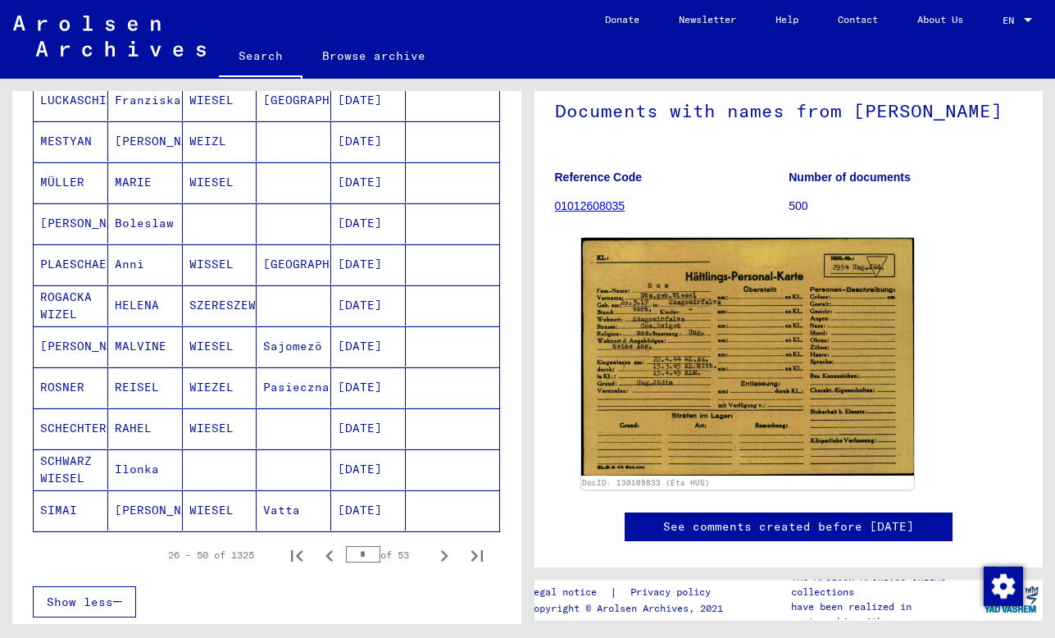
scroll to position [832, 0]
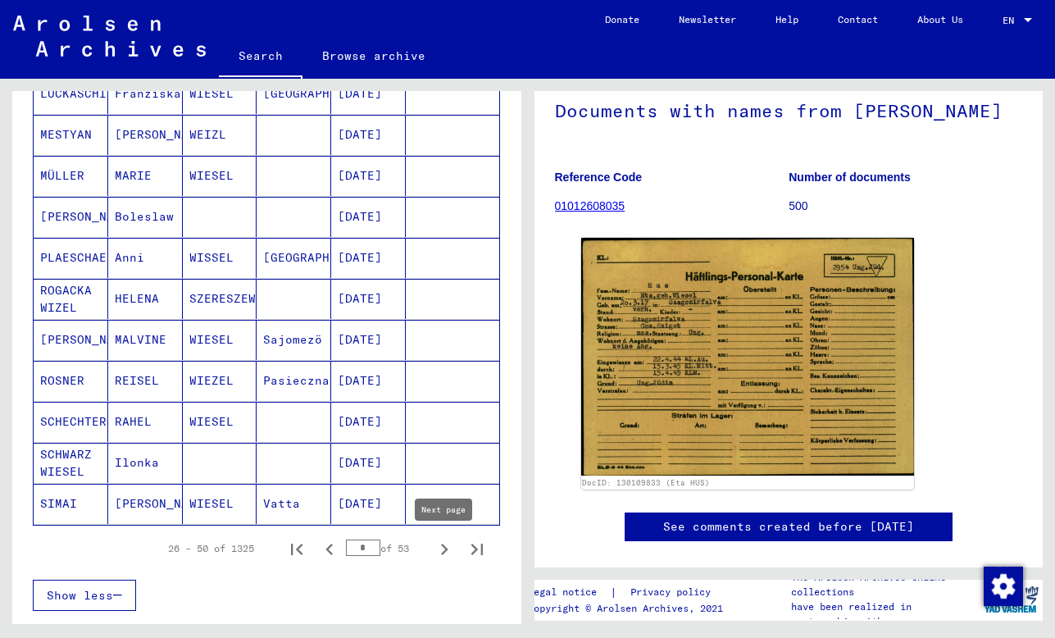
click at [440, 550] on icon "Next page" at bounding box center [444, 549] width 23 height 23
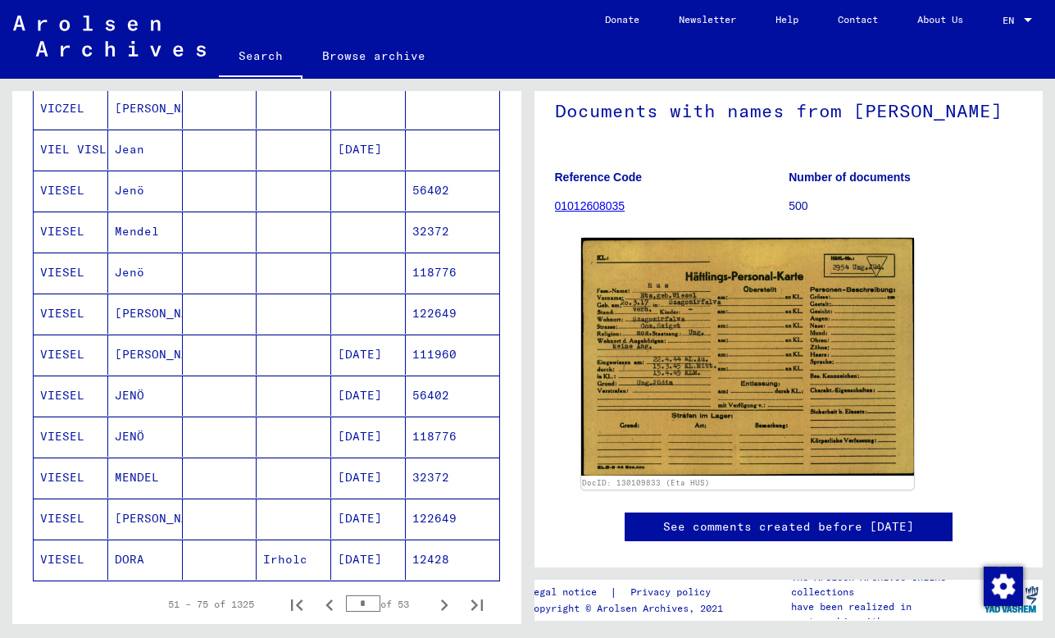
scroll to position [806, 0]
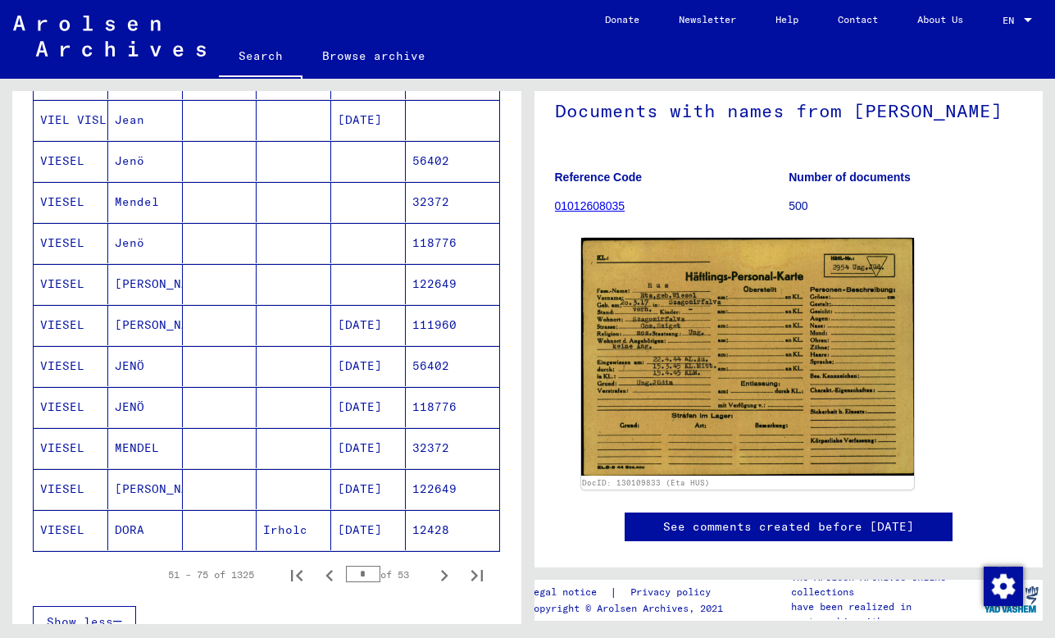
click at [339, 261] on mat-cell at bounding box center [368, 243] width 75 height 40
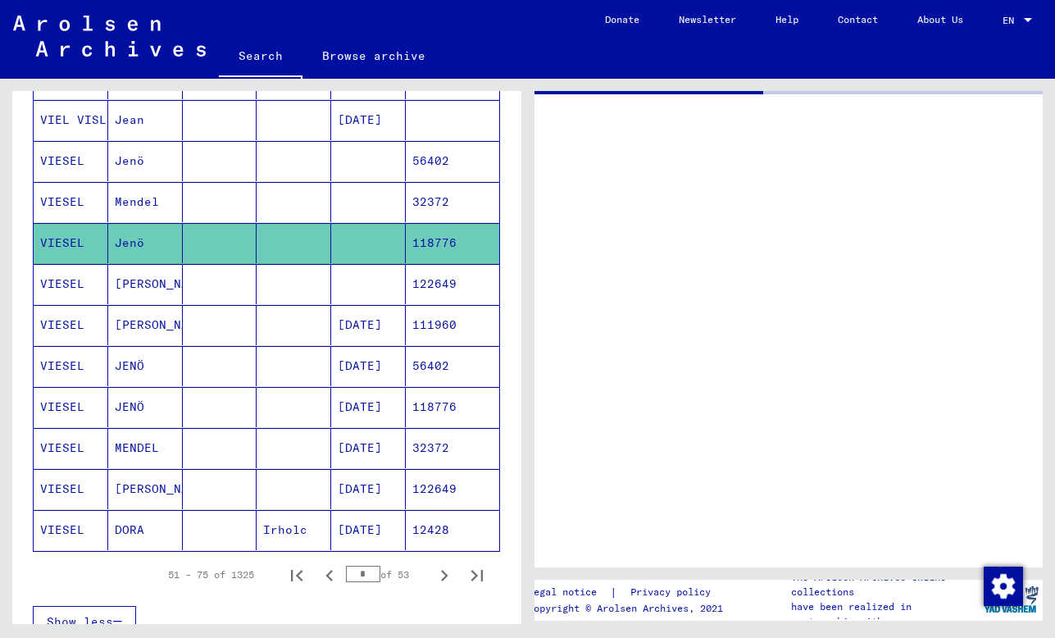
click at [342, 280] on mat-cell at bounding box center [368, 284] width 75 height 40
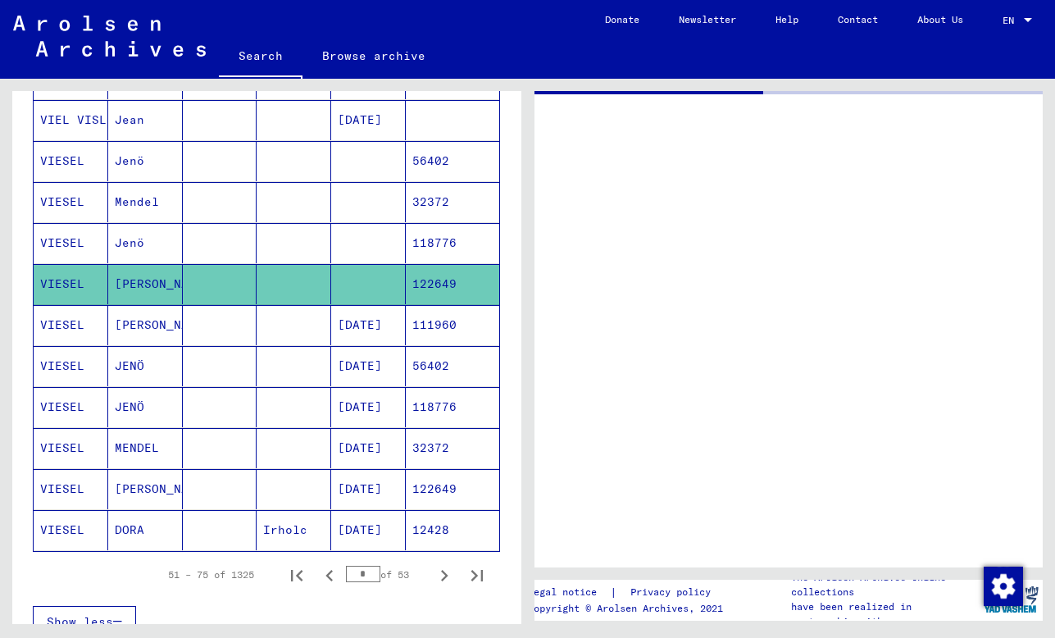
click at [380, 446] on mat-cell "[DATE]" at bounding box center [368, 448] width 75 height 40
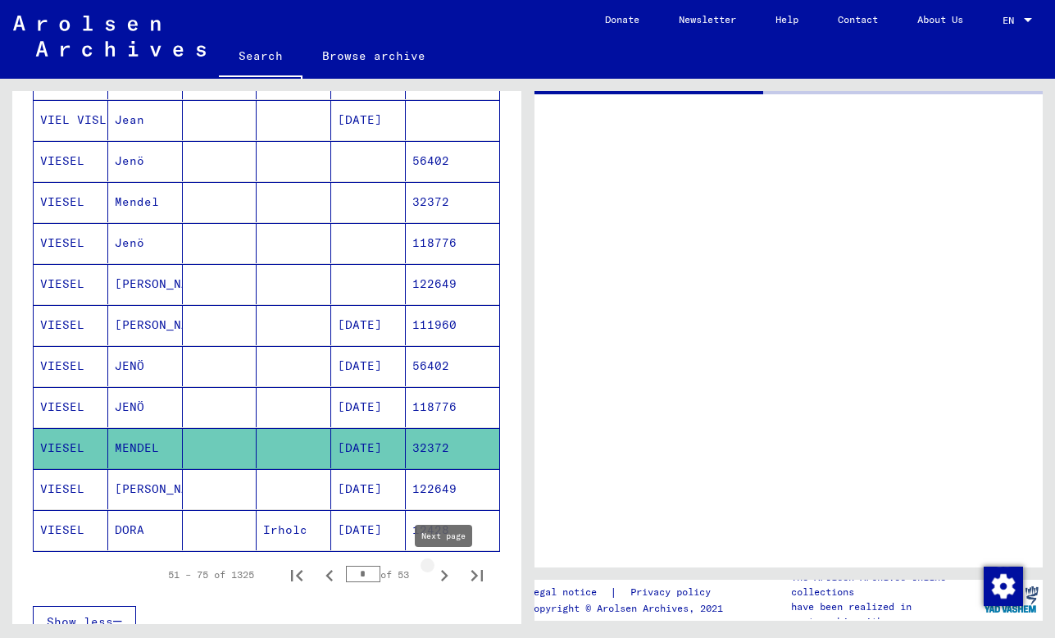
click at [443, 576] on icon "Next page" at bounding box center [444, 575] width 23 height 23
type input "*"
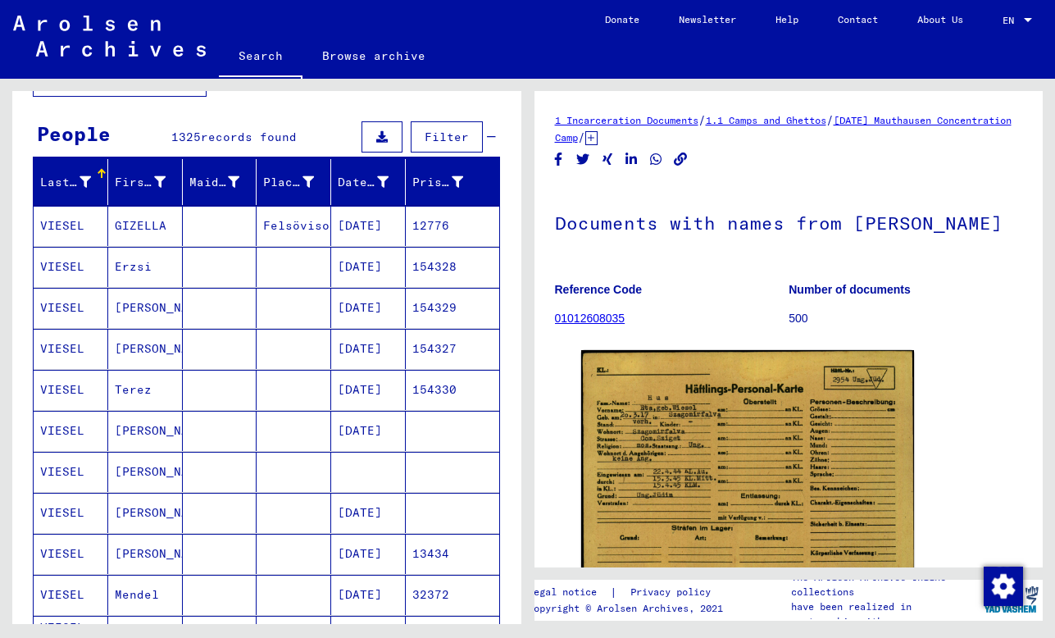
scroll to position [127, 0]
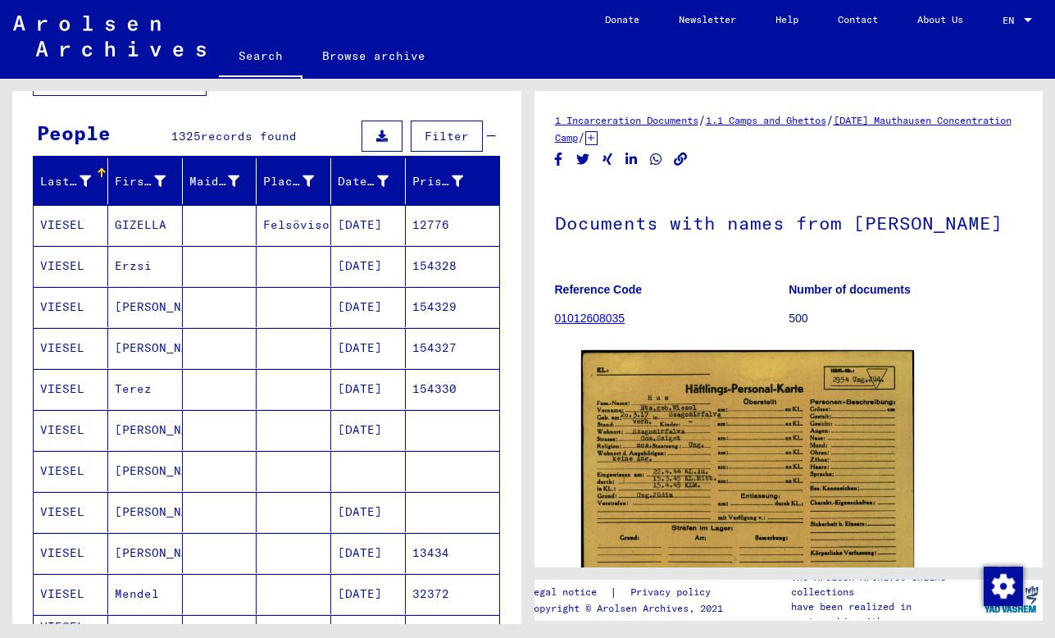
click at [343, 227] on mat-cell "[DATE]" at bounding box center [368, 225] width 75 height 40
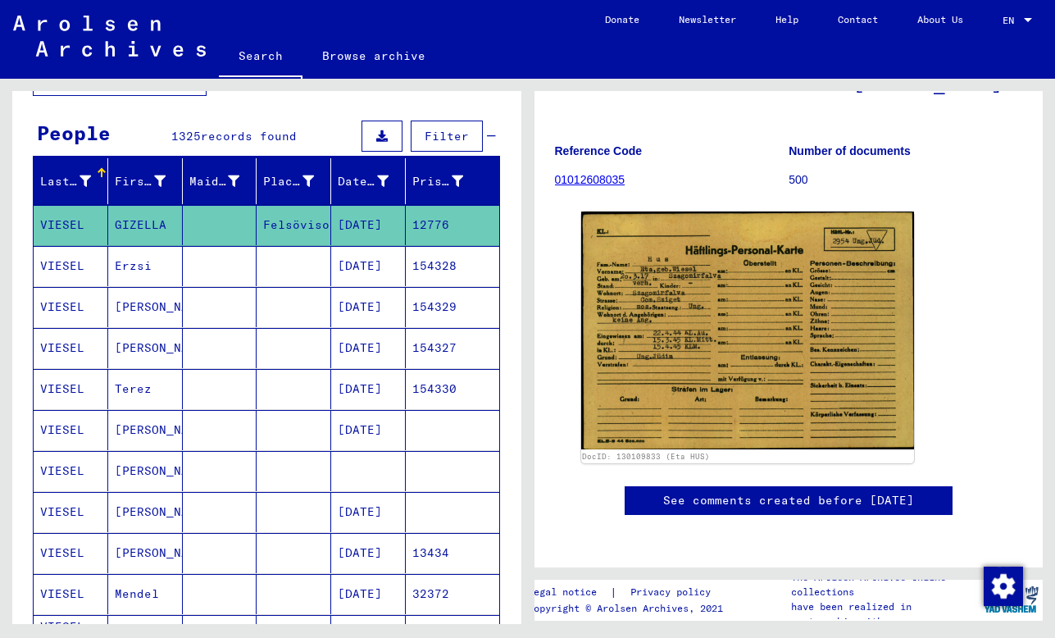
scroll to position [147, 0]
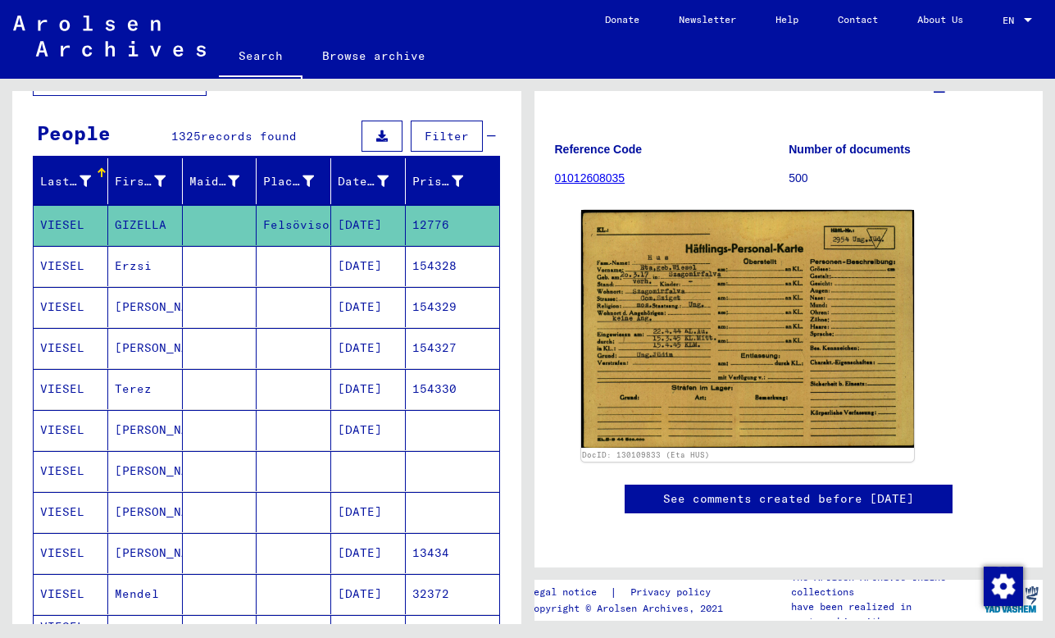
click at [348, 268] on mat-cell "[DATE]" at bounding box center [368, 266] width 75 height 40
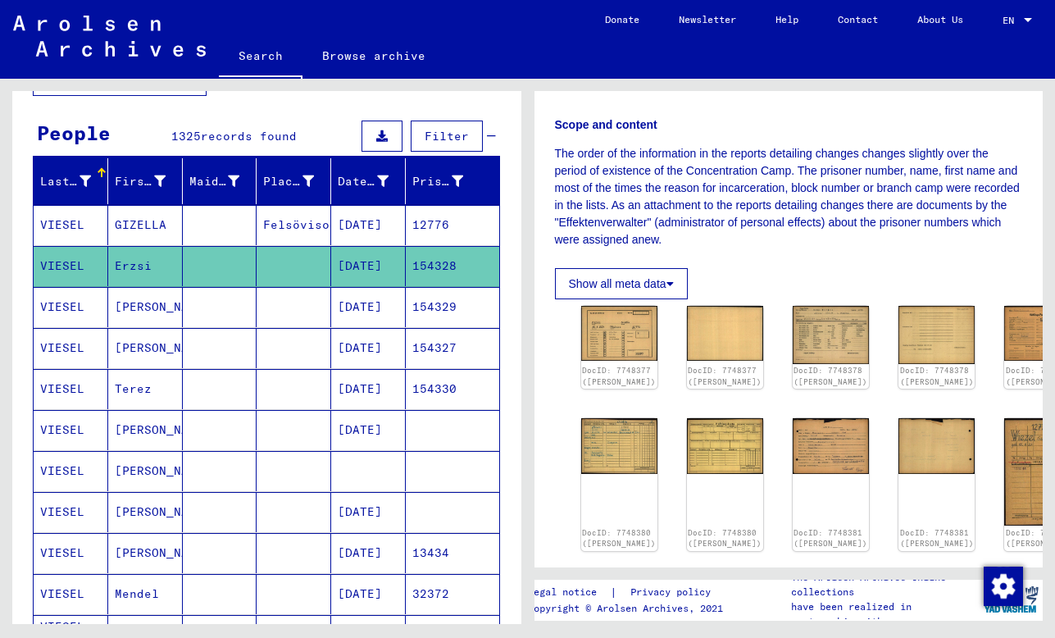
scroll to position [195, 0]
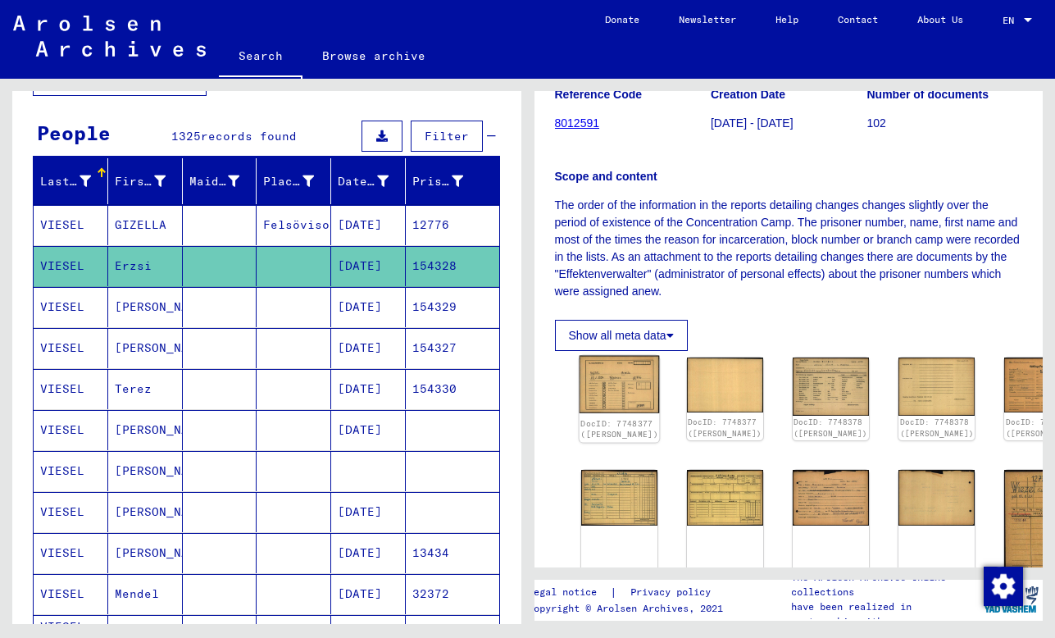
click at [596, 367] on img at bounding box center [619, 384] width 80 height 57
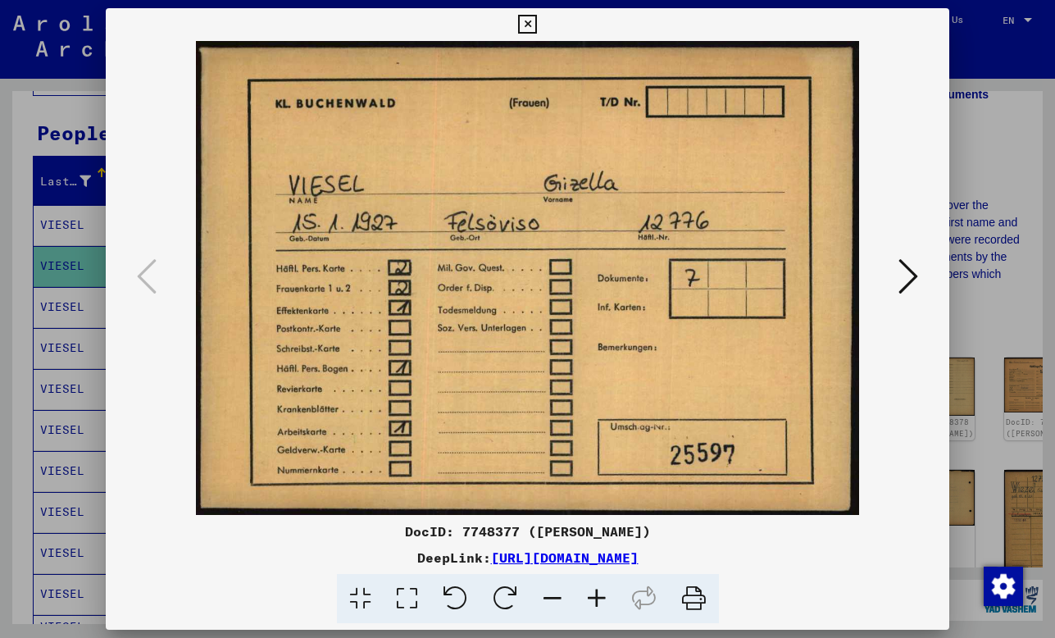
click at [913, 281] on icon at bounding box center [908, 276] width 20 height 39
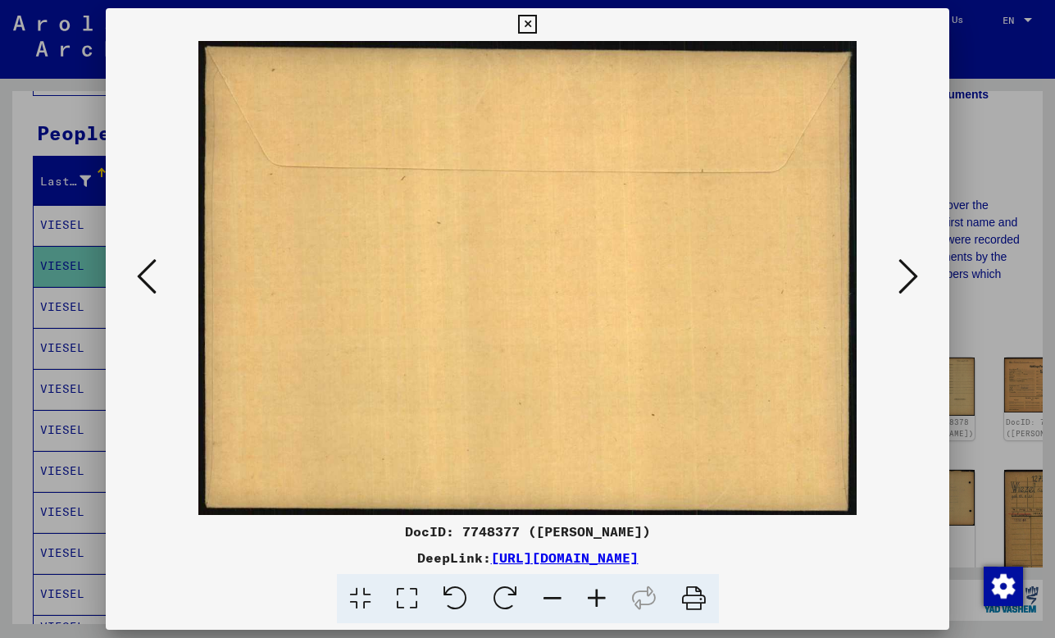
click at [913, 281] on icon at bounding box center [908, 276] width 20 height 39
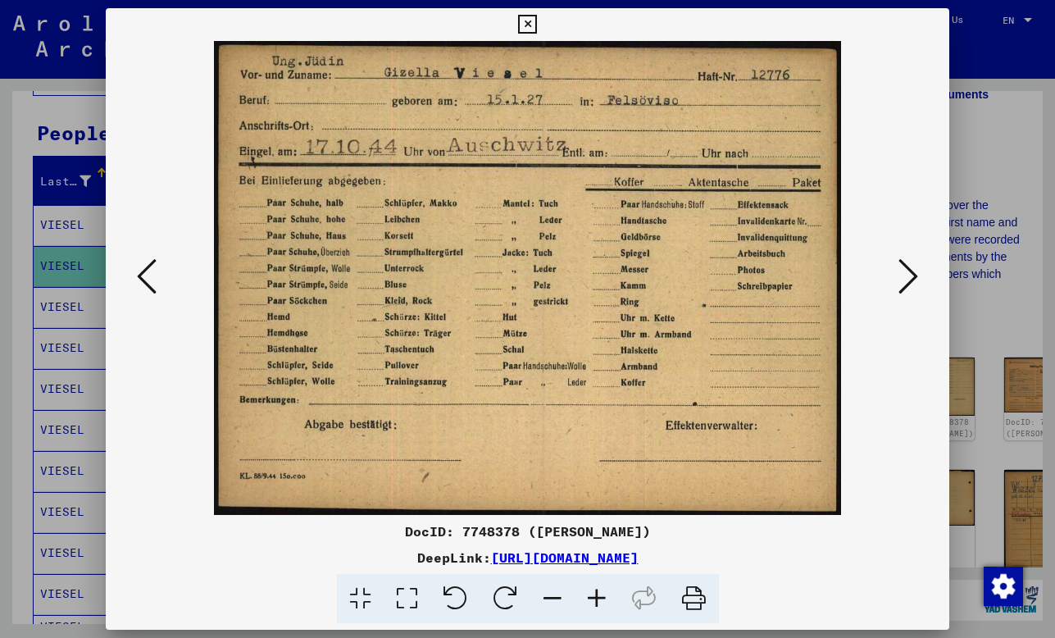
click at [913, 281] on icon at bounding box center [908, 276] width 20 height 39
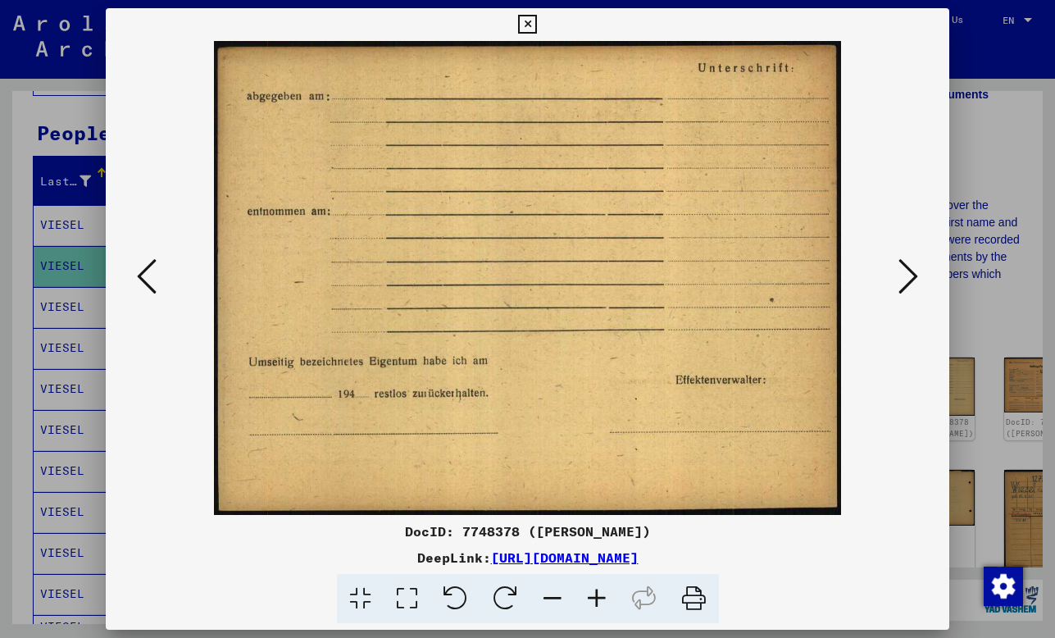
click at [913, 281] on icon at bounding box center [908, 276] width 20 height 39
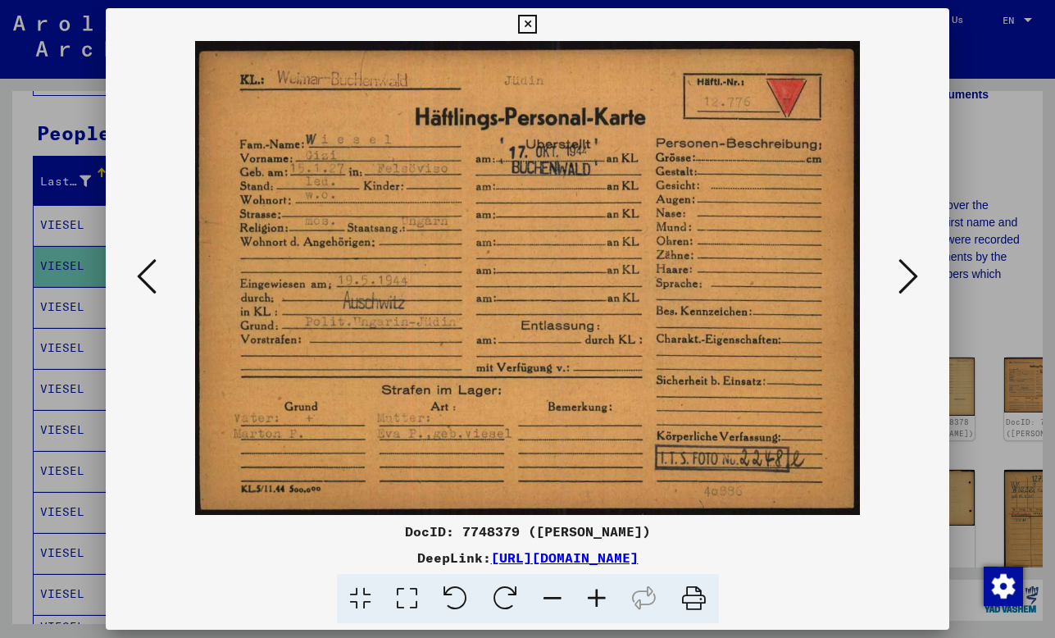
click at [913, 281] on icon at bounding box center [908, 276] width 20 height 39
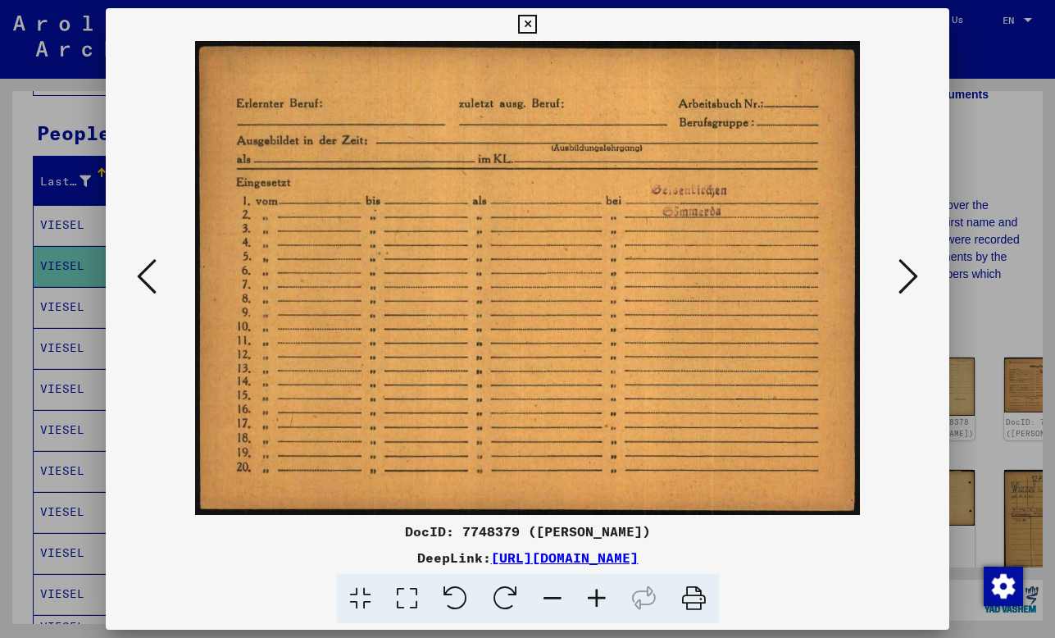
click at [913, 281] on icon at bounding box center [908, 276] width 20 height 39
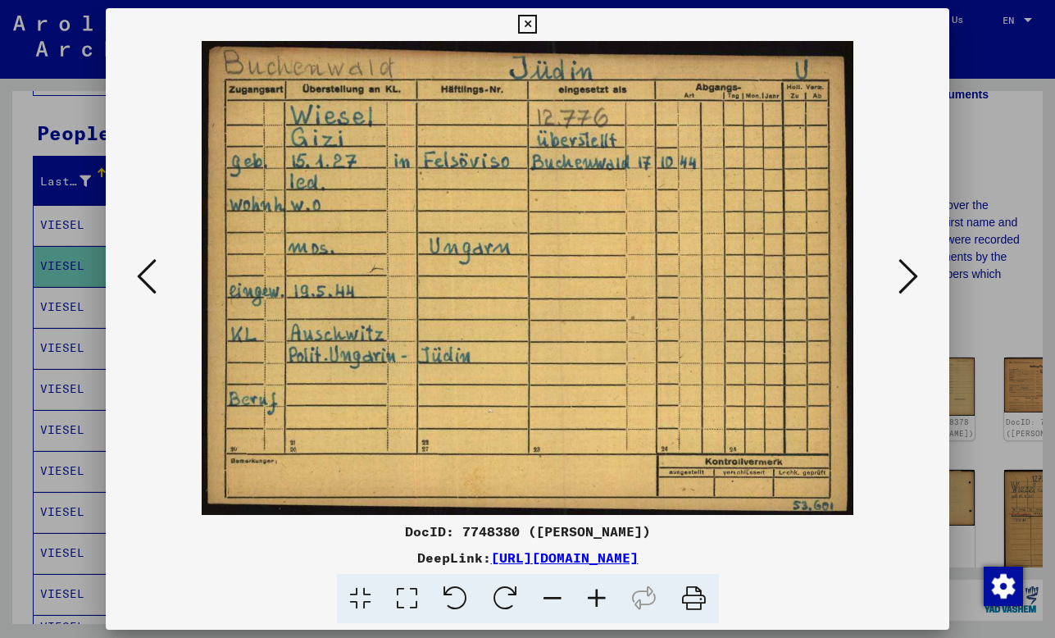
click at [913, 281] on icon at bounding box center [908, 276] width 20 height 39
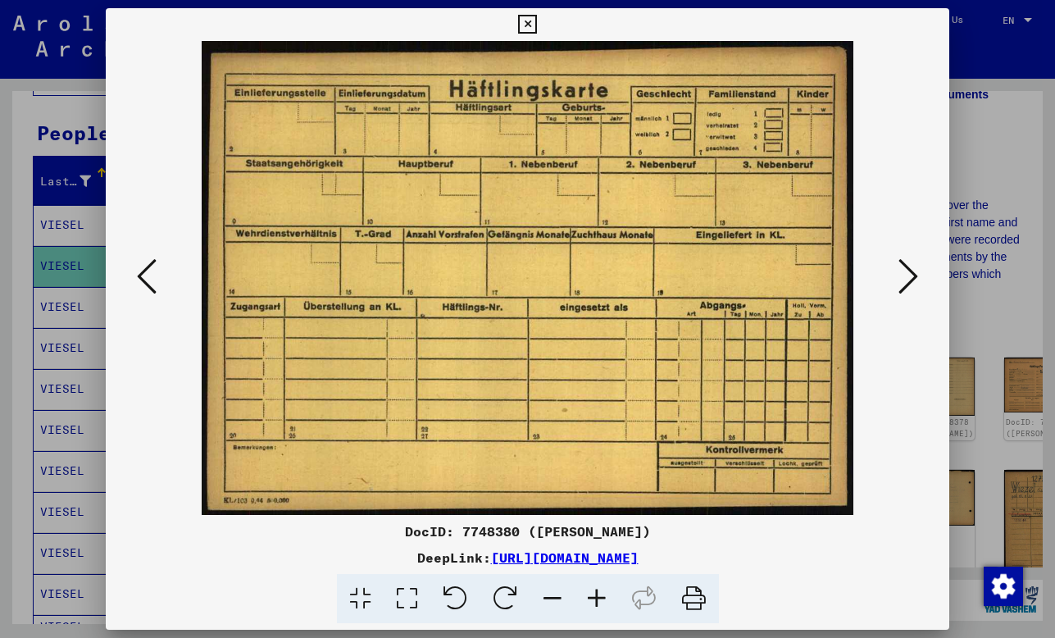
click at [913, 281] on icon at bounding box center [908, 276] width 20 height 39
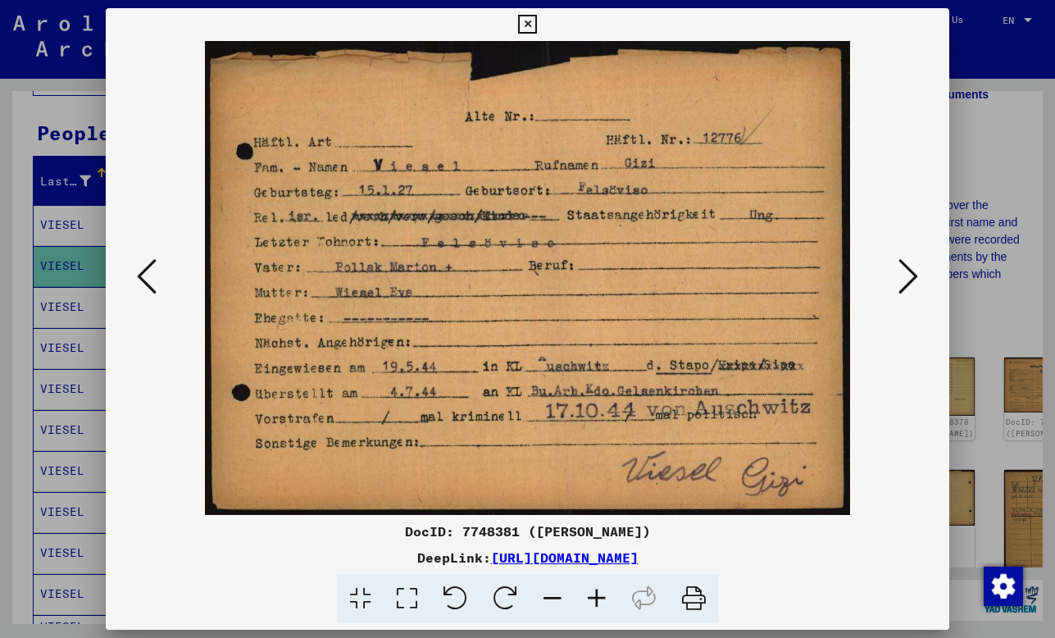
click at [913, 281] on icon at bounding box center [908, 276] width 20 height 39
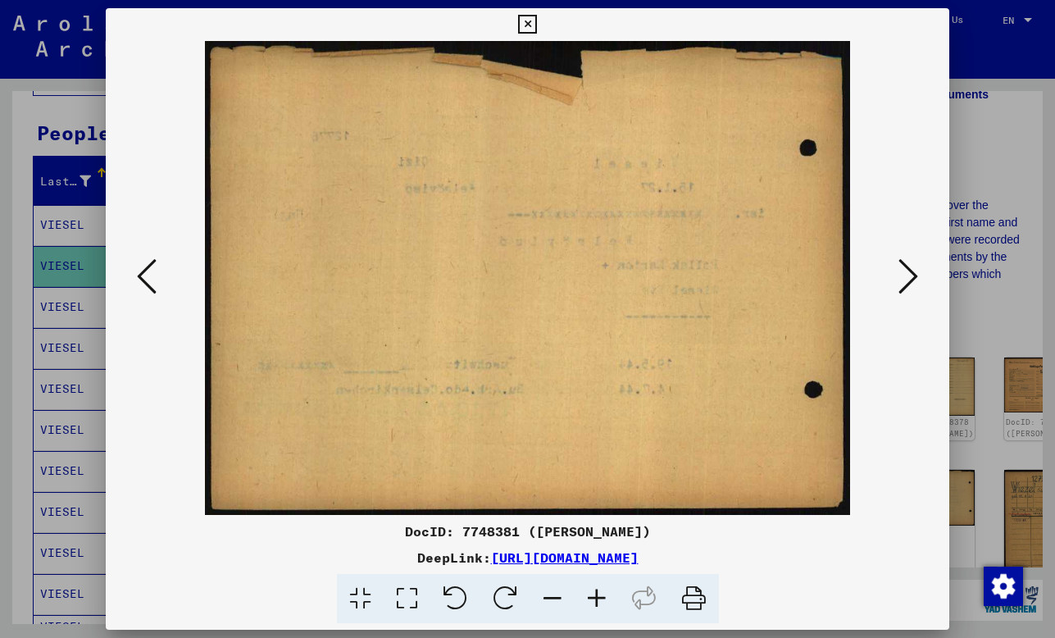
click at [913, 281] on icon at bounding box center [908, 276] width 20 height 39
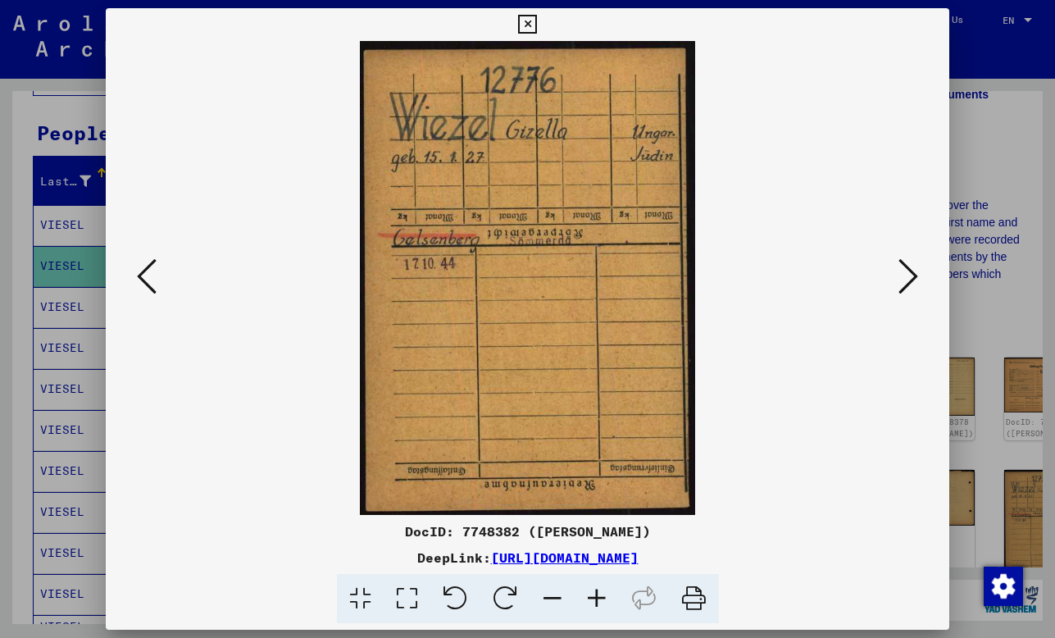
click at [913, 281] on icon at bounding box center [908, 276] width 20 height 39
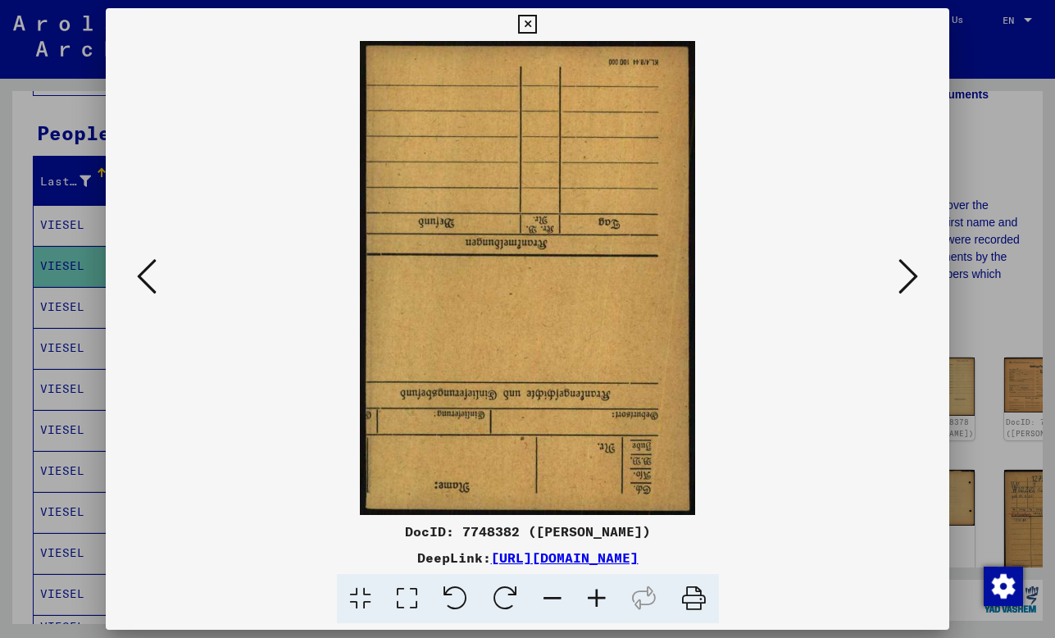
click at [913, 281] on icon at bounding box center [908, 276] width 20 height 39
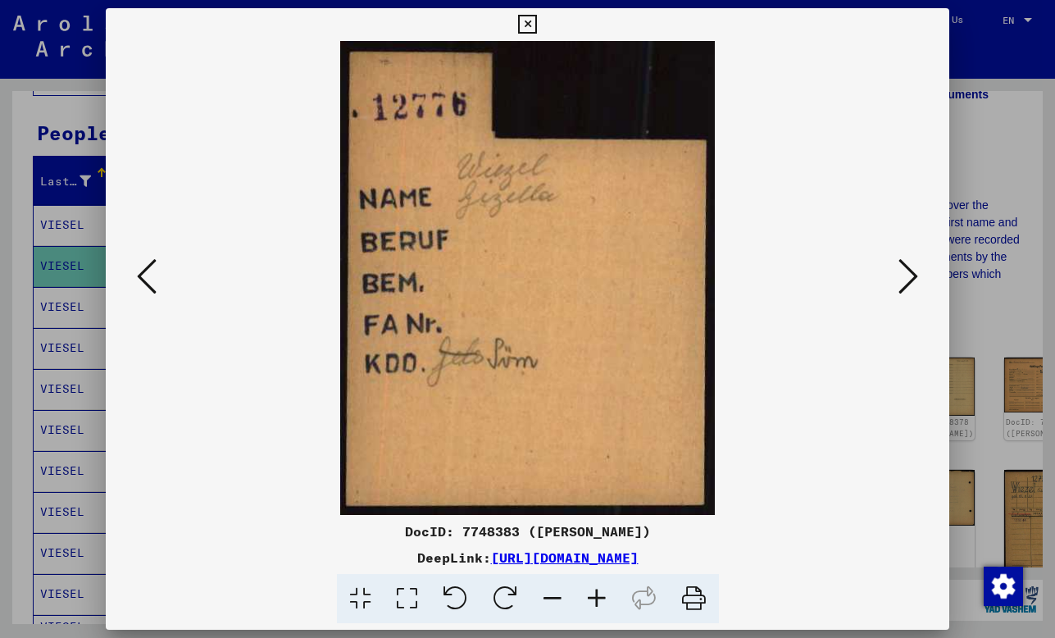
click at [913, 281] on icon at bounding box center [908, 276] width 20 height 39
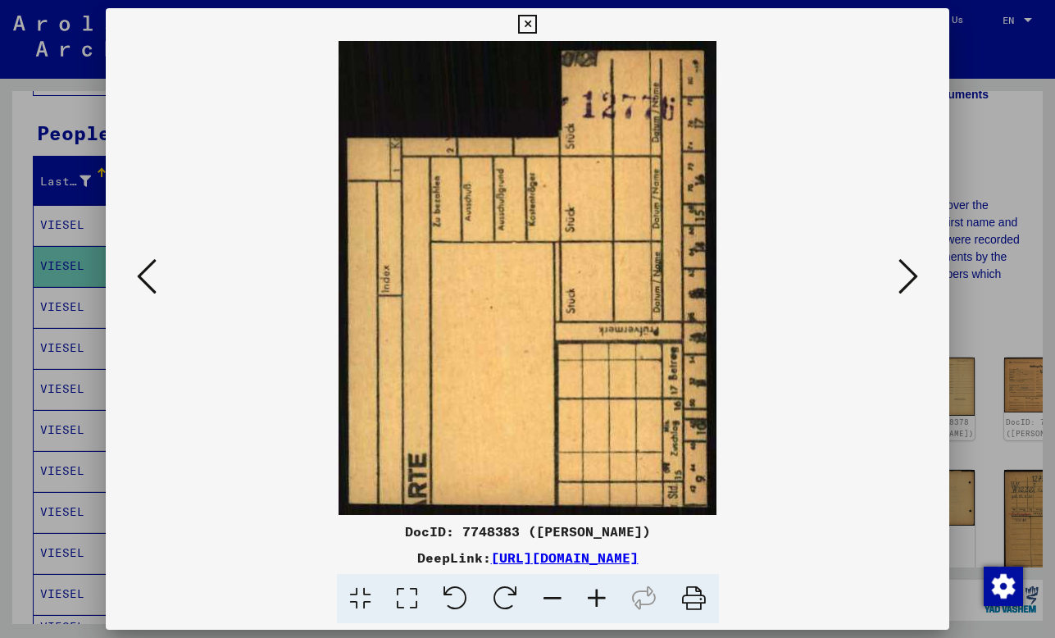
click at [913, 281] on icon at bounding box center [908, 276] width 20 height 39
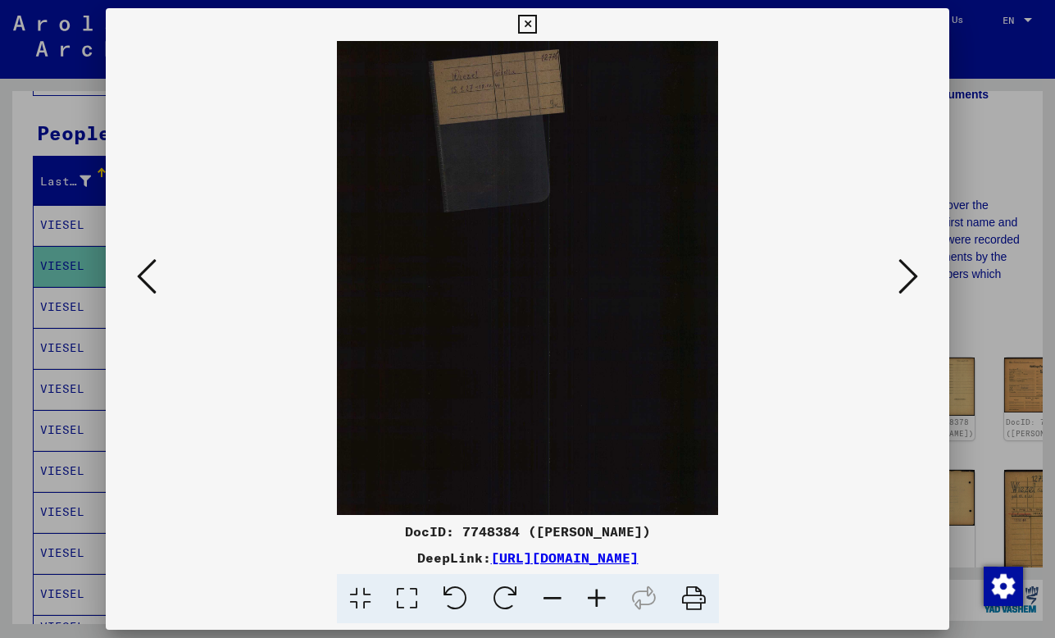
click at [913, 281] on icon at bounding box center [908, 276] width 20 height 39
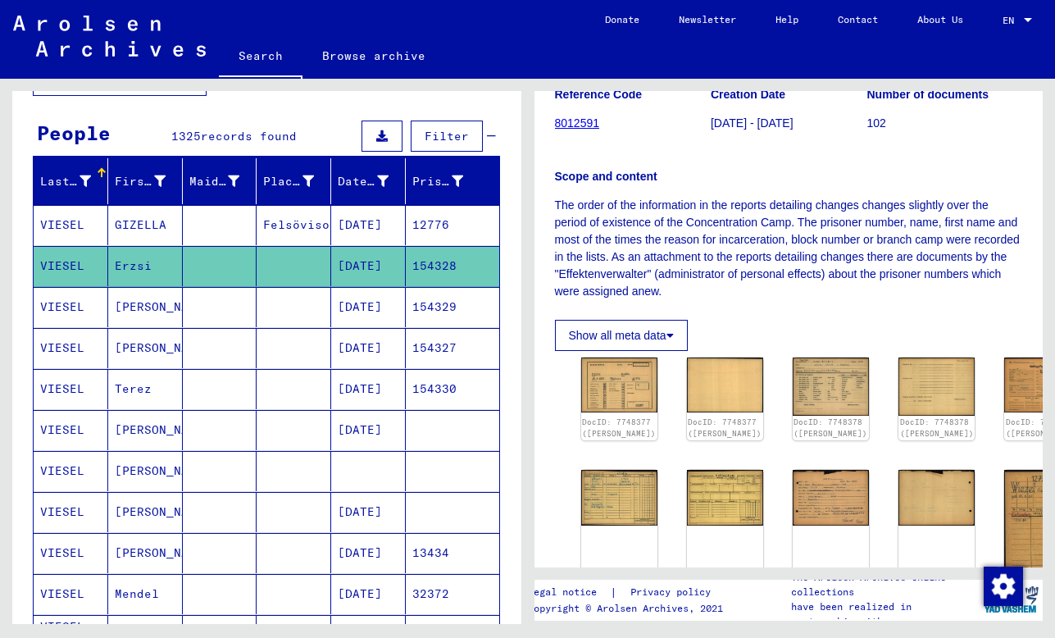
click at [311, 219] on mat-cell "Felsöviso" at bounding box center [294, 225] width 75 height 40
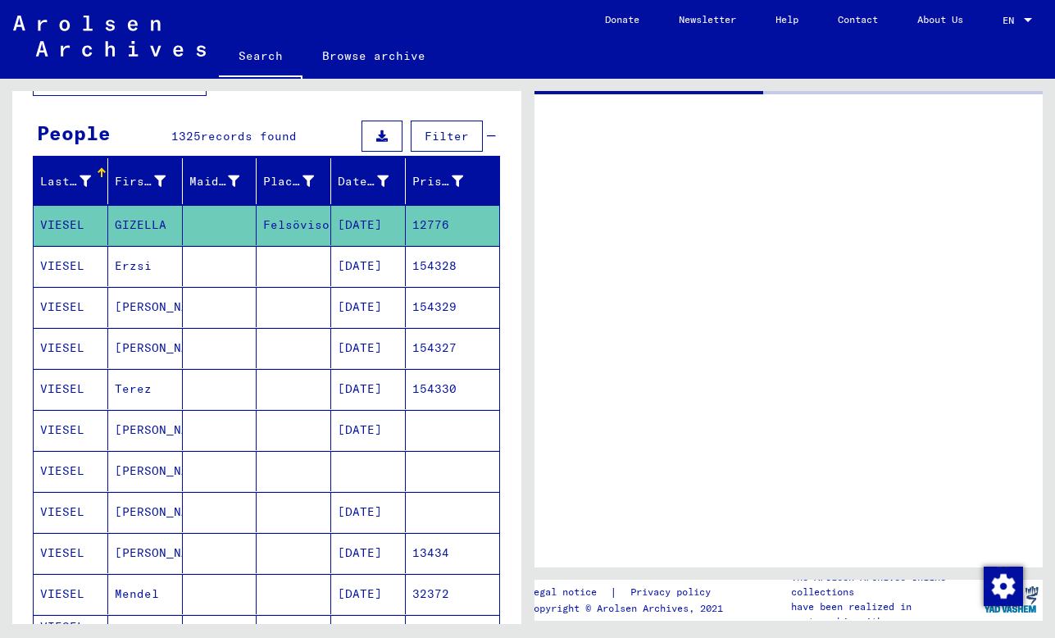
click at [308, 266] on mat-cell at bounding box center [294, 266] width 75 height 40
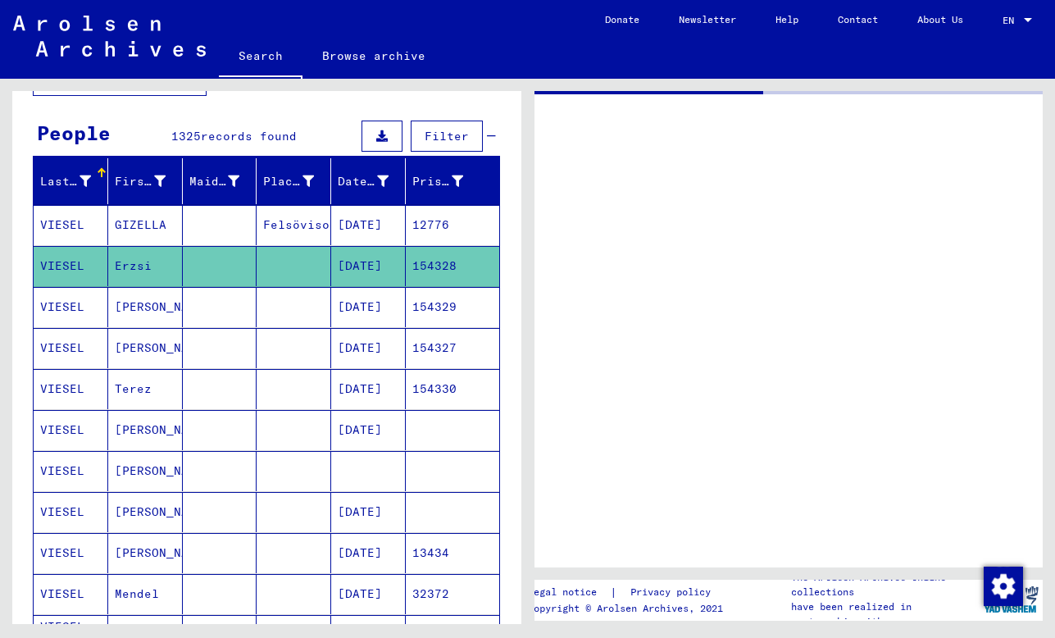
click at [302, 385] on mat-cell at bounding box center [294, 389] width 75 height 40
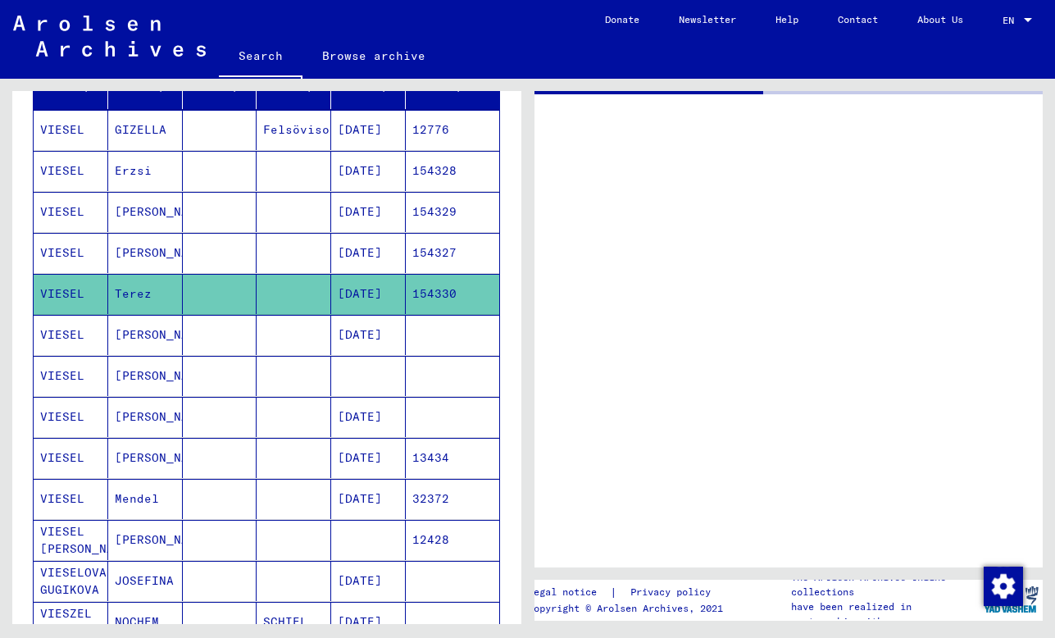
scroll to position [224, 0]
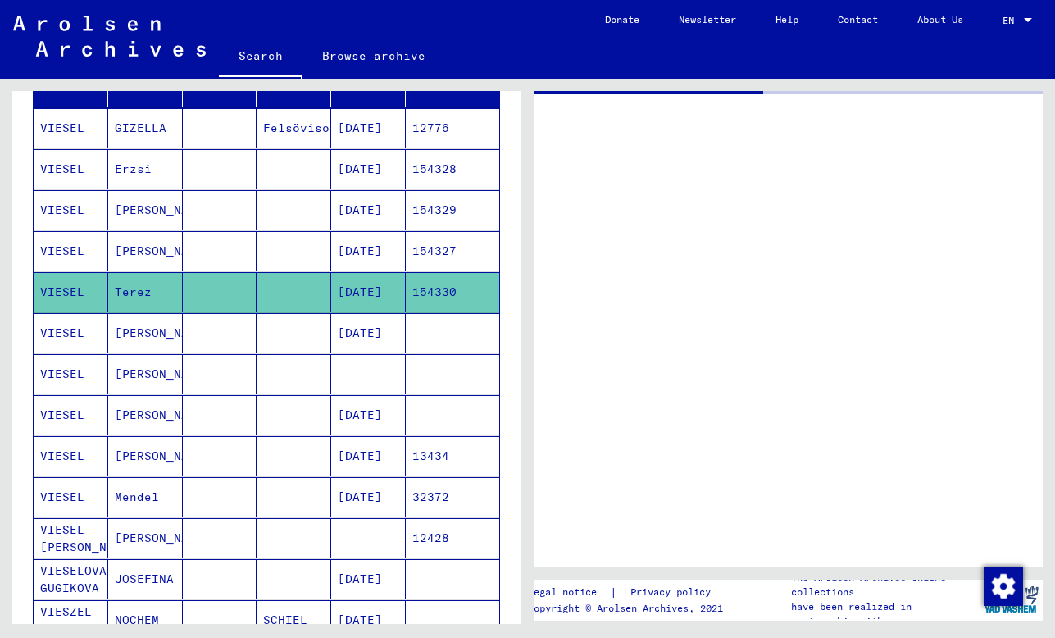
click at [274, 235] on mat-cell at bounding box center [294, 251] width 75 height 40
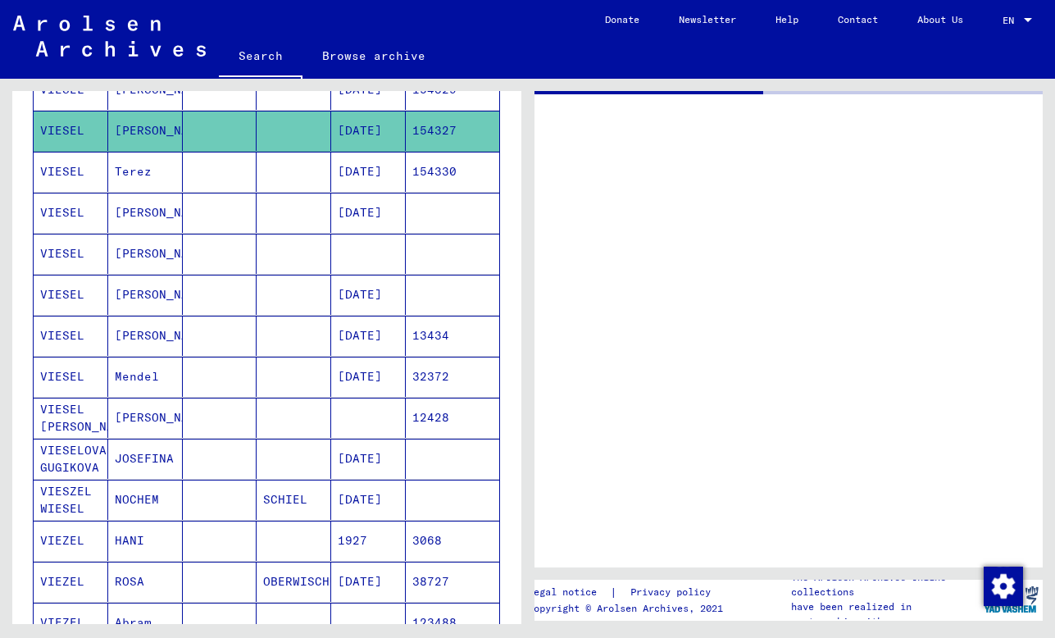
scroll to position [298, 0]
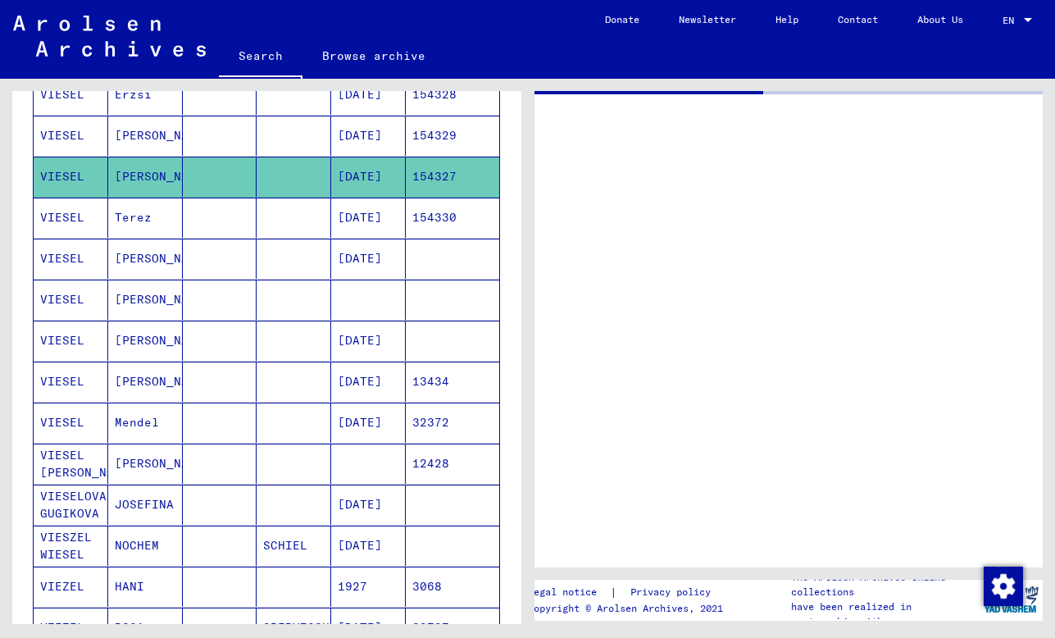
click at [274, 235] on mat-cell at bounding box center [294, 218] width 75 height 40
